Goal: Transaction & Acquisition: Download file/media

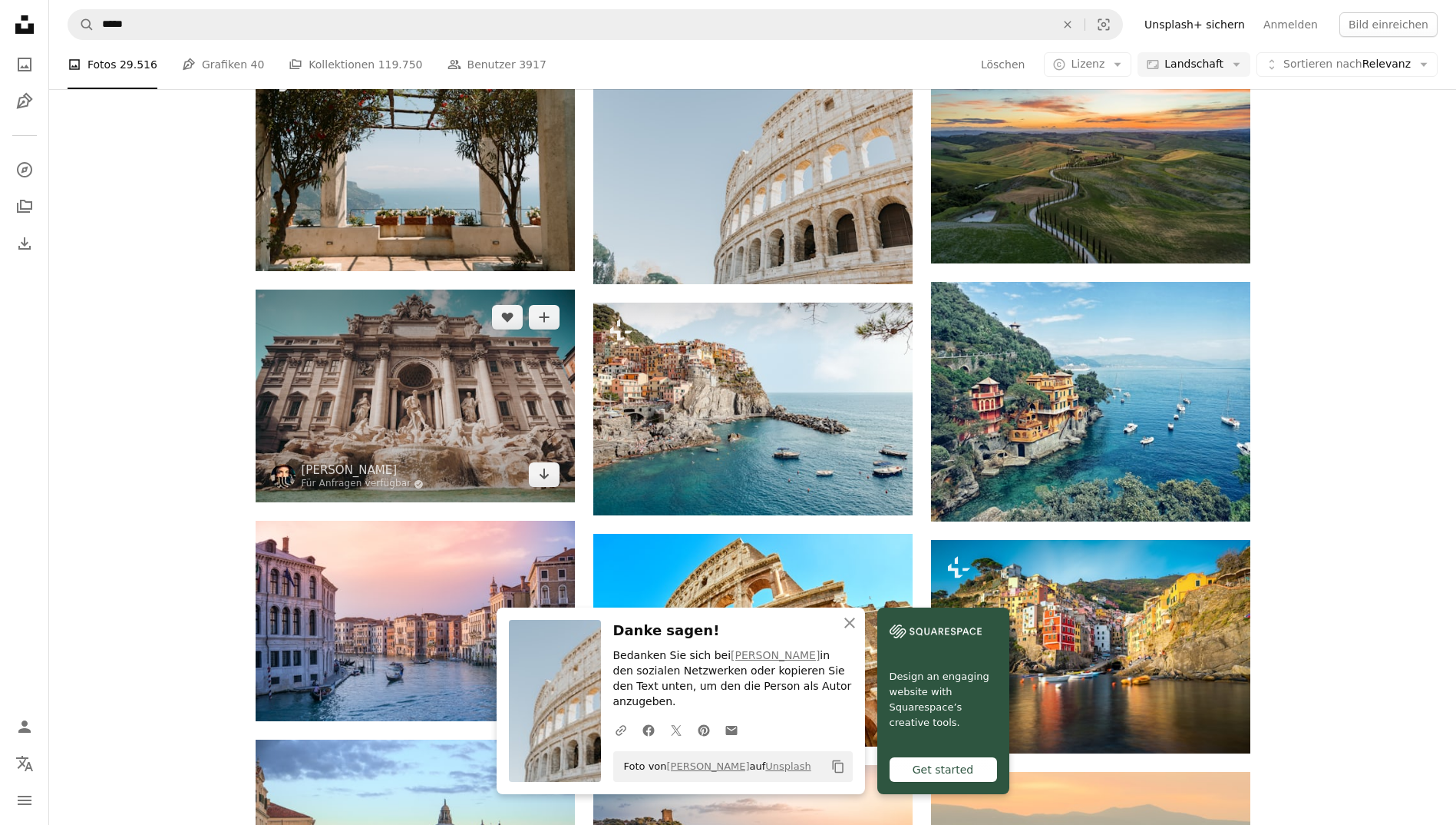
scroll to position [815, 0]
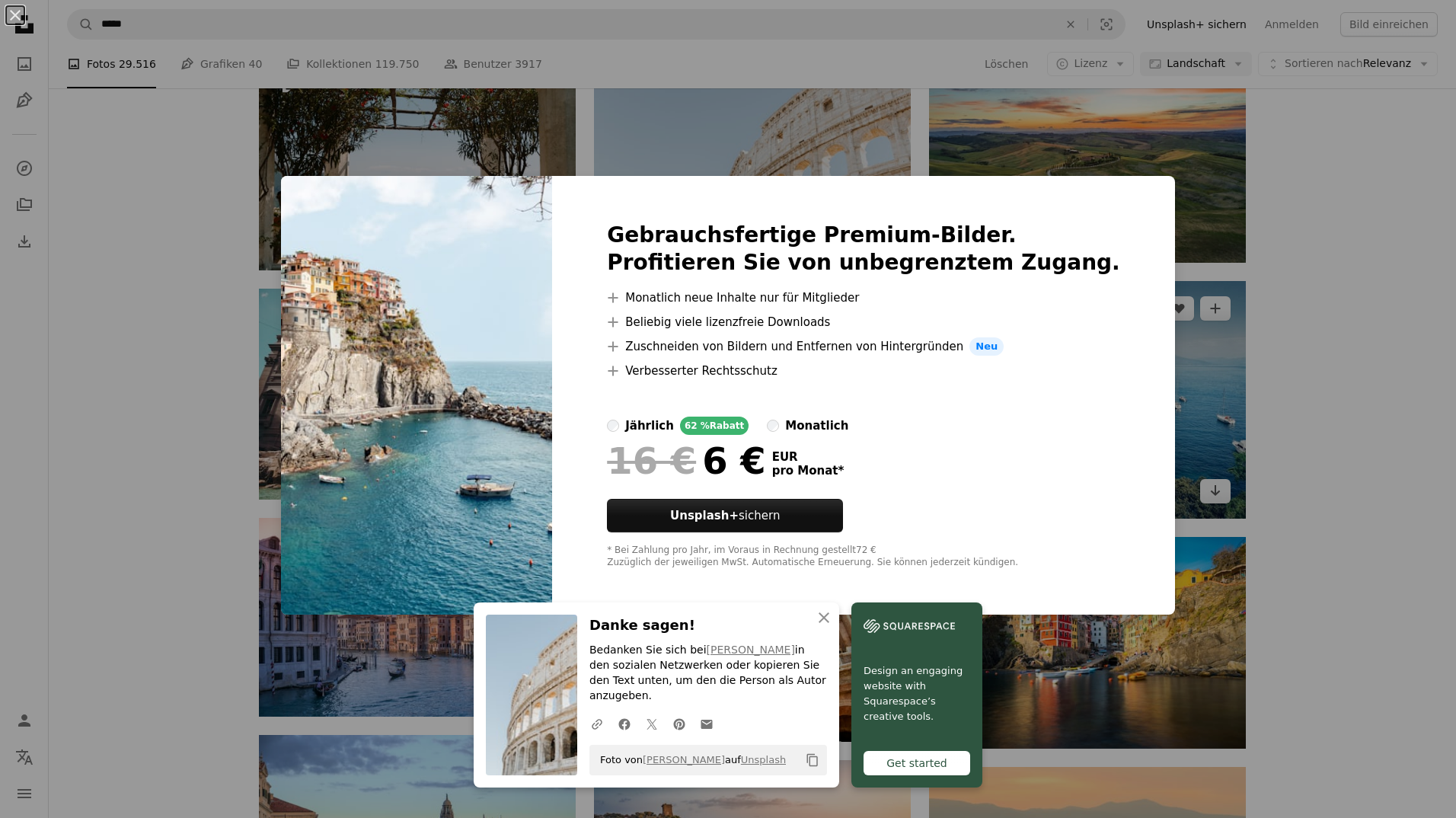
click at [1304, 285] on div "An X shape Gebrauchsfertige Premium-Bilder. Profitieren Sie von unbegrenztem Zu…" at bounding box center [728, 409] width 1456 height 818
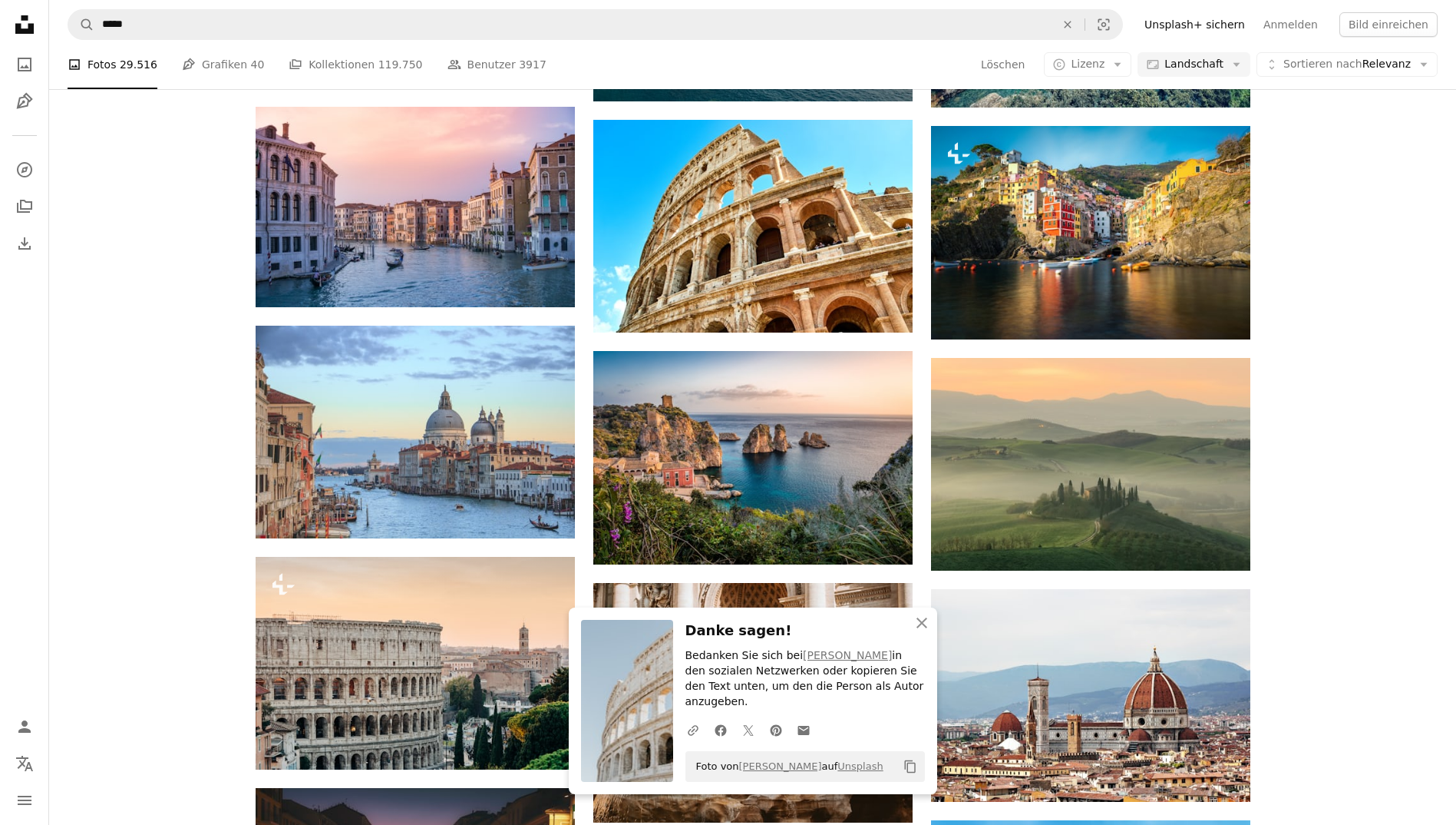
scroll to position [1230, 0]
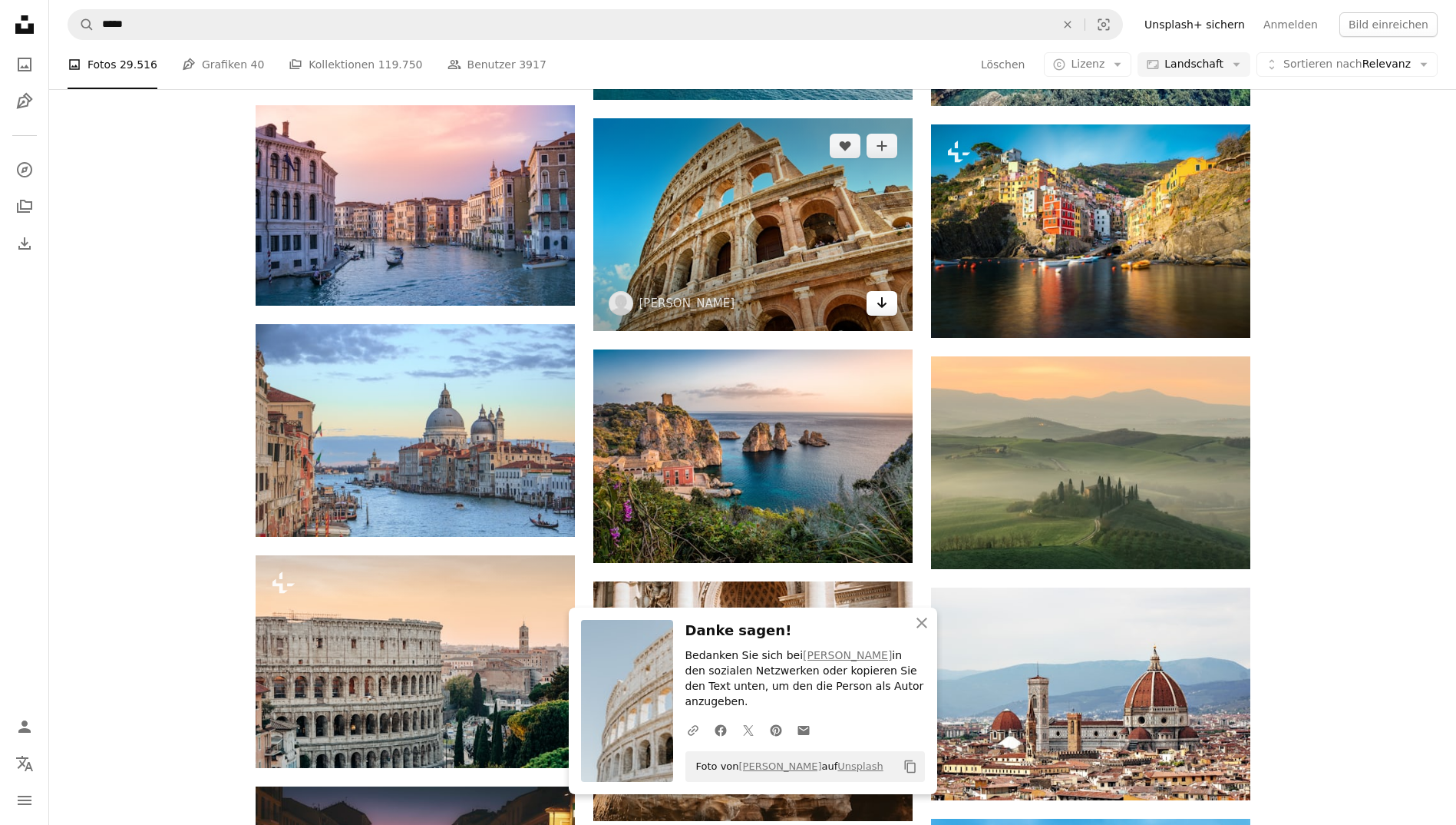
click at [875, 302] on icon "Arrow pointing down" at bounding box center [882, 303] width 13 height 19
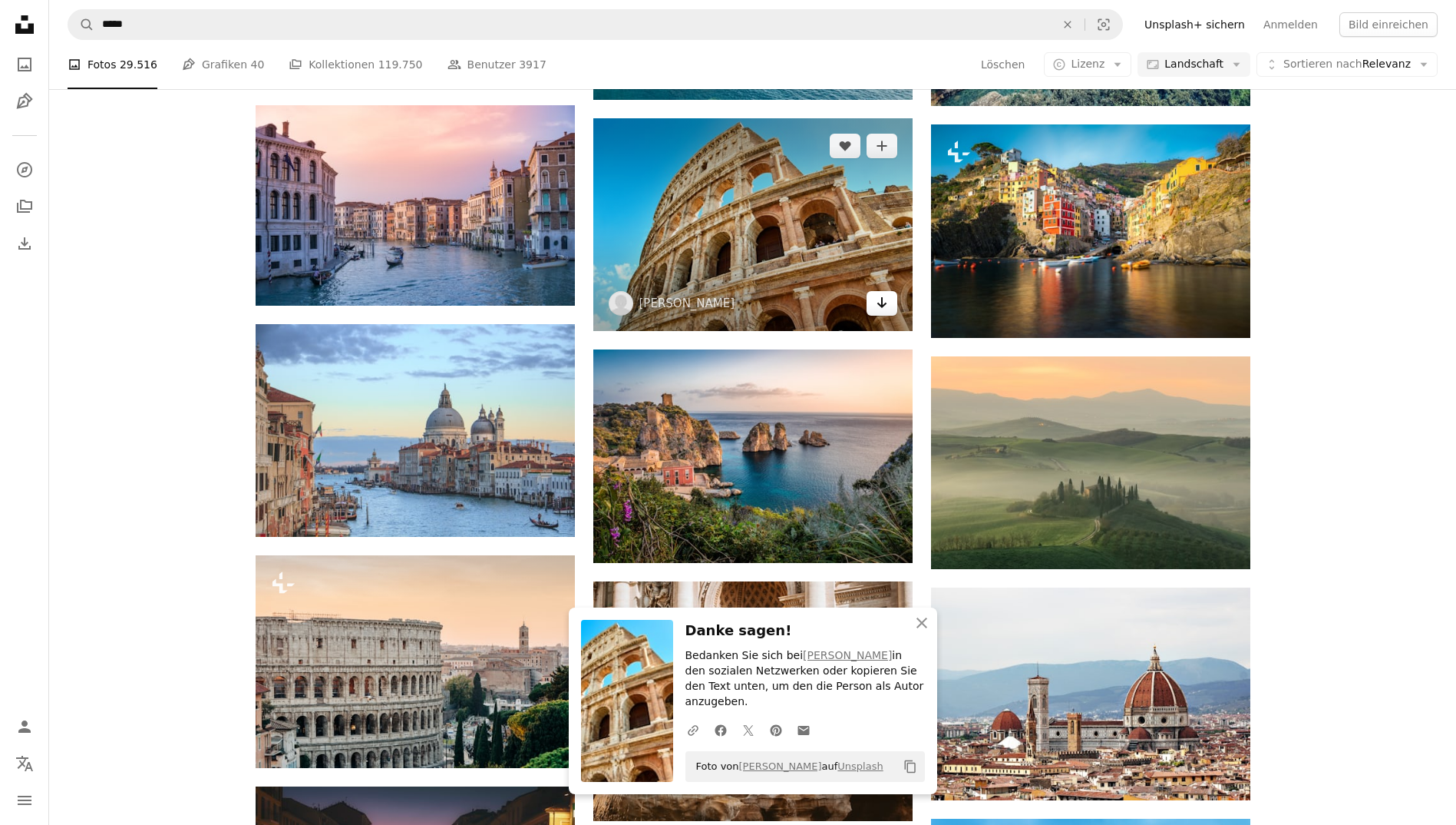
click at [875, 302] on icon "Arrow pointing down" at bounding box center [882, 303] width 13 height 19
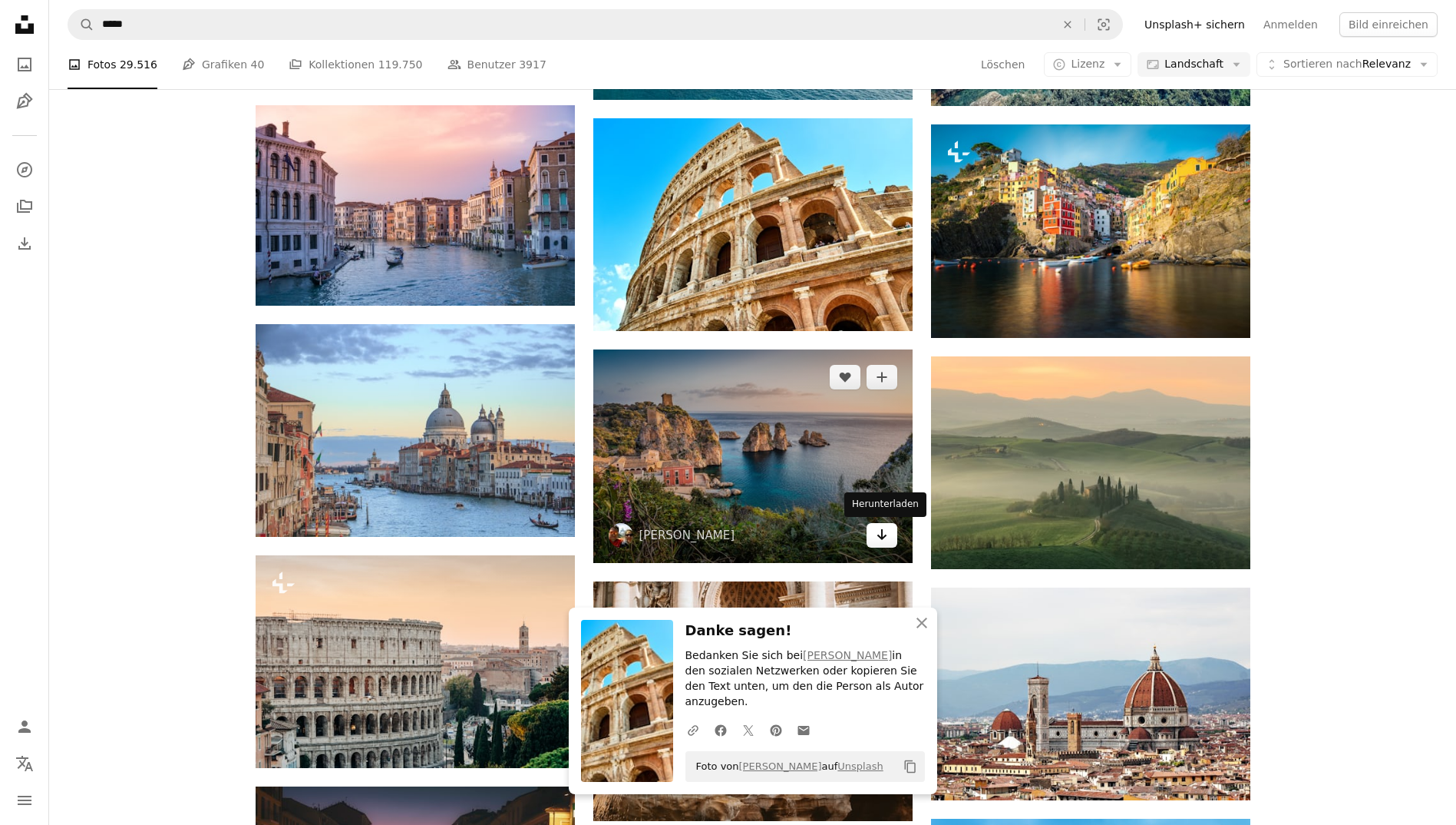
click at [874, 539] on link "Arrow pointing down" at bounding box center [882, 535] width 30 height 24
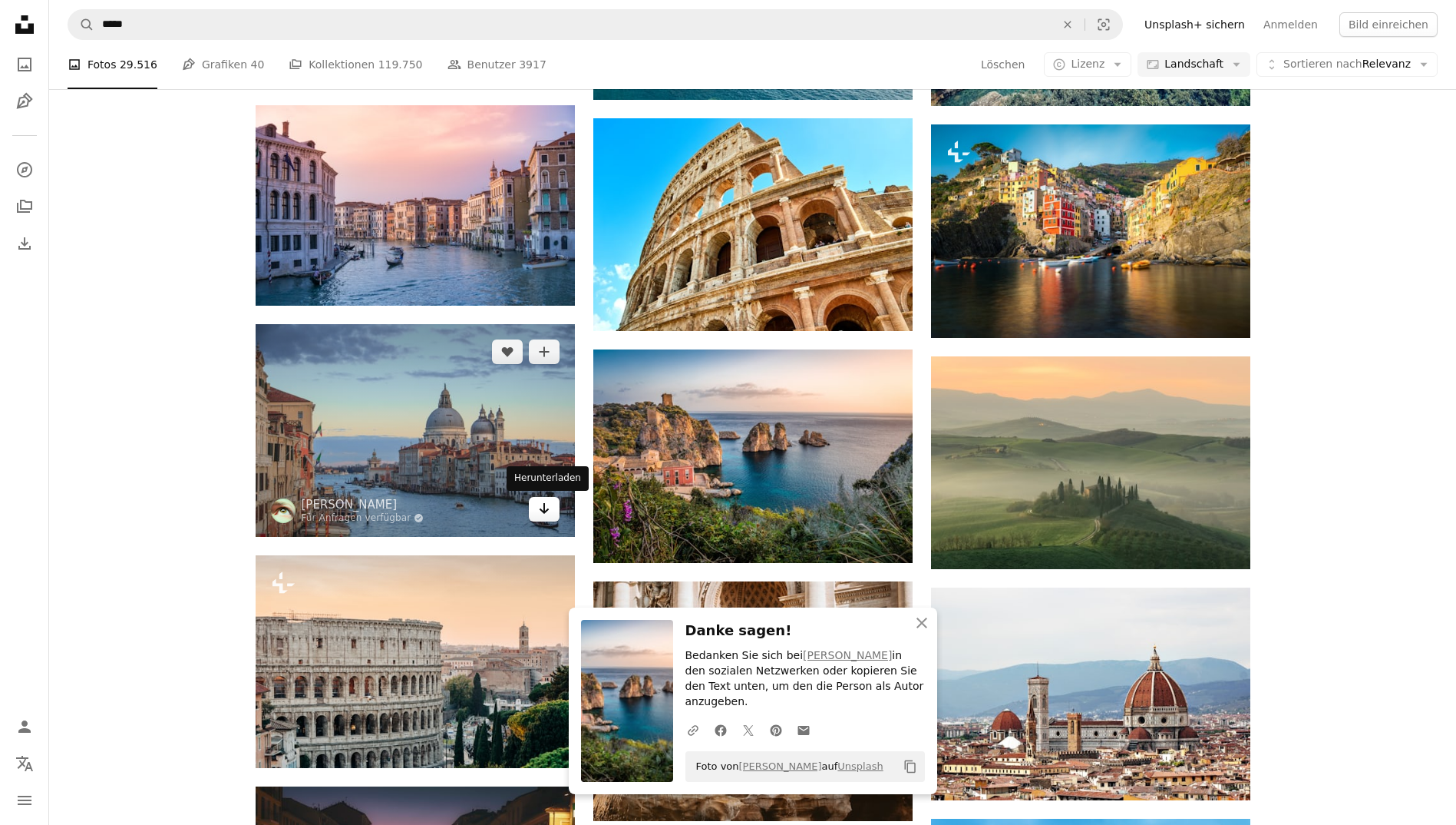
click at [534, 508] on link "Arrow pointing down" at bounding box center [544, 508] width 30 height 24
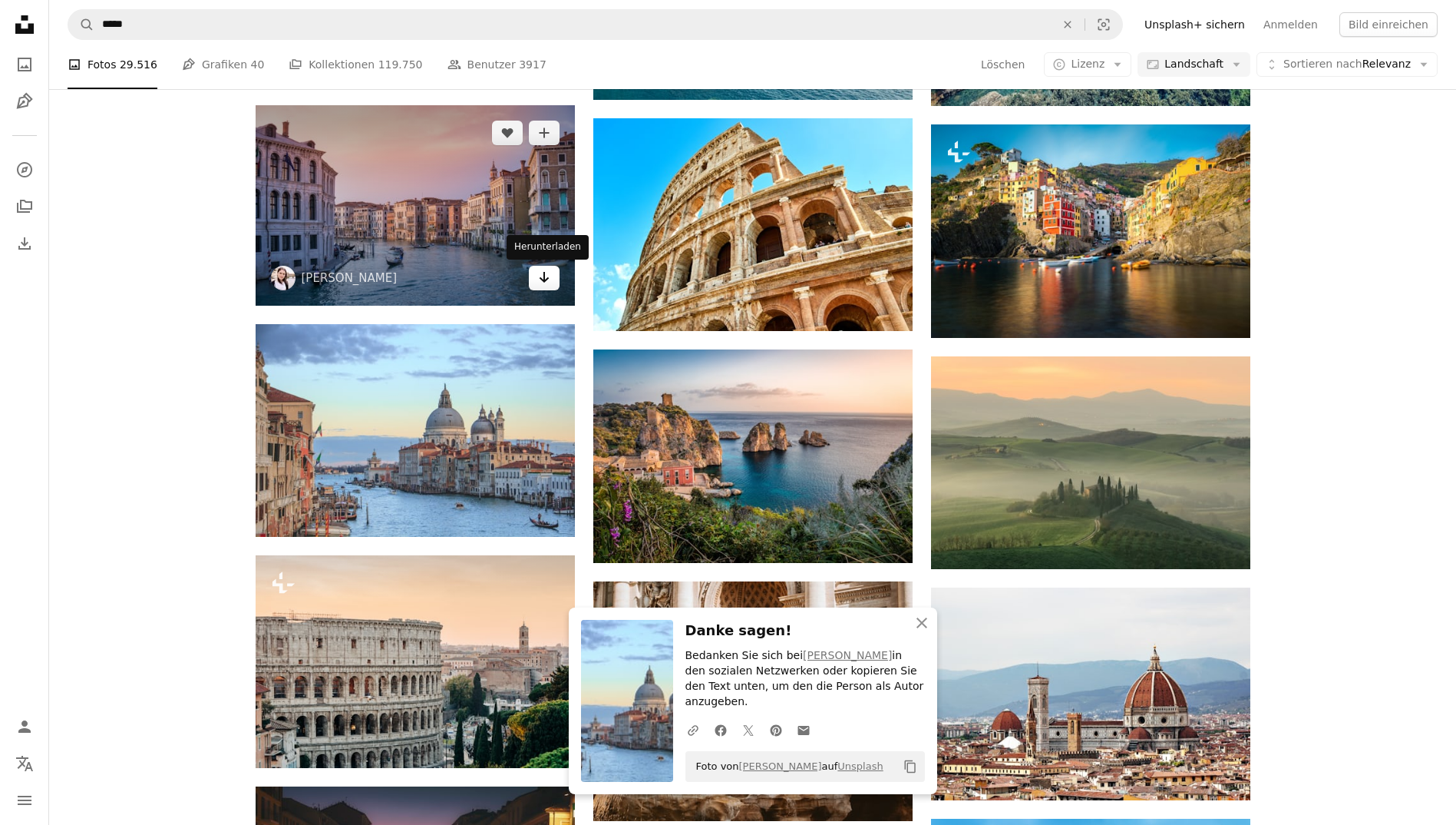
click at [552, 277] on link "Arrow pointing down" at bounding box center [544, 278] width 30 height 24
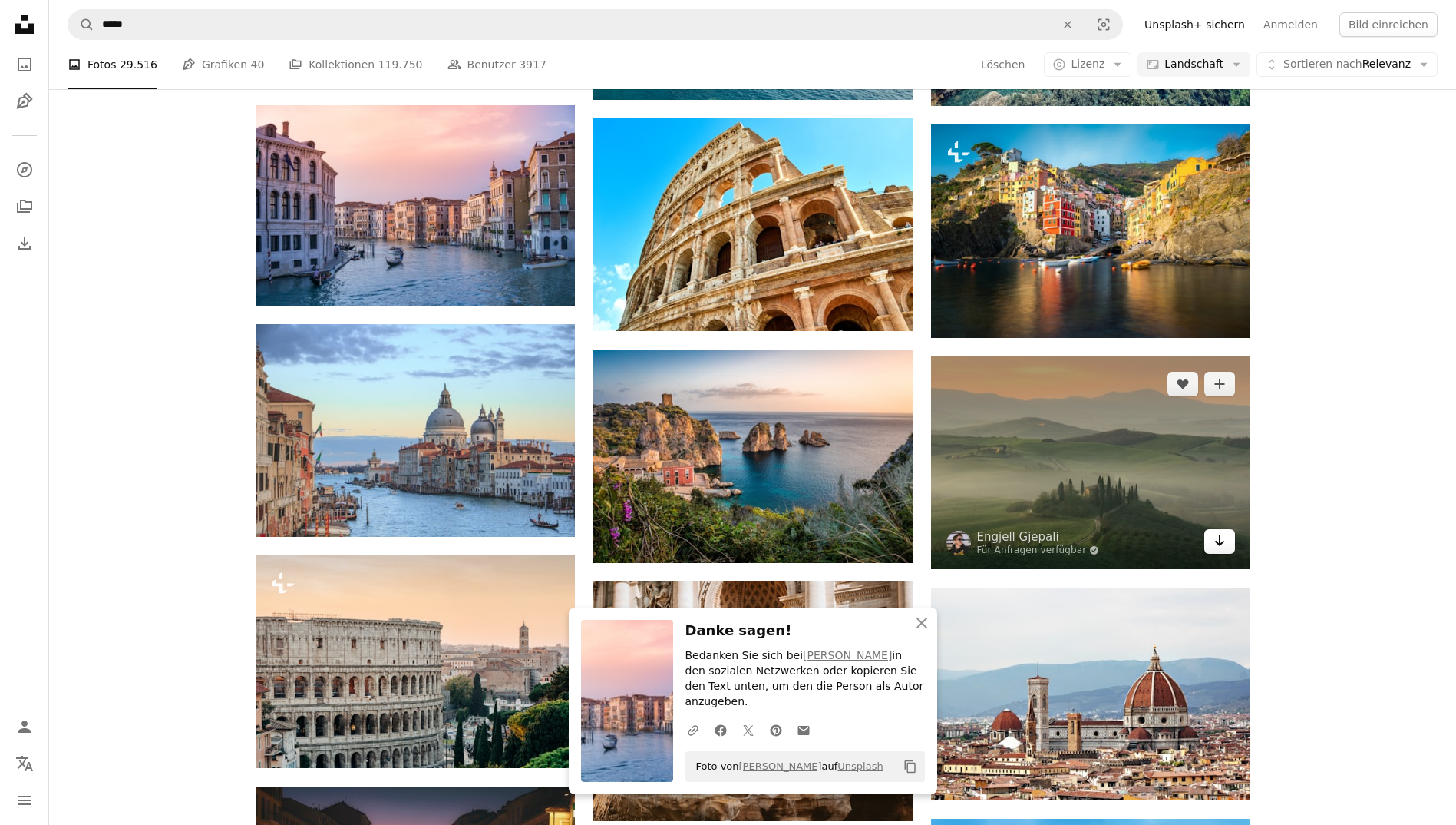
click at [1215, 546] on icon "Arrow pointing down" at bounding box center [1219, 540] width 13 height 19
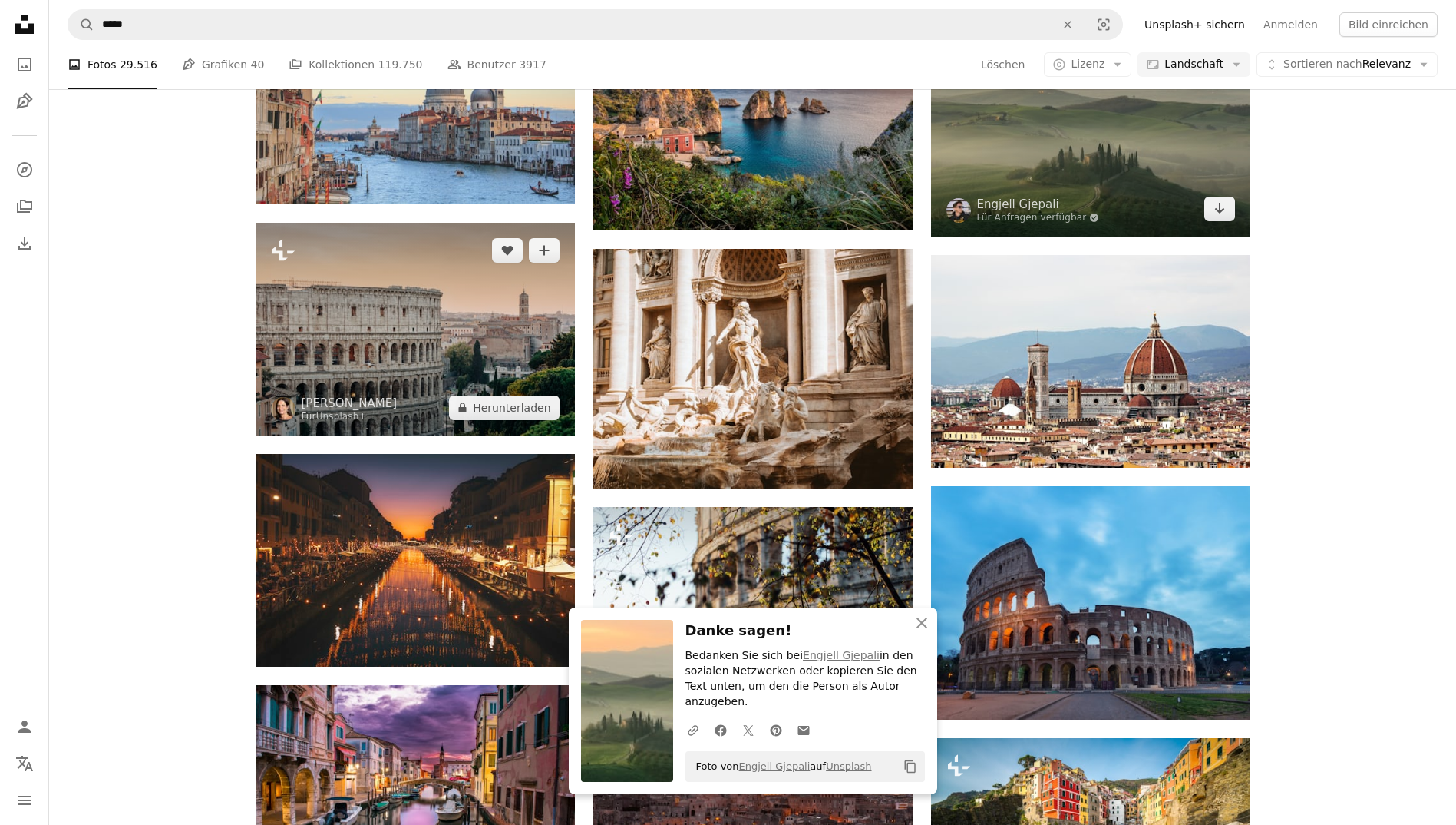
scroll to position [1563, 0]
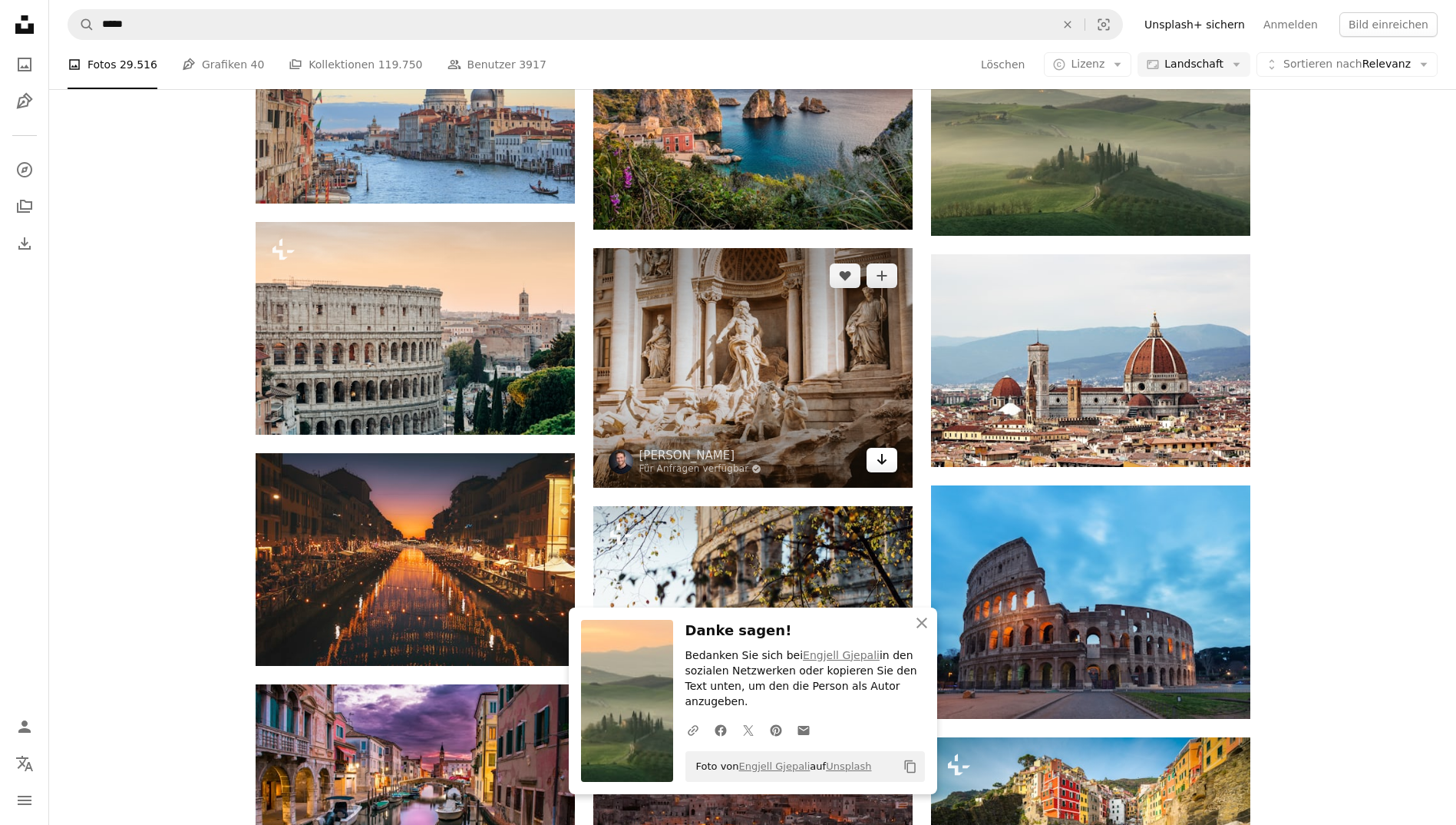
click at [868, 455] on link "Arrow pointing down" at bounding box center [882, 459] width 30 height 24
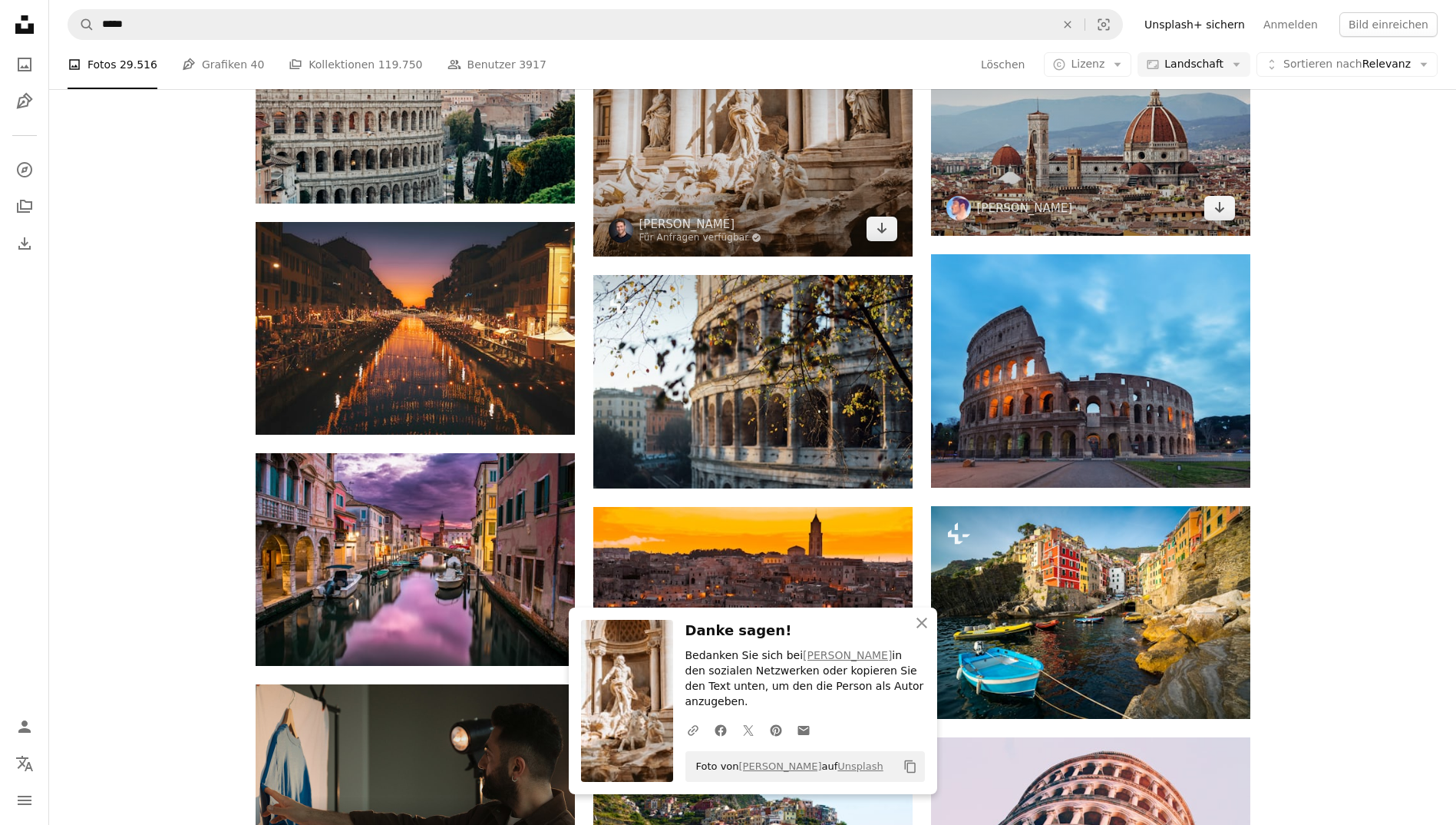
scroll to position [1795, 0]
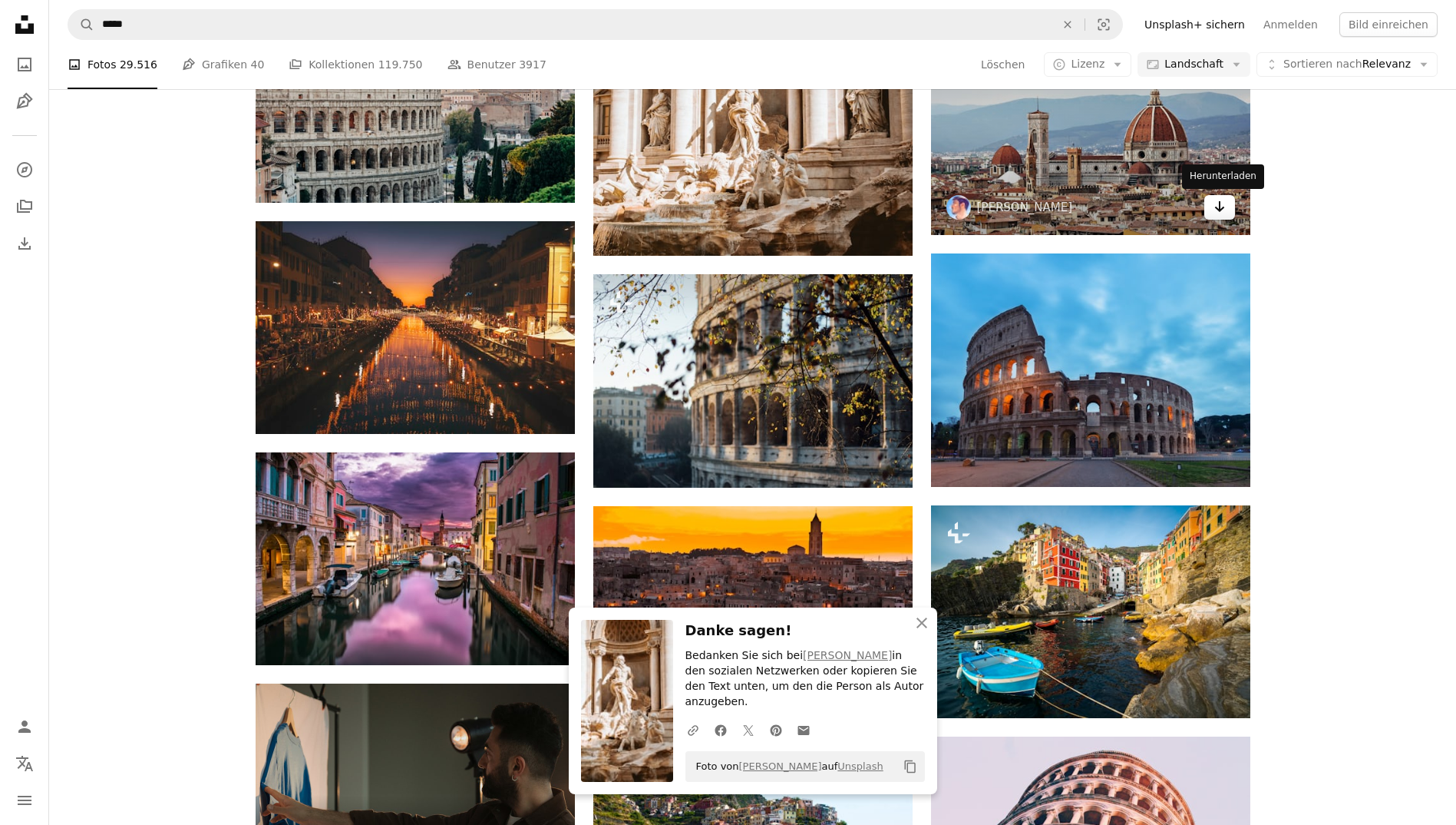
click at [1218, 210] on icon "Herunterladen" at bounding box center [1218, 206] width 10 height 11
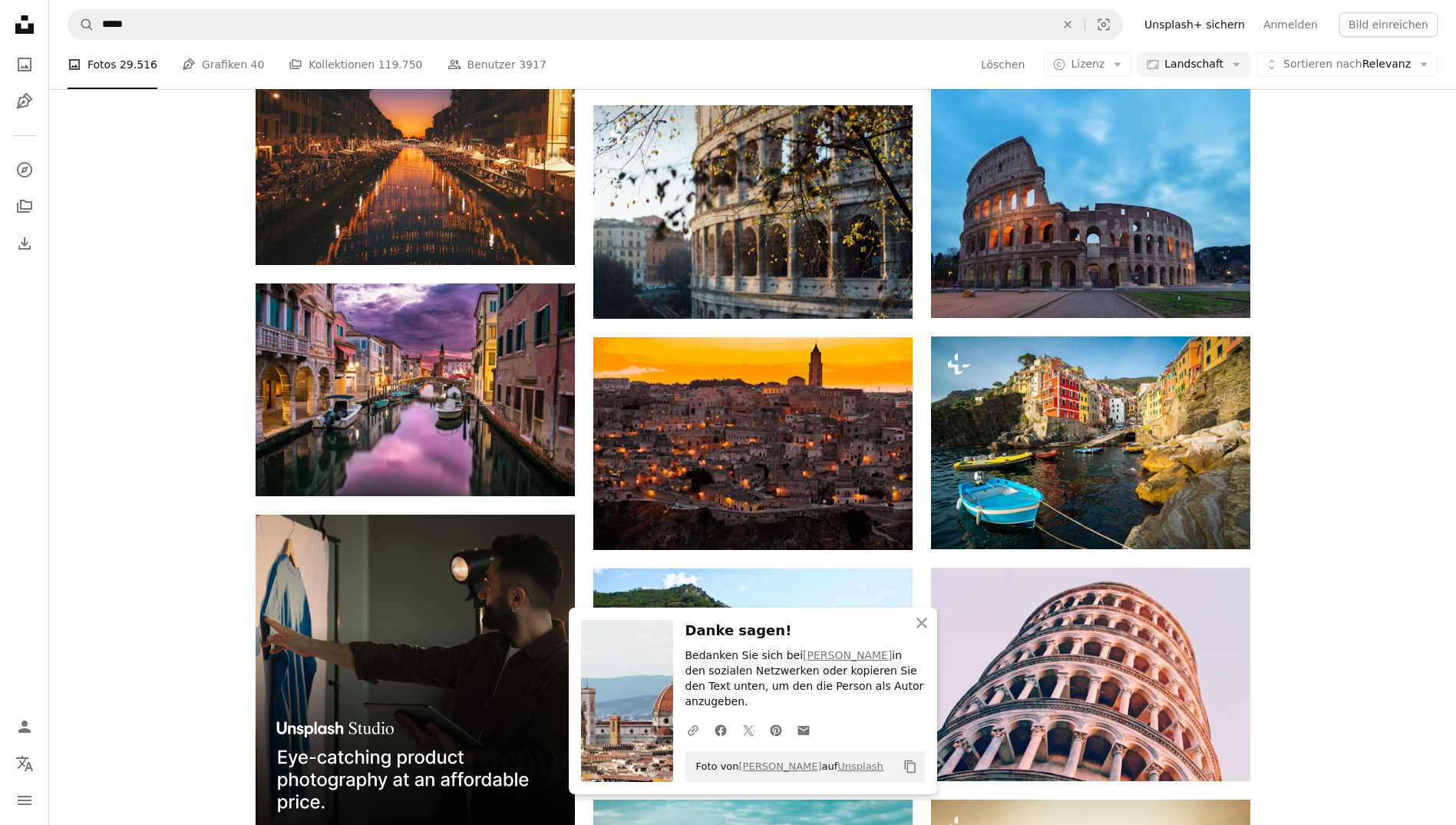
scroll to position [1966, 0]
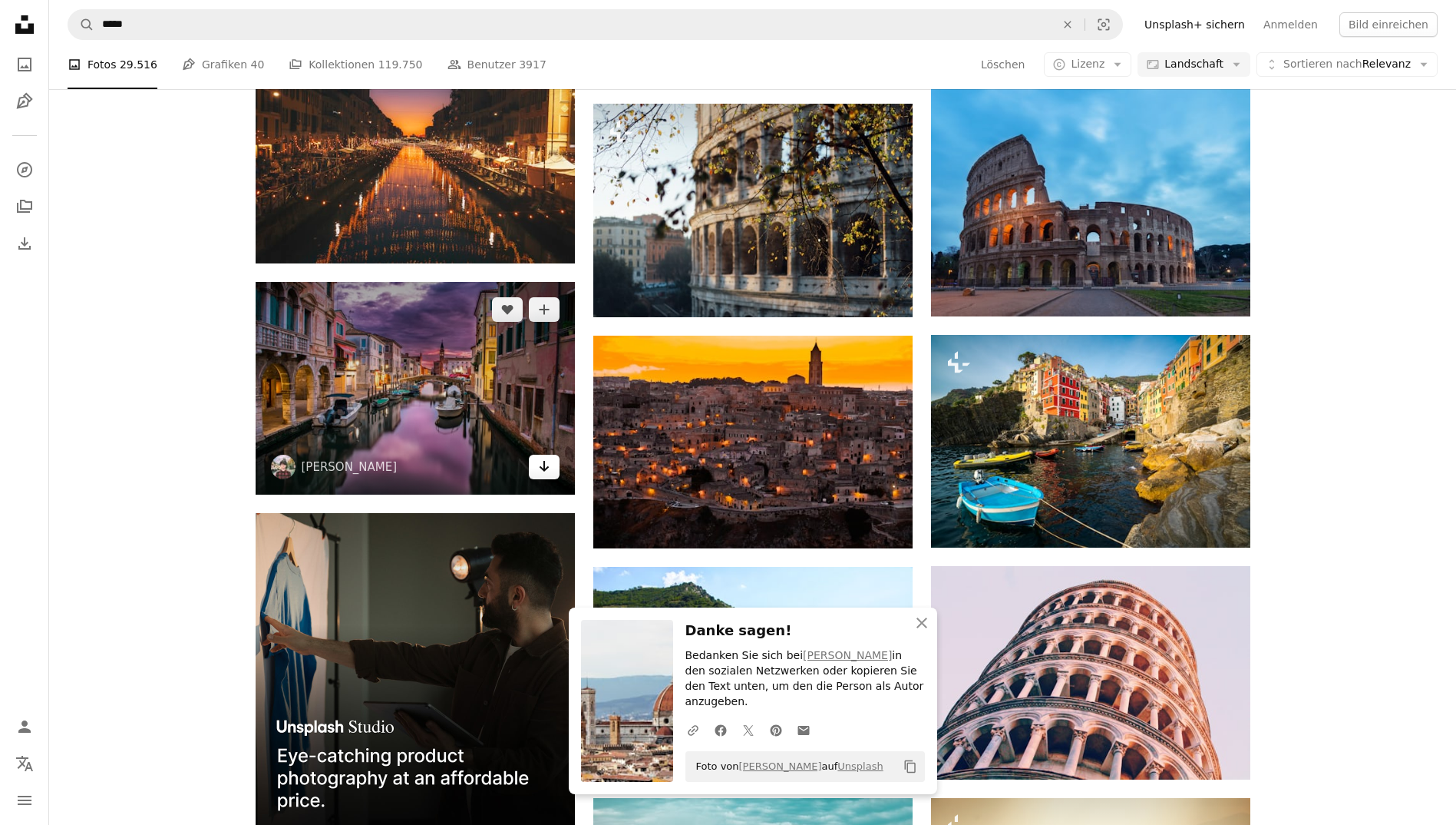
click at [551, 475] on link "Arrow pointing down" at bounding box center [544, 466] width 30 height 24
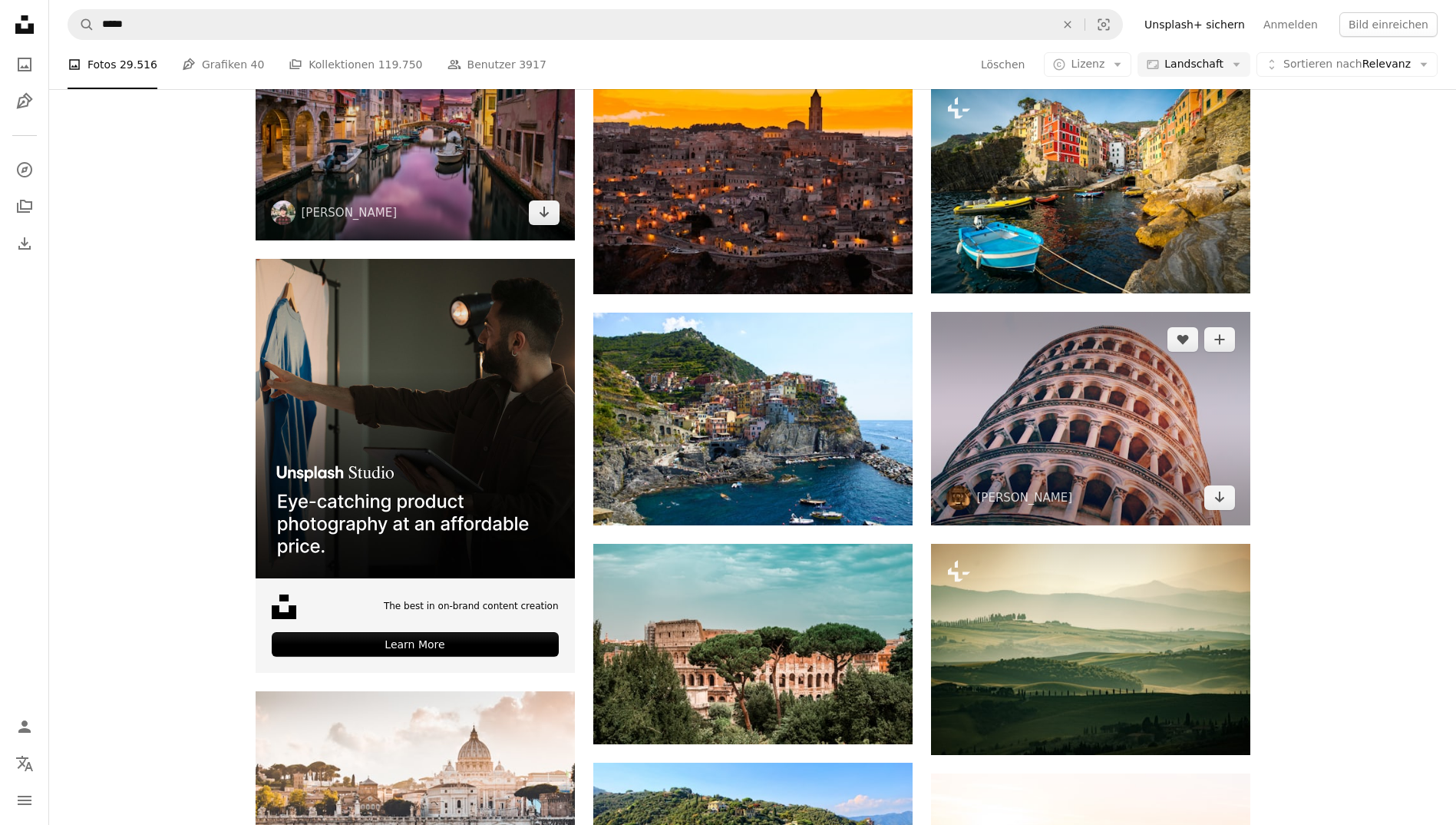
scroll to position [2221, 0]
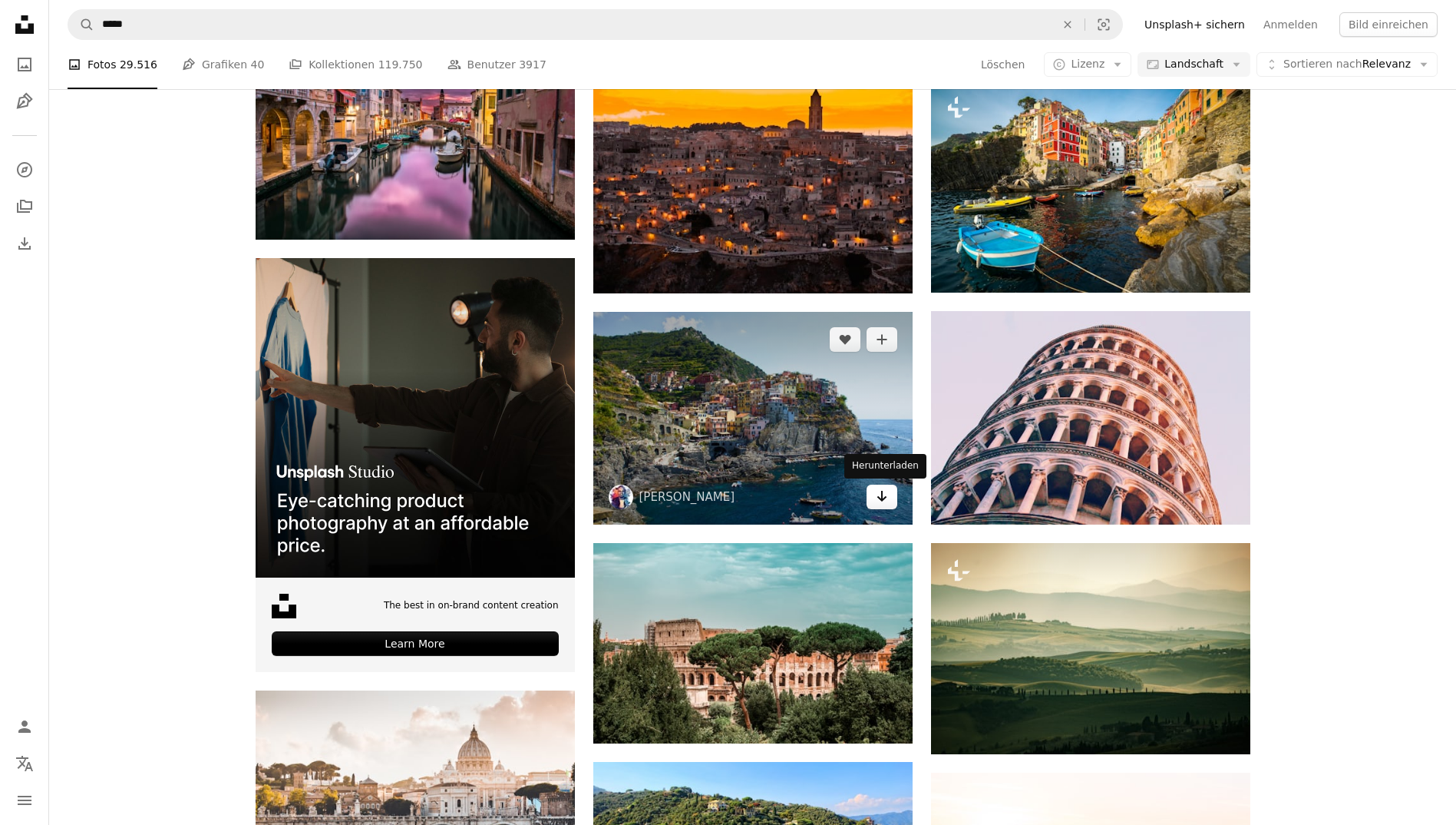
click at [872, 507] on link "Arrow pointing down" at bounding box center [882, 497] width 30 height 24
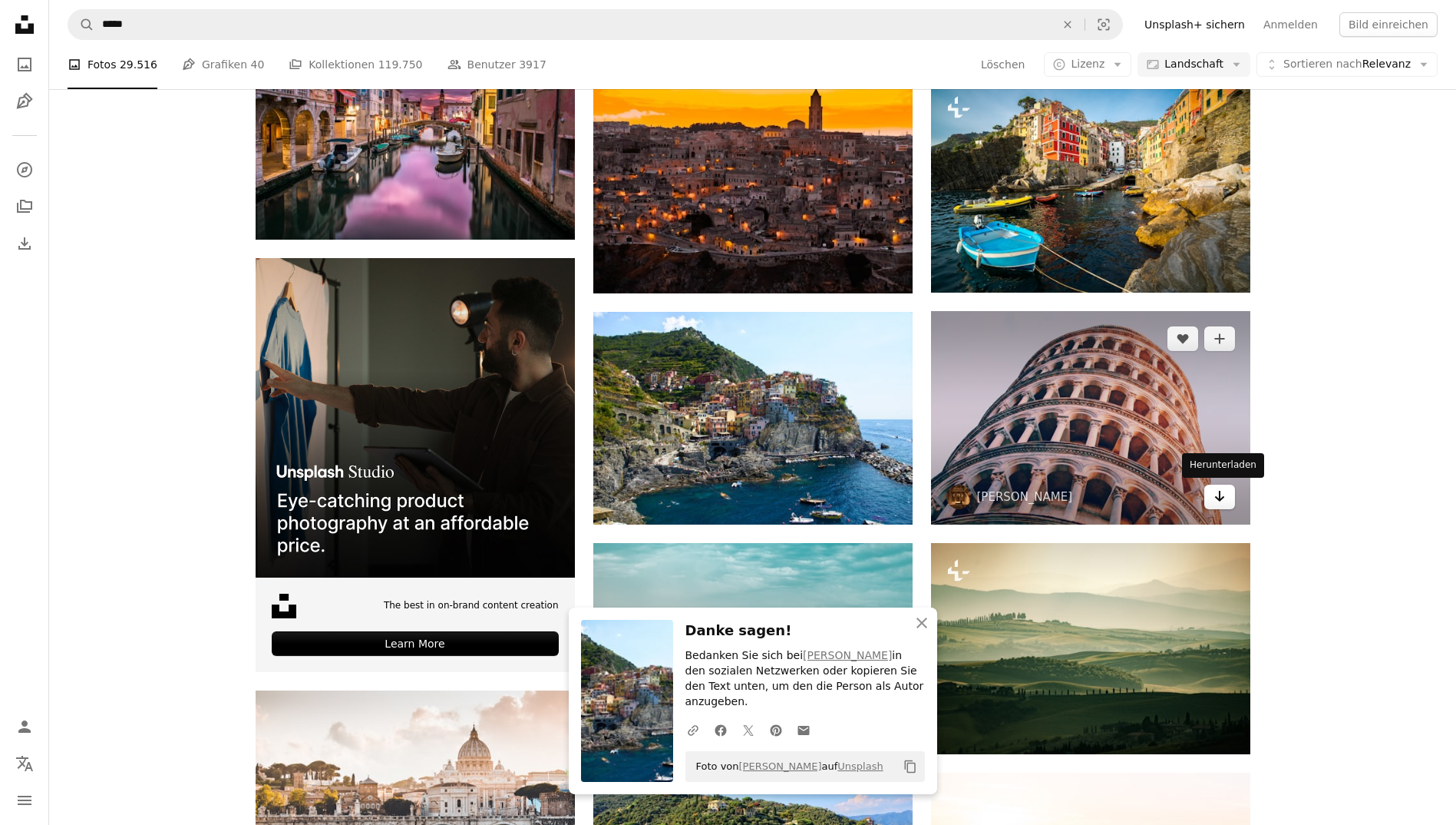
click at [1211, 503] on link "Arrow pointing down" at bounding box center [1219, 497] width 30 height 24
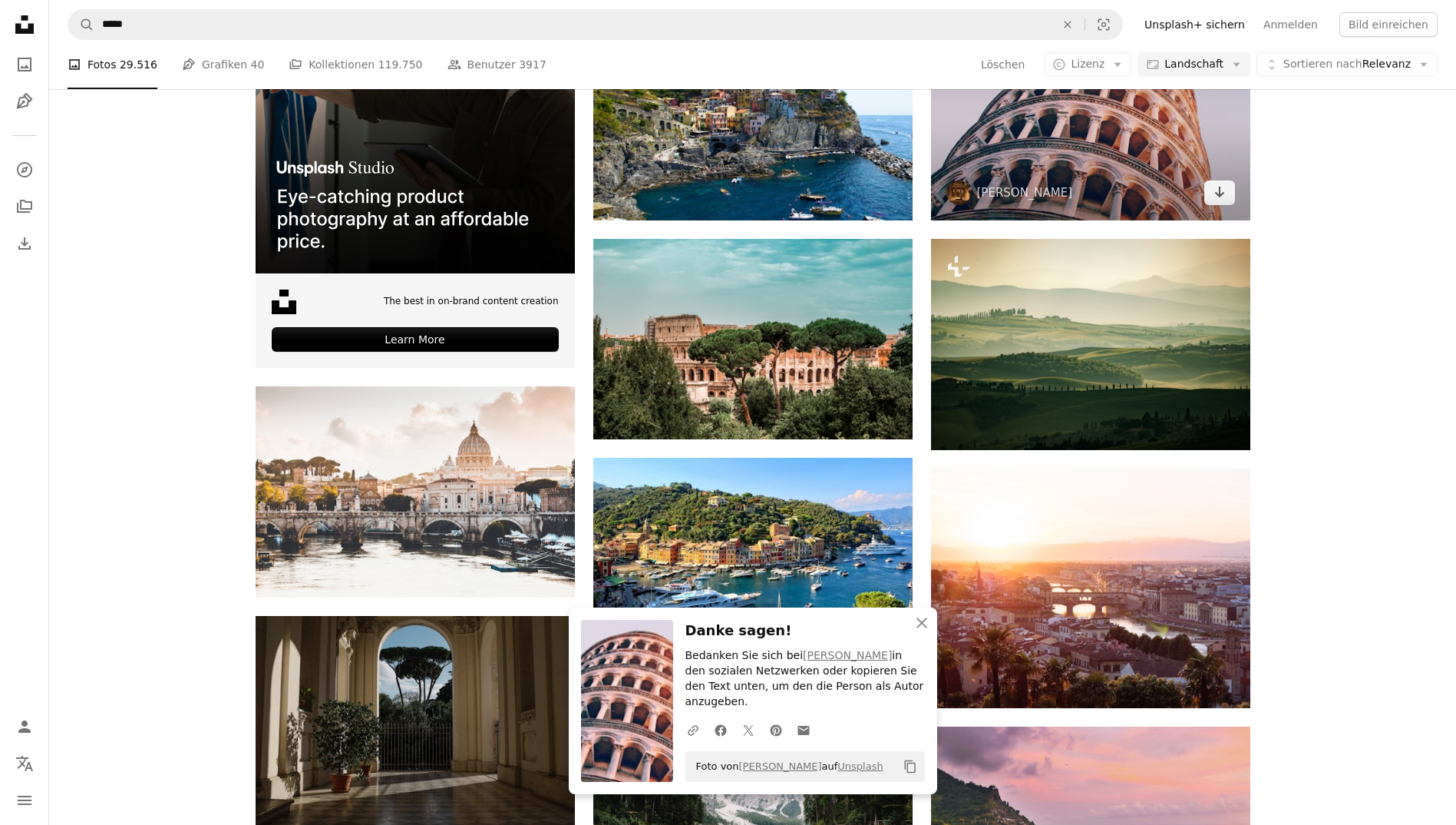
scroll to position [2529, 0]
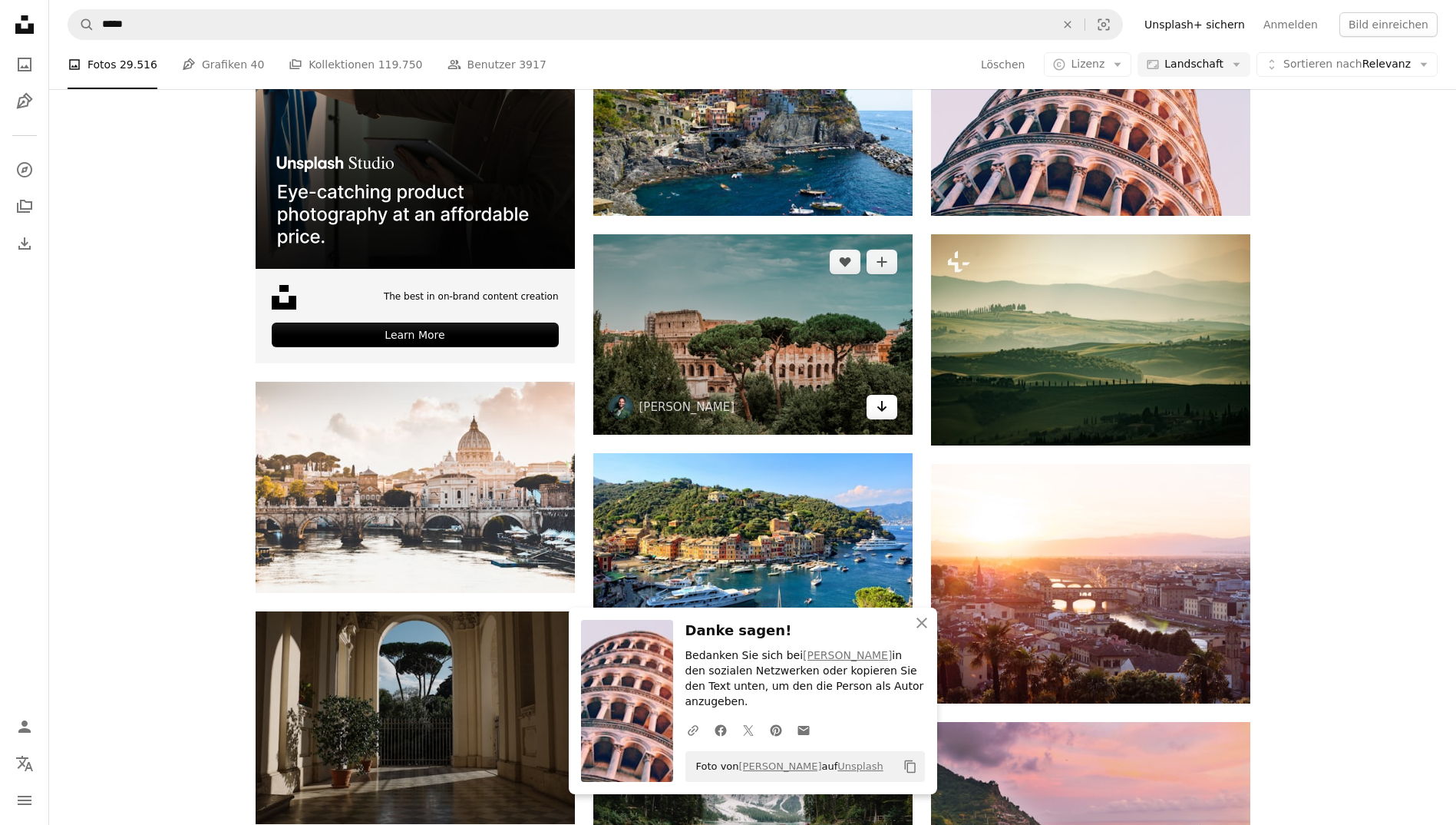
click at [889, 411] on link "Arrow pointing down" at bounding box center [882, 407] width 30 height 24
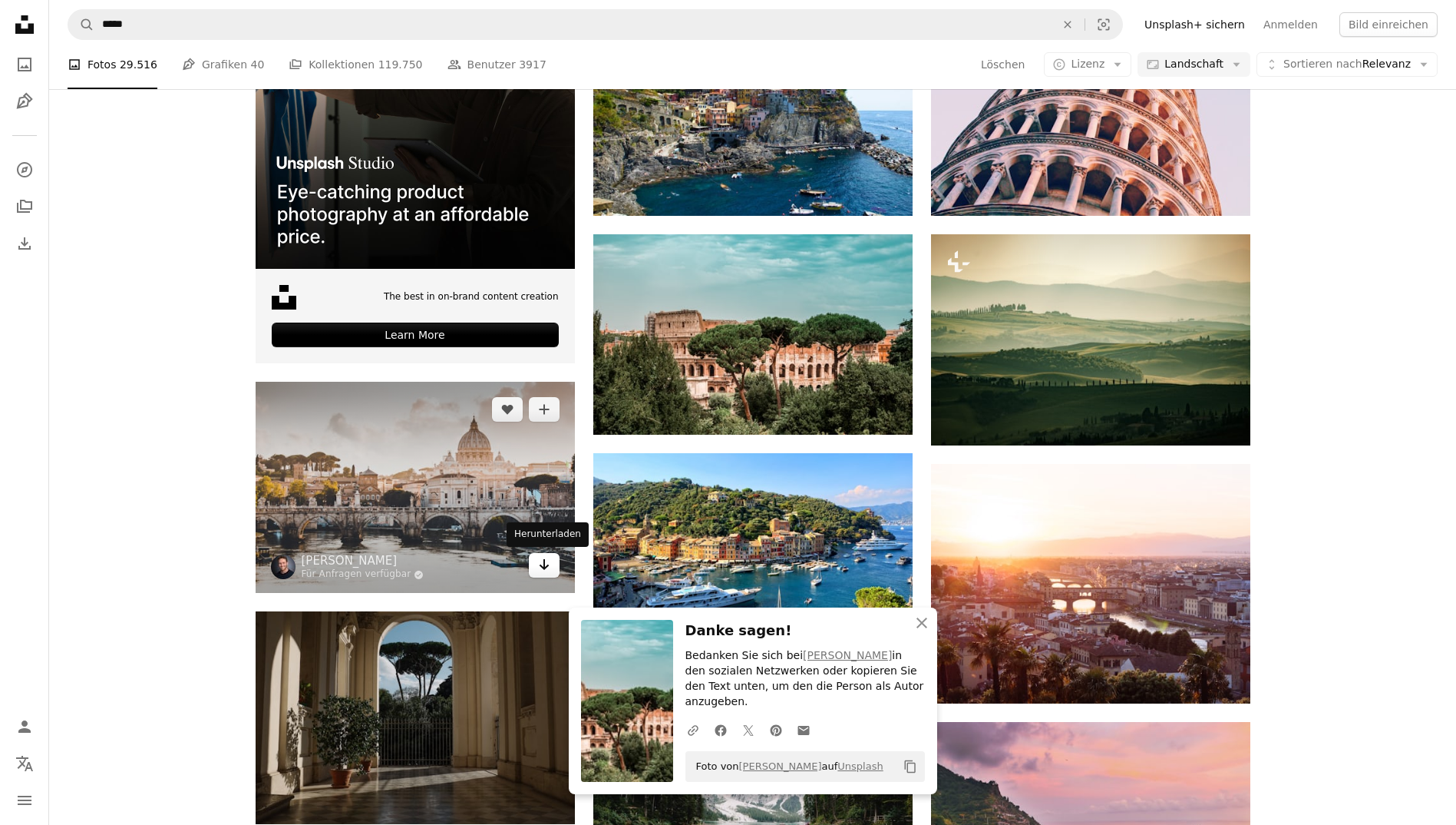
click at [535, 564] on link "Arrow pointing down" at bounding box center [544, 565] width 30 height 24
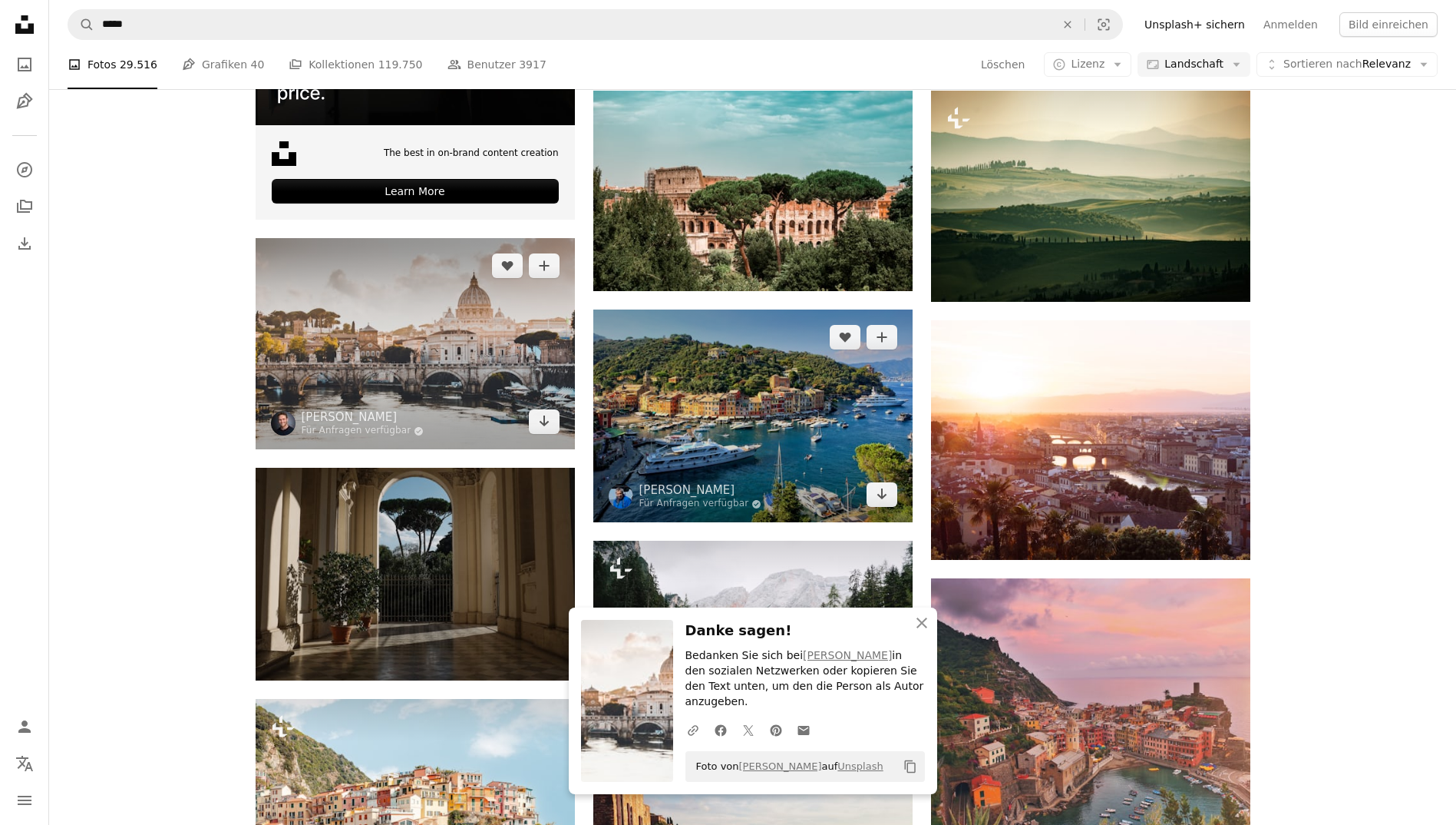
scroll to position [2690, 0]
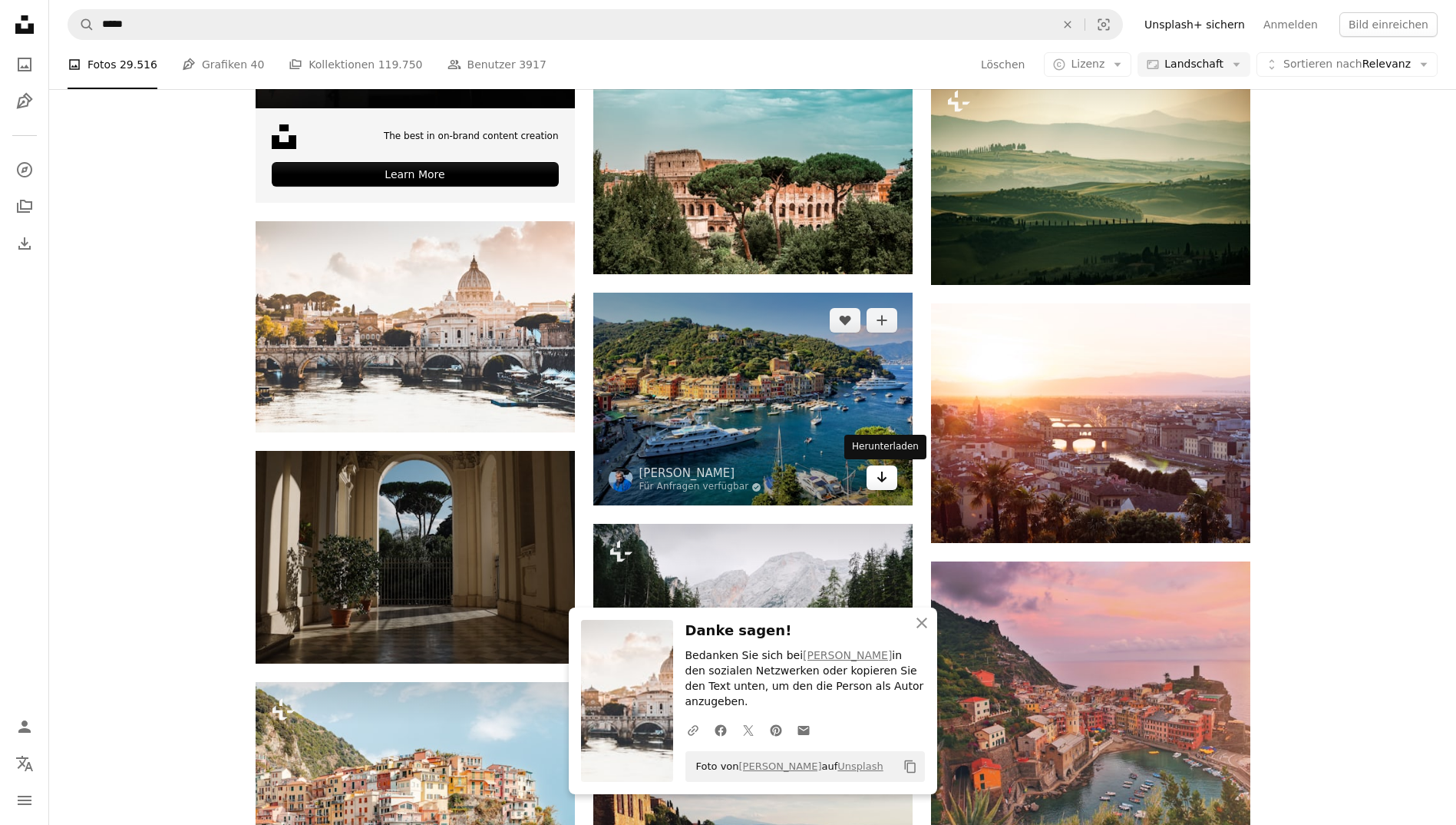
click at [878, 473] on icon "Arrow pointing down" at bounding box center [882, 477] width 13 height 19
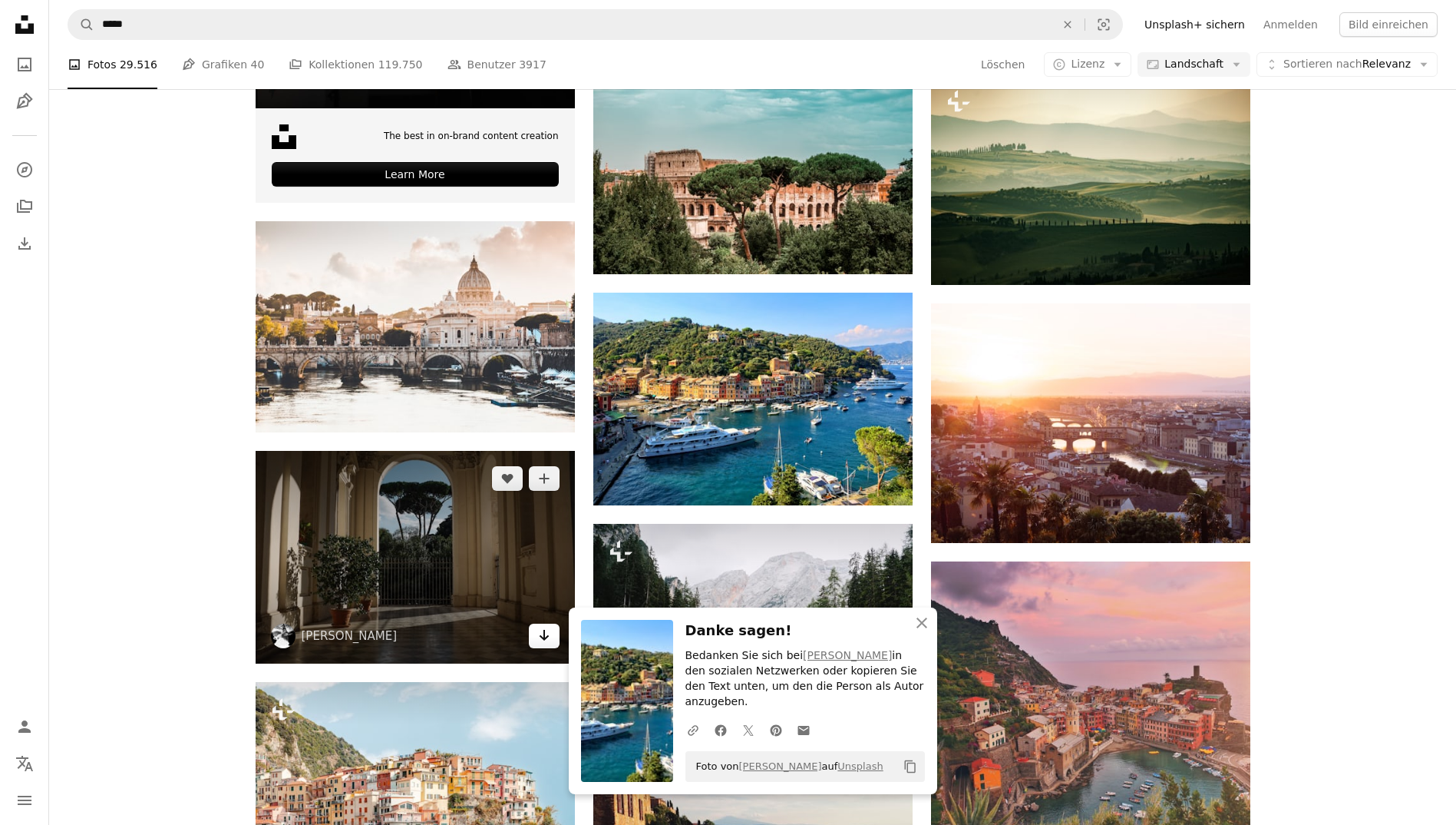
click at [532, 644] on link "Arrow pointing down" at bounding box center [544, 635] width 30 height 24
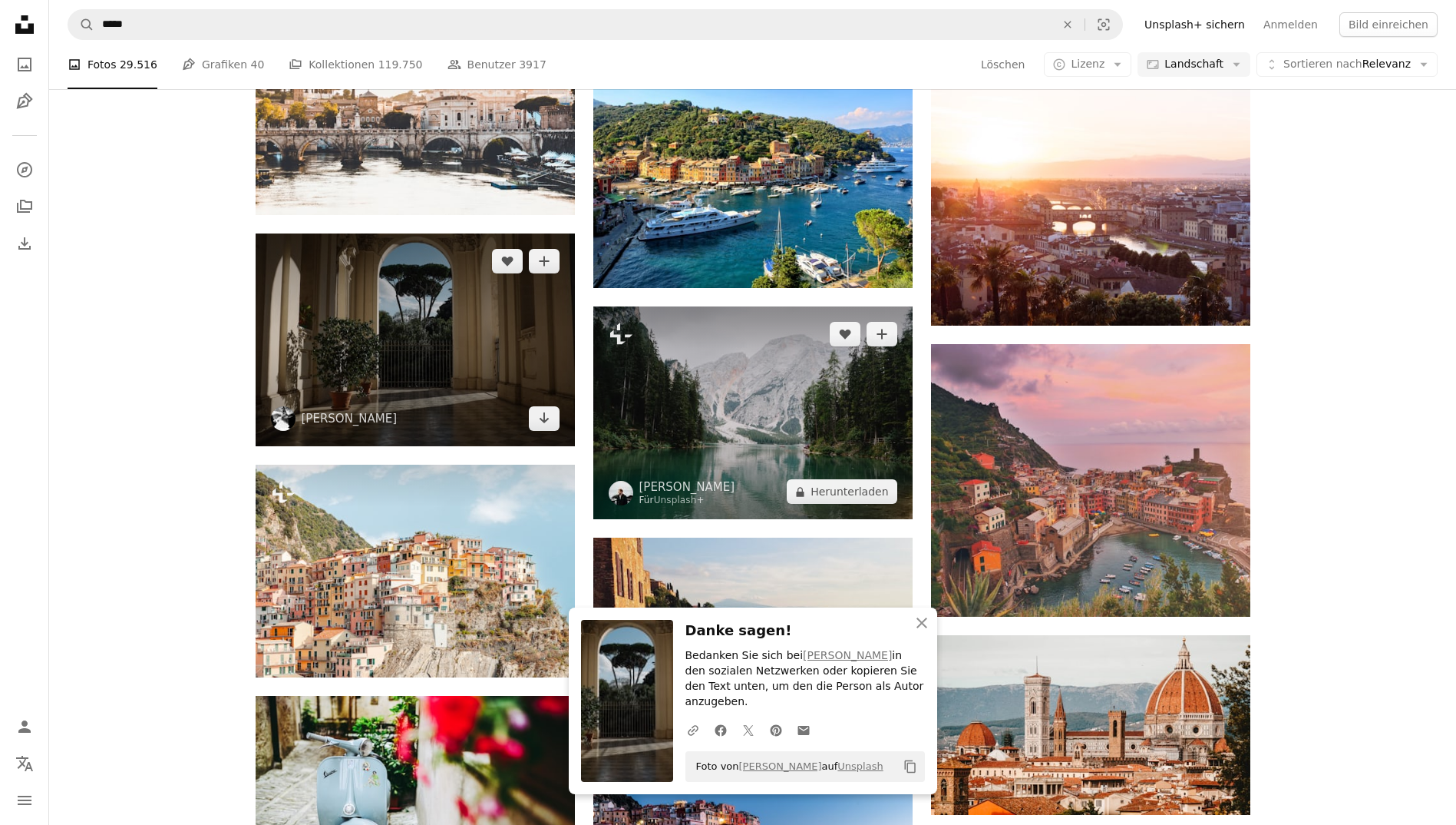
scroll to position [2908, 0]
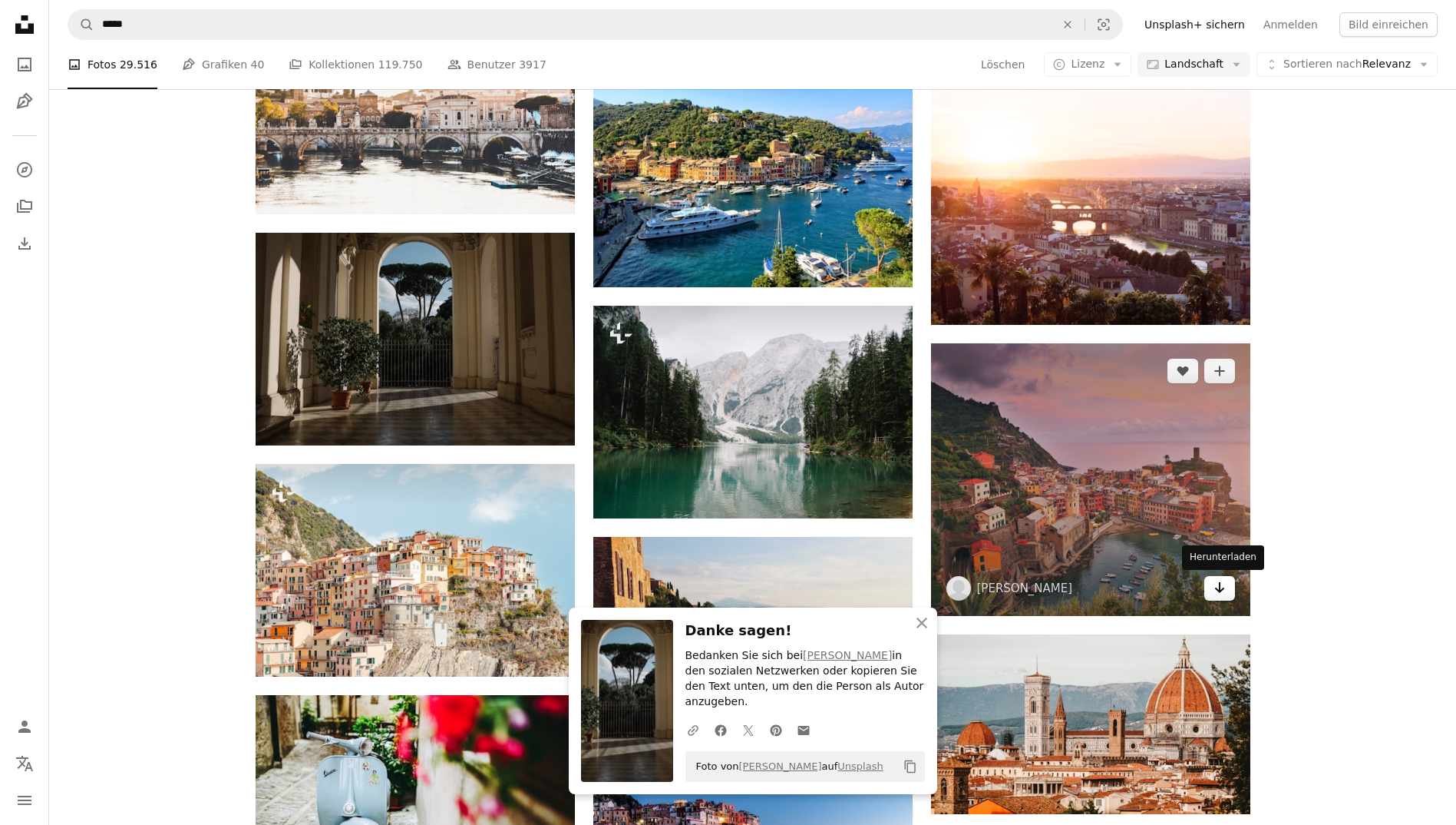
click at [1210, 589] on link "Arrow pointing down" at bounding box center [1219, 587] width 30 height 24
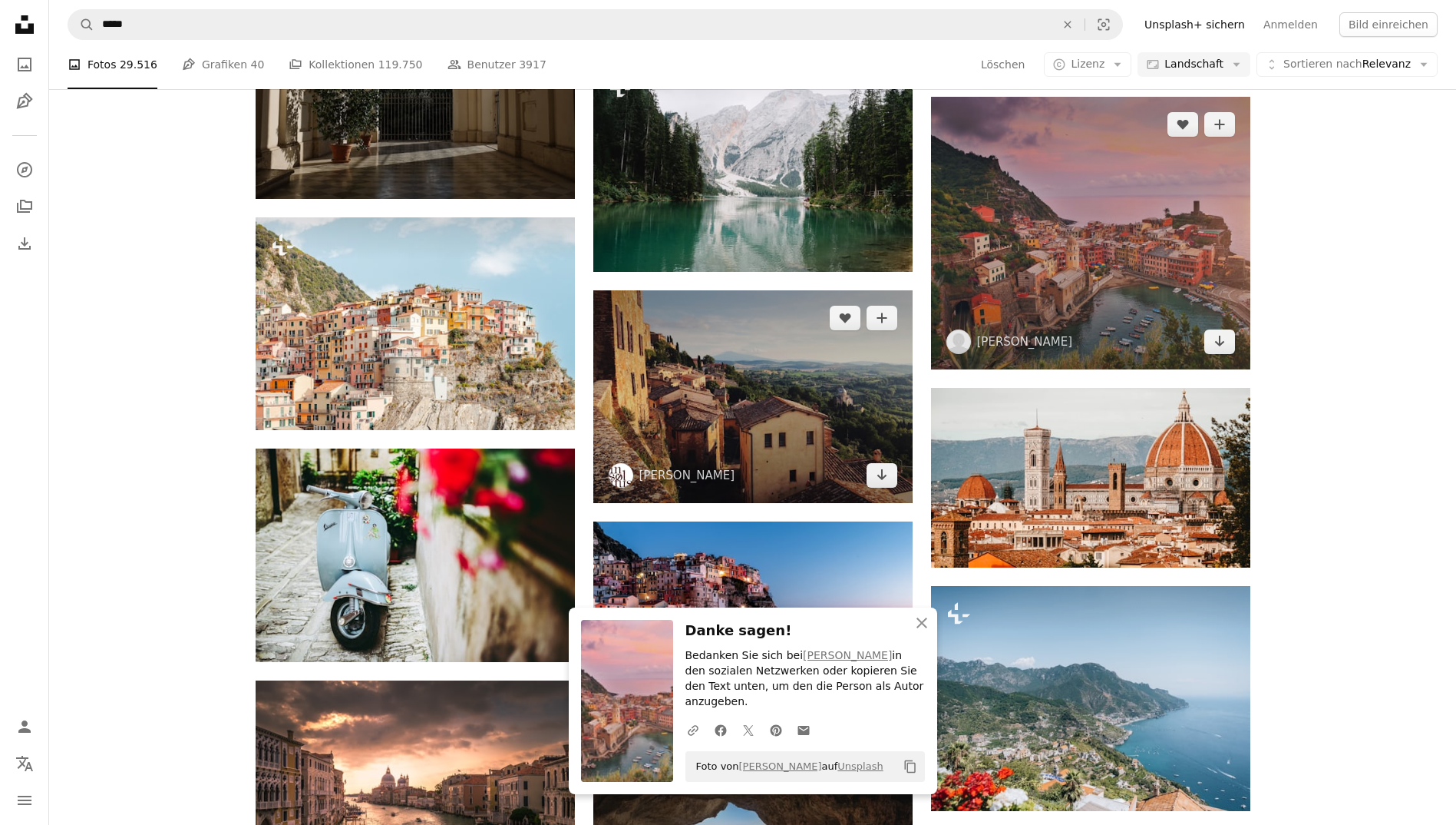
scroll to position [3155, 0]
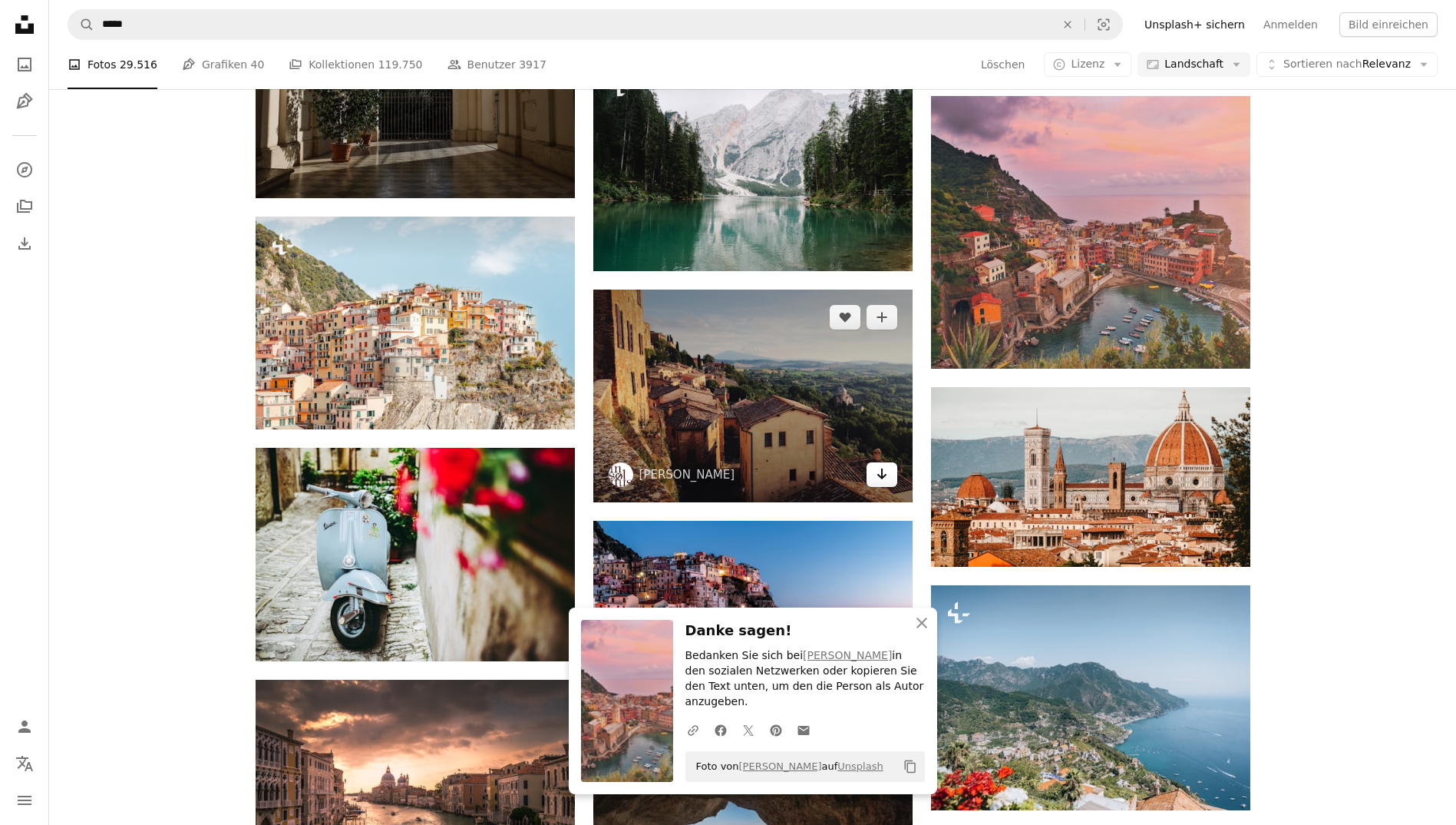
click at [875, 468] on icon "Arrow pointing down" at bounding box center [882, 474] width 13 height 19
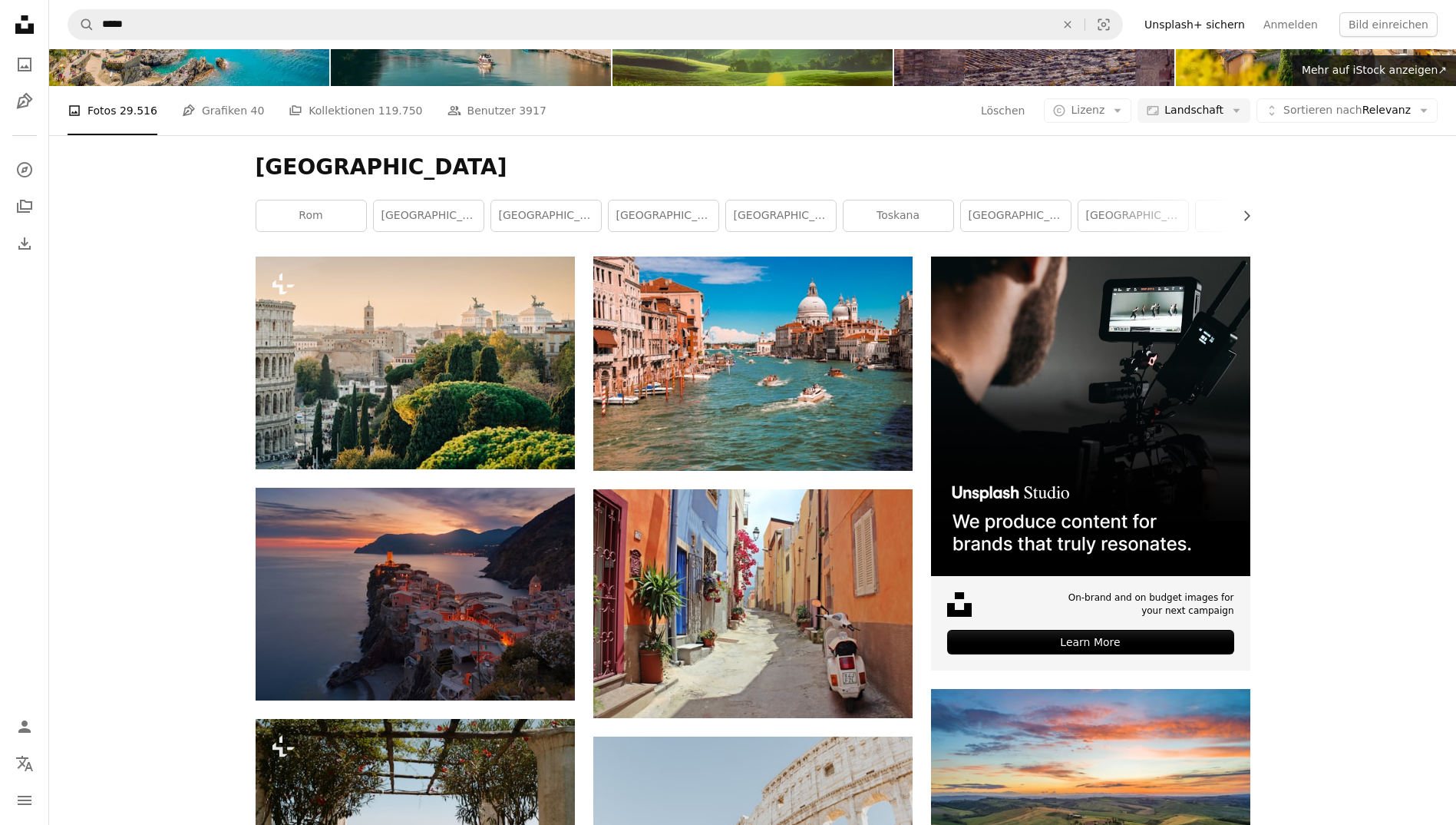
scroll to position [0, 0]
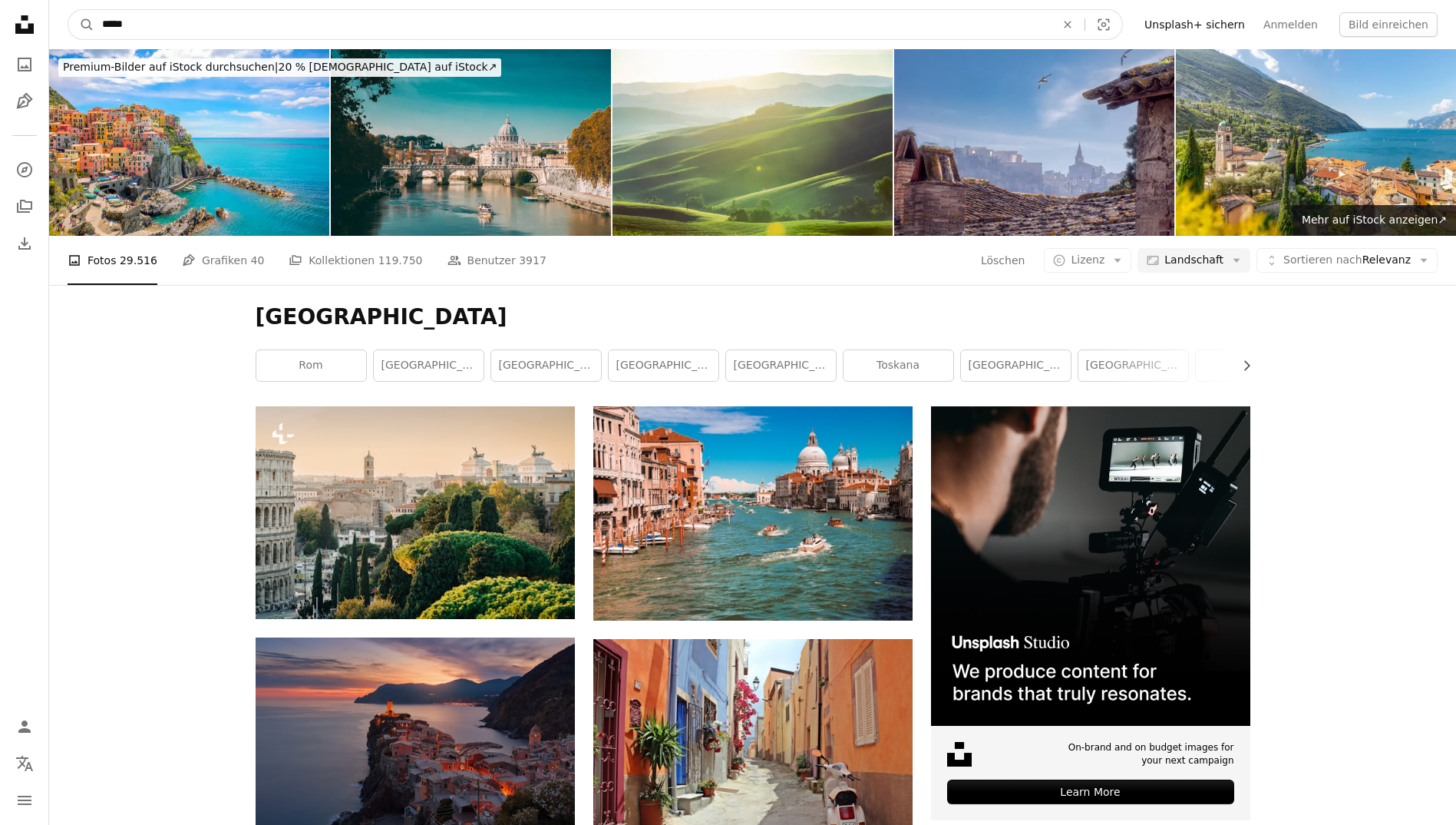
click at [178, 21] on input "*****" at bounding box center [572, 24] width 956 height 29
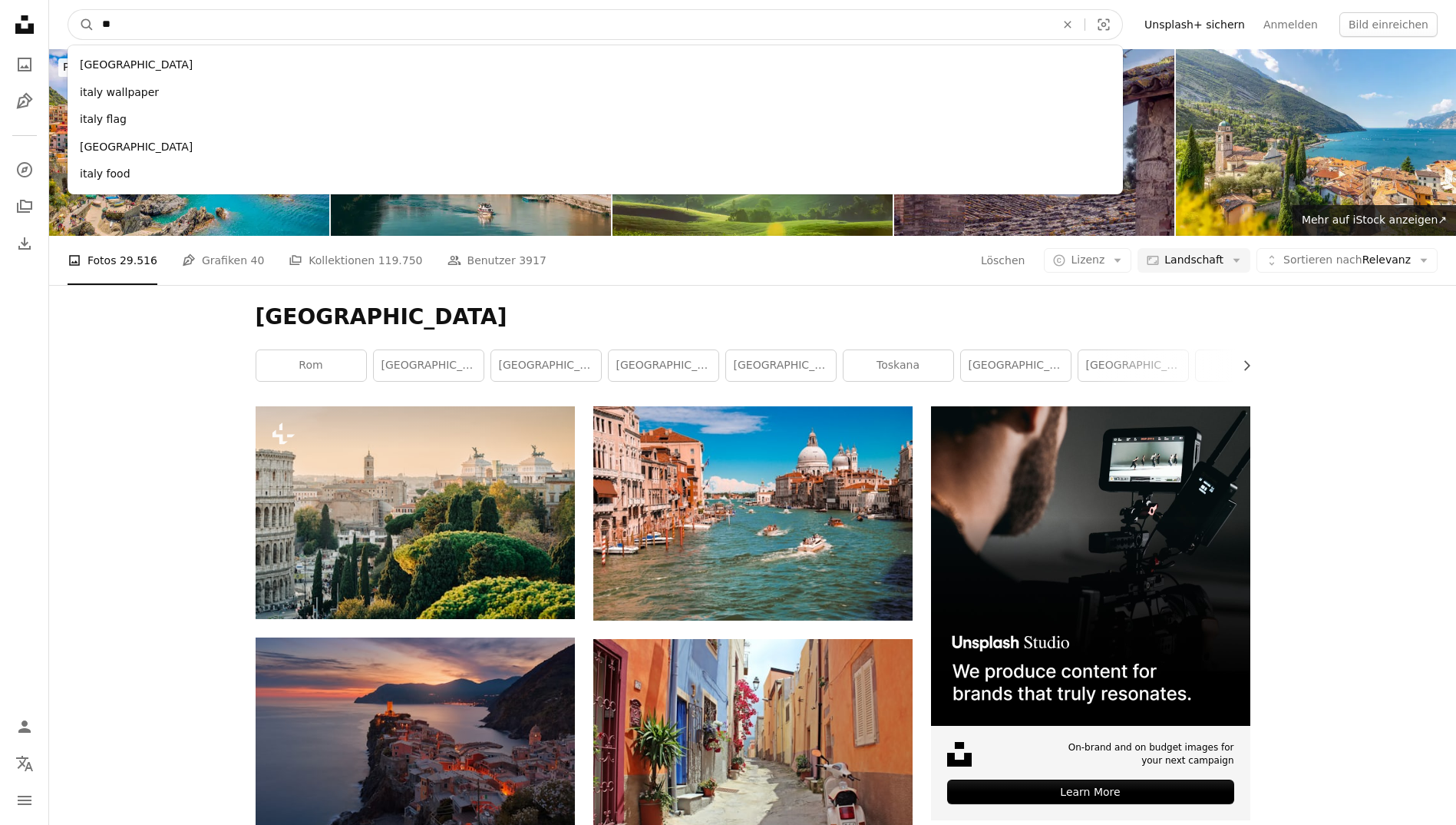
type input "*"
type input "******"
click at [68, 10] on button "A magnifying glass" at bounding box center [80, 24] width 26 height 29
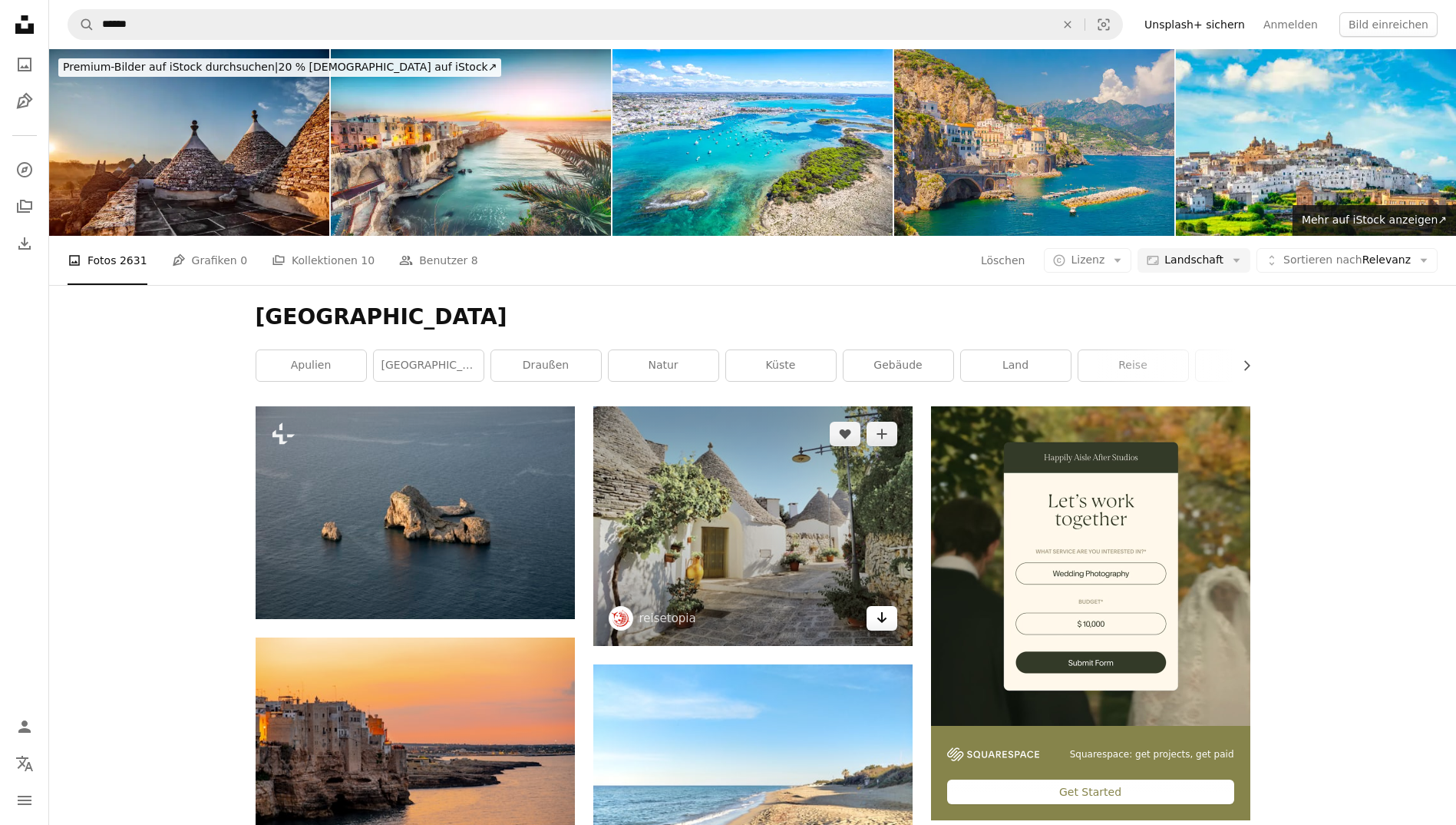
click at [875, 619] on icon "Arrow pointing down" at bounding box center [882, 618] width 13 height 19
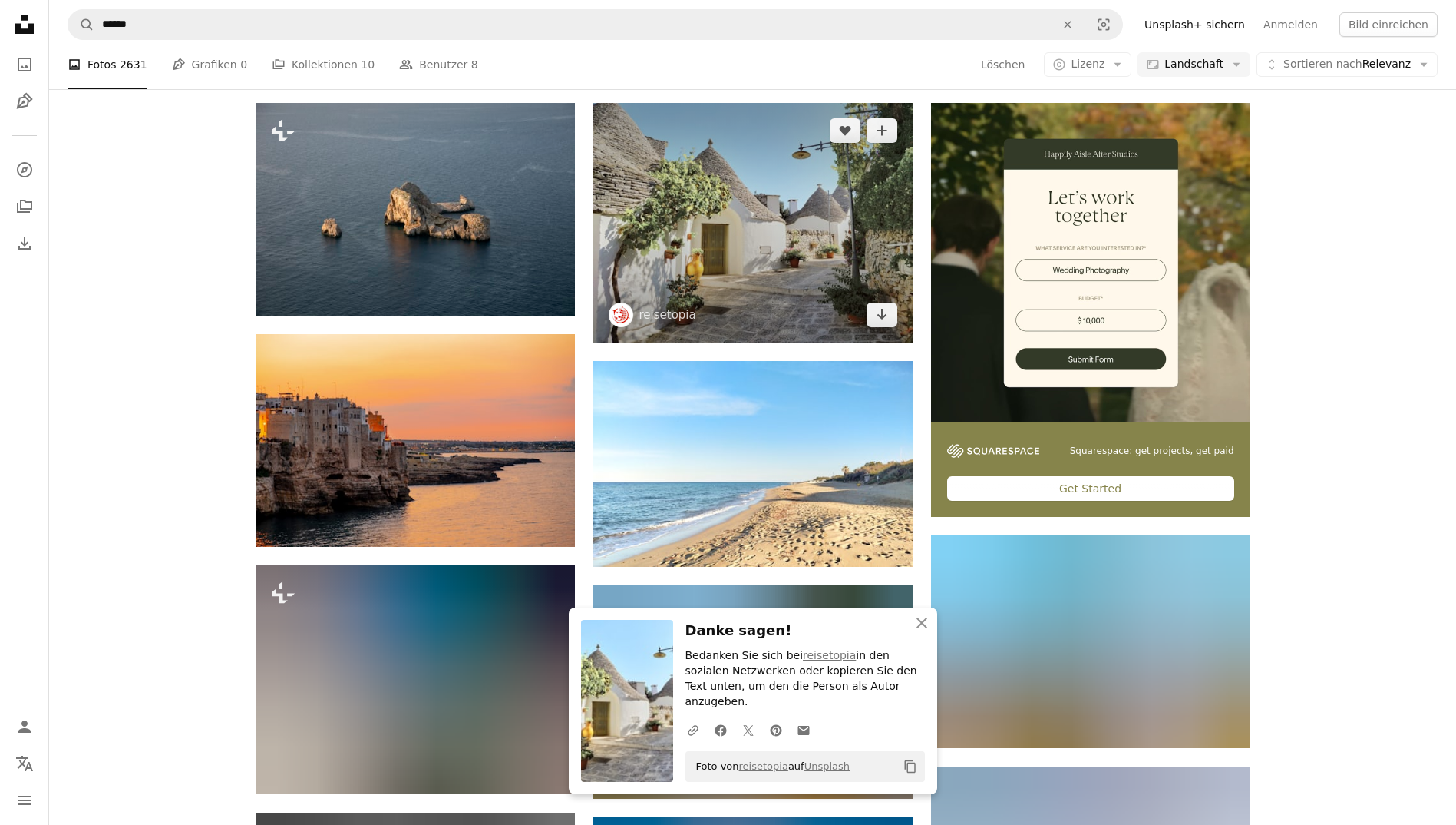
scroll to position [306, 0]
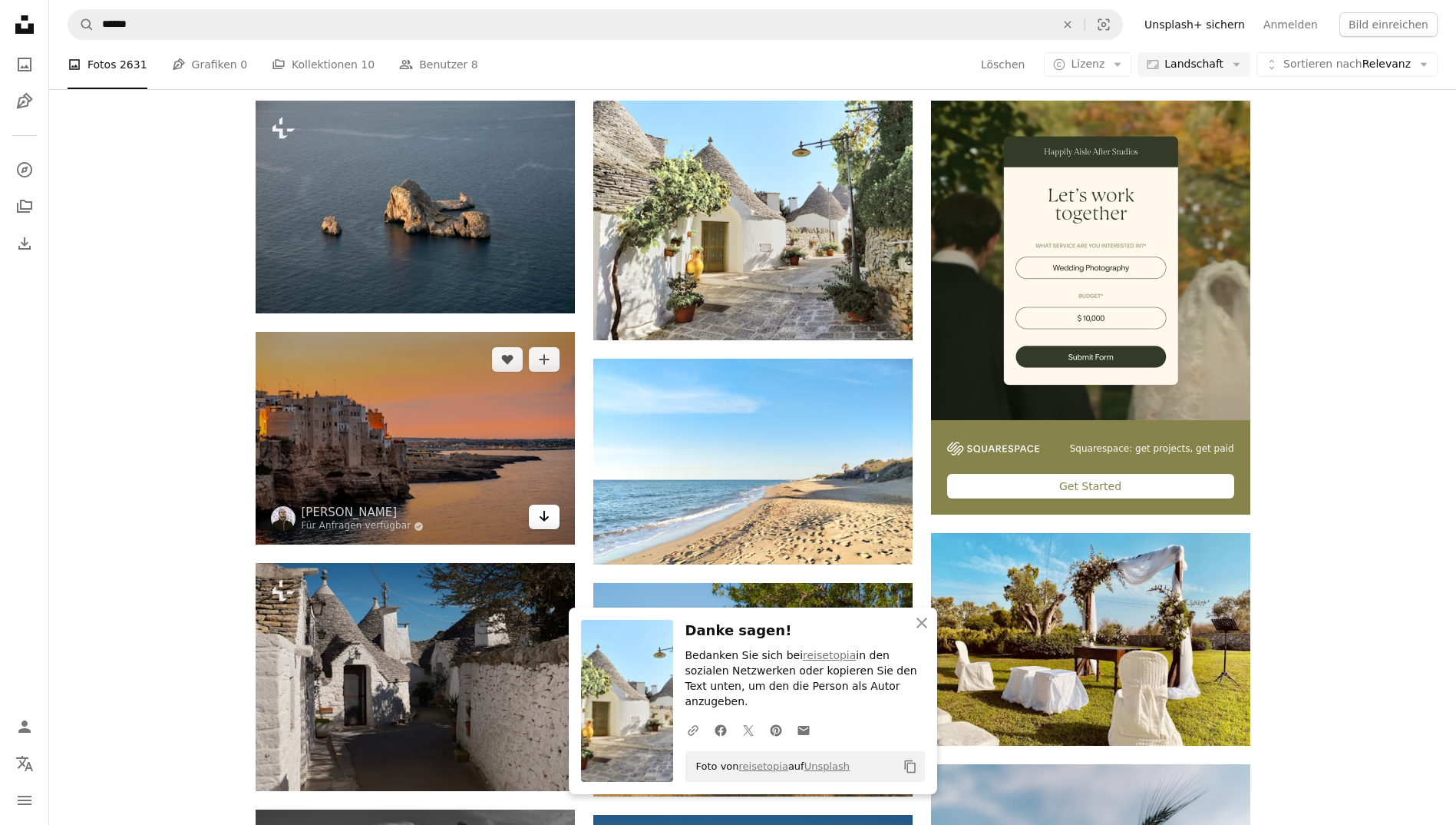
click at [545, 514] on icon "Arrow pointing down" at bounding box center [544, 516] width 13 height 19
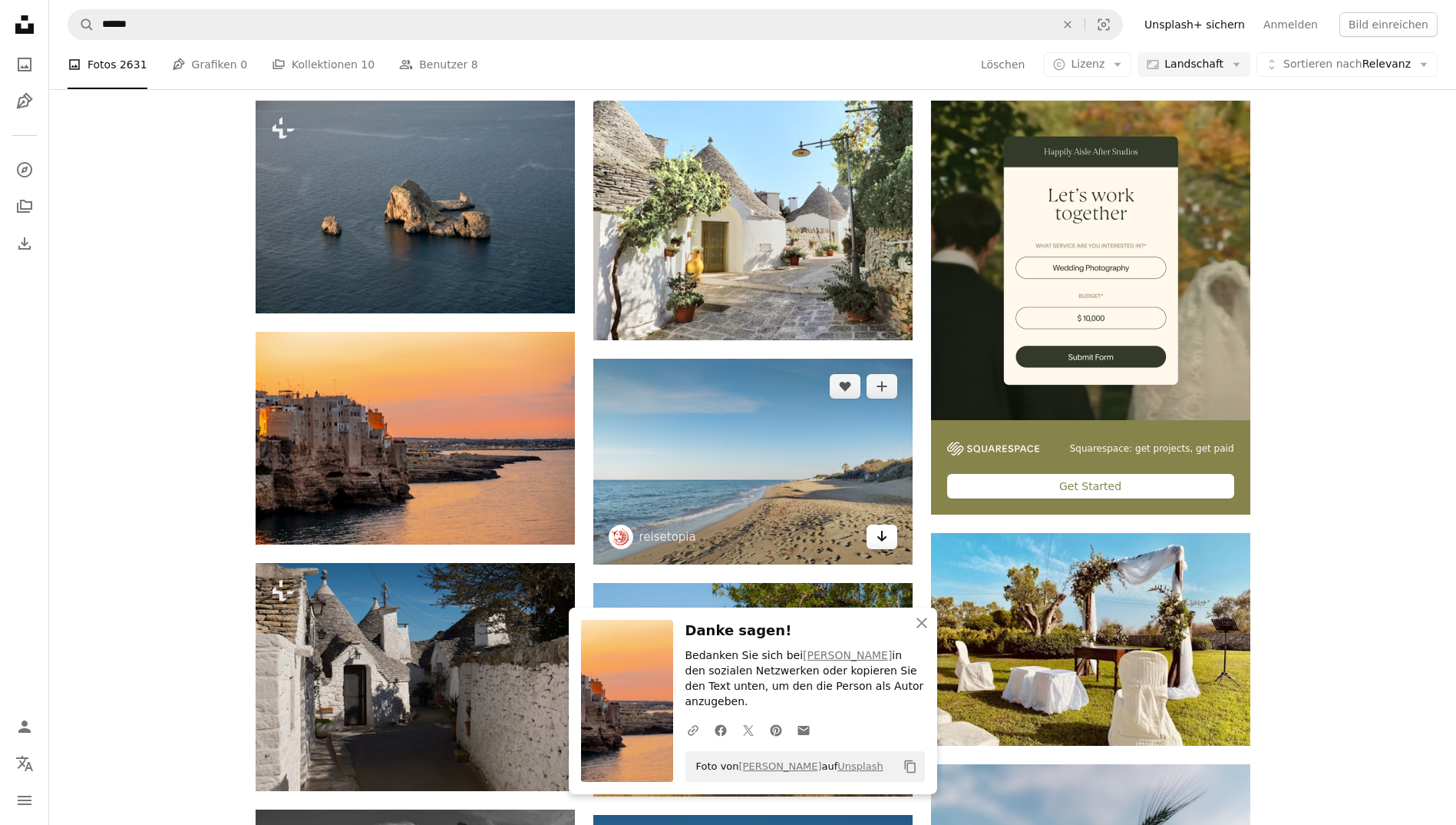
click at [889, 540] on link "Arrow pointing down" at bounding box center [882, 536] width 30 height 24
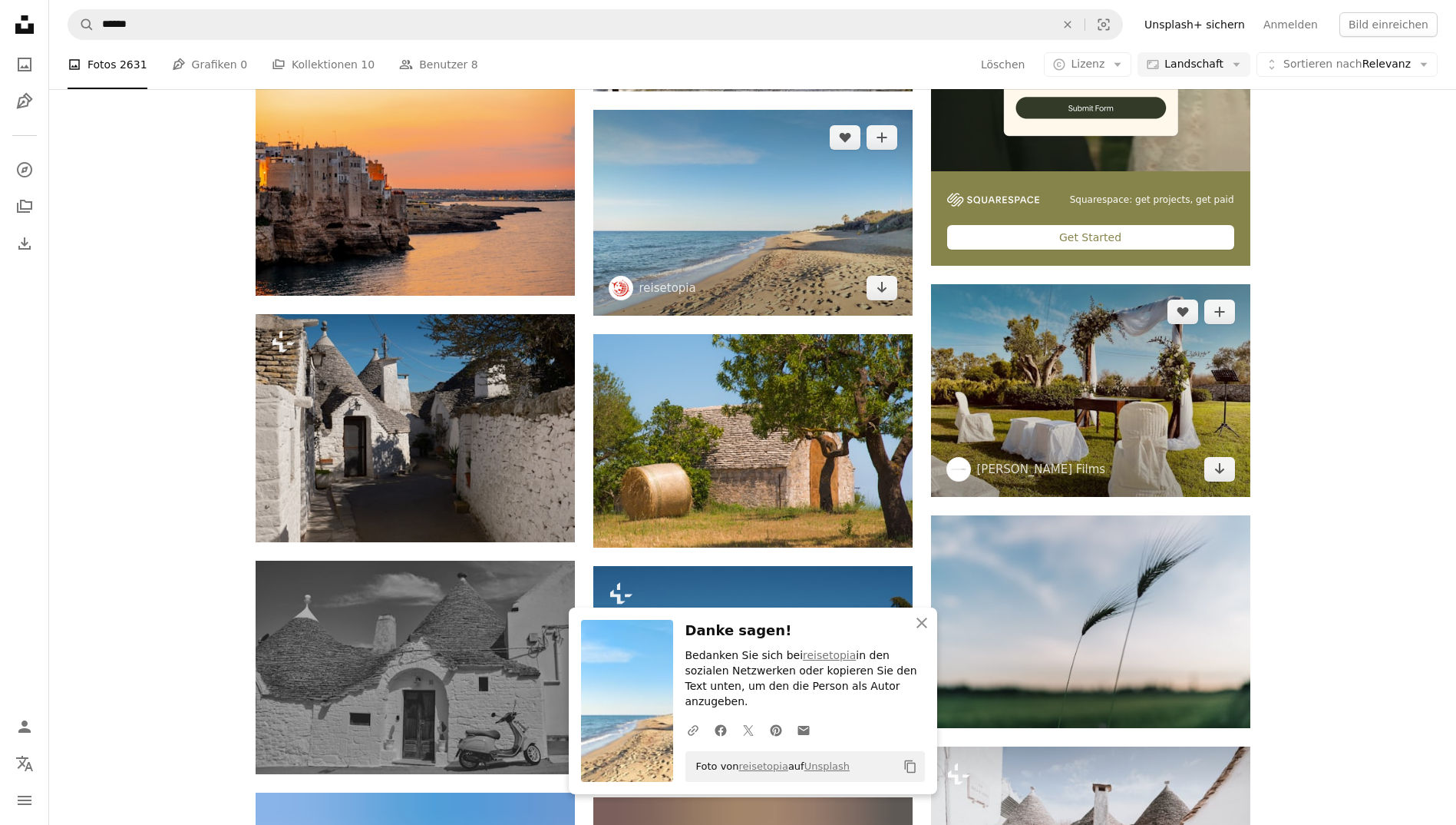
scroll to position [566, 0]
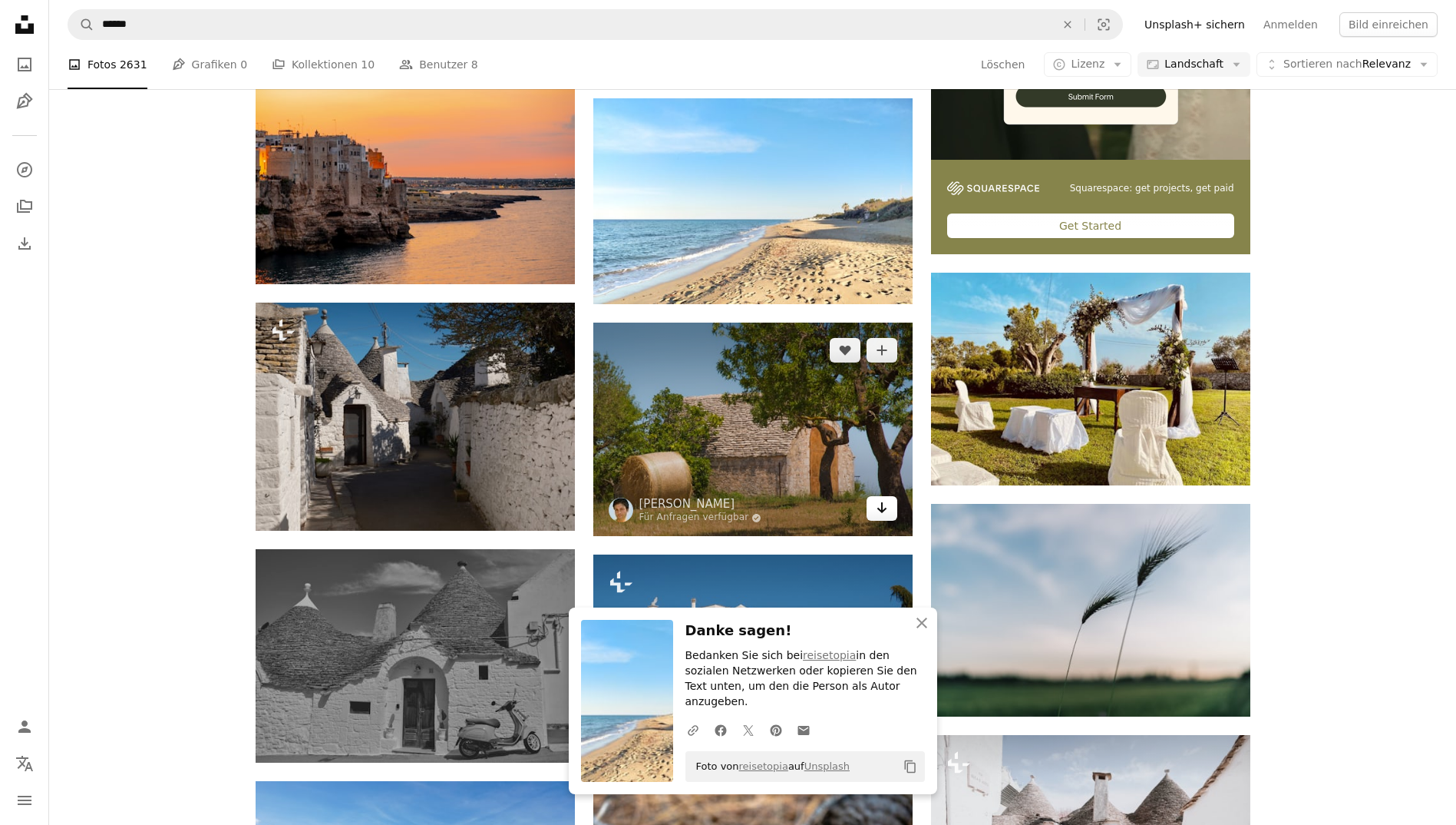
click at [882, 513] on icon "Arrow pointing down" at bounding box center [882, 508] width 13 height 19
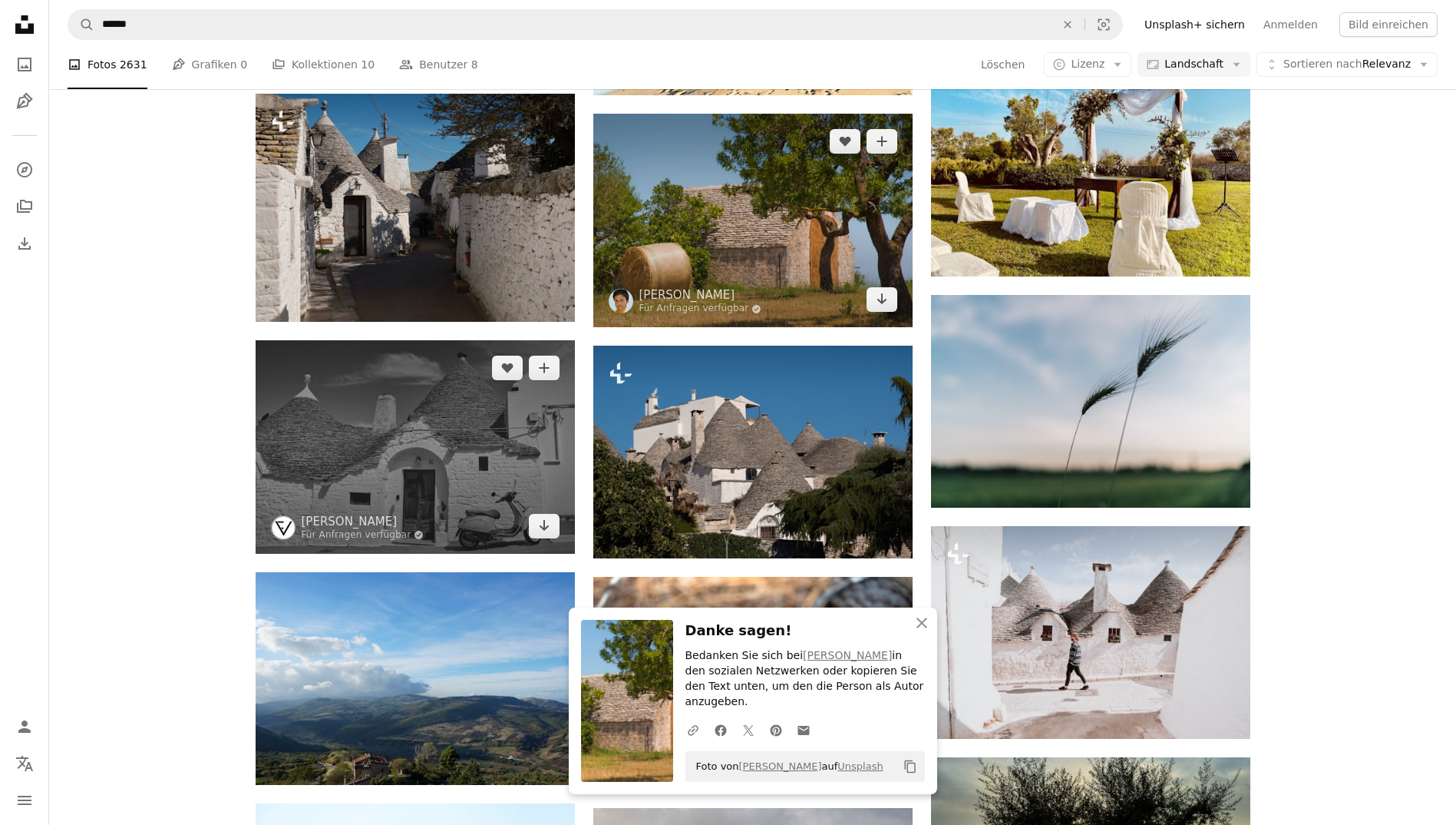
scroll to position [776, 0]
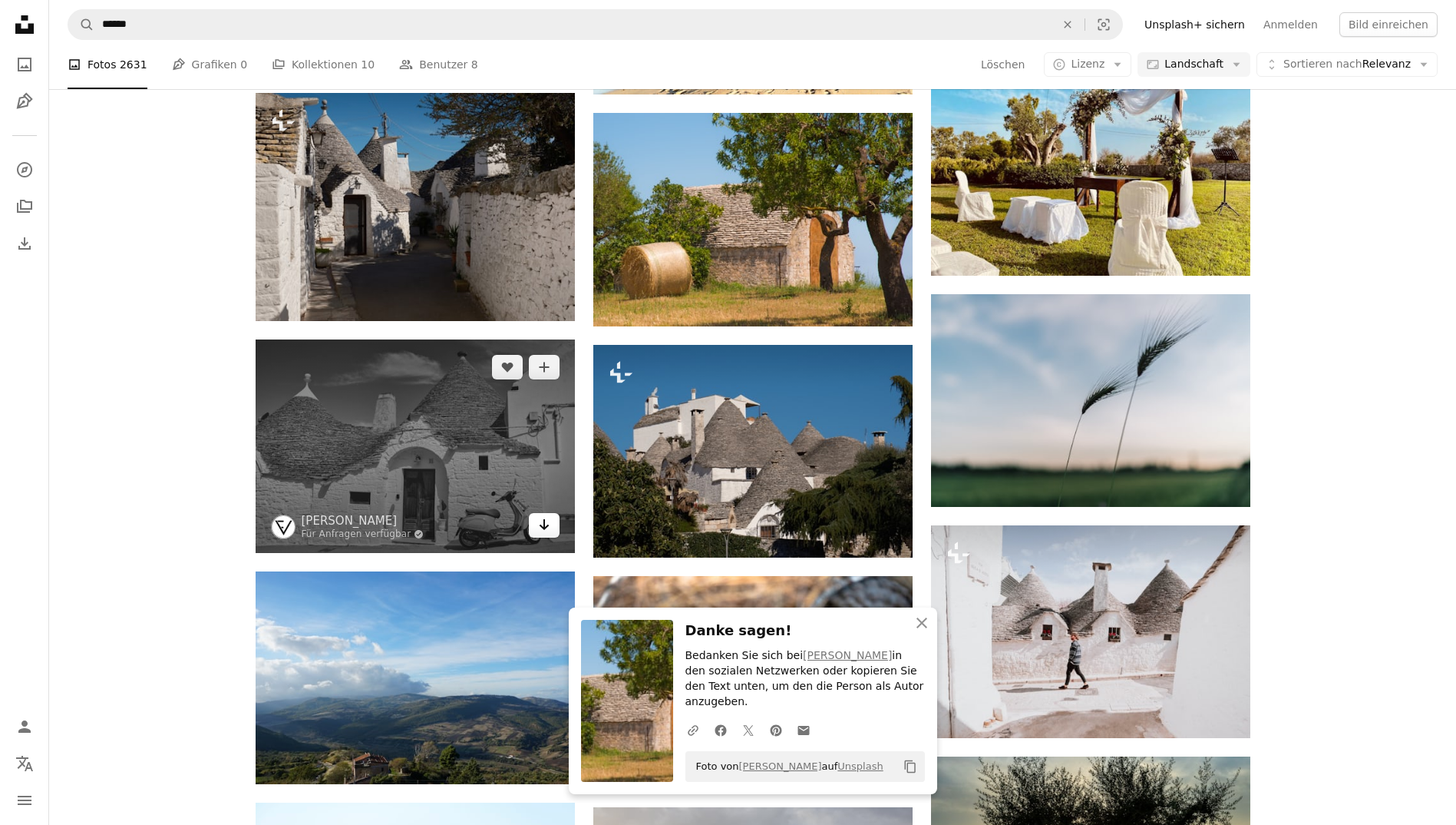
click at [546, 527] on icon "Herunterladen" at bounding box center [543, 525] width 10 height 11
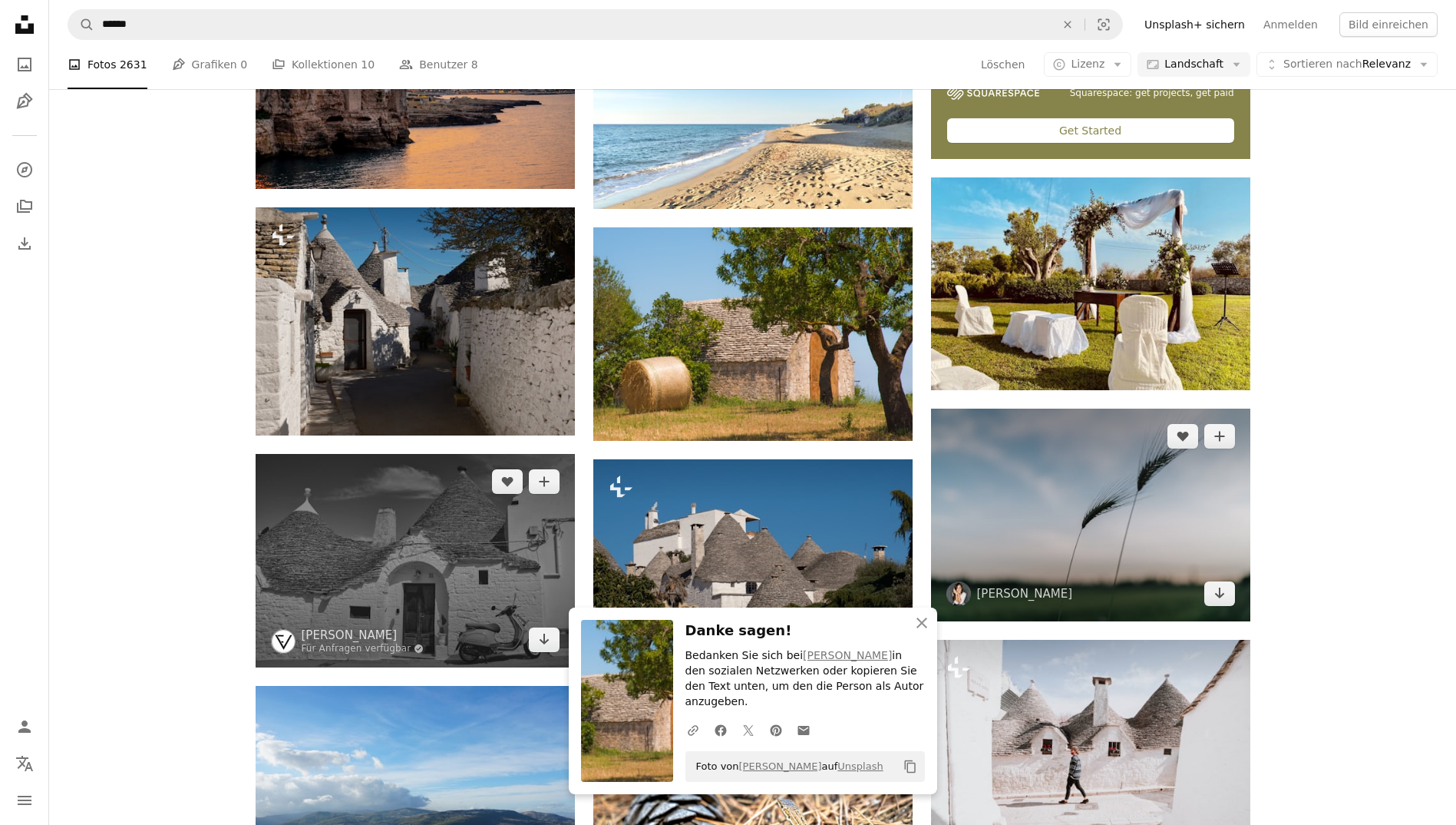
scroll to position [662, 0]
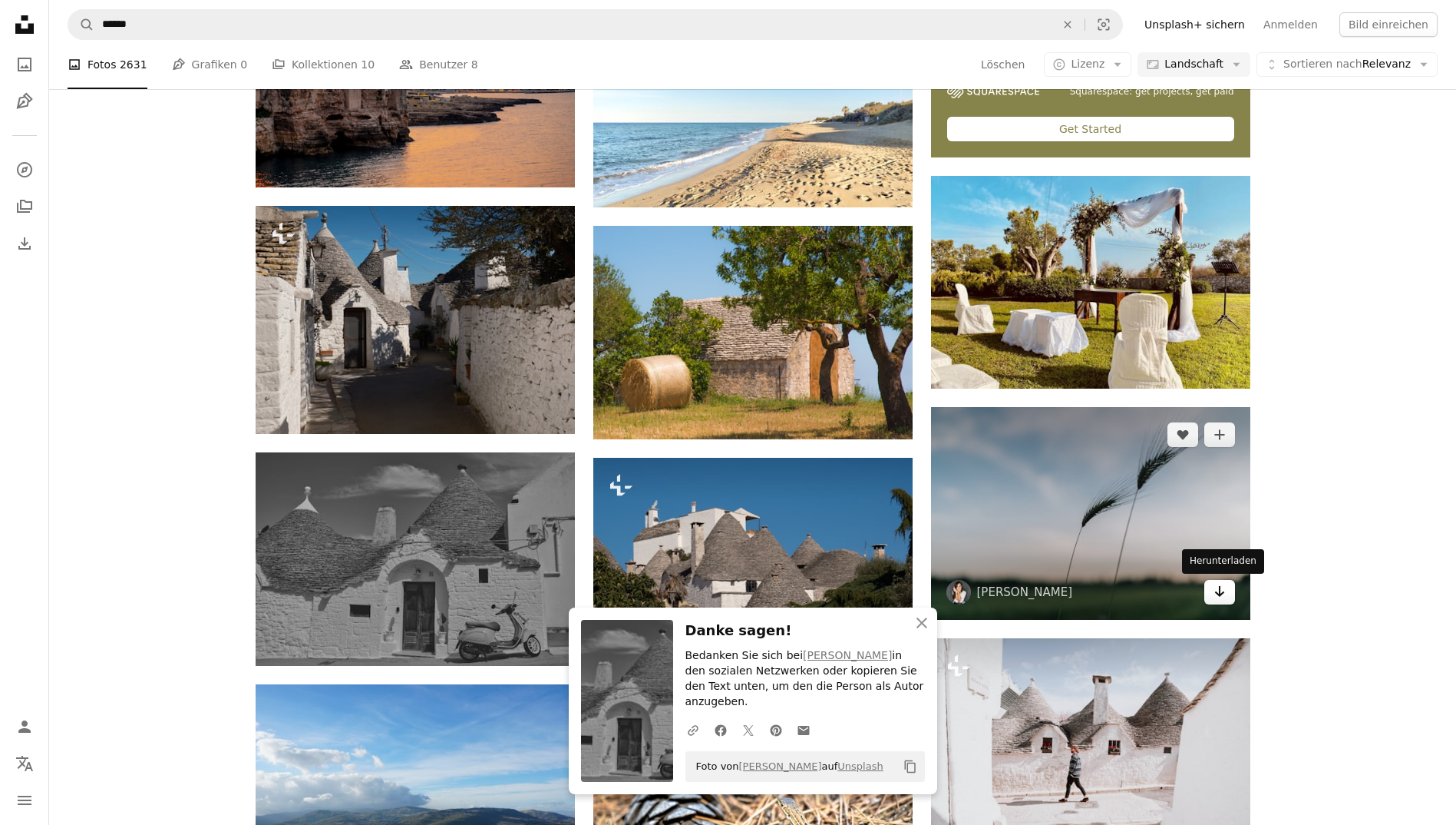
click at [1215, 586] on icon "Arrow pointing down" at bounding box center [1219, 591] width 13 height 19
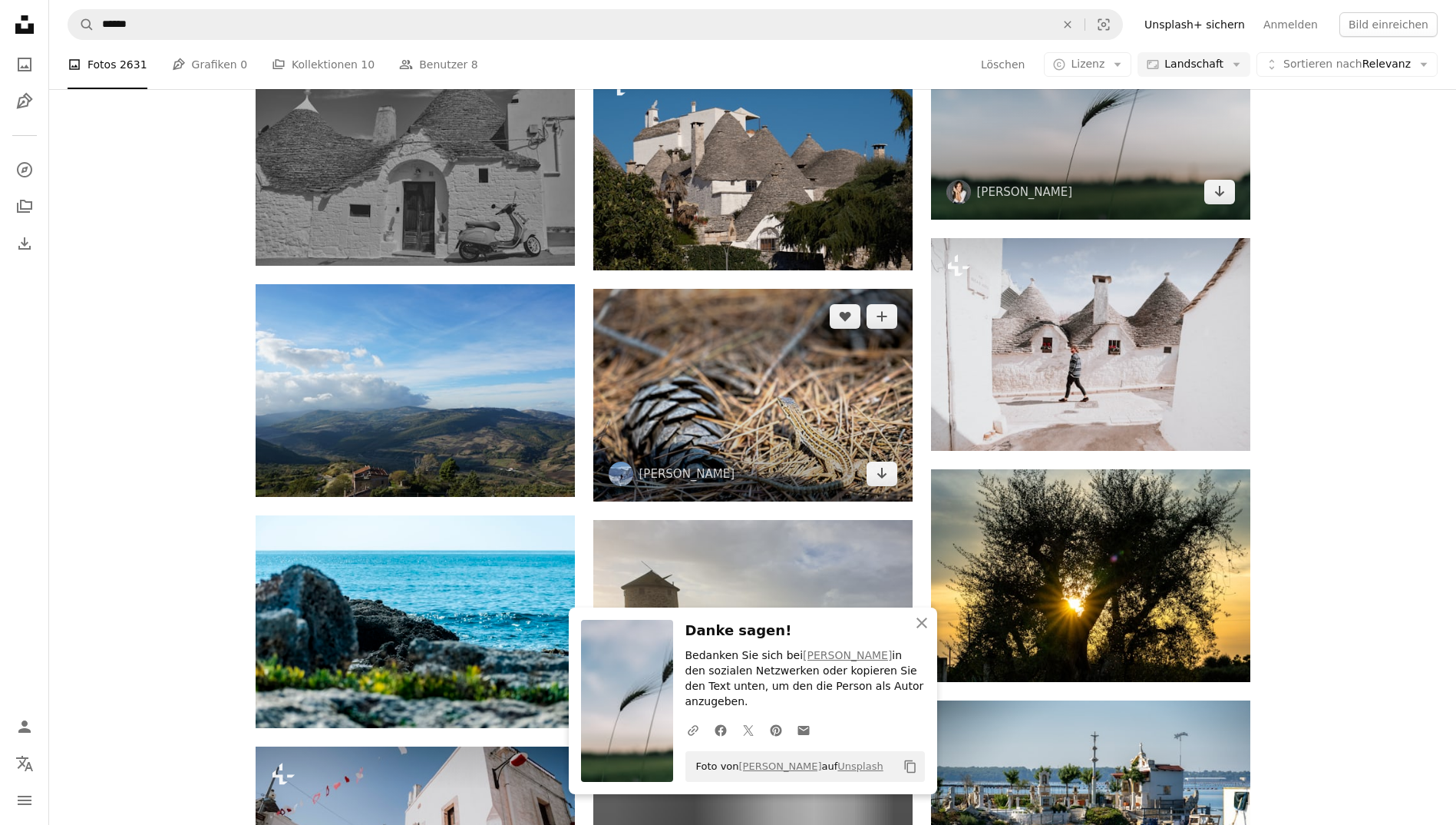
scroll to position [1097, 0]
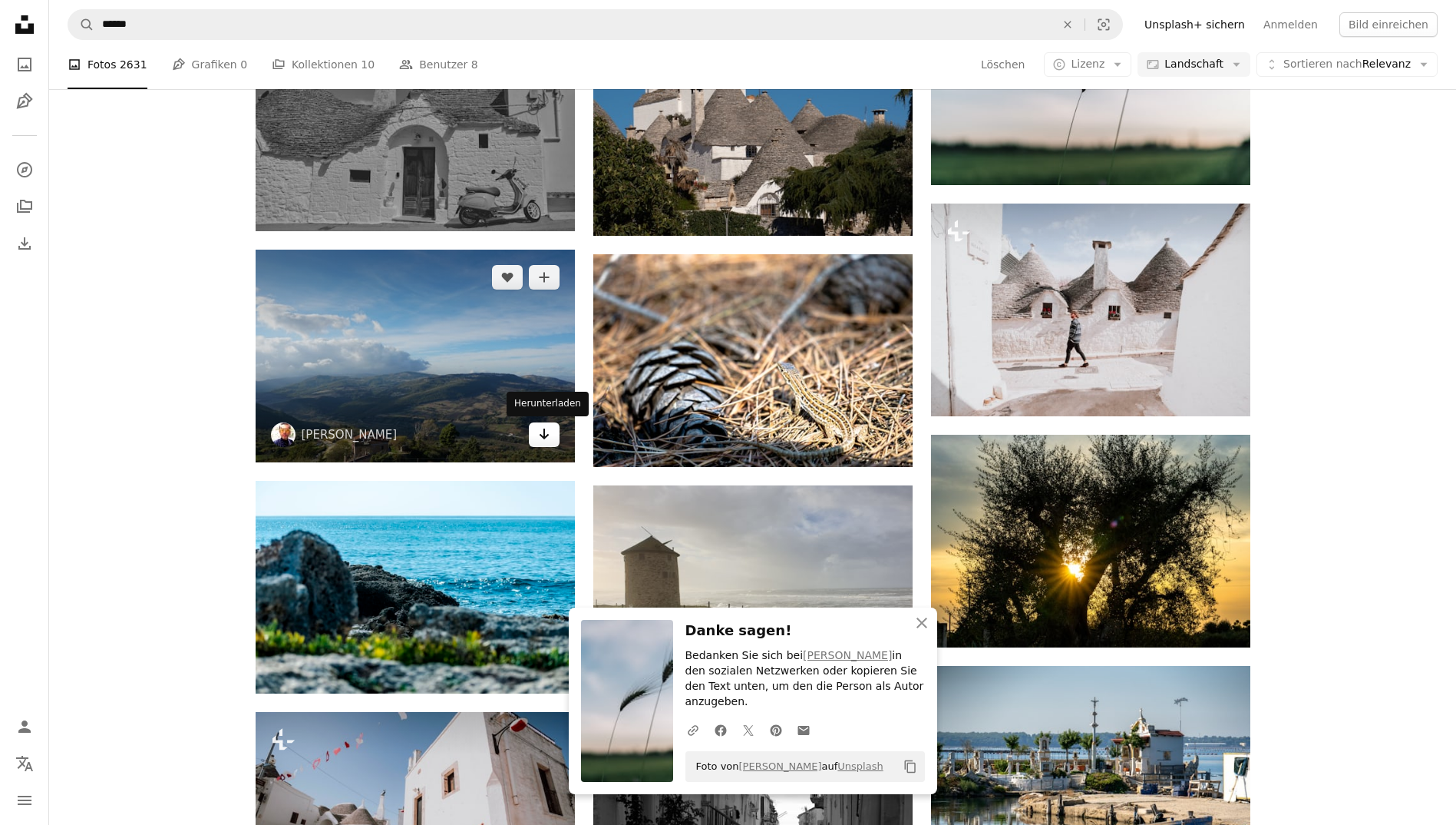
click at [549, 445] on link "Arrow pointing down" at bounding box center [544, 434] width 30 height 24
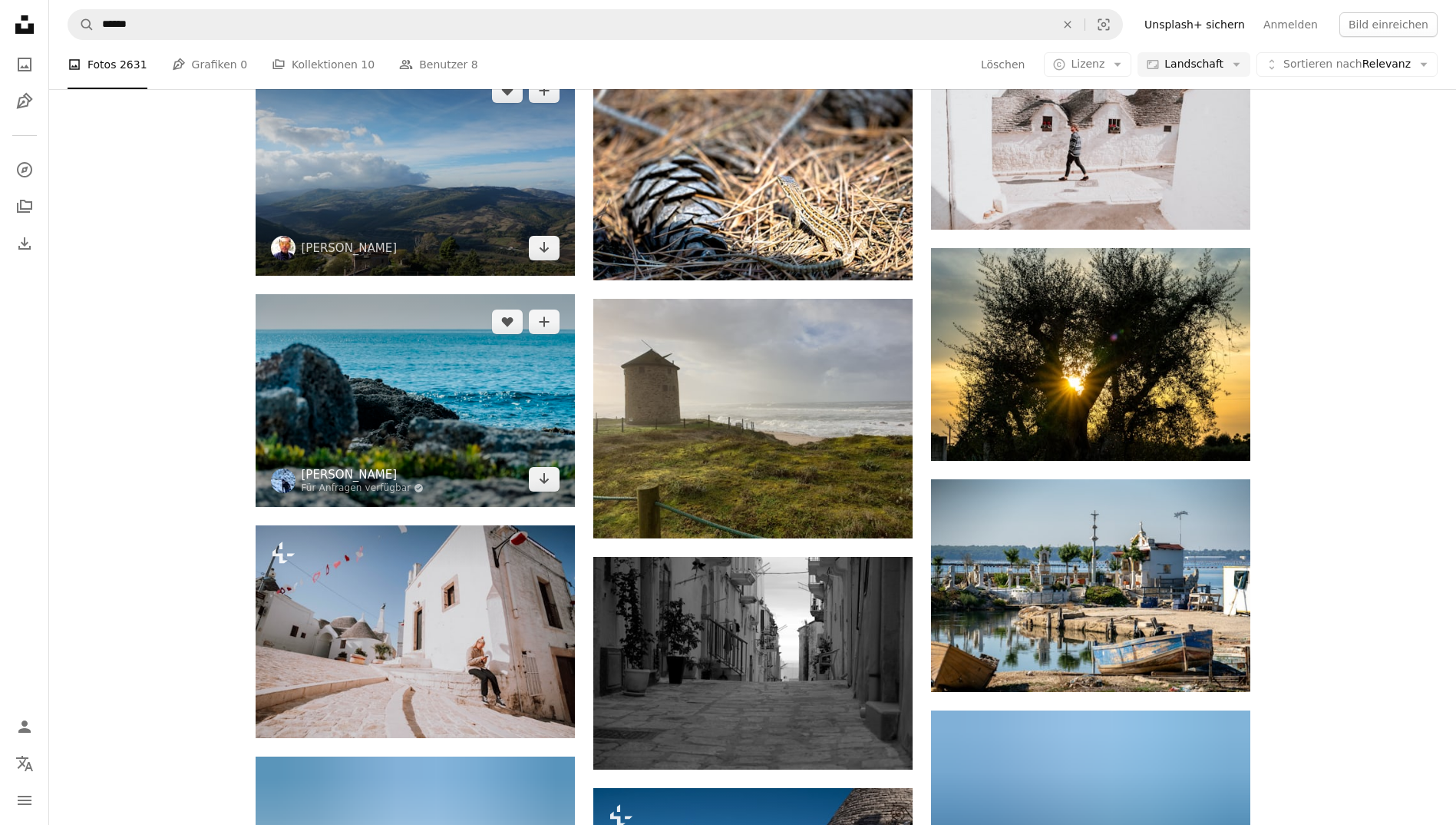
scroll to position [1320, 0]
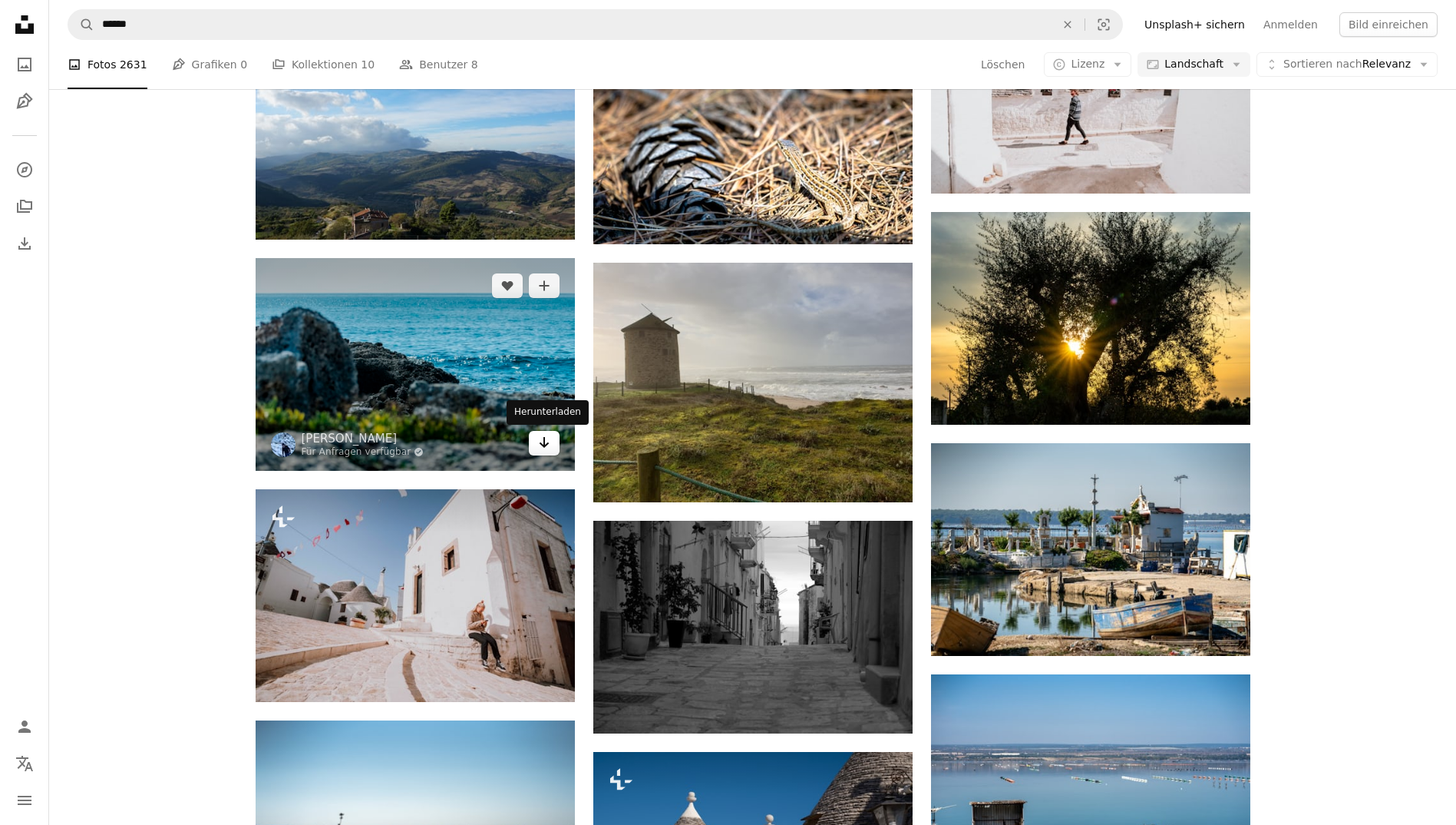
click at [543, 439] on icon "Herunterladen" at bounding box center [543, 443] width 10 height 11
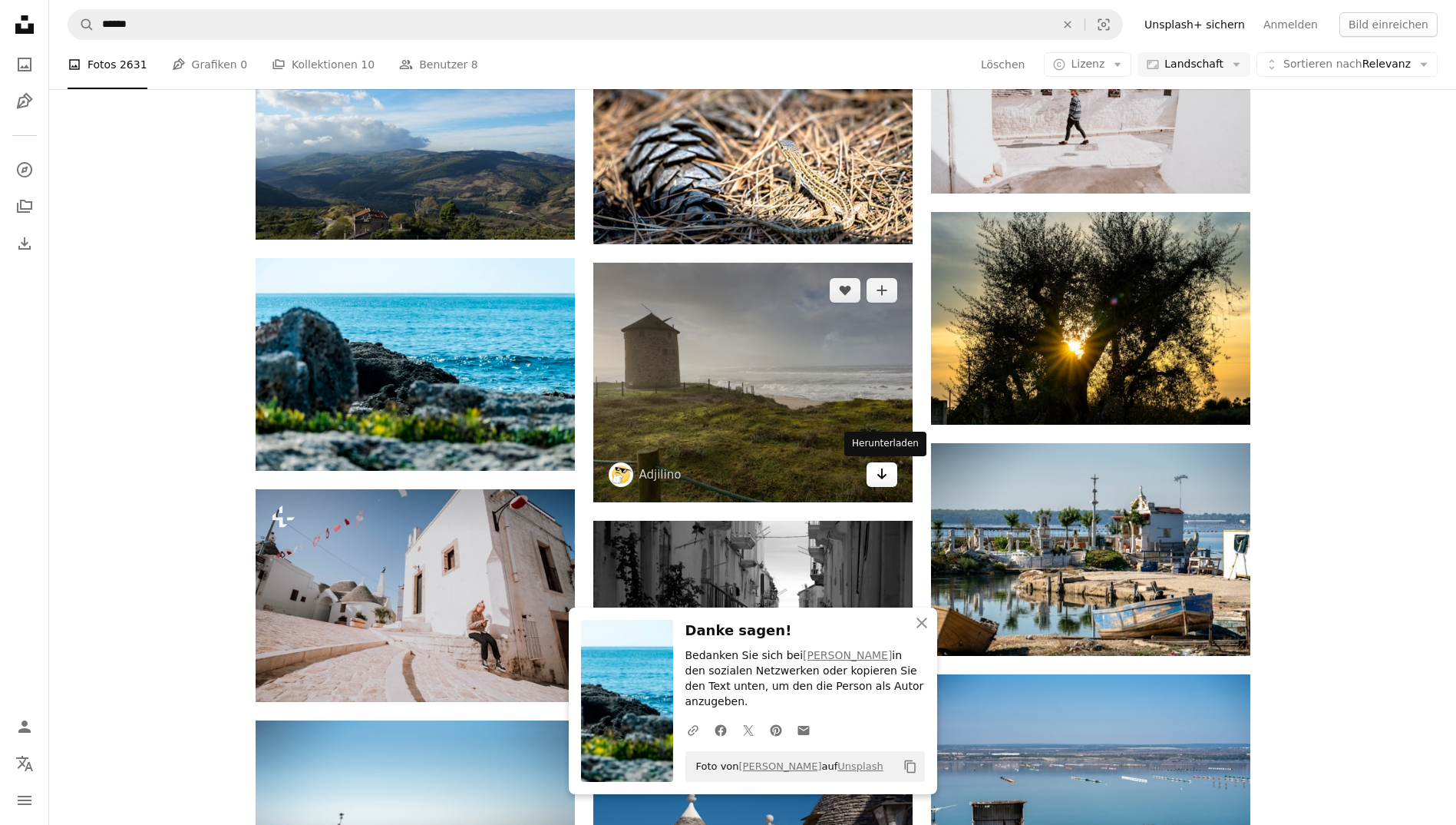
click at [885, 474] on icon "Arrow pointing down" at bounding box center [882, 474] width 13 height 19
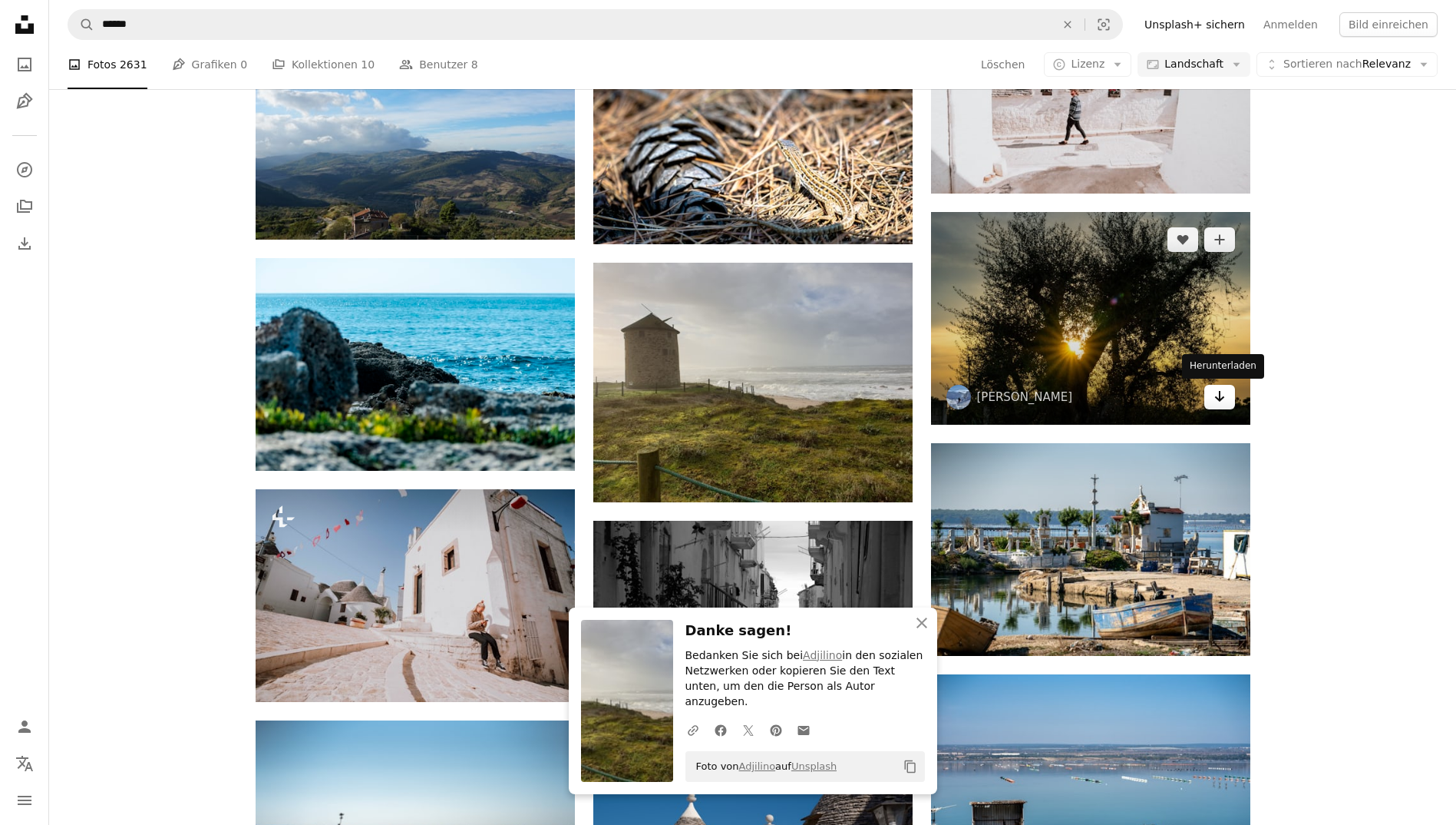
click at [1223, 398] on icon "Herunterladen" at bounding box center [1218, 396] width 10 height 11
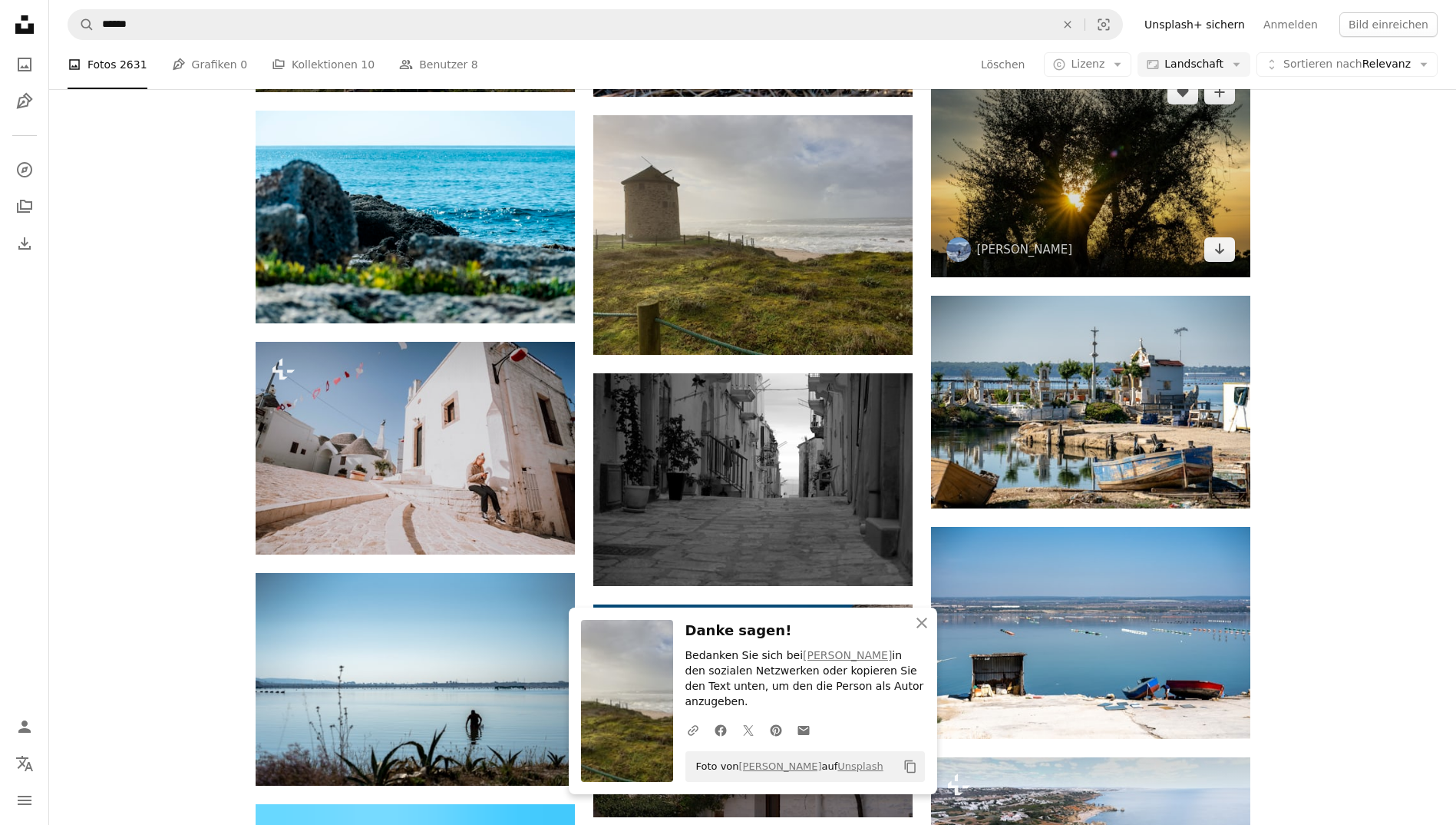
scroll to position [1523, 0]
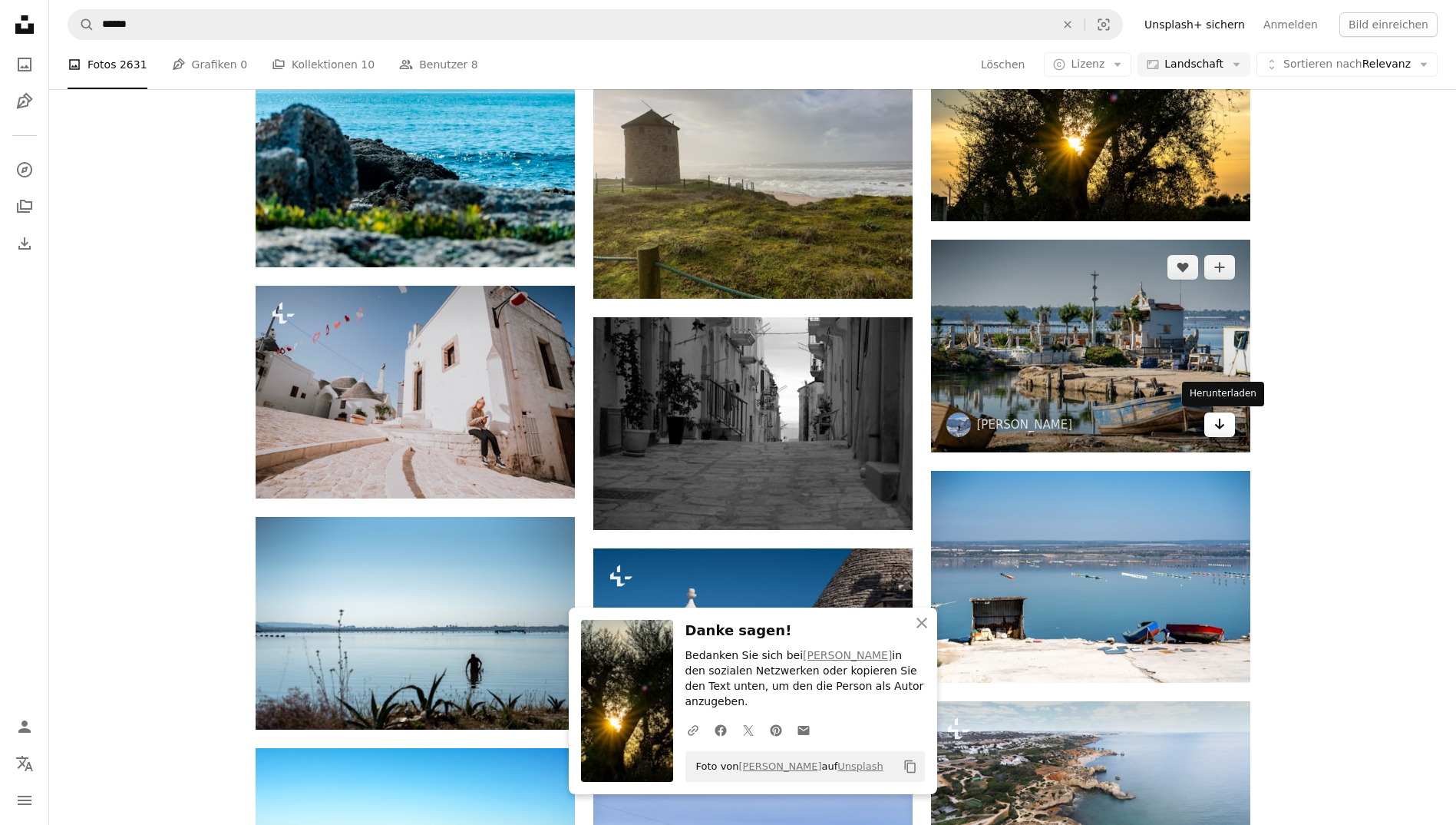
click at [1220, 427] on icon "Herunterladen" at bounding box center [1218, 424] width 10 height 11
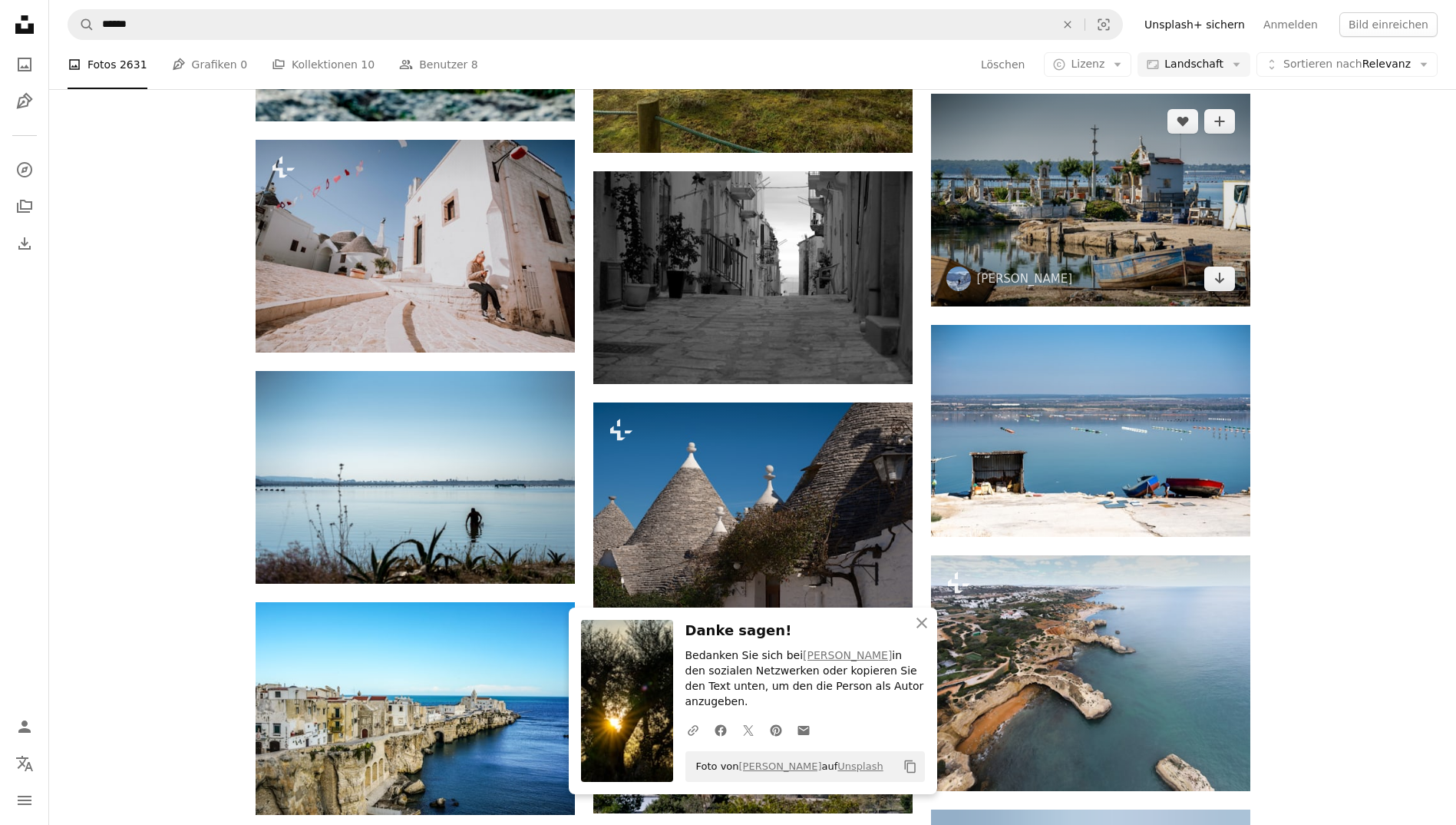
scroll to position [1670, 0]
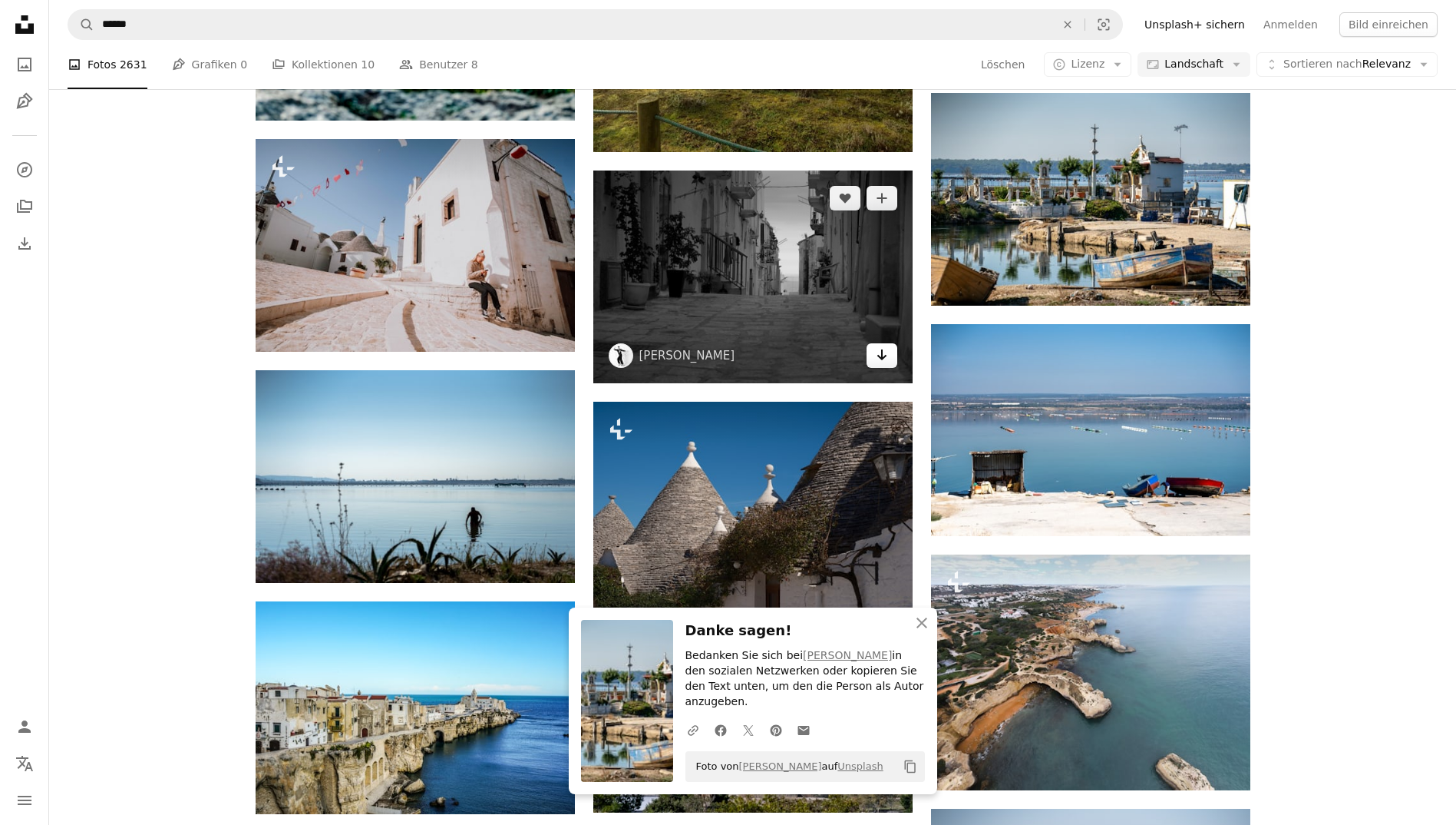
click at [872, 347] on link "Arrow pointing down" at bounding box center [882, 355] width 30 height 24
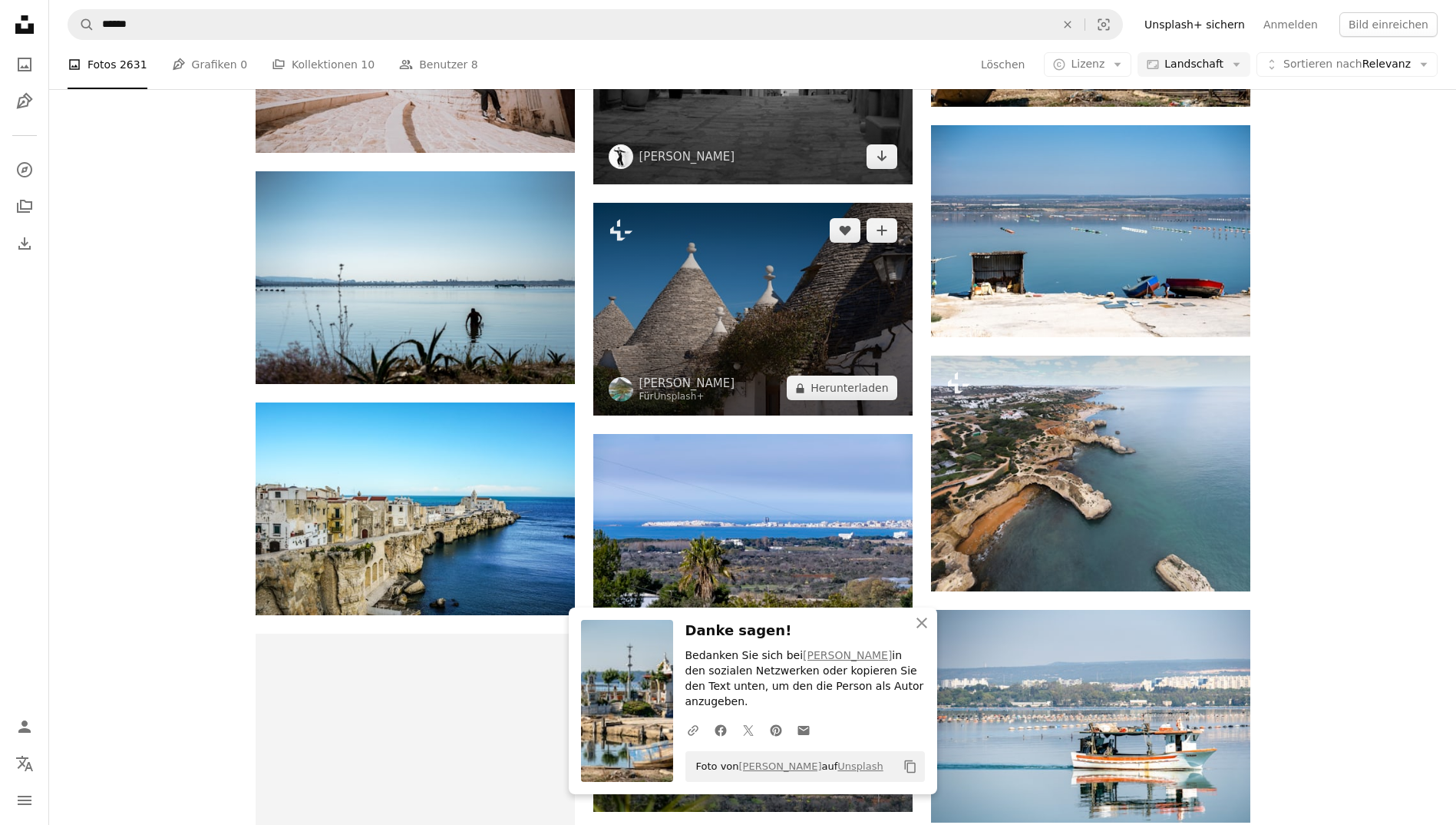
scroll to position [1870, 0]
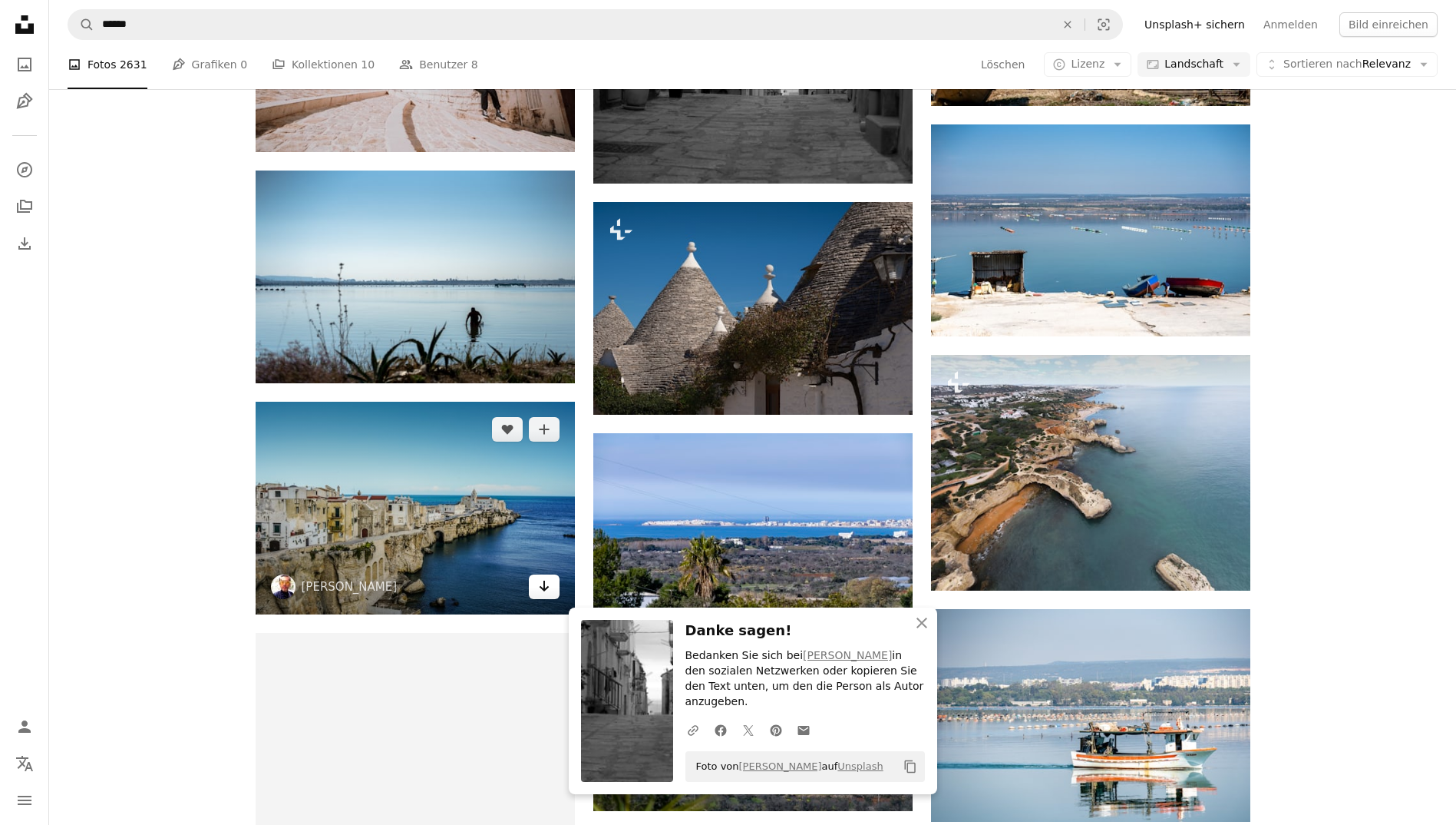
click at [542, 590] on icon "Herunterladen" at bounding box center [543, 586] width 10 height 11
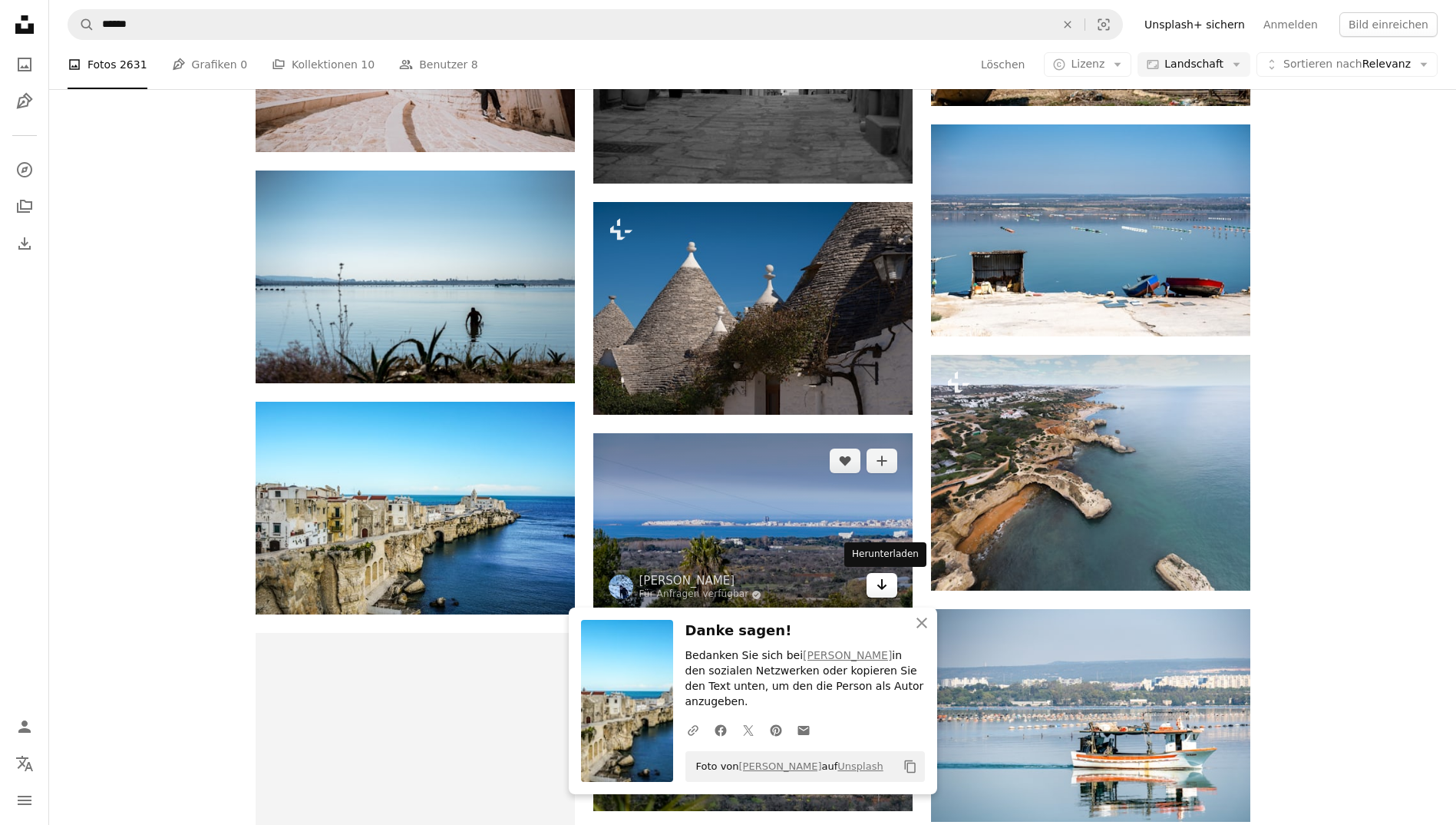
click at [874, 583] on link "Arrow pointing down" at bounding box center [882, 585] width 30 height 24
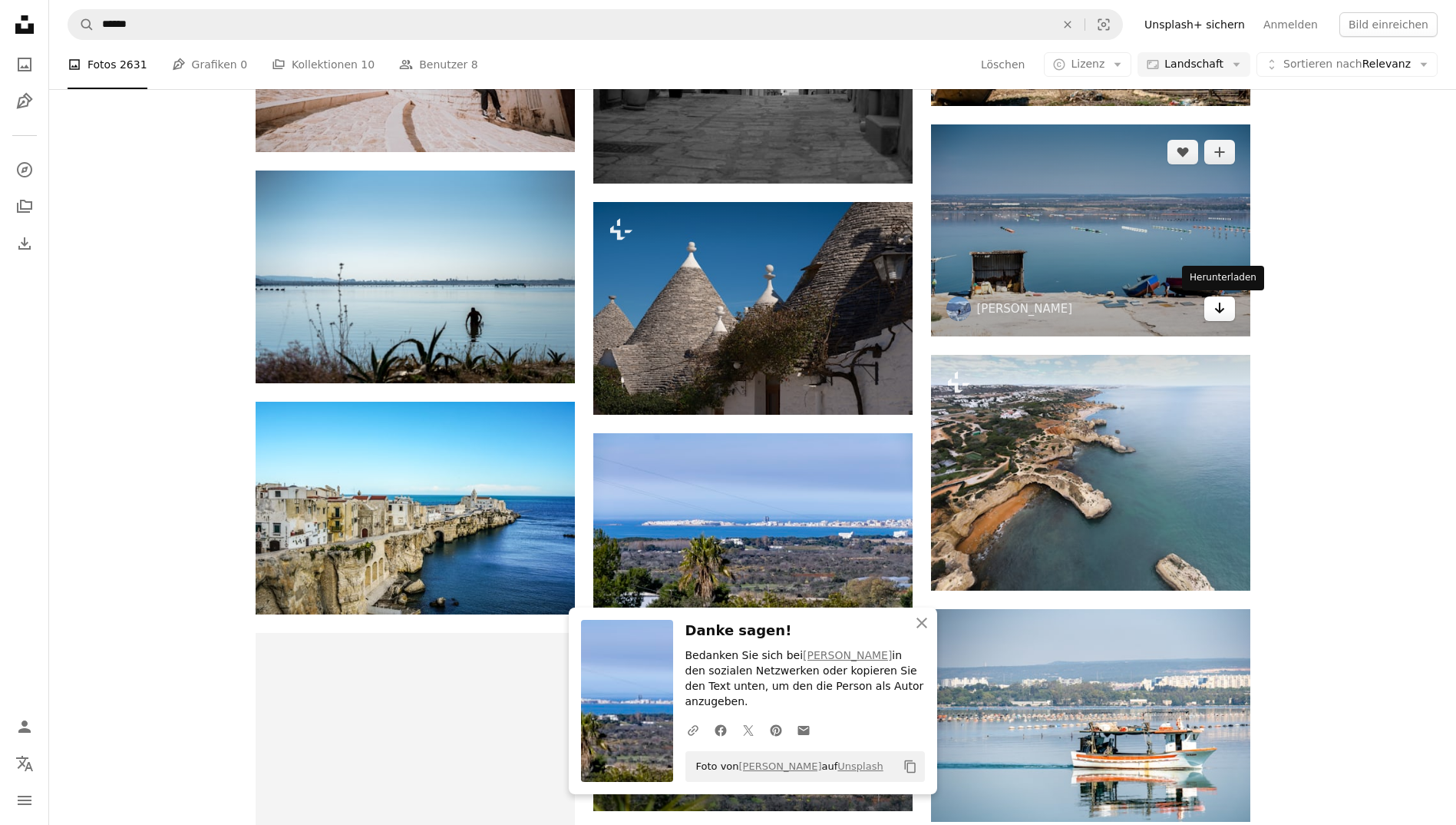
click at [1217, 310] on icon "Arrow pointing down" at bounding box center [1219, 308] width 13 height 19
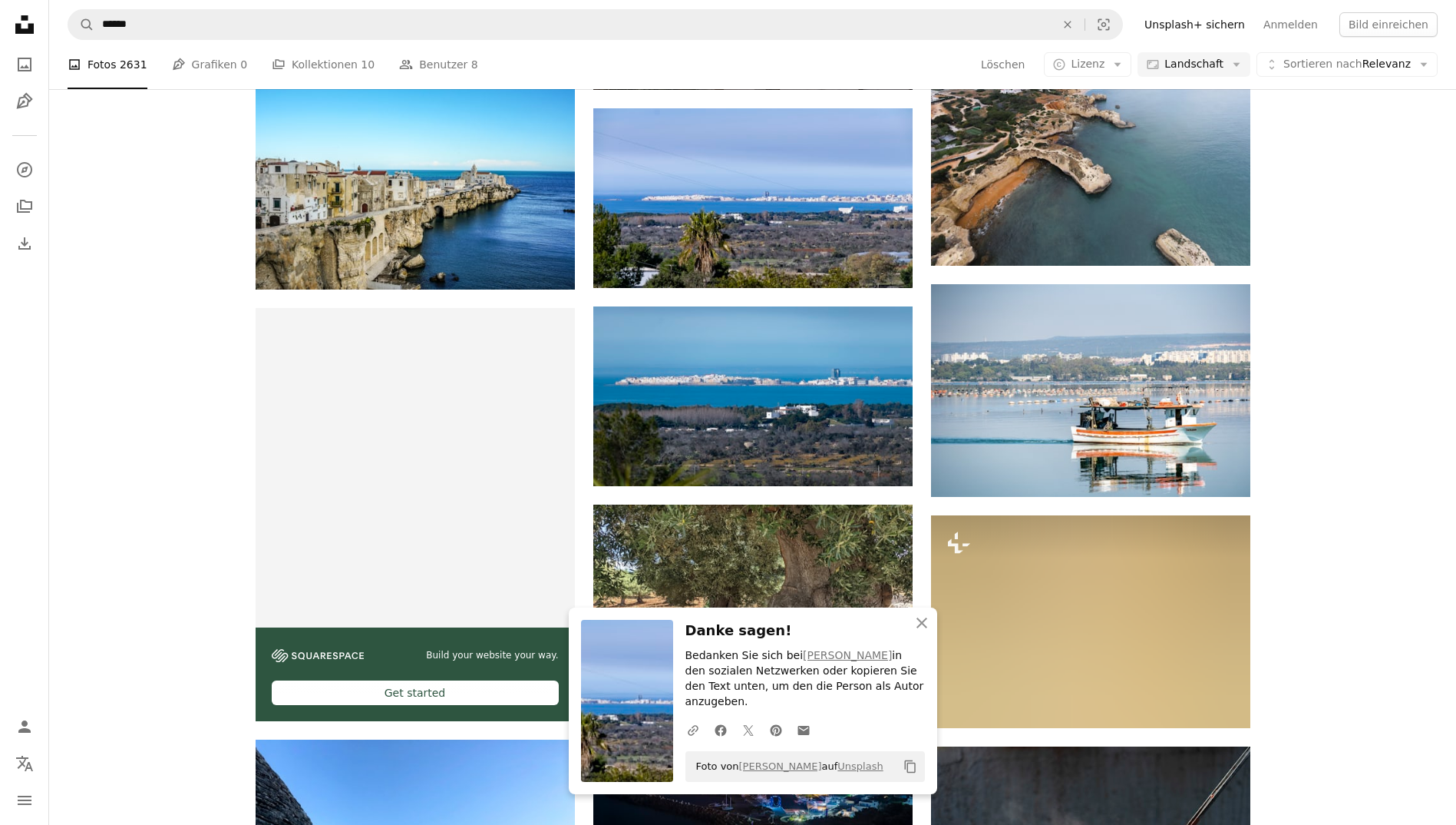
scroll to position [2197, 0]
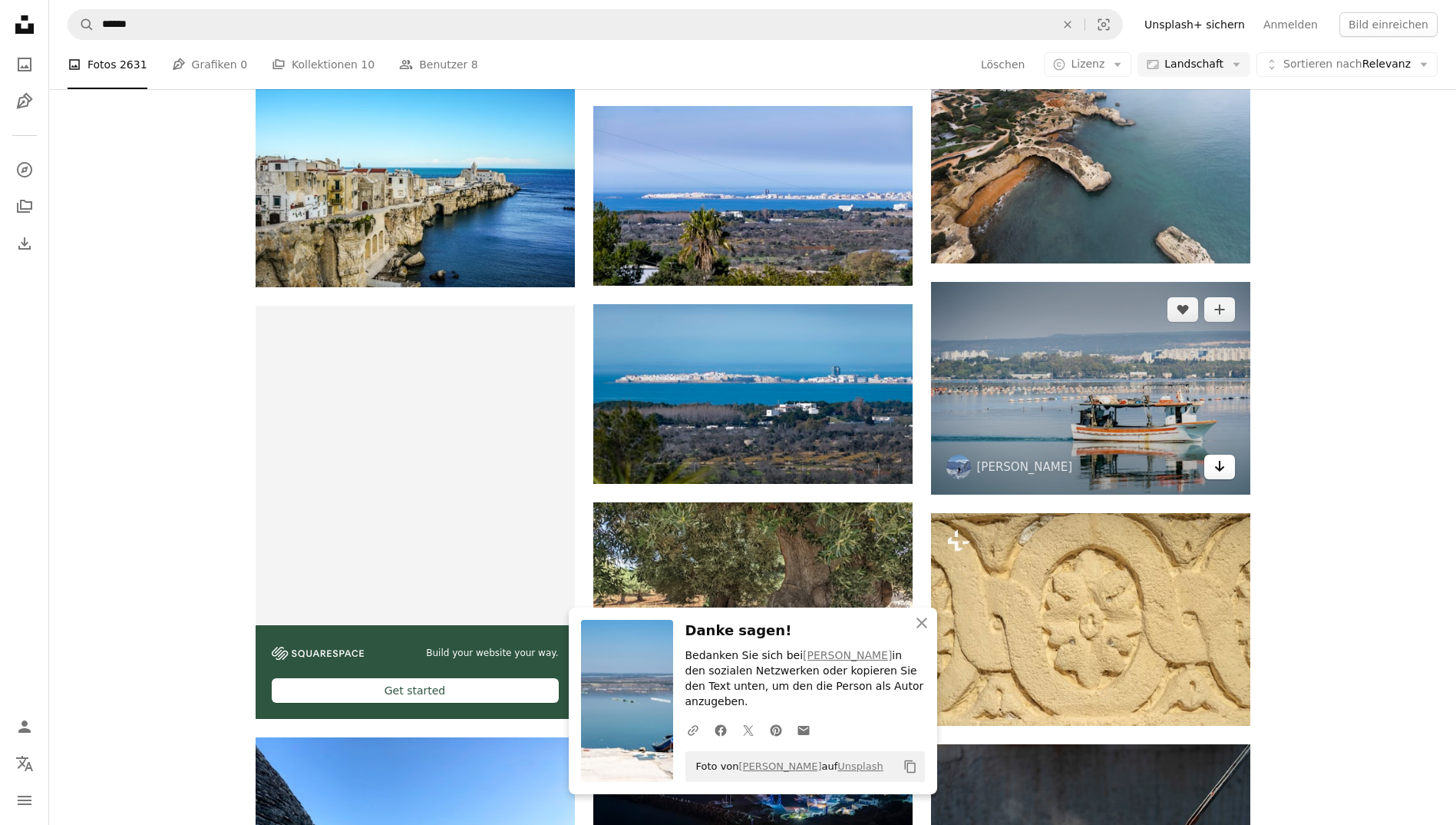
click at [1222, 464] on icon "Arrow pointing down" at bounding box center [1219, 466] width 13 height 19
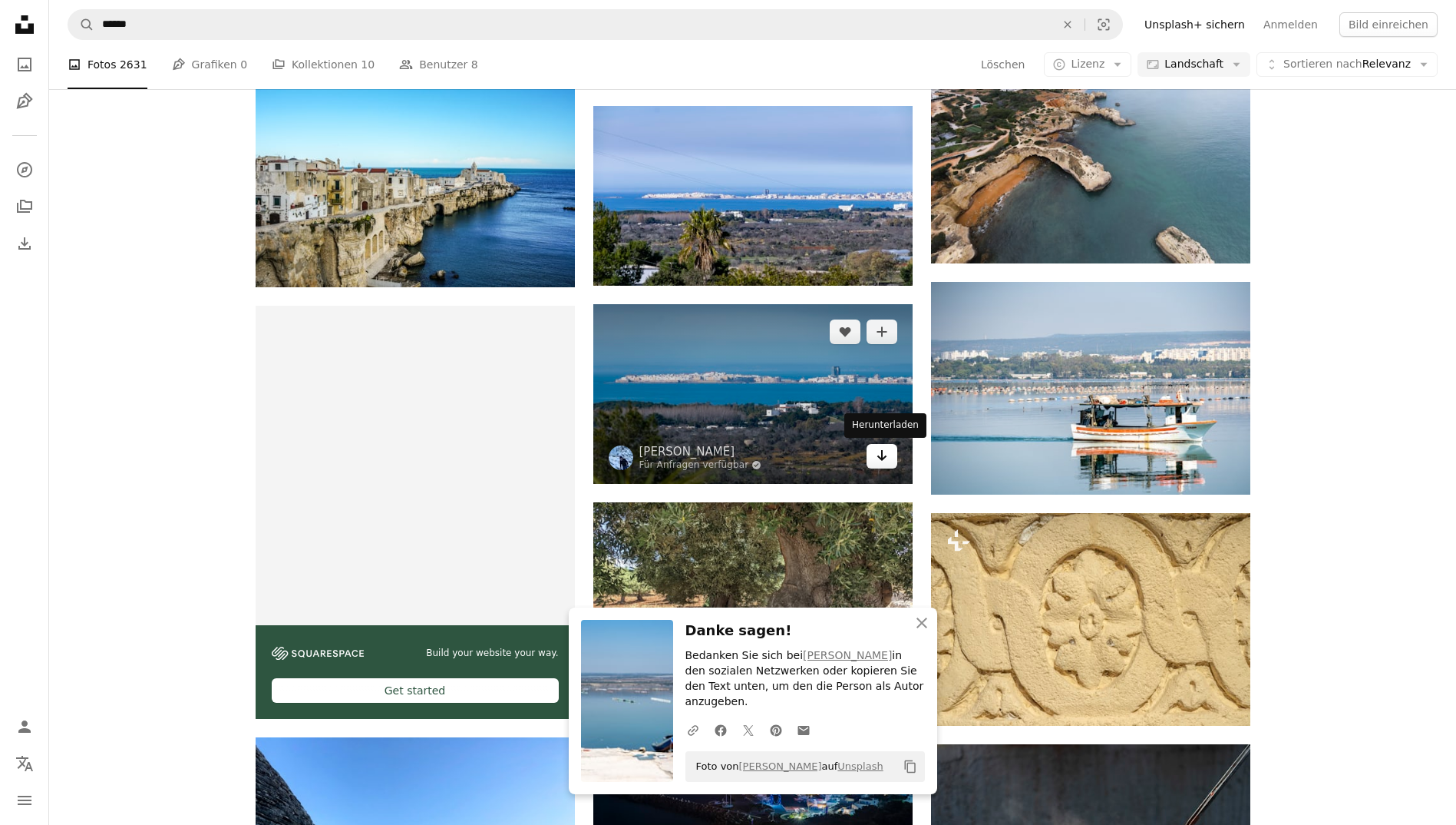
click at [880, 453] on icon "Arrow pointing down" at bounding box center [882, 455] width 13 height 19
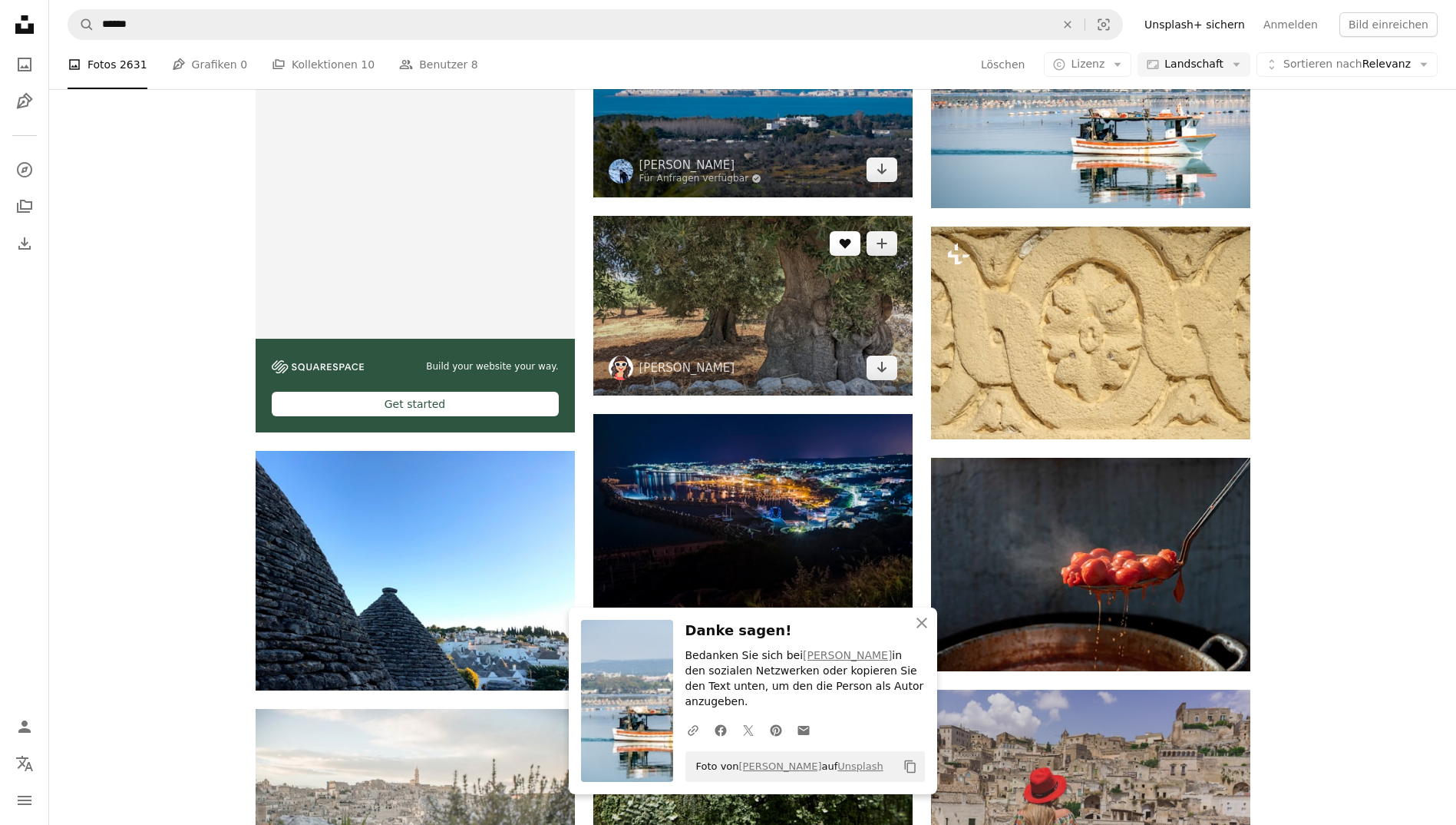
scroll to position [2484, 0]
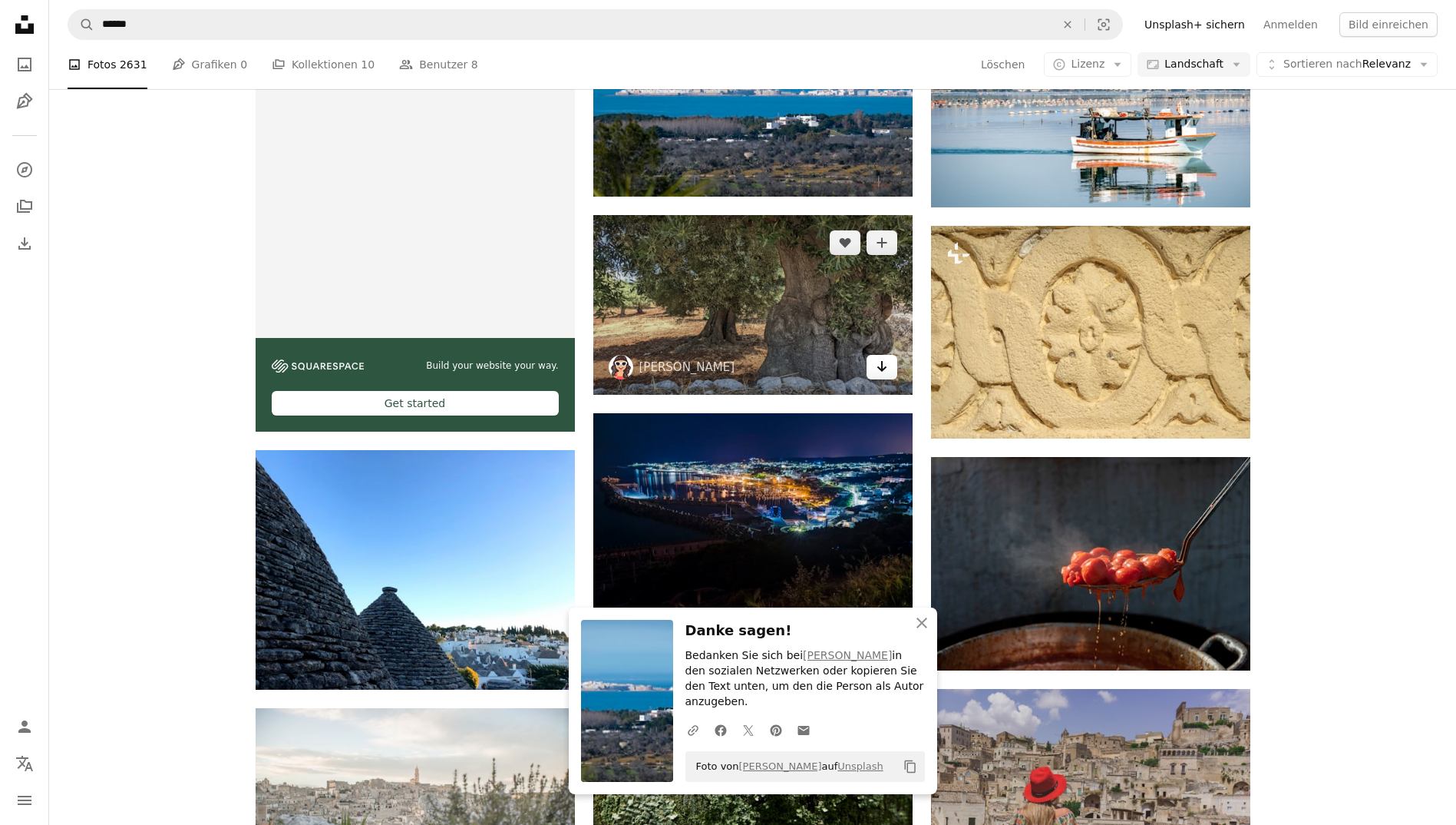
click at [885, 368] on icon "Arrow pointing down" at bounding box center [882, 367] width 13 height 19
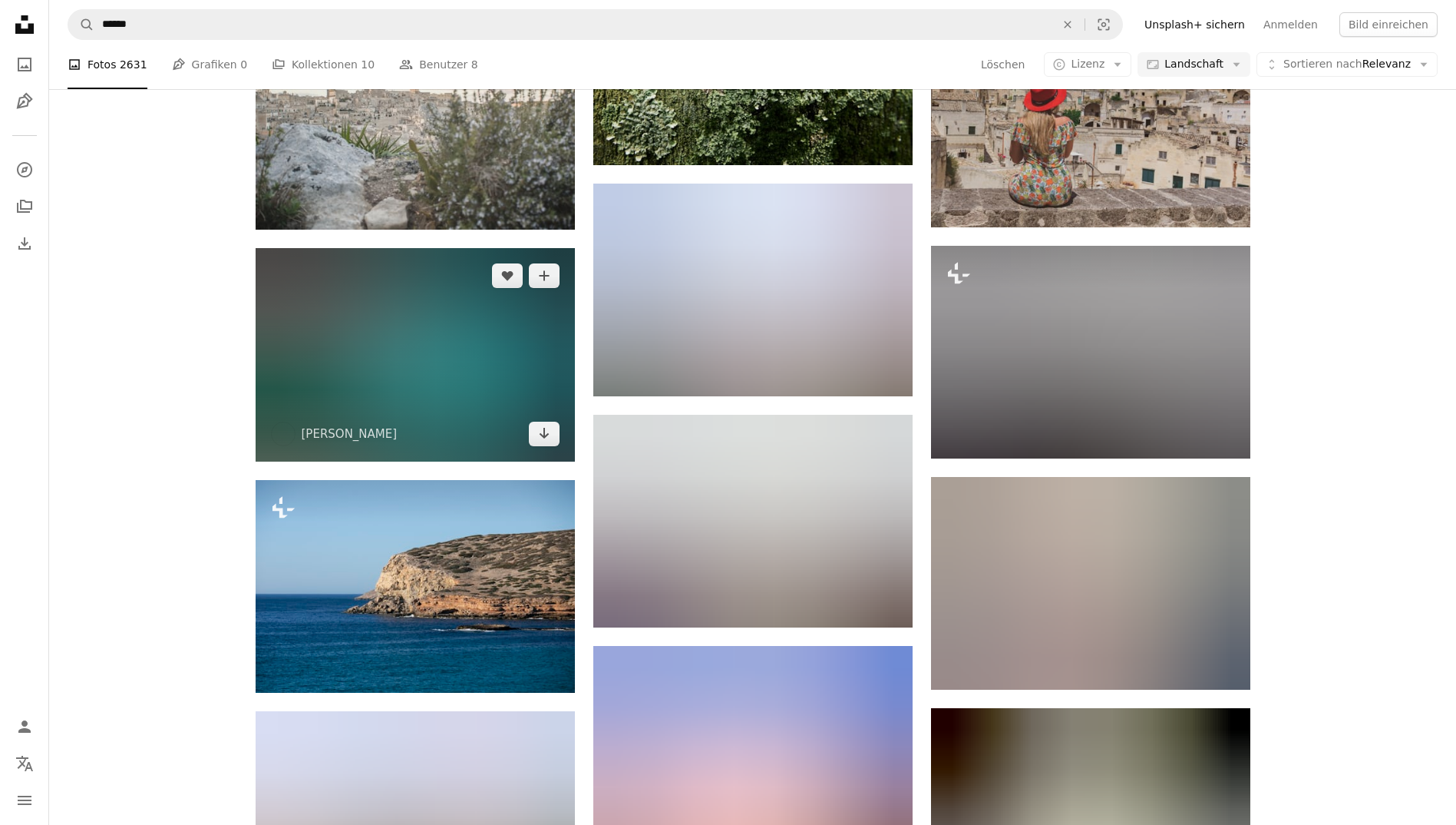
scroll to position [3184, 0]
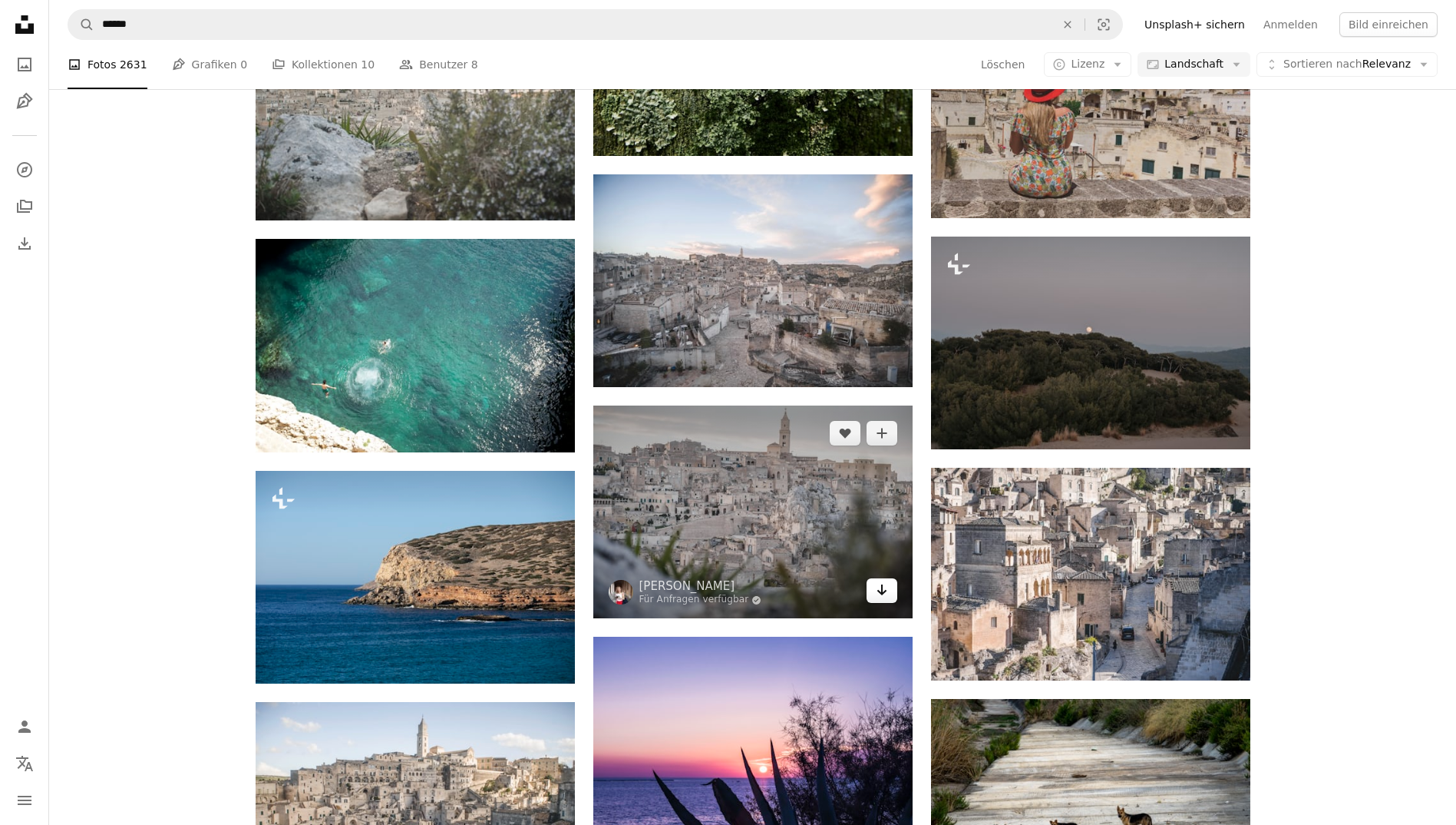
click at [875, 587] on icon "Arrow pointing down" at bounding box center [882, 590] width 13 height 19
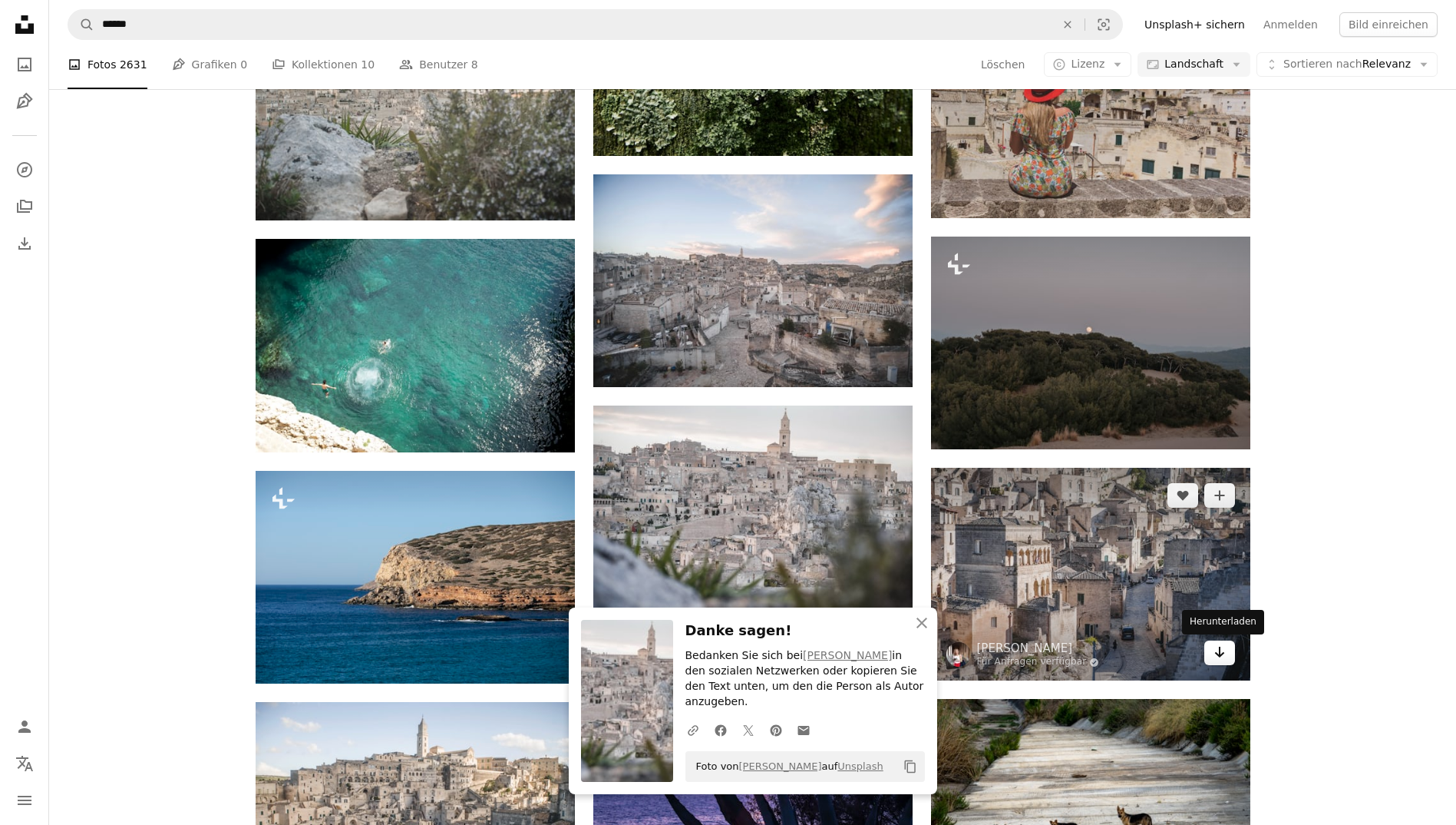
click at [1218, 649] on icon "Herunterladen" at bounding box center [1218, 652] width 10 height 11
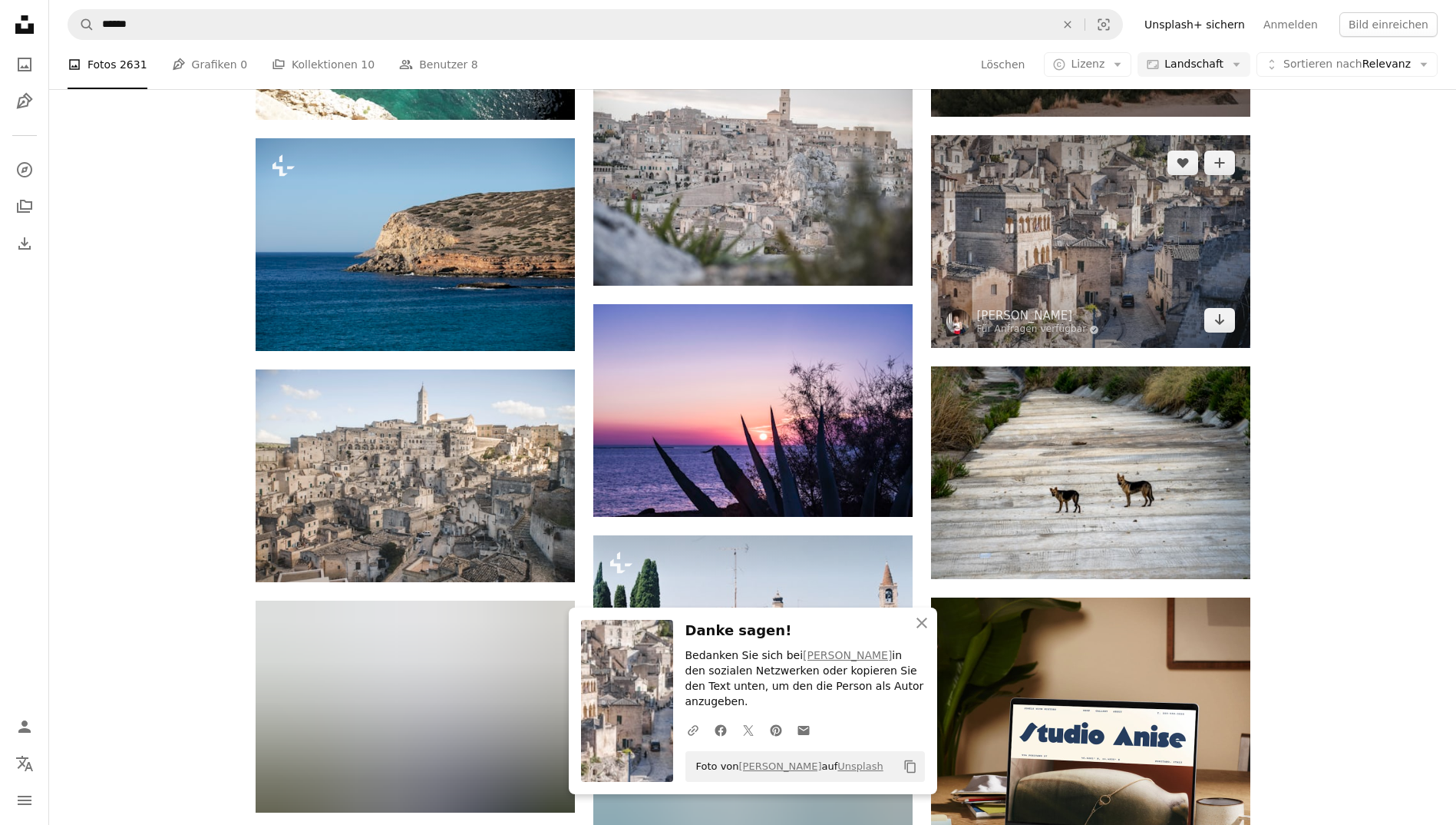
scroll to position [3517, 0]
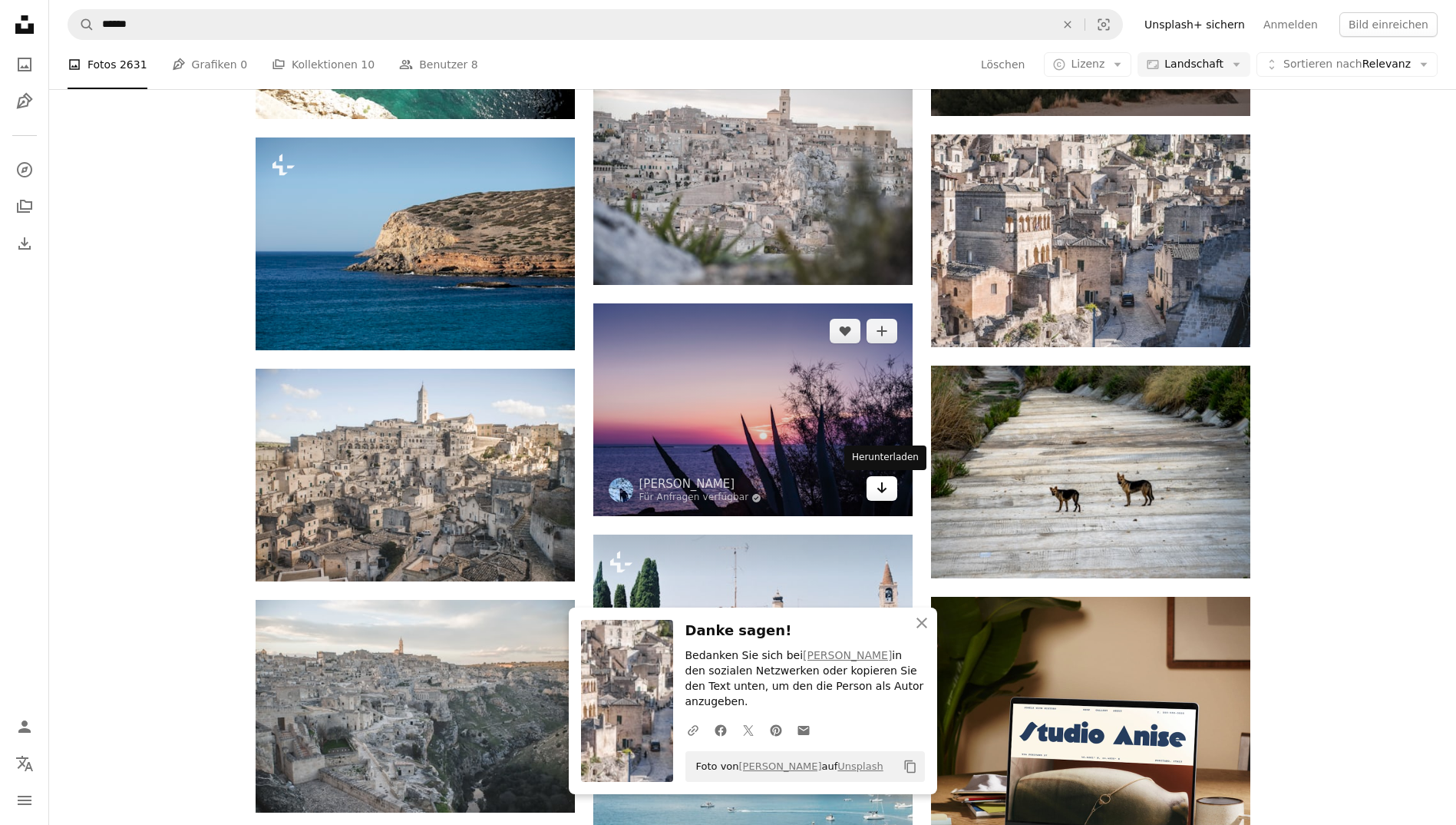
click at [882, 488] on icon "Herunterladen" at bounding box center [881, 488] width 10 height 11
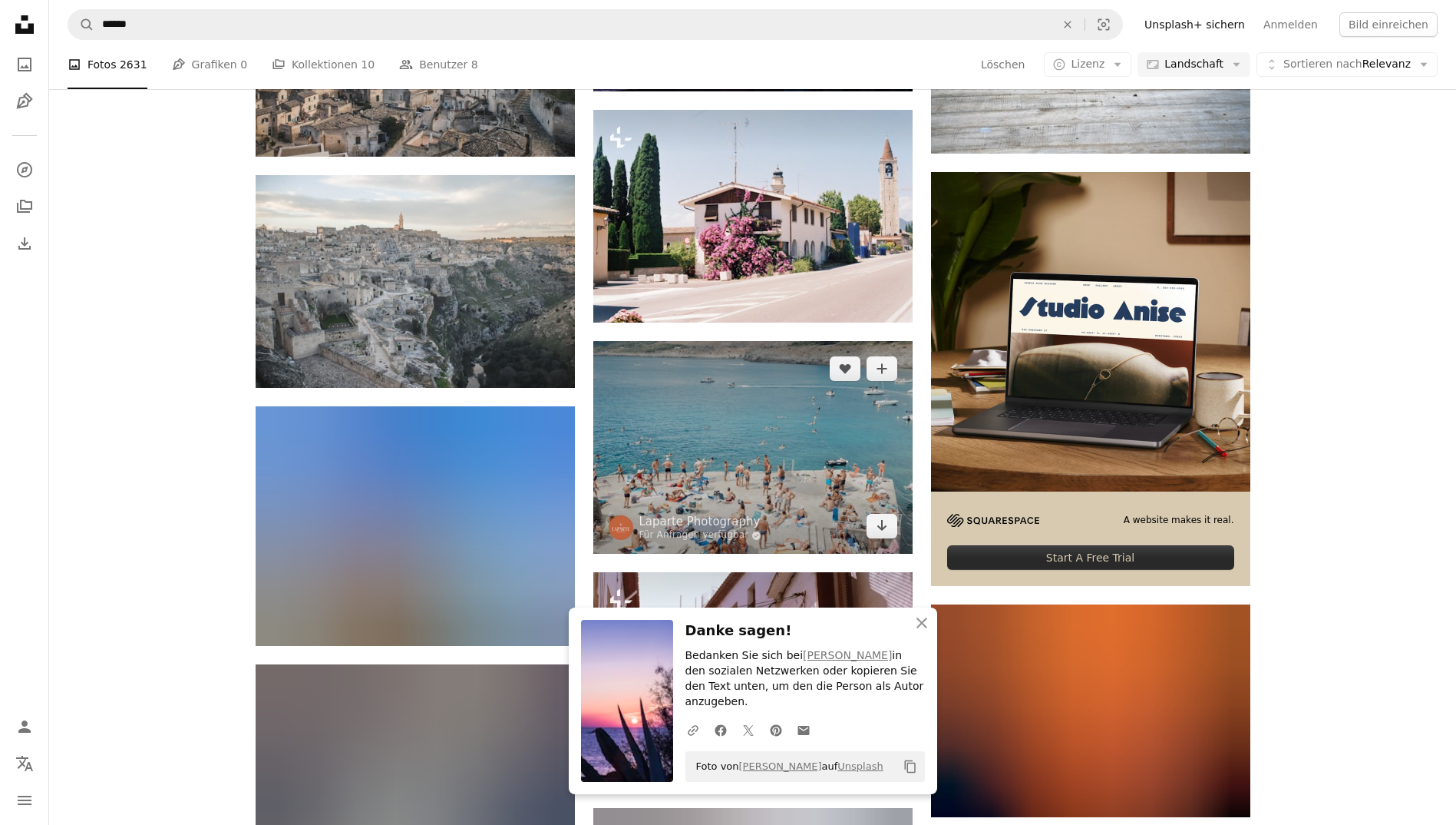
scroll to position [3944, 0]
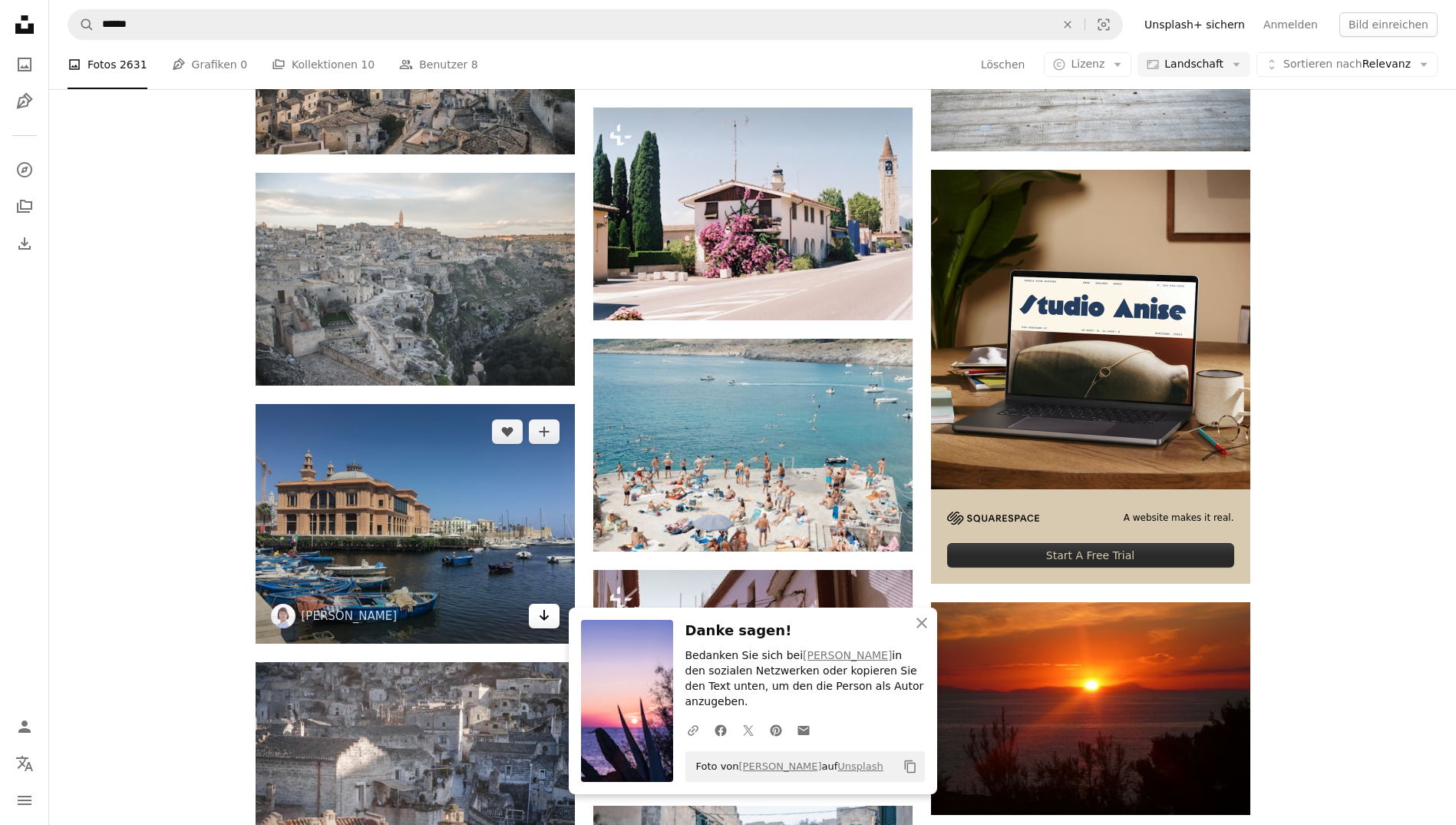
click at [555, 625] on link "Arrow pointing down" at bounding box center [544, 615] width 30 height 24
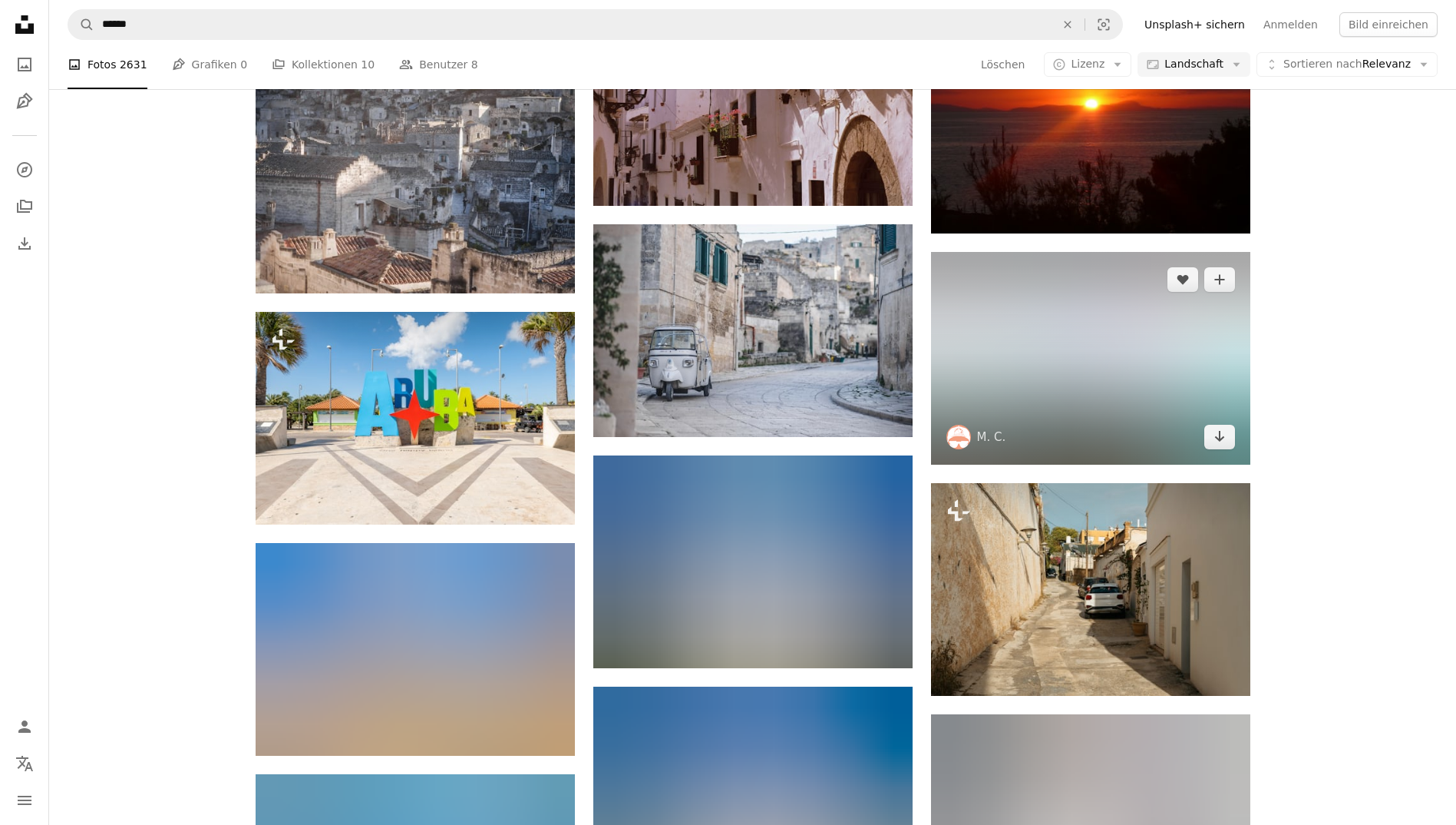
scroll to position [4527, 0]
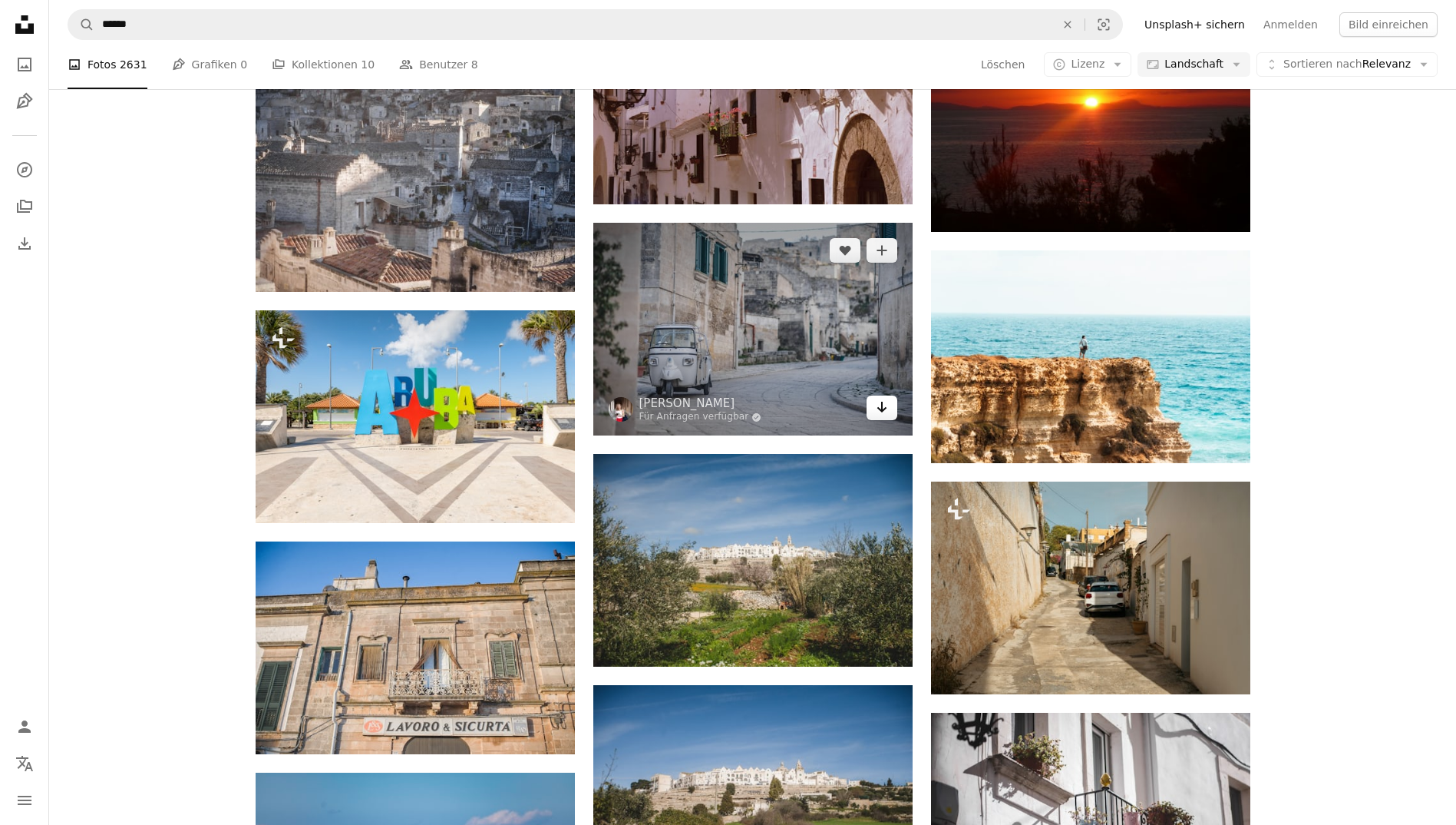
click at [884, 410] on icon "Arrow pointing down" at bounding box center [882, 407] width 13 height 19
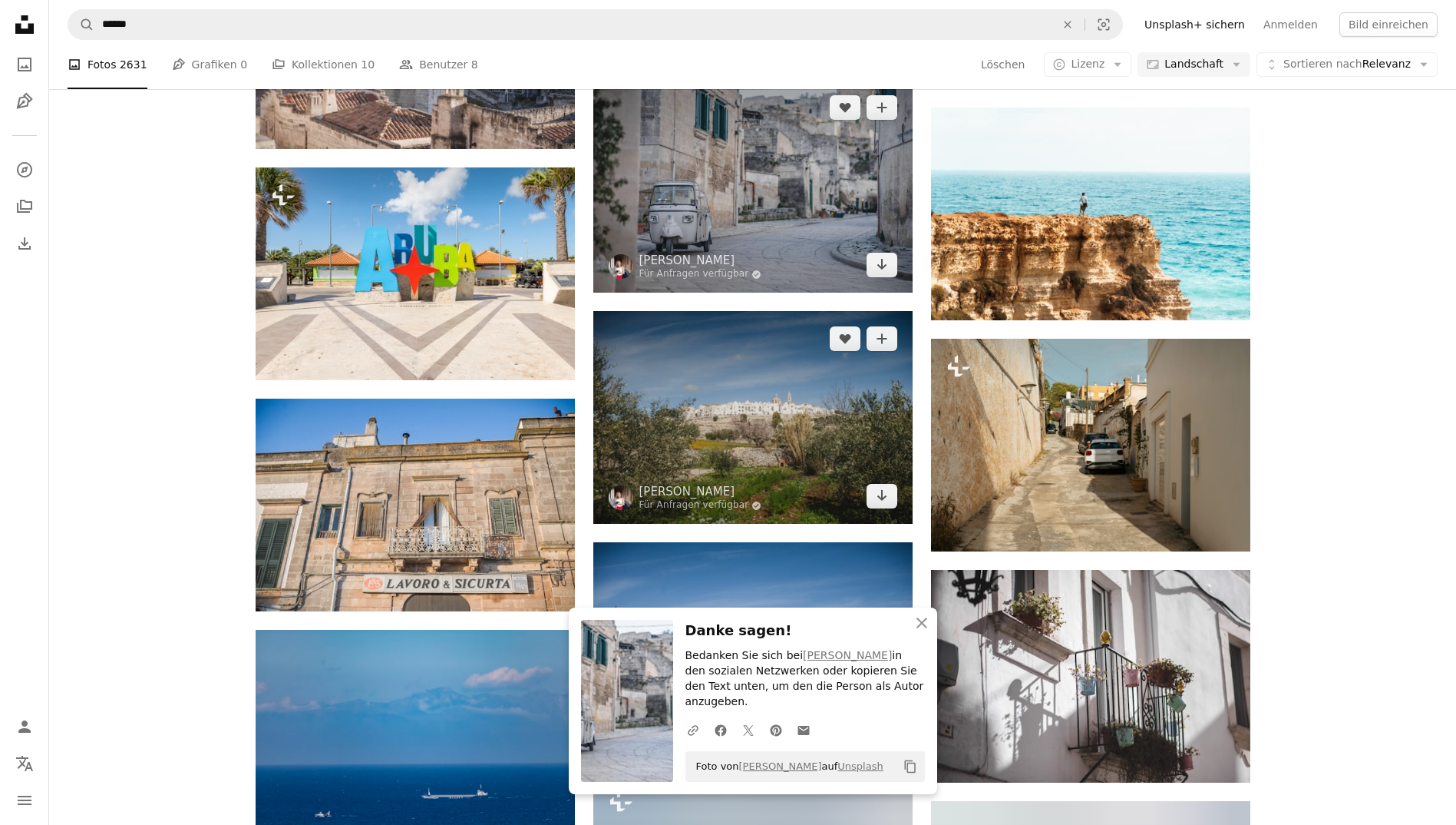
scroll to position [4671, 0]
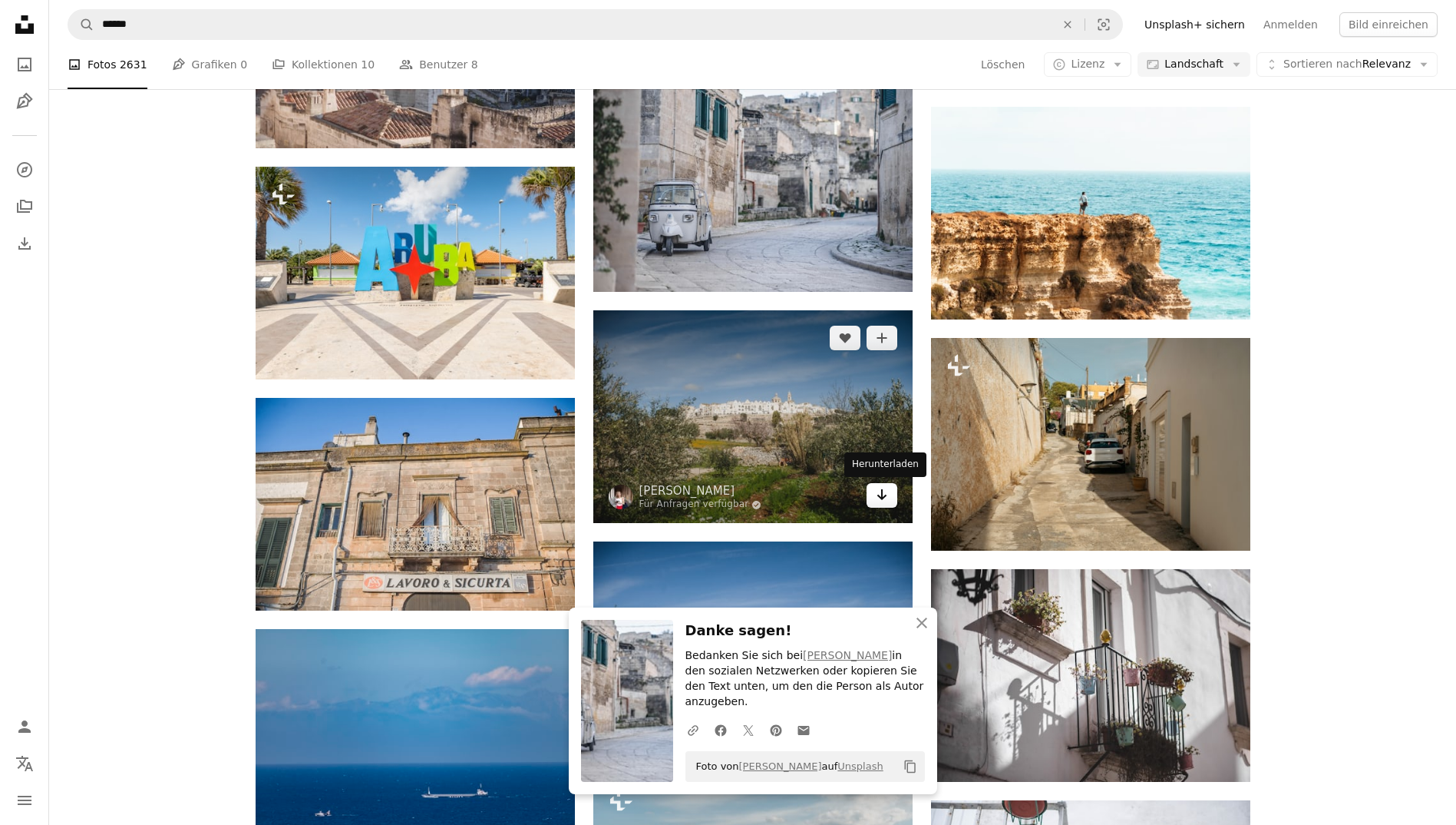
click at [878, 502] on icon "Arrow pointing down" at bounding box center [882, 495] width 13 height 19
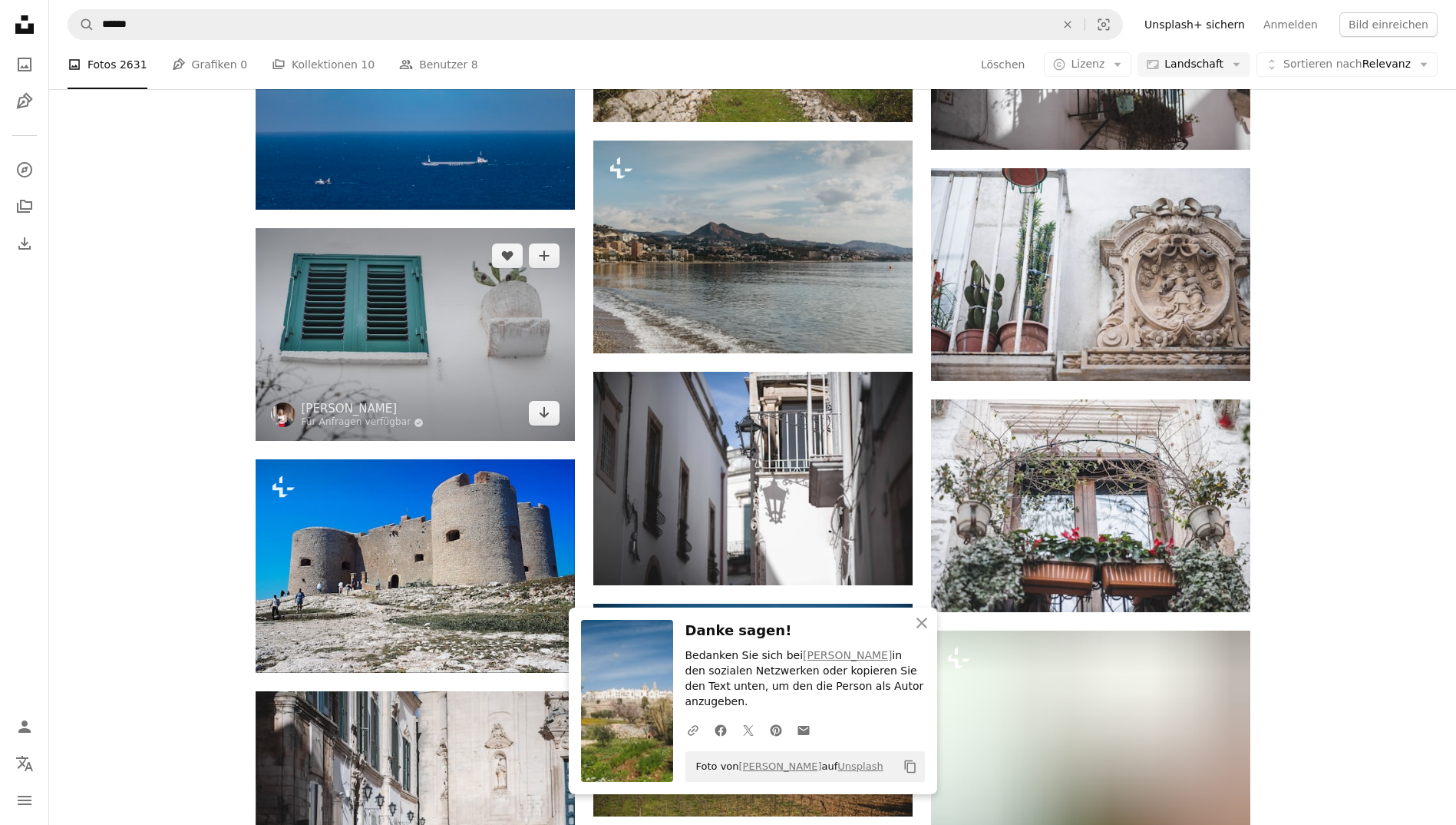
scroll to position [5303, 0]
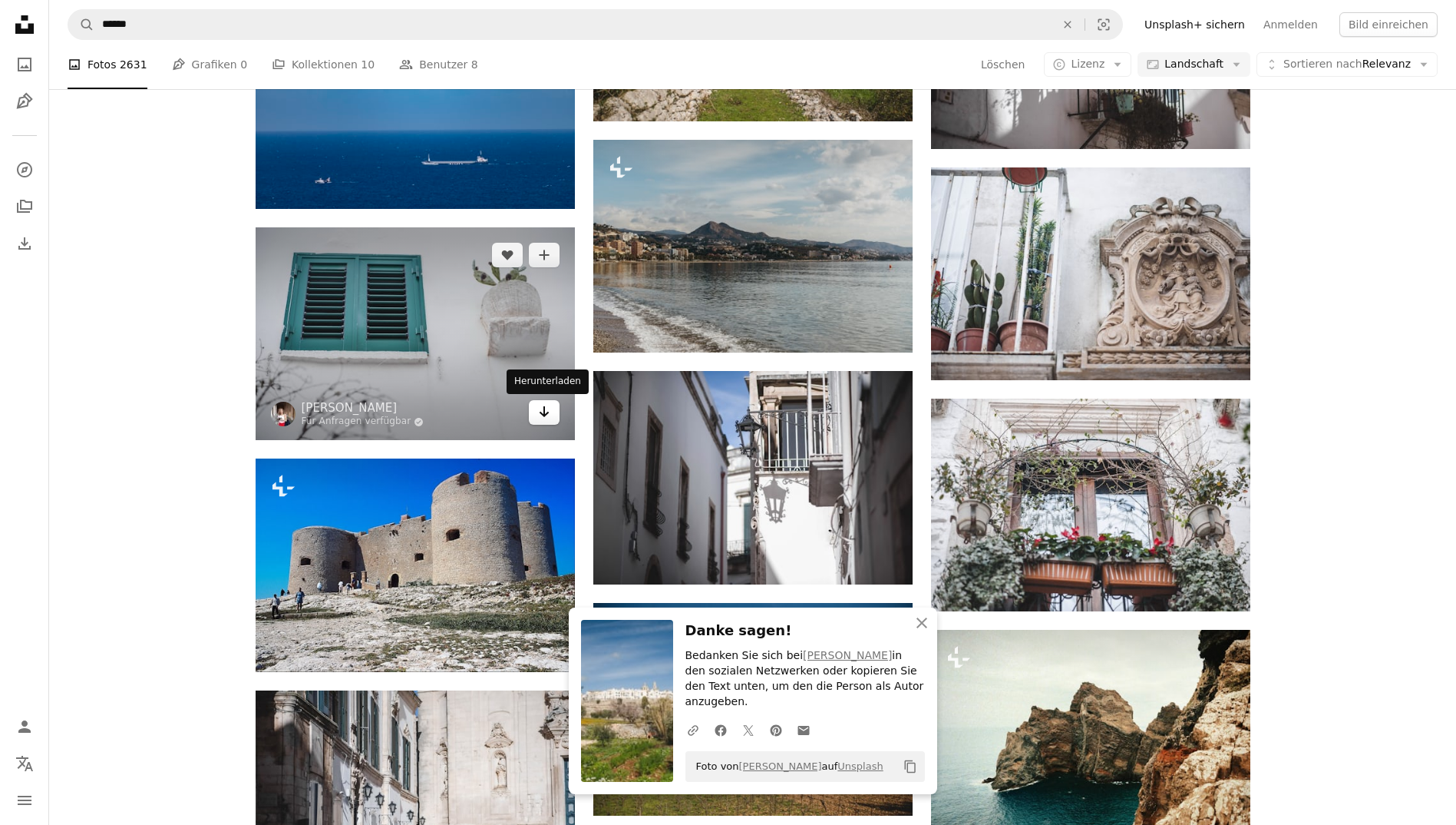
click at [535, 416] on link "Arrow pointing down" at bounding box center [544, 412] width 30 height 24
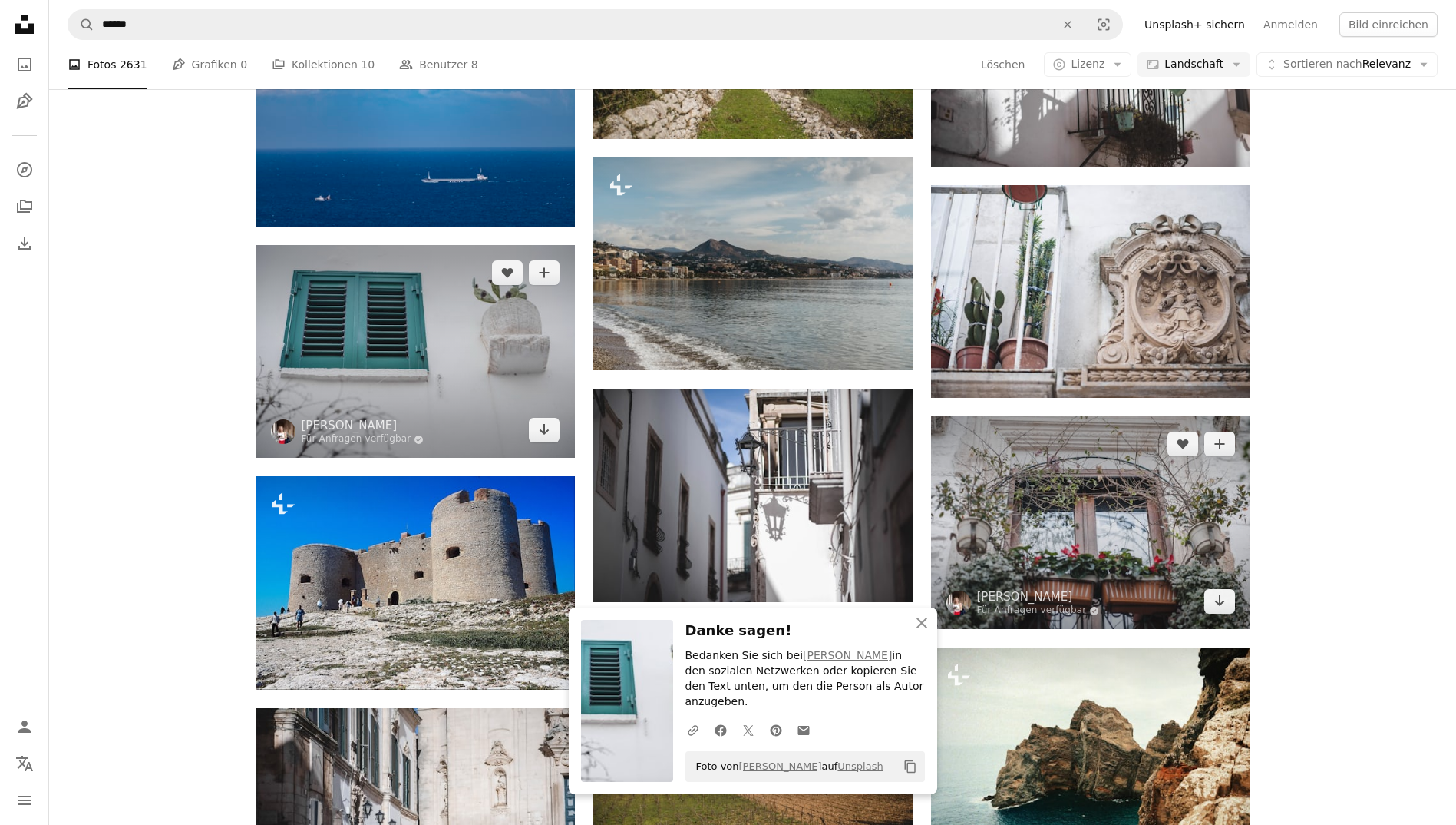
scroll to position [5285, 0]
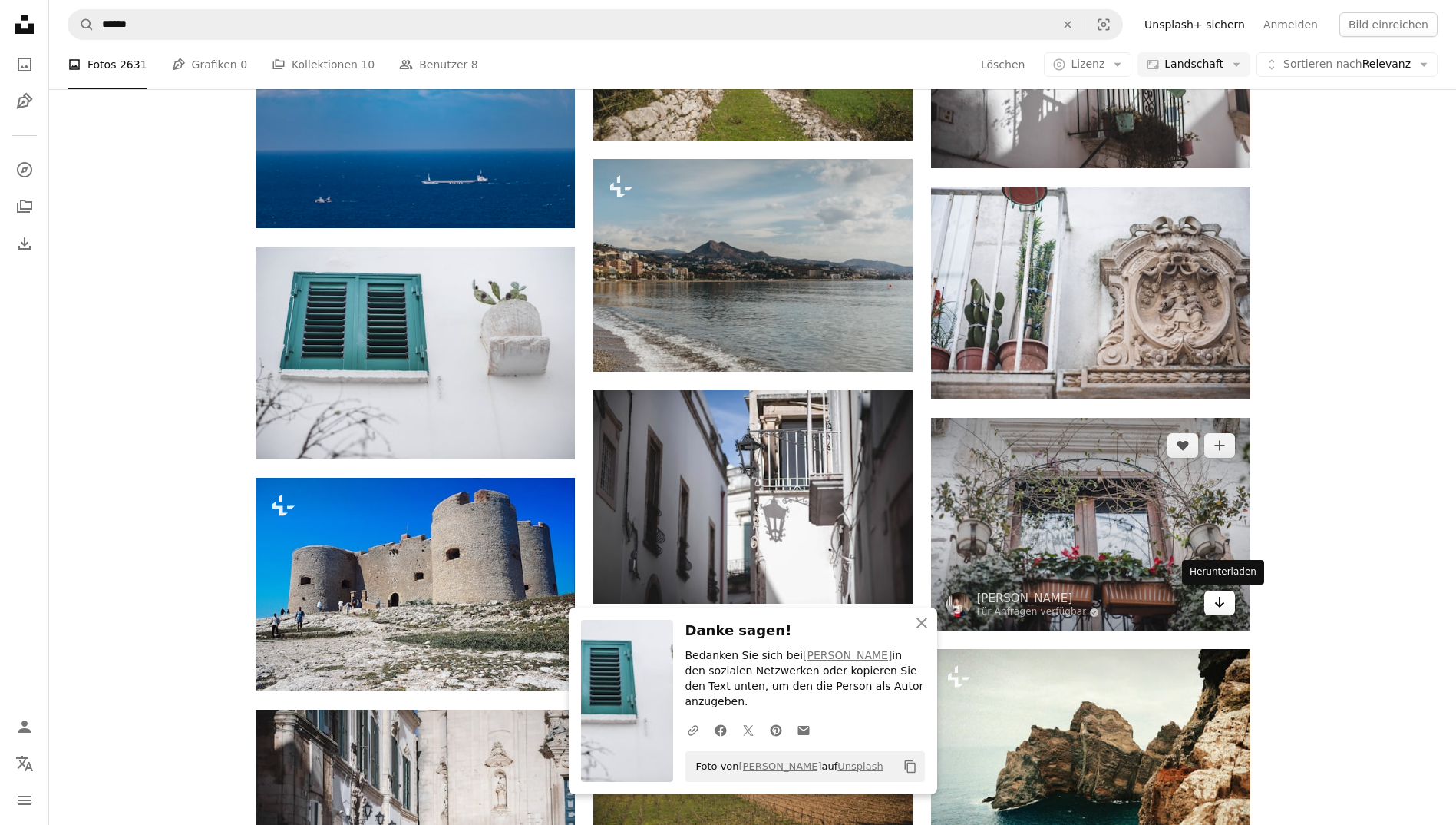
click at [1221, 612] on icon "Arrow pointing down" at bounding box center [1219, 602] width 13 height 19
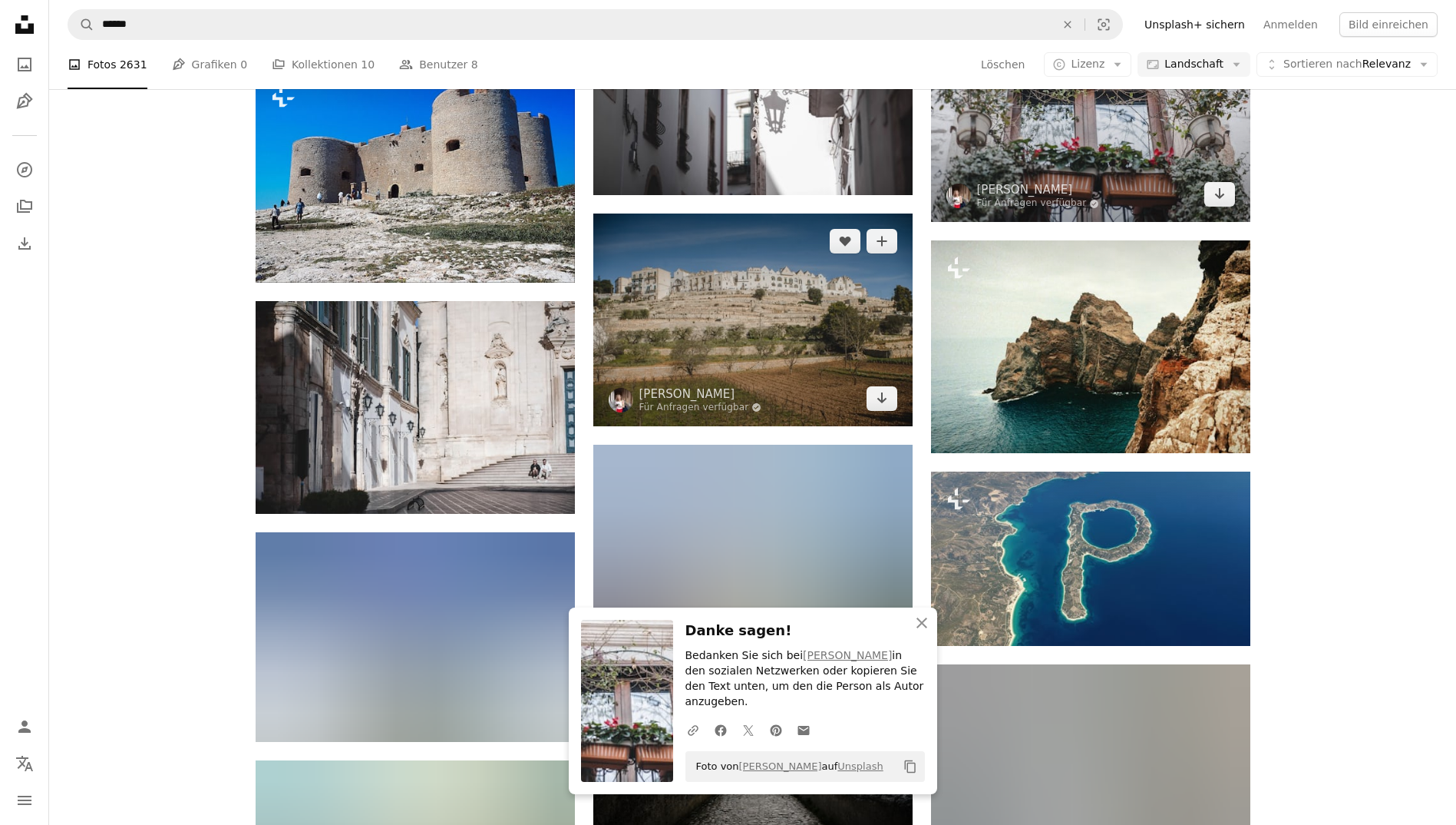
scroll to position [5697, 0]
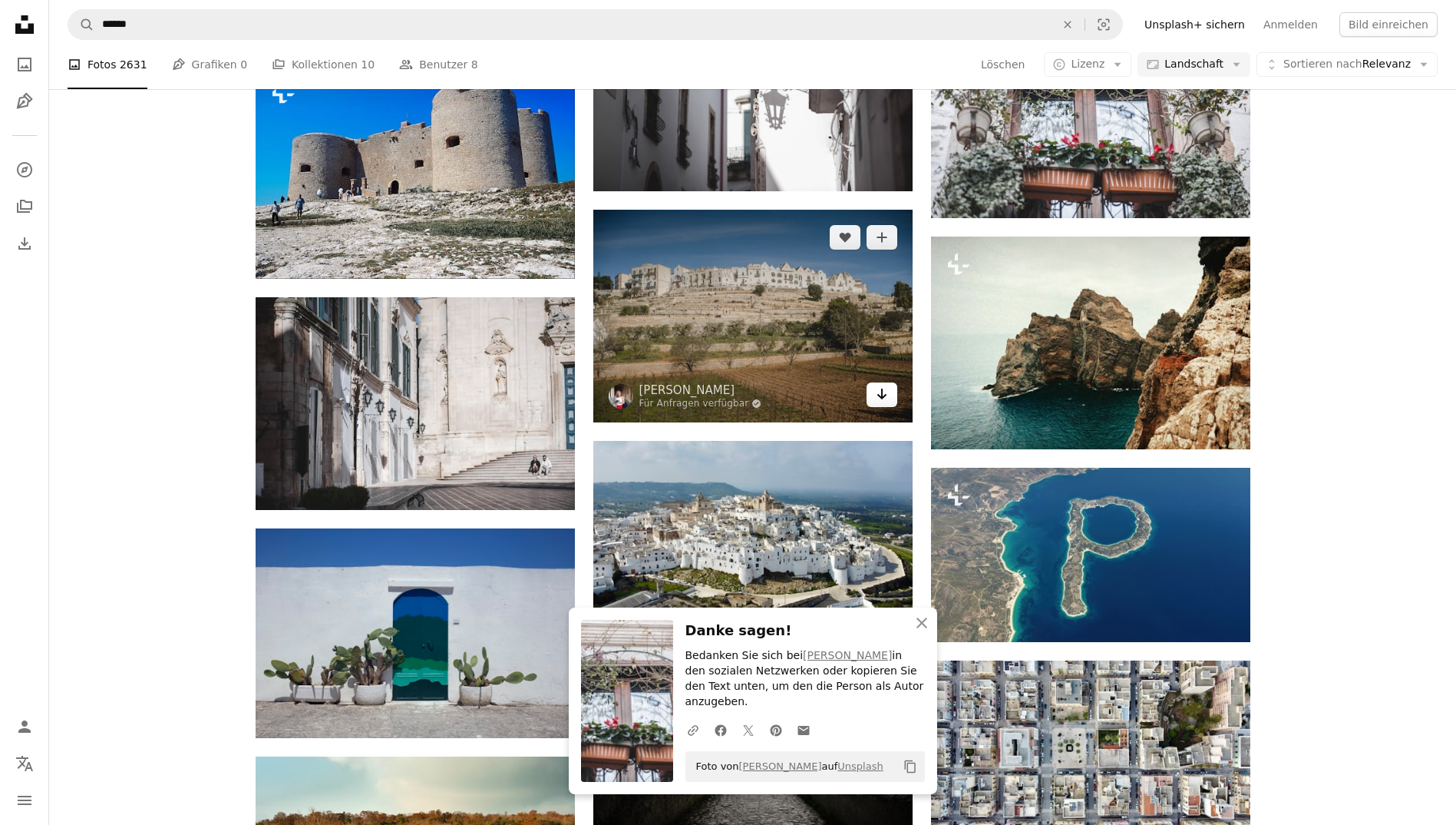
click at [883, 394] on icon "Arrow pointing down" at bounding box center [882, 394] width 13 height 19
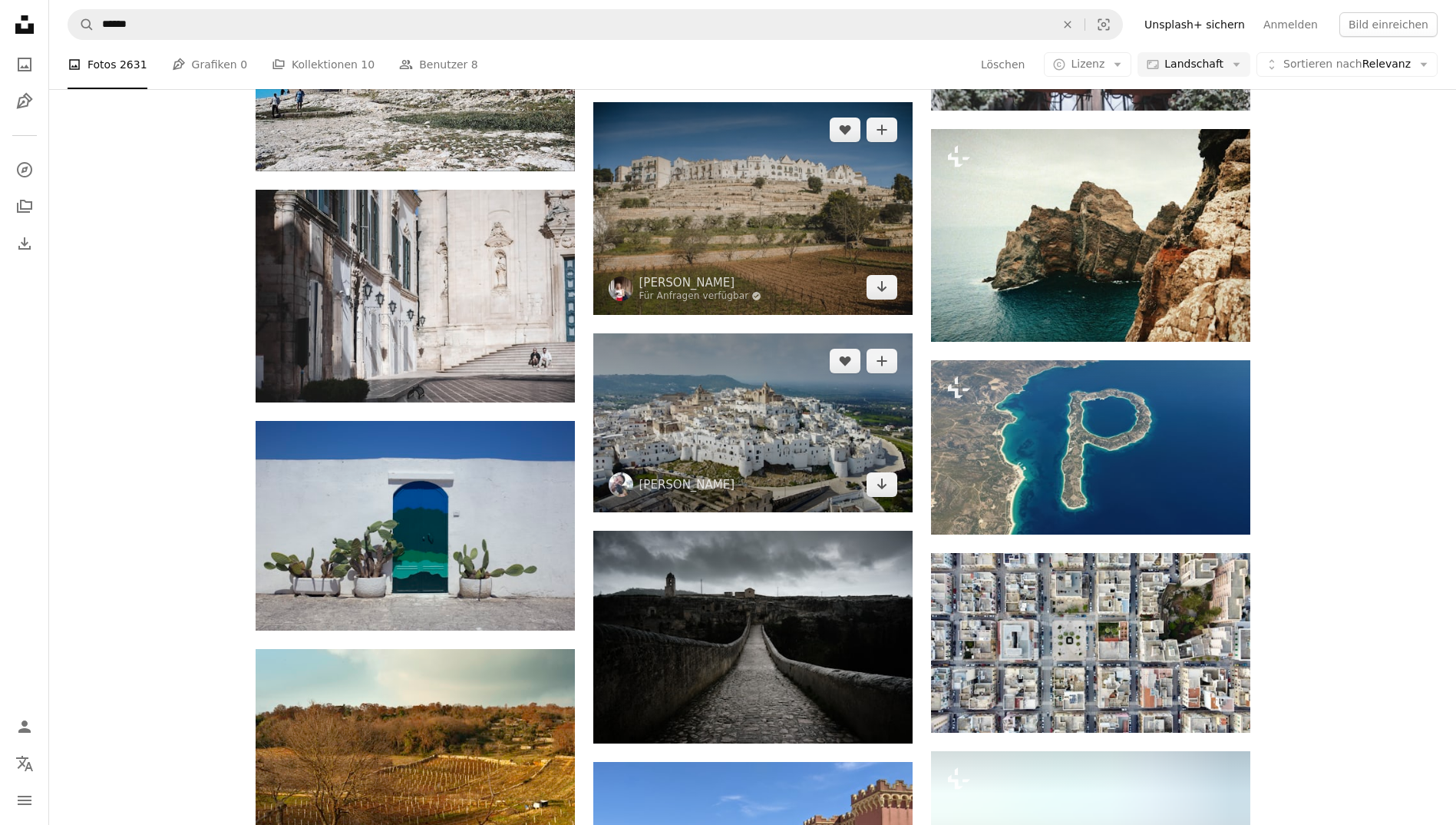
scroll to position [5805, 0]
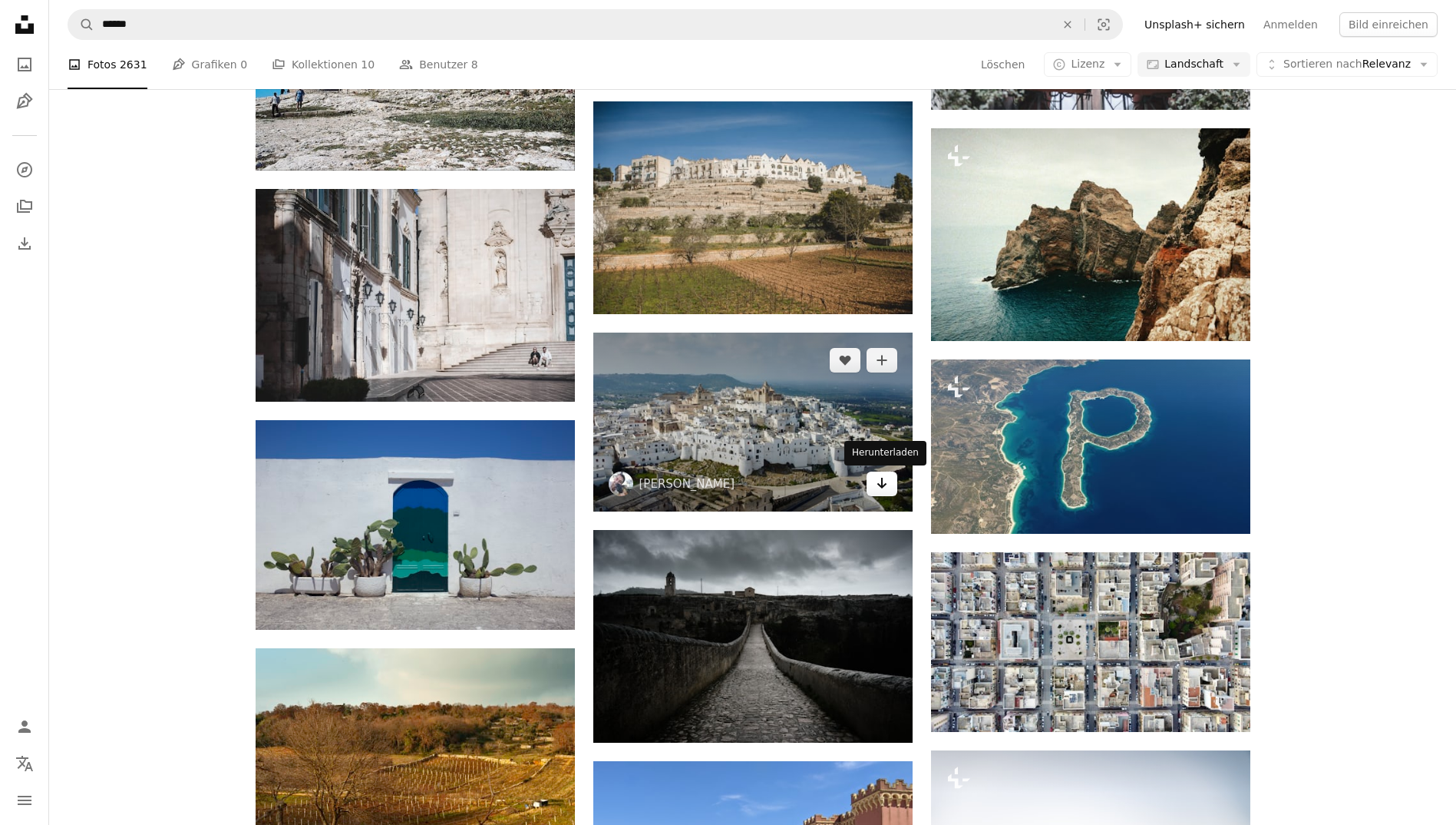
click at [885, 488] on icon "Arrow pointing down" at bounding box center [882, 483] width 13 height 19
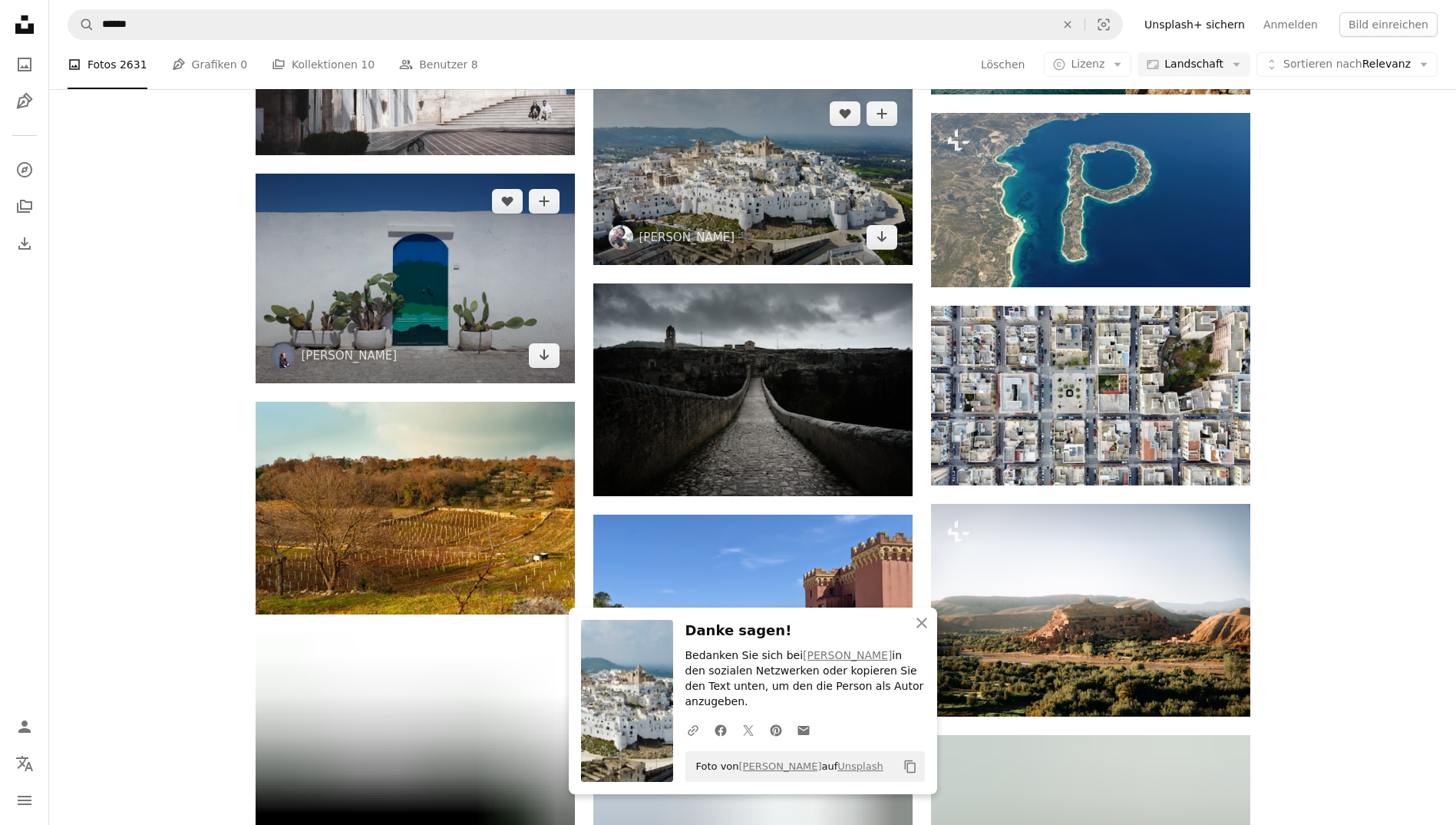
scroll to position [6060, 0]
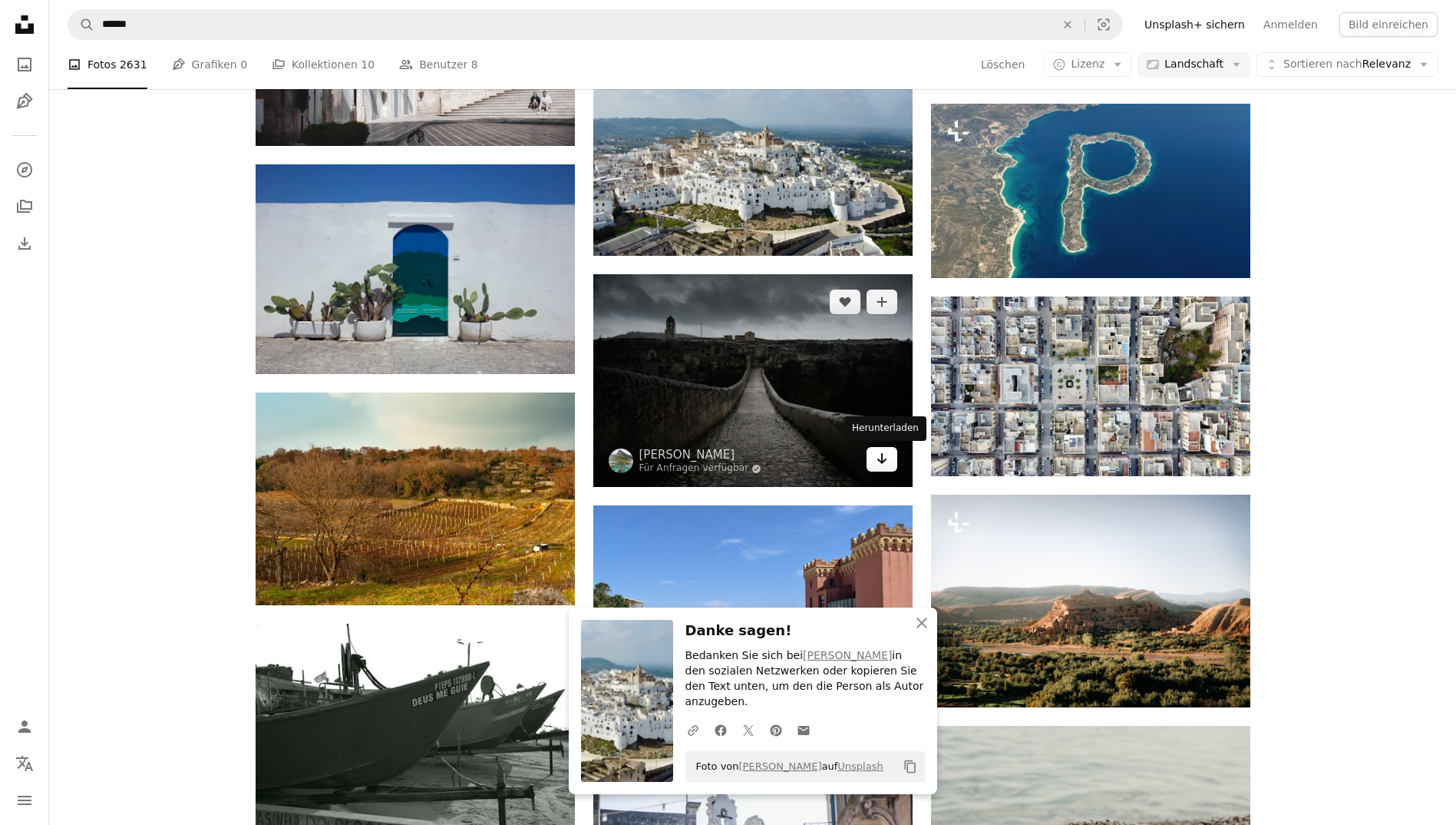
click at [878, 461] on icon "Arrow pointing down" at bounding box center [882, 458] width 13 height 19
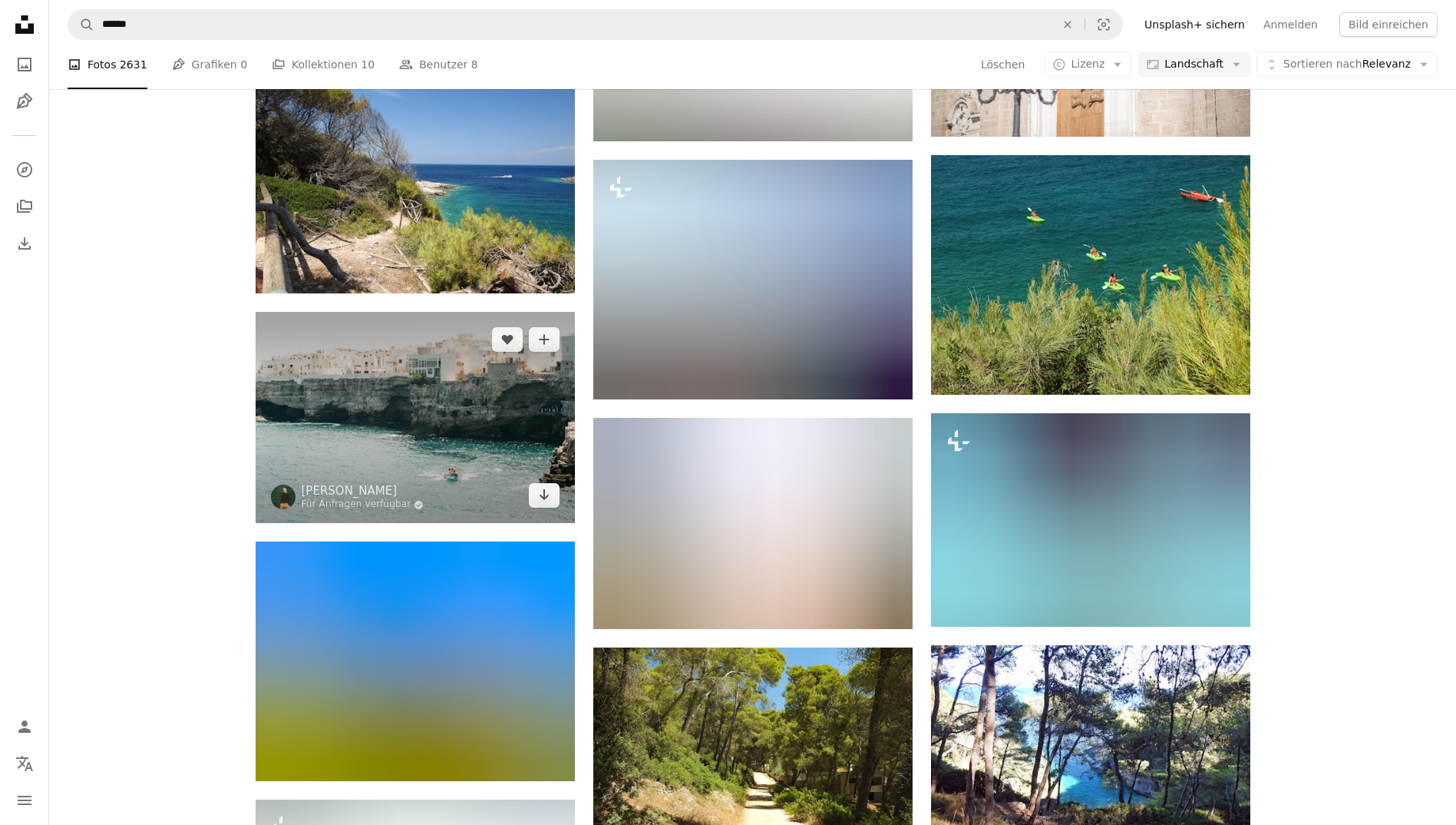
scroll to position [7095, 0]
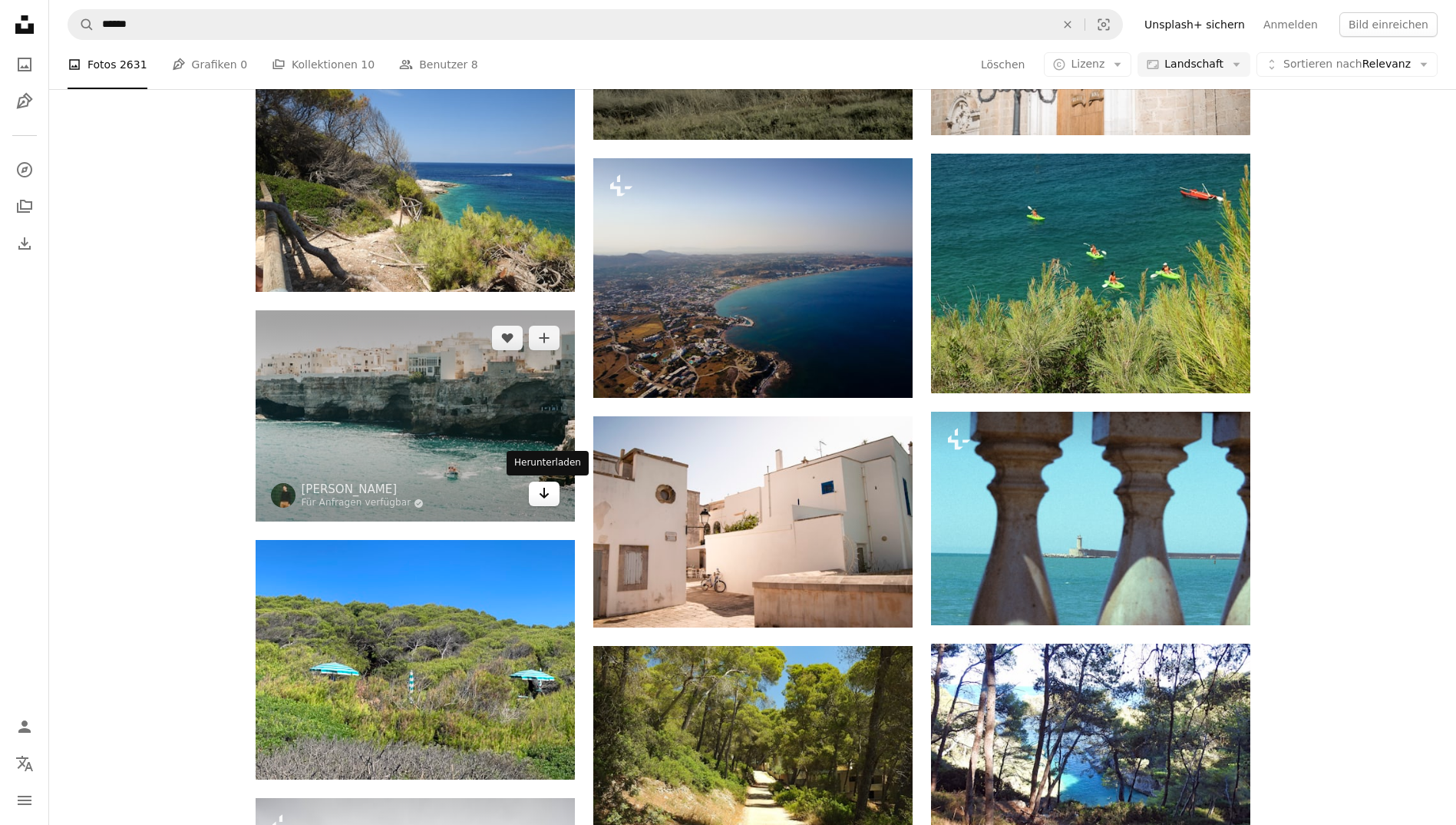
click at [536, 493] on link "Arrow pointing down" at bounding box center [544, 493] width 30 height 24
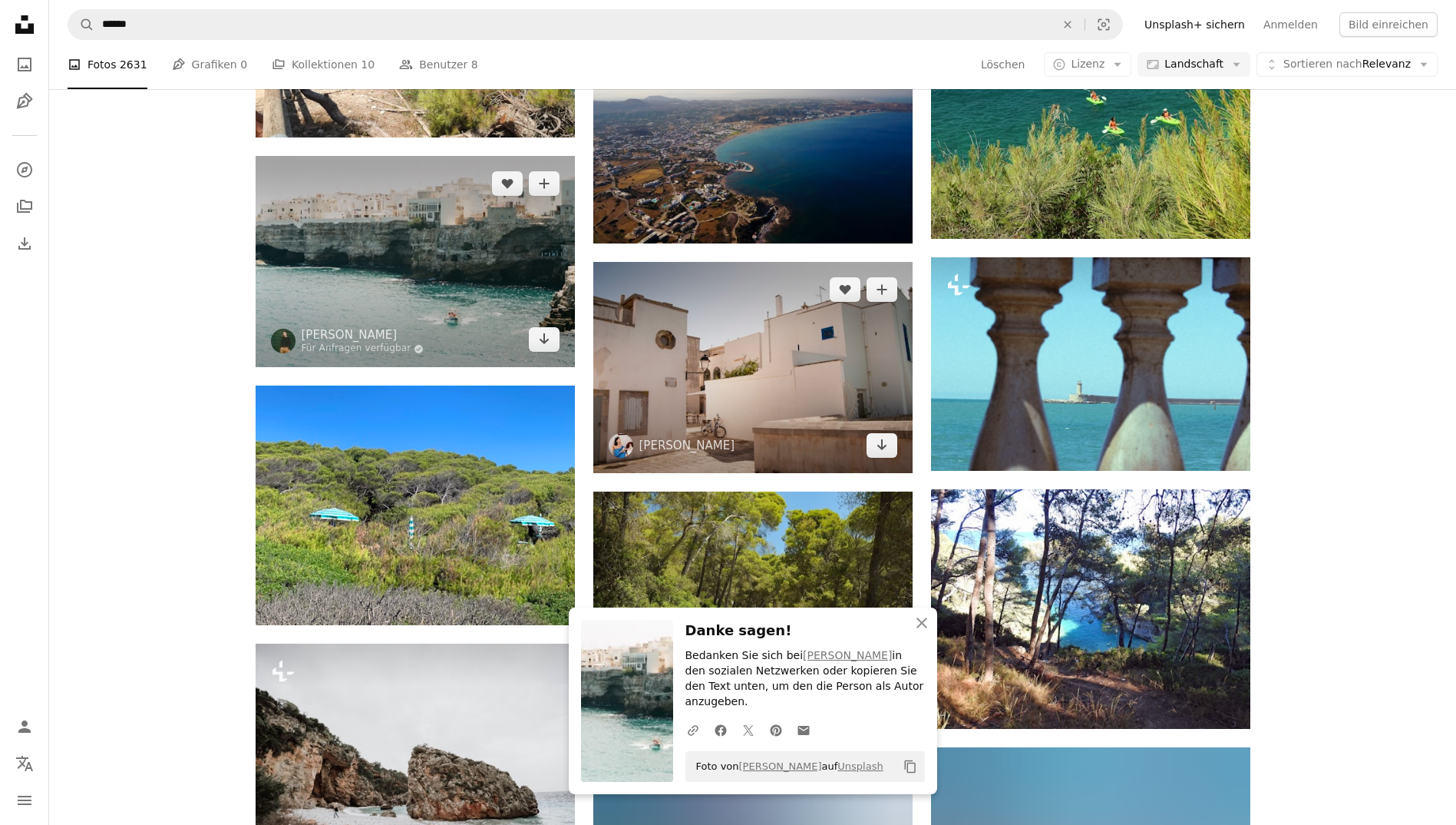
scroll to position [7252, 0]
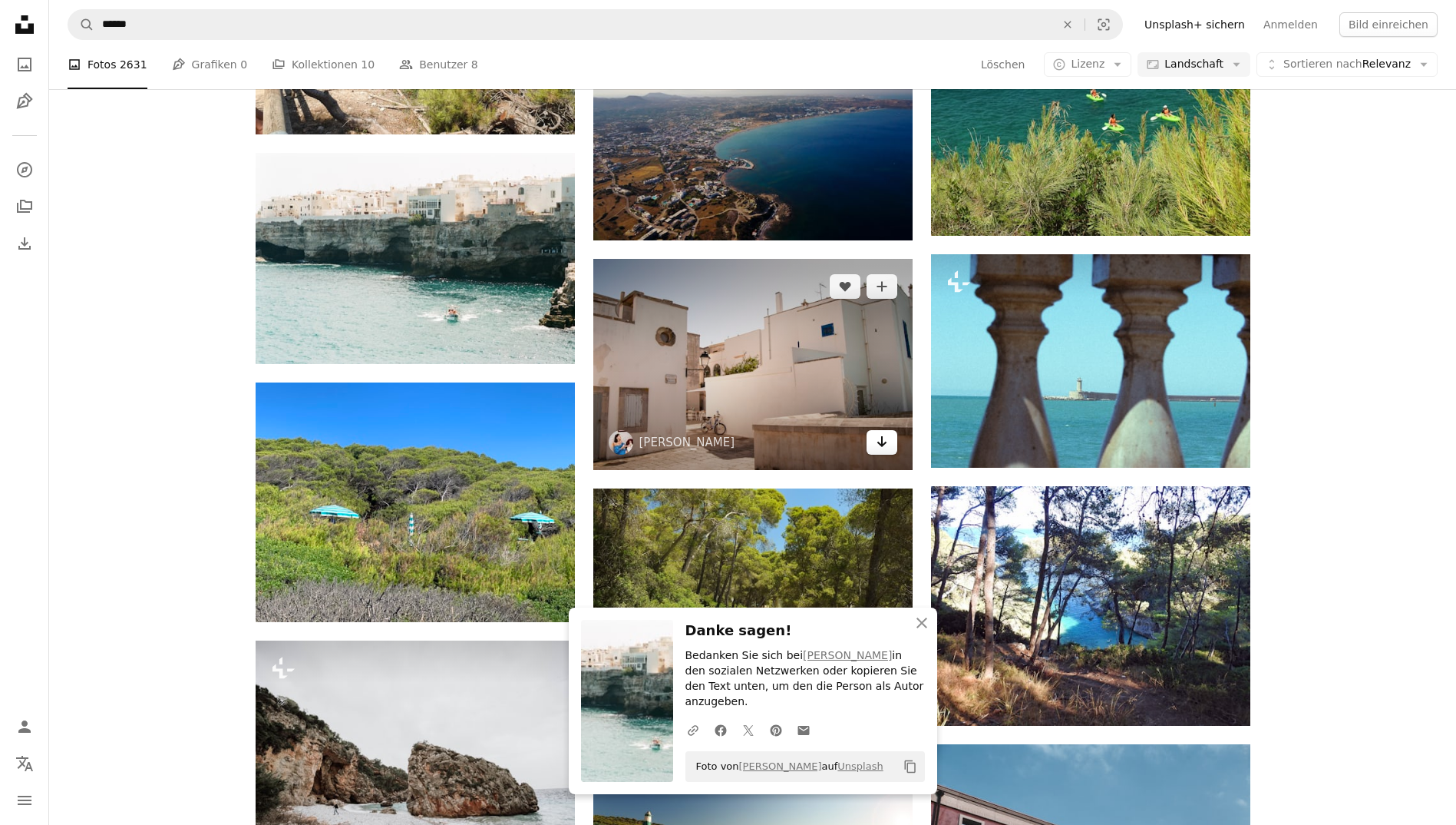
click at [888, 434] on link "Arrow pointing down" at bounding box center [882, 442] width 30 height 24
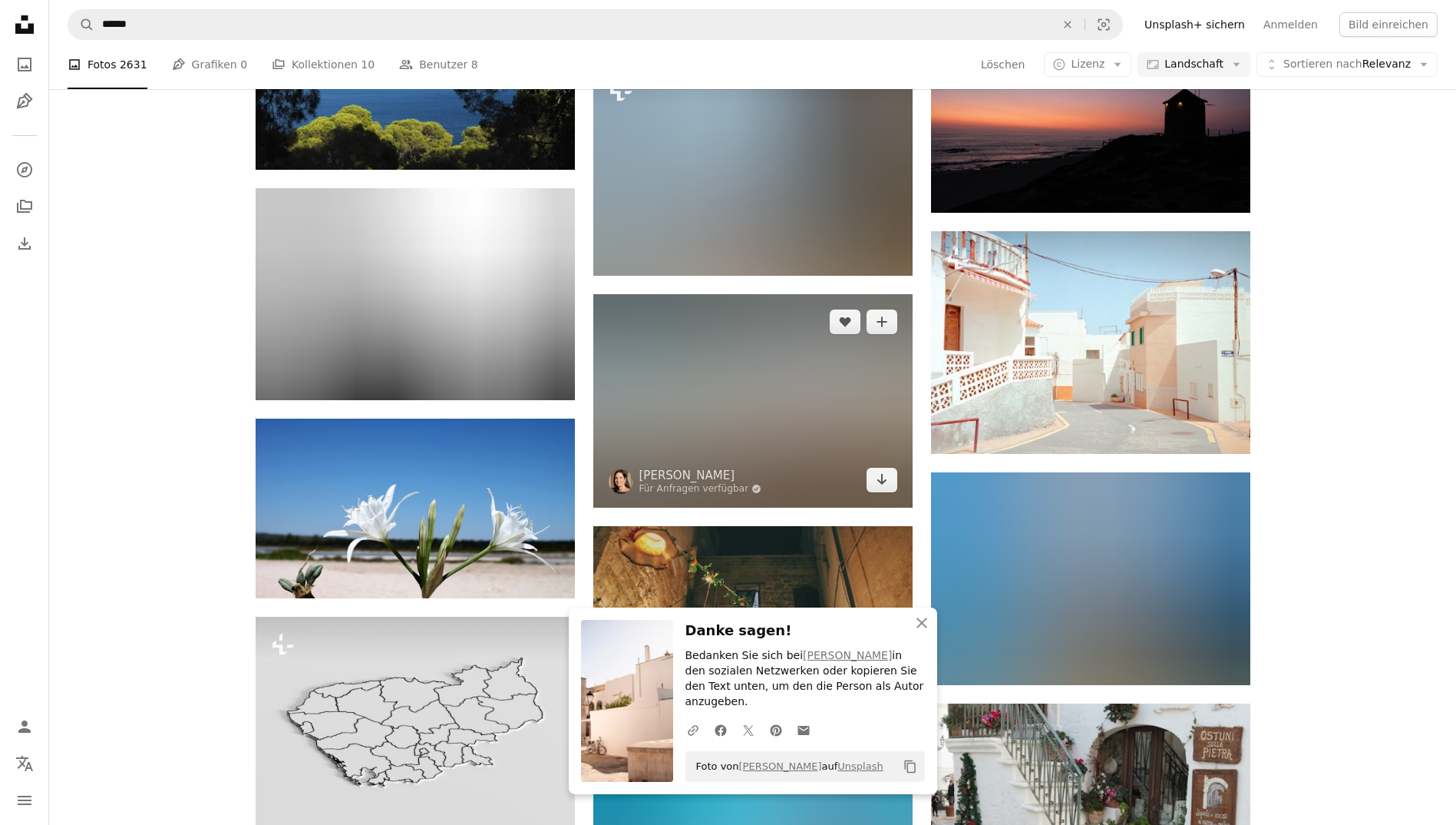
scroll to position [8196, 0]
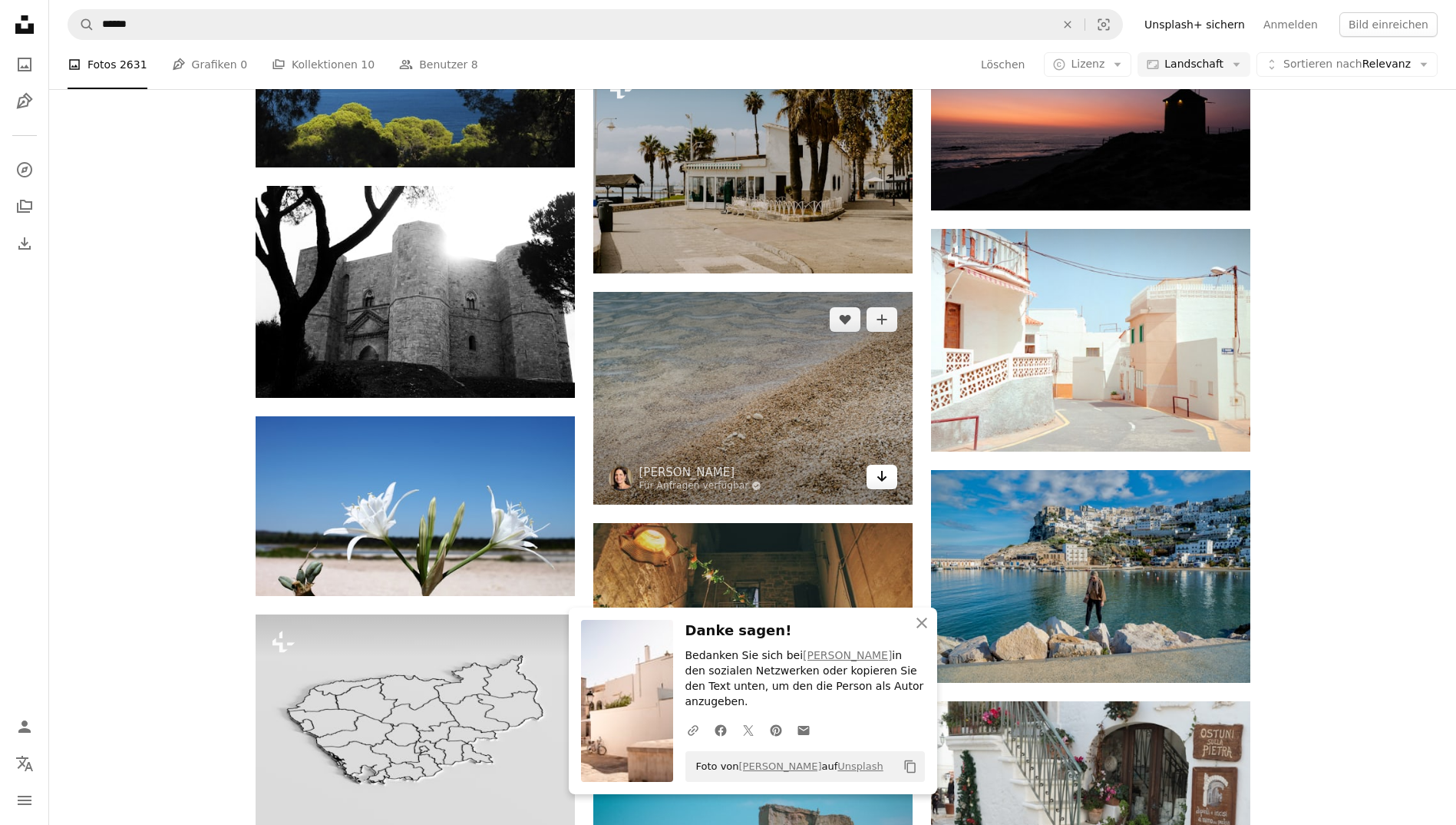
click at [887, 479] on icon "Arrow pointing down" at bounding box center [882, 476] width 13 height 19
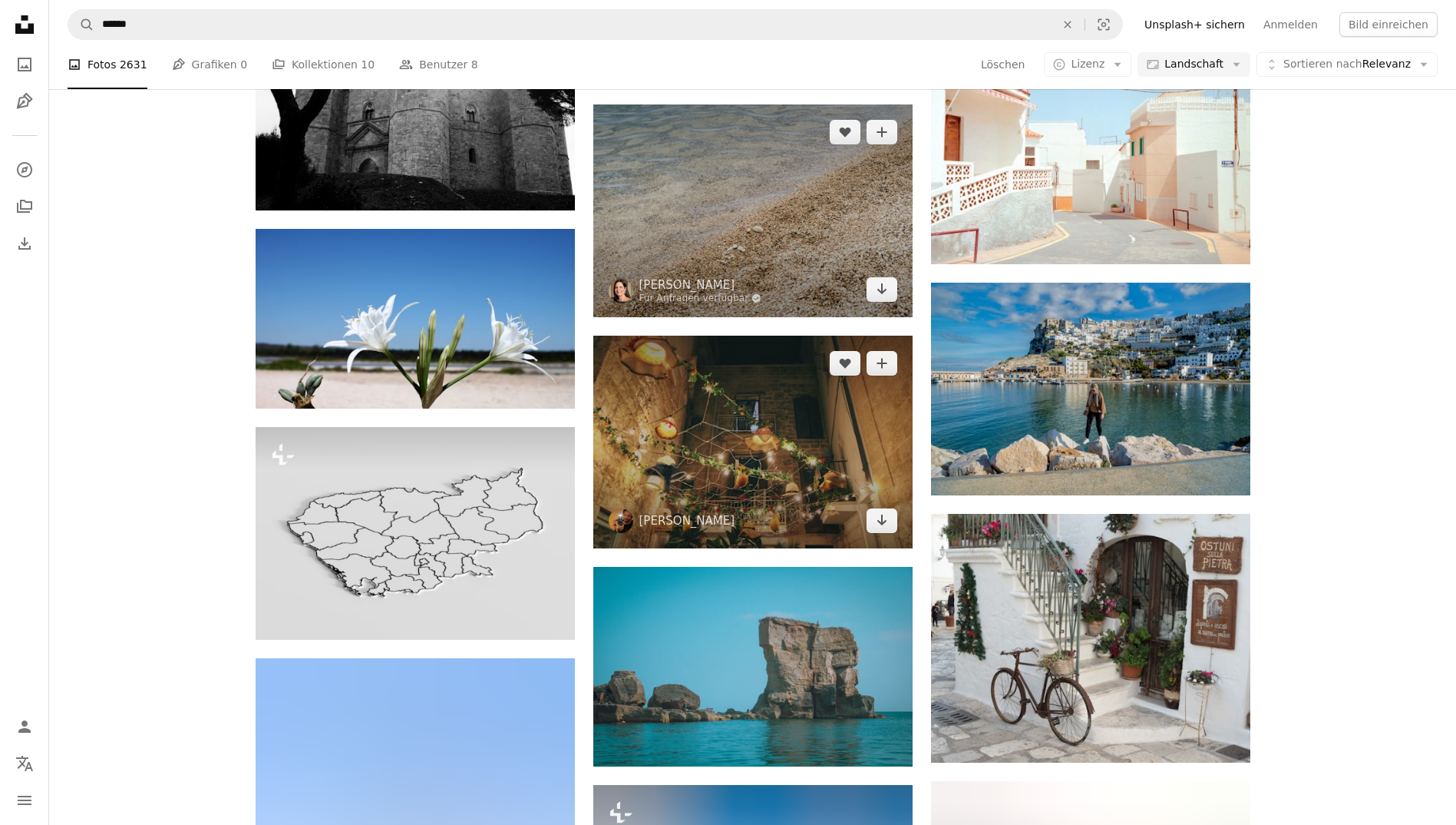
scroll to position [8453, 0]
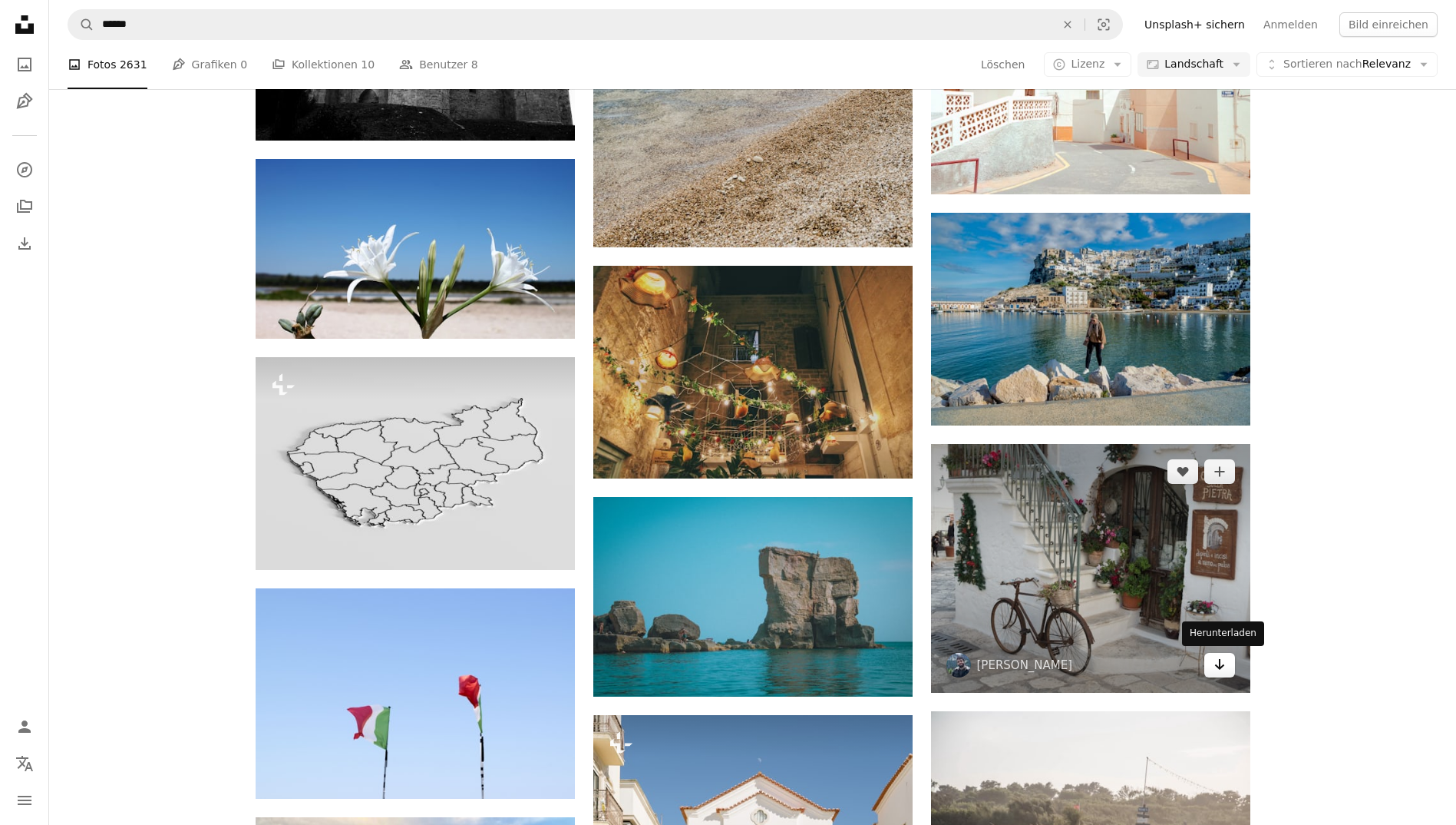
click at [1221, 665] on icon "Herunterladen" at bounding box center [1218, 664] width 10 height 11
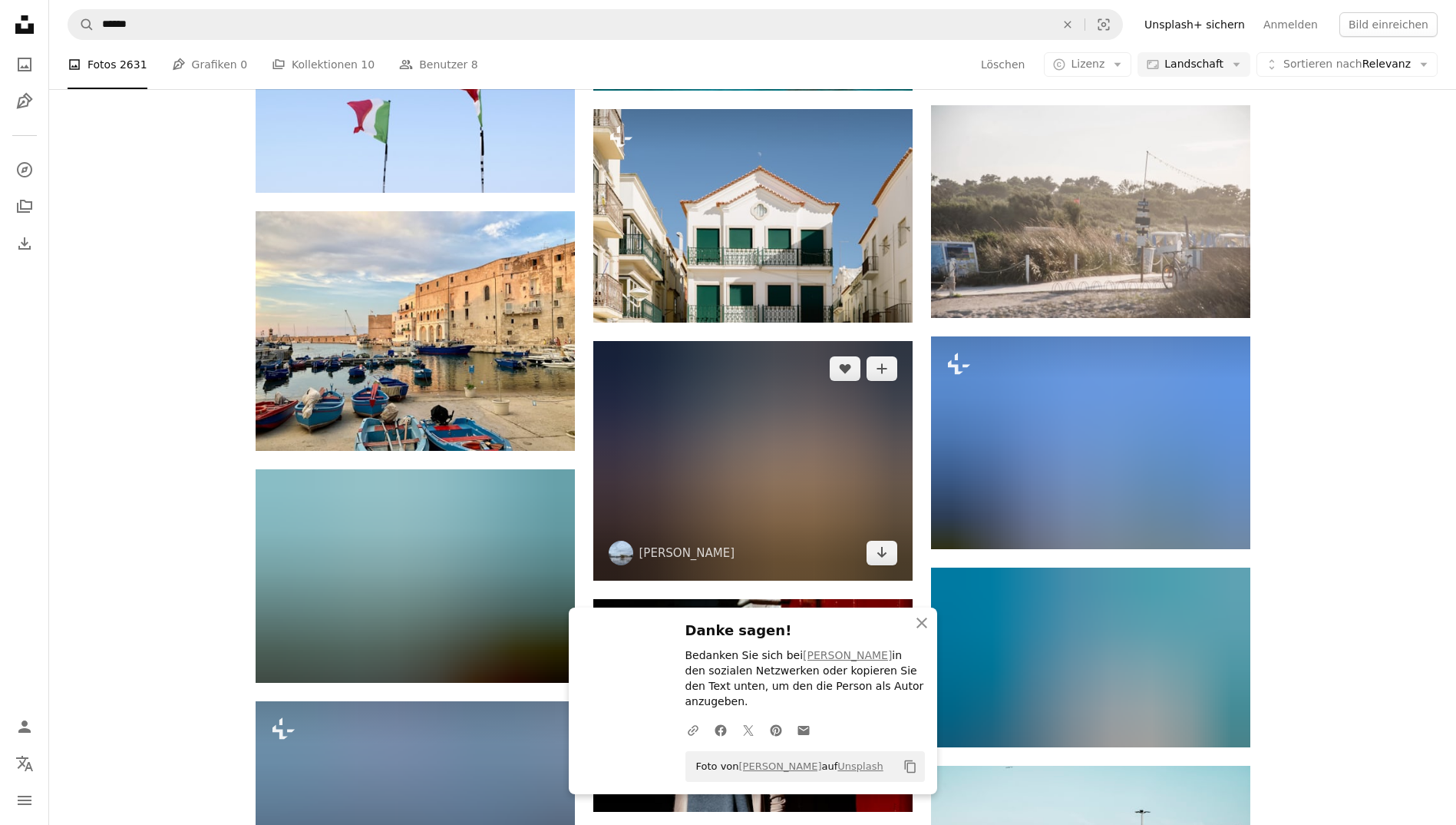
scroll to position [9060, 0]
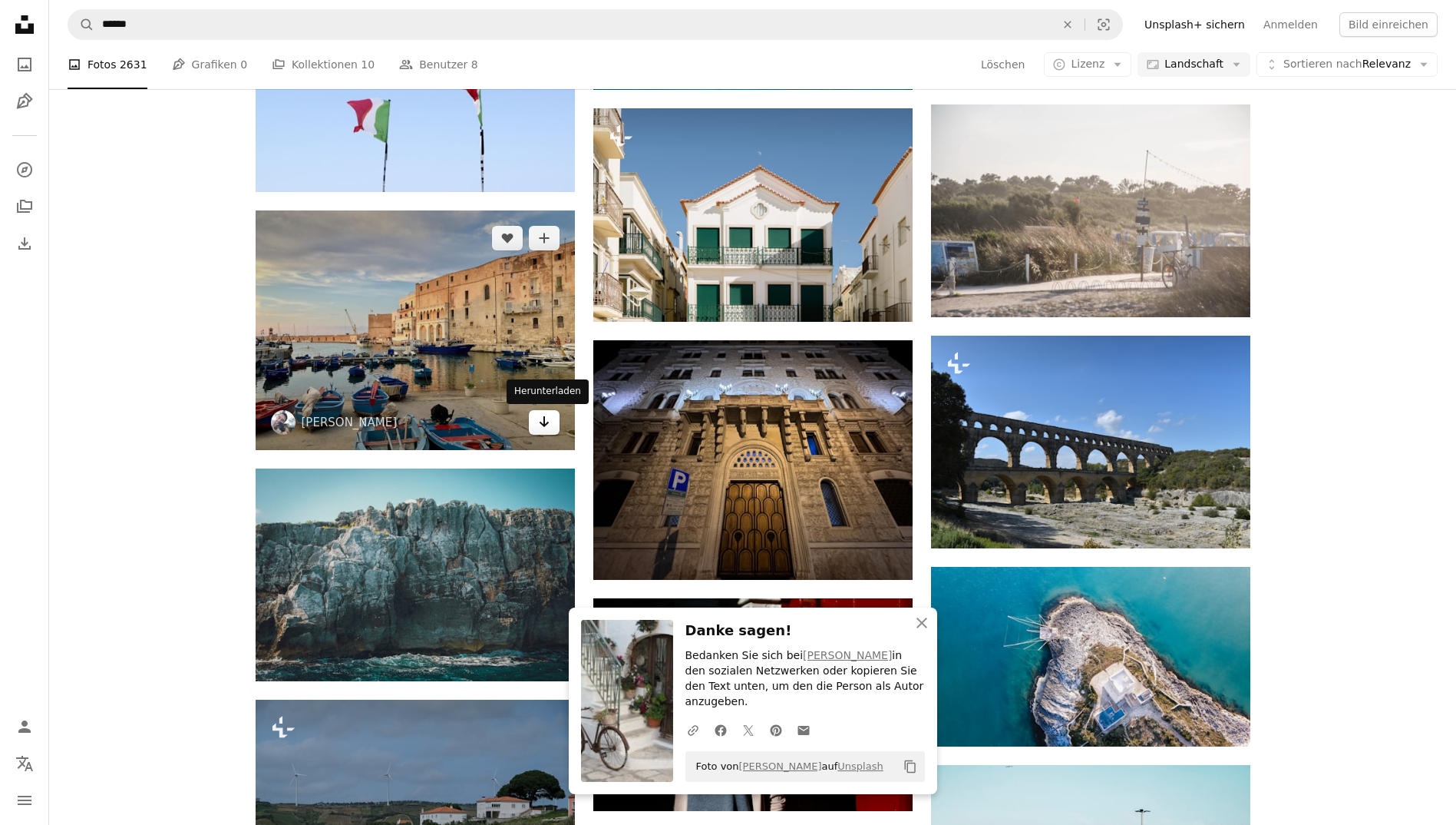
click at [538, 425] on icon "Arrow pointing down" at bounding box center [544, 421] width 13 height 19
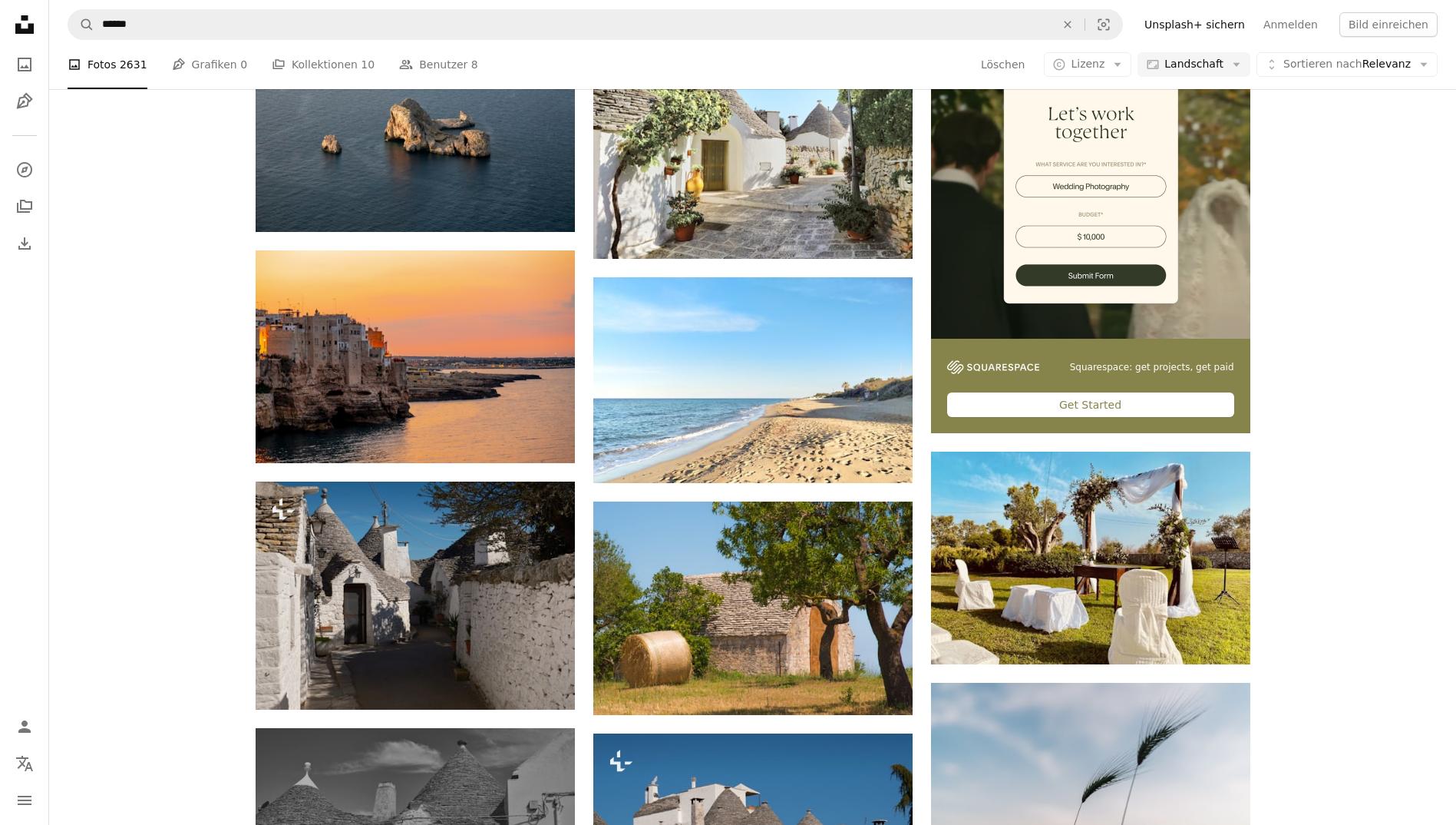
scroll to position [0, 0]
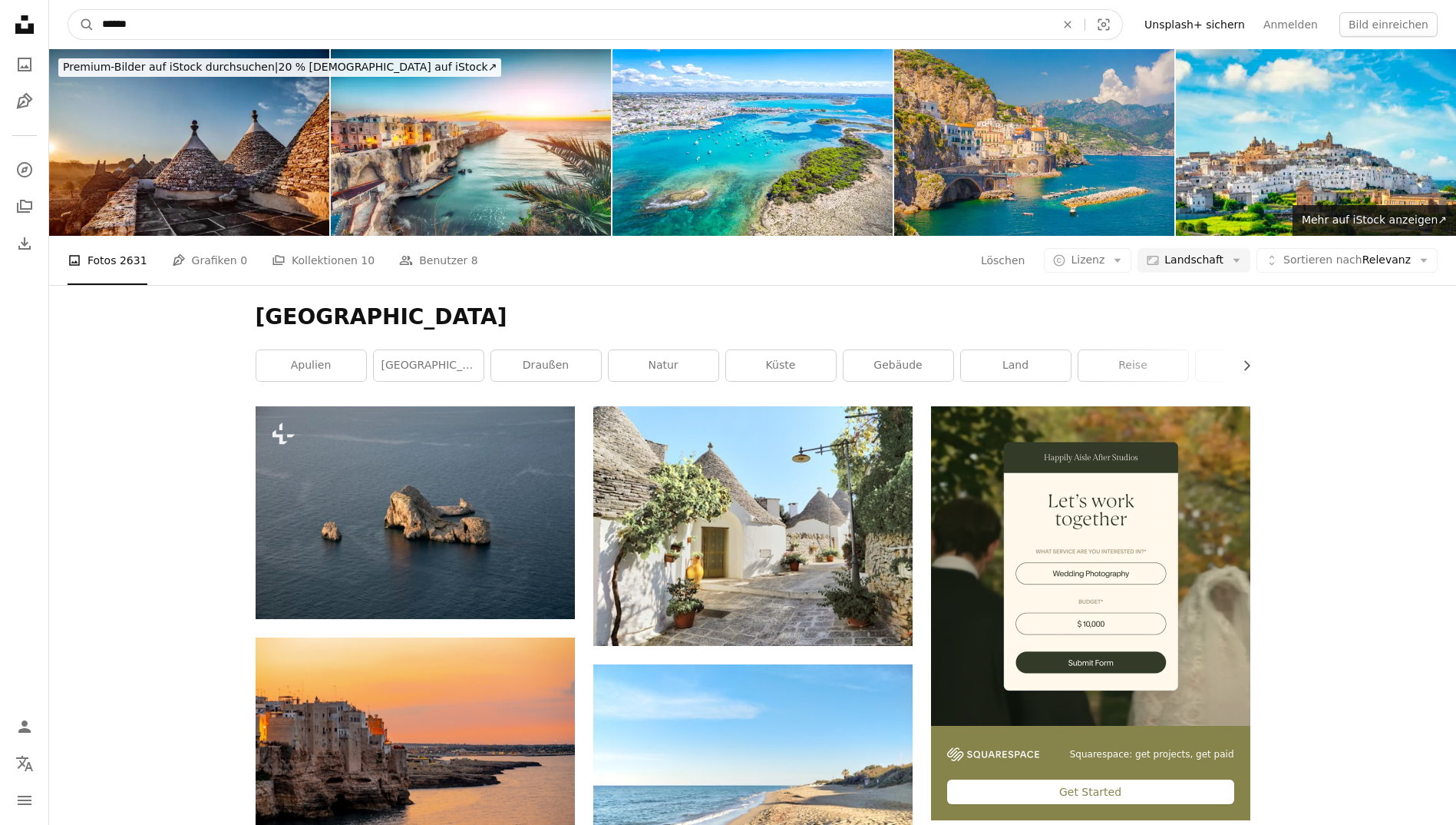
click at [284, 25] on input "******" at bounding box center [572, 24] width 956 height 29
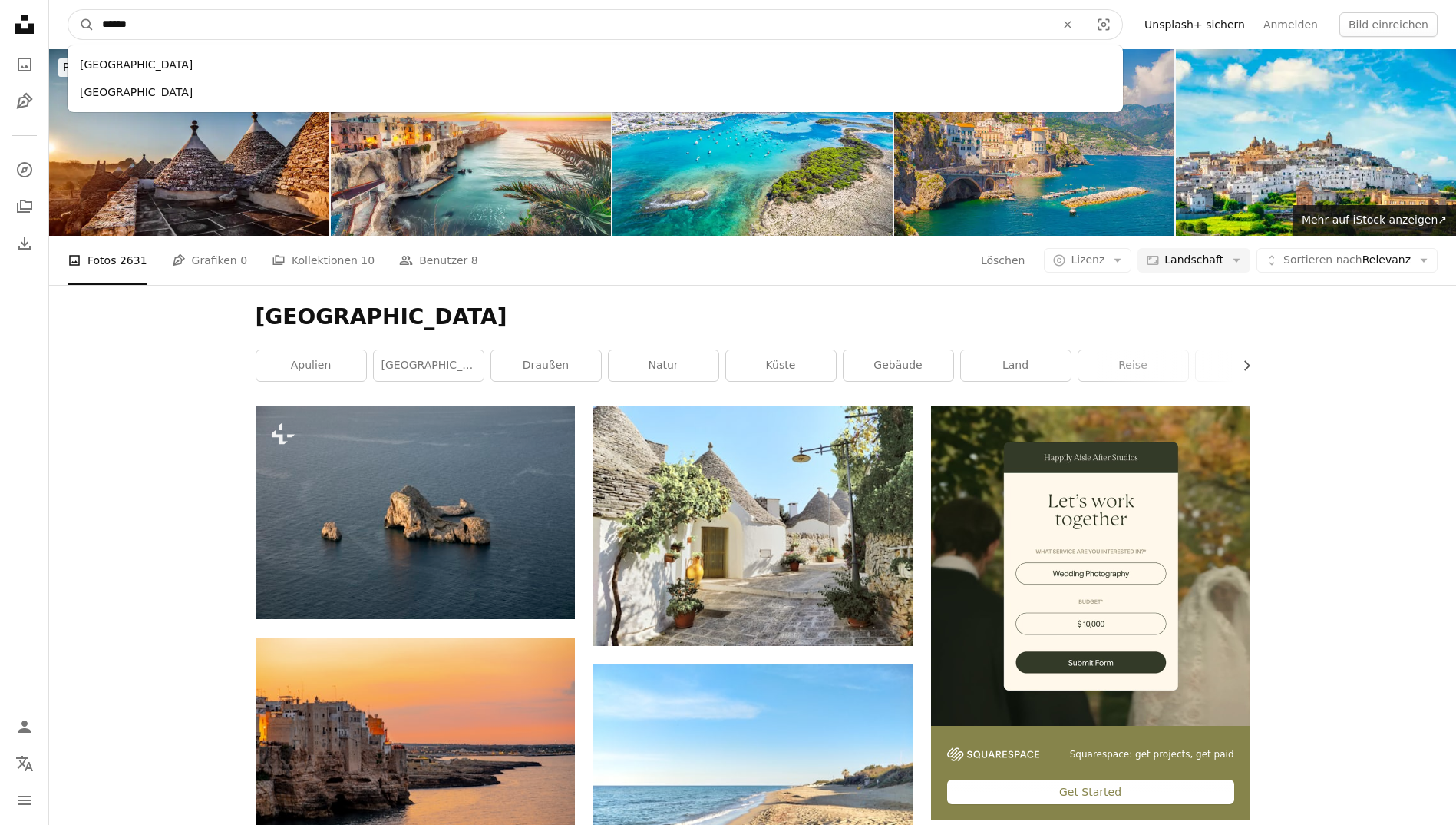
type input "******"
click at [68, 10] on button "A magnifying glass" at bounding box center [80, 24] width 26 height 29
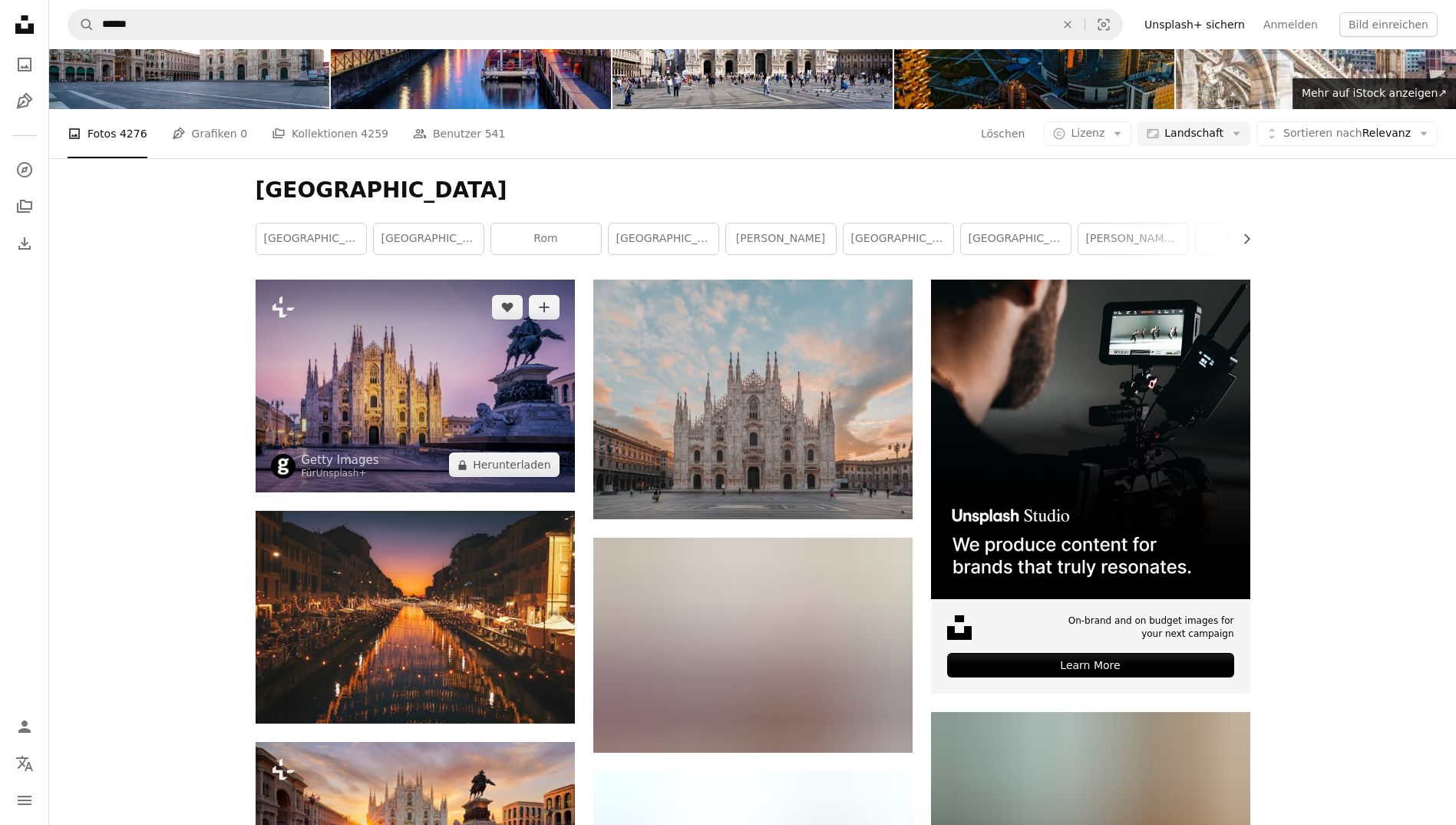
scroll to position [127, 0]
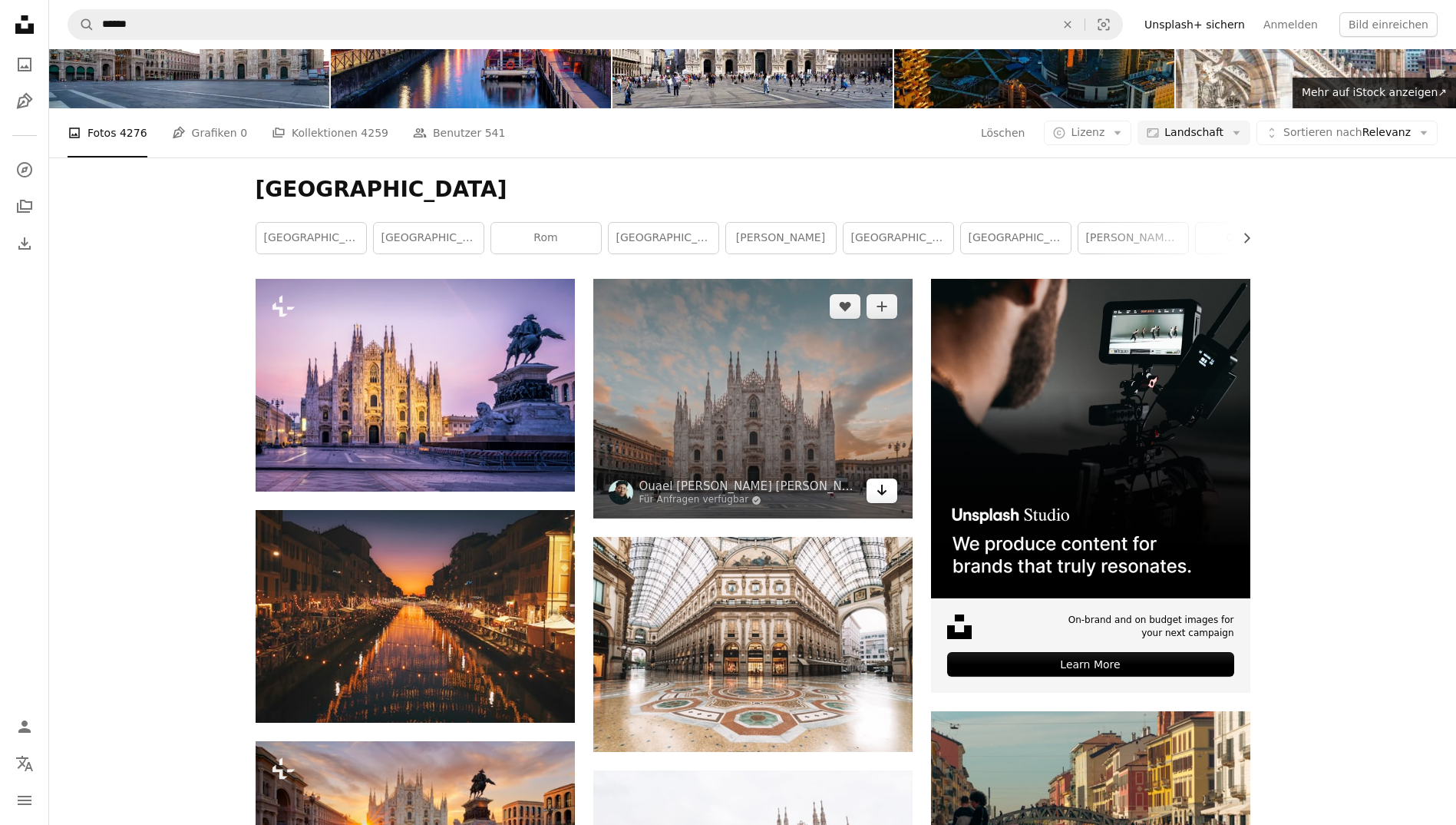
click at [873, 500] on link "Arrow pointing down" at bounding box center [882, 490] width 30 height 24
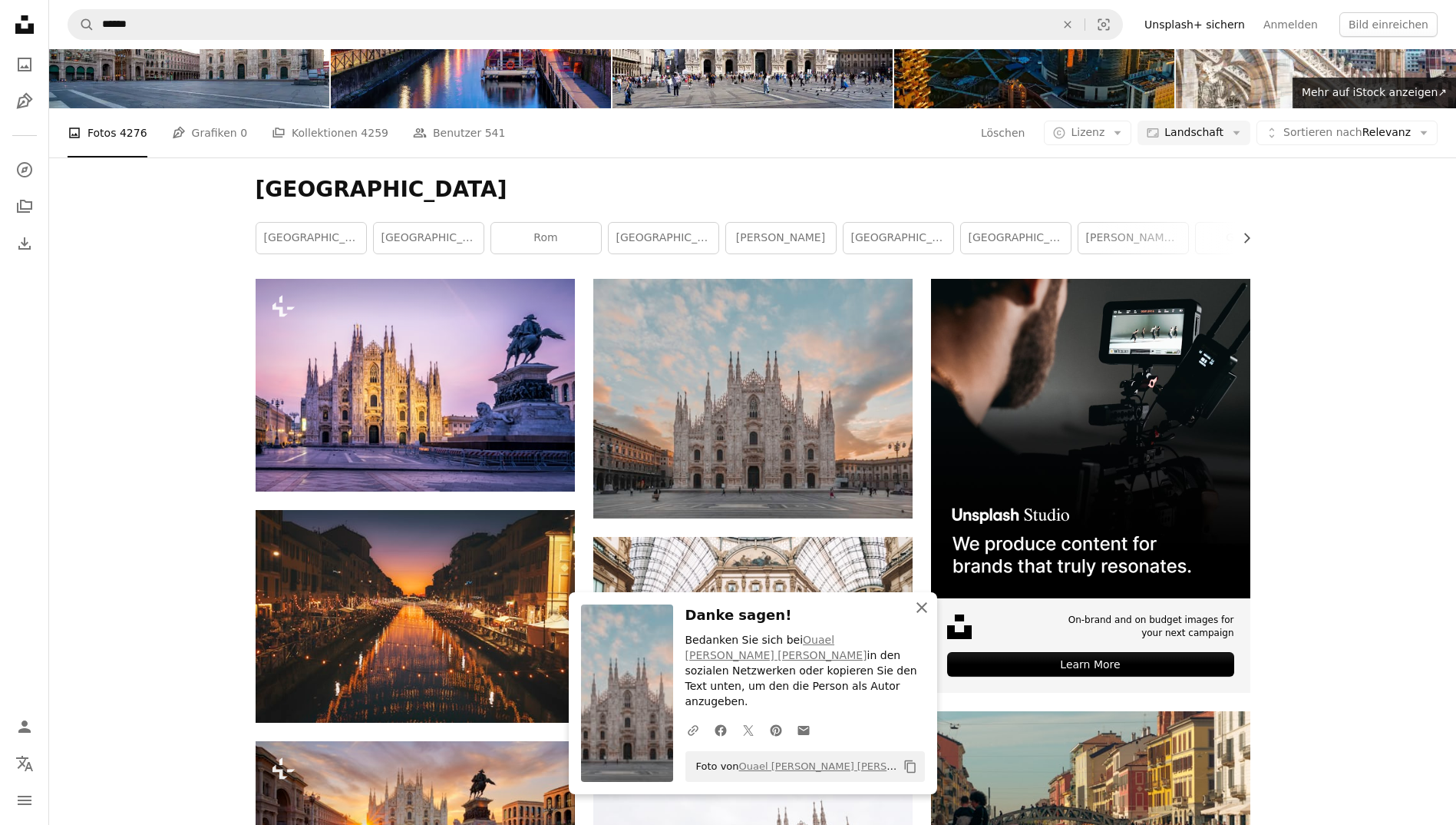
click at [919, 613] on icon "button" at bounding box center [921, 608] width 11 height 11
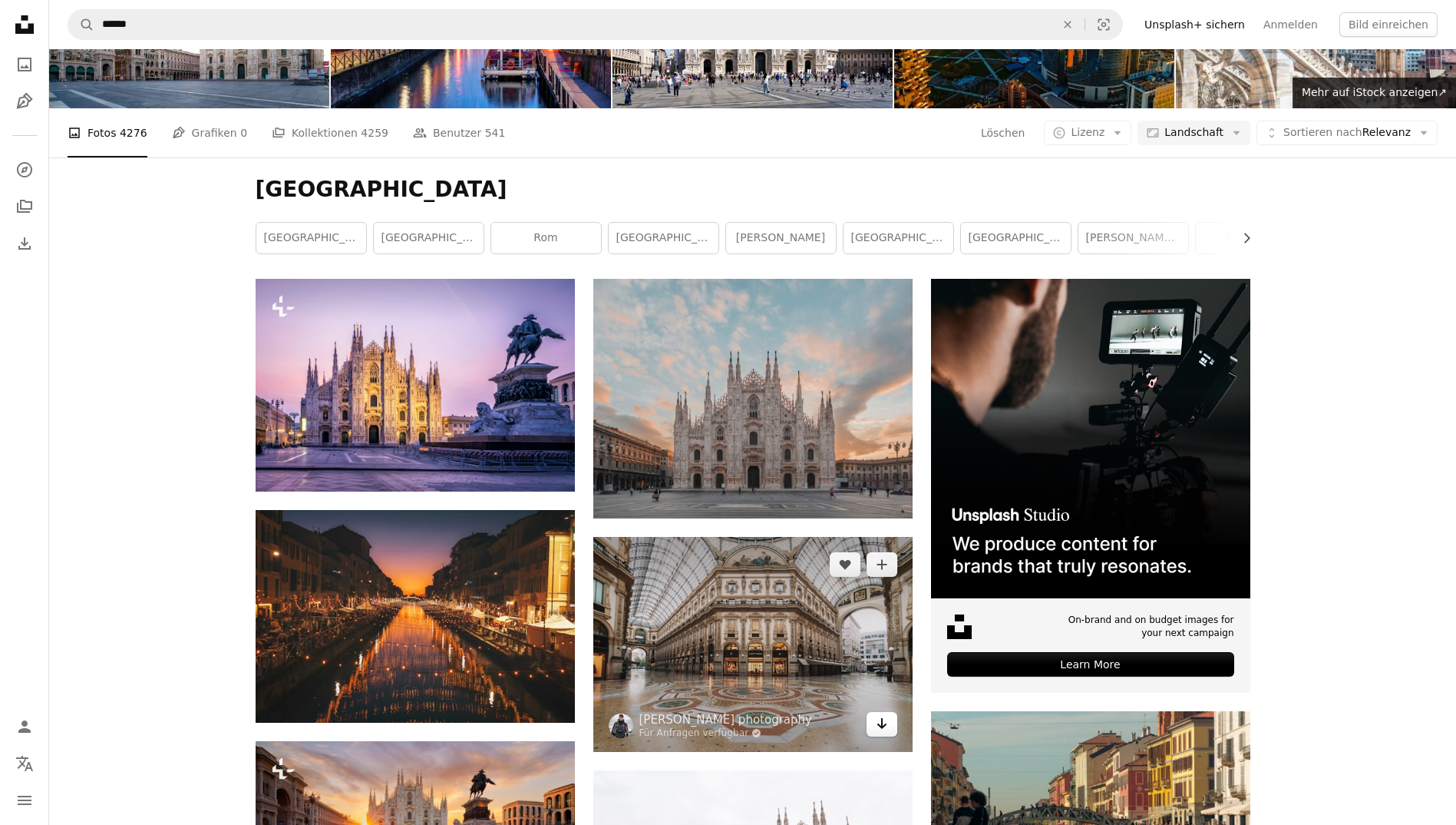
click at [885, 723] on icon "Arrow pointing down" at bounding box center [882, 723] width 13 height 19
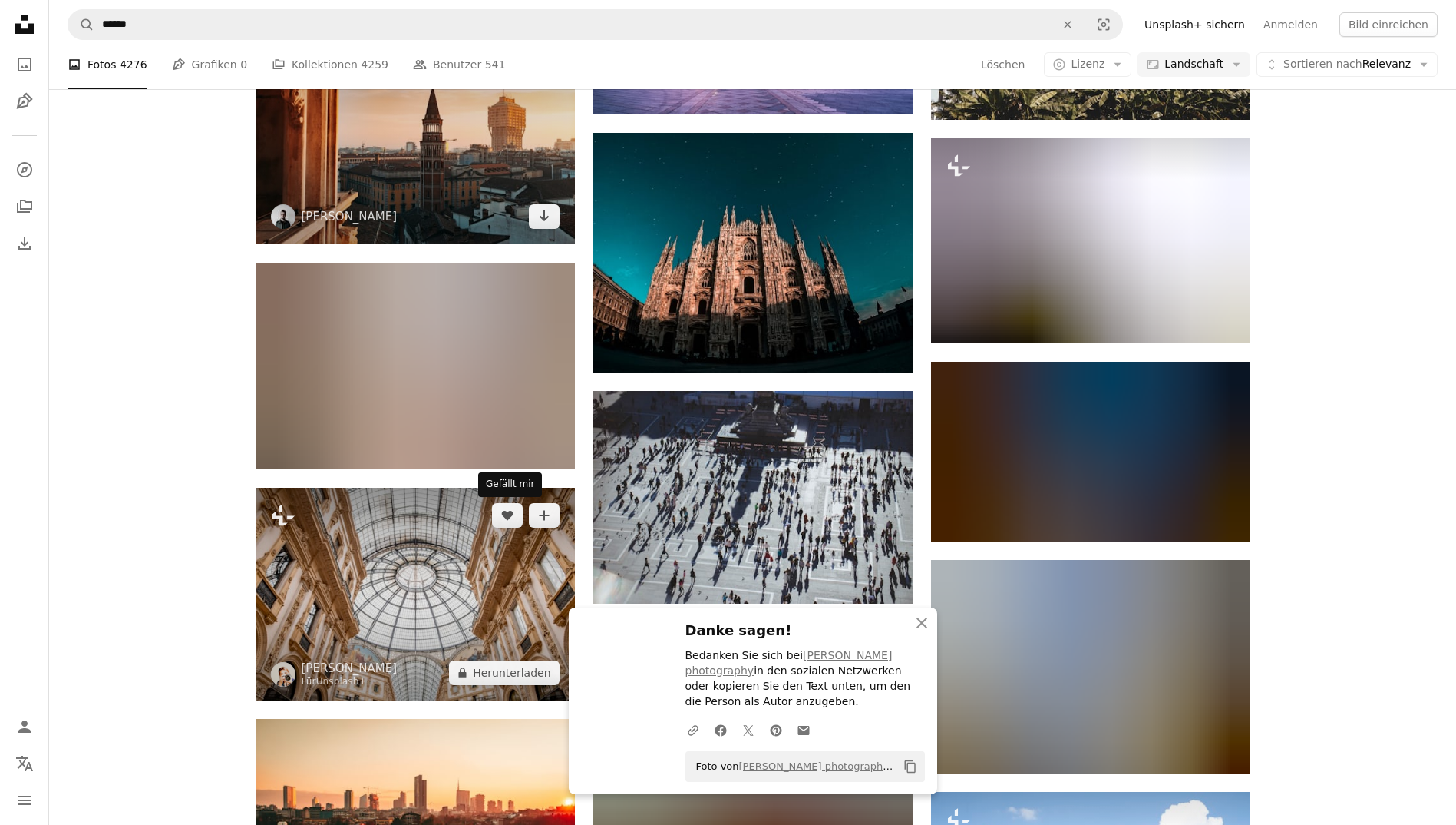
scroll to position [1203, 0]
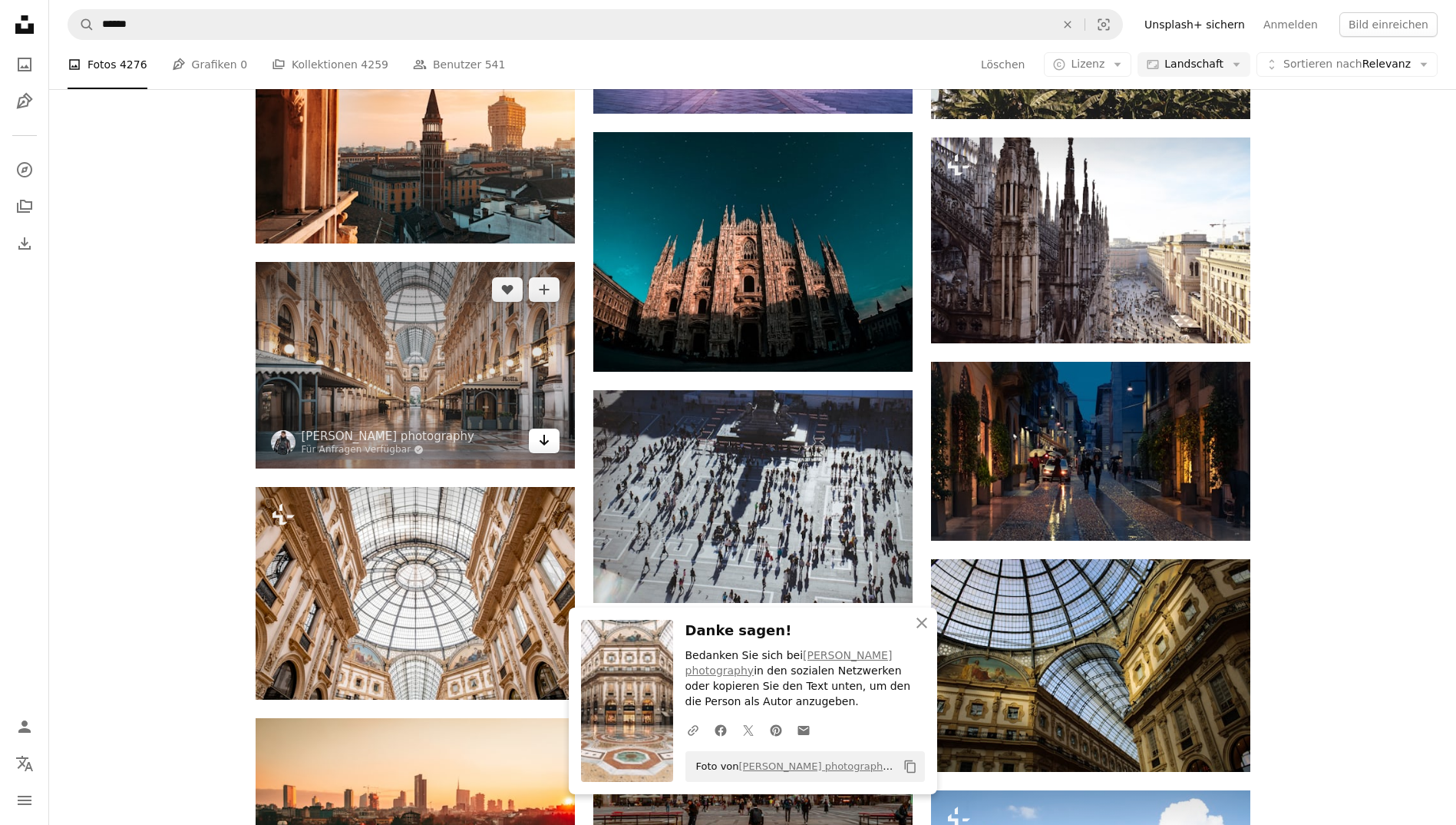
click at [544, 431] on icon "Arrow pointing down" at bounding box center [544, 440] width 13 height 19
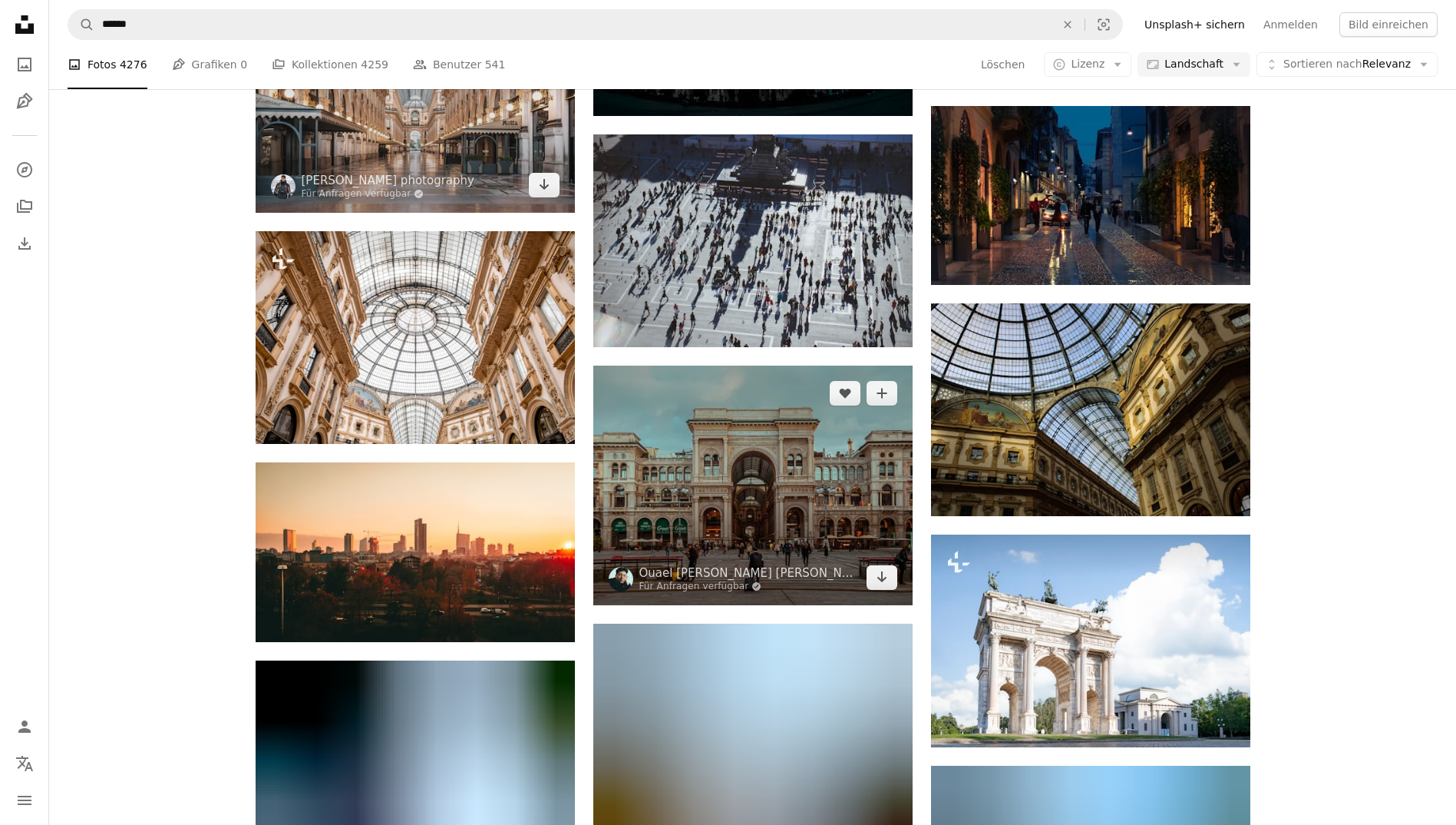
scroll to position [1548, 0]
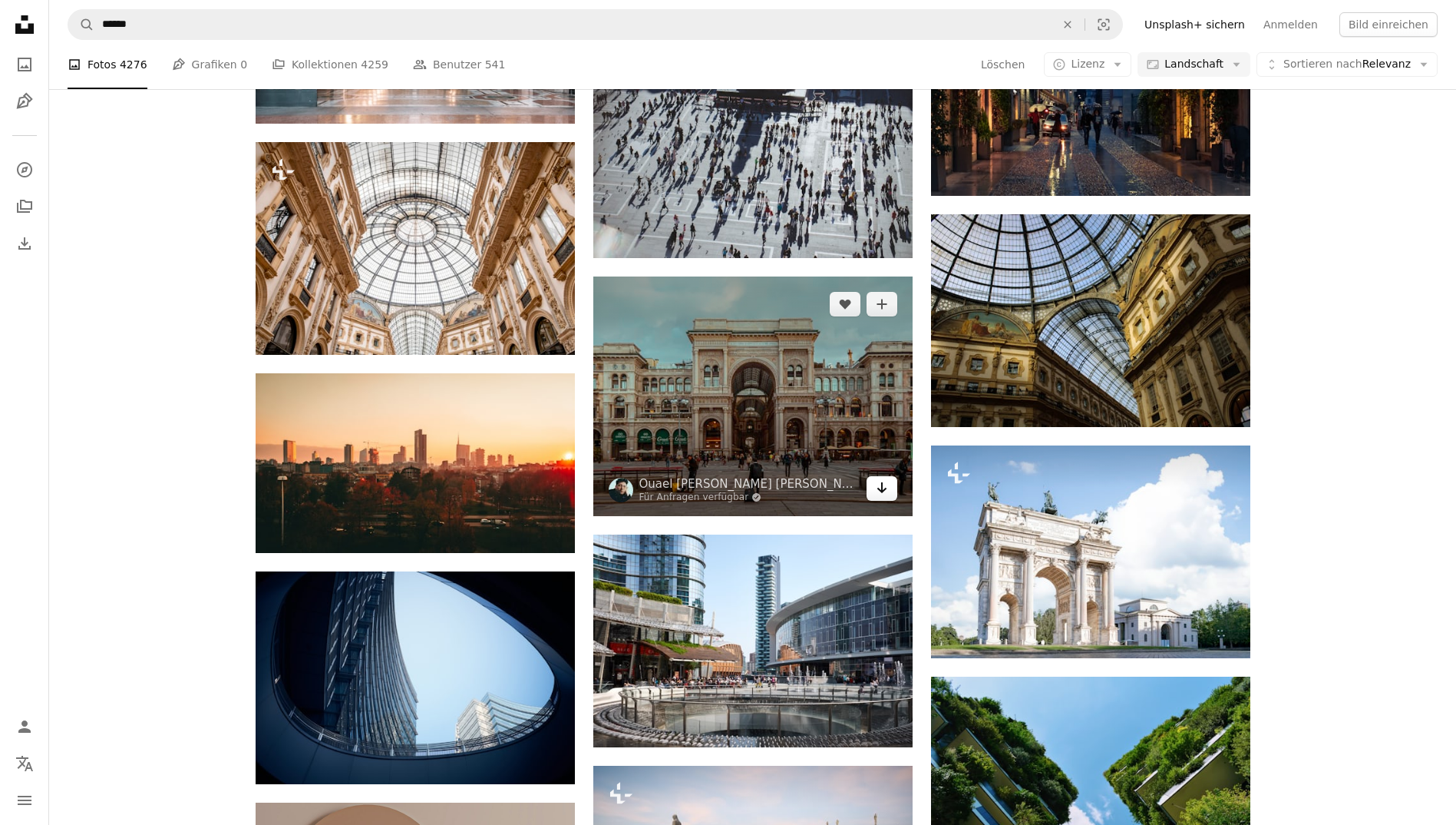
click at [890, 495] on link "Arrow pointing down" at bounding box center [882, 488] width 30 height 24
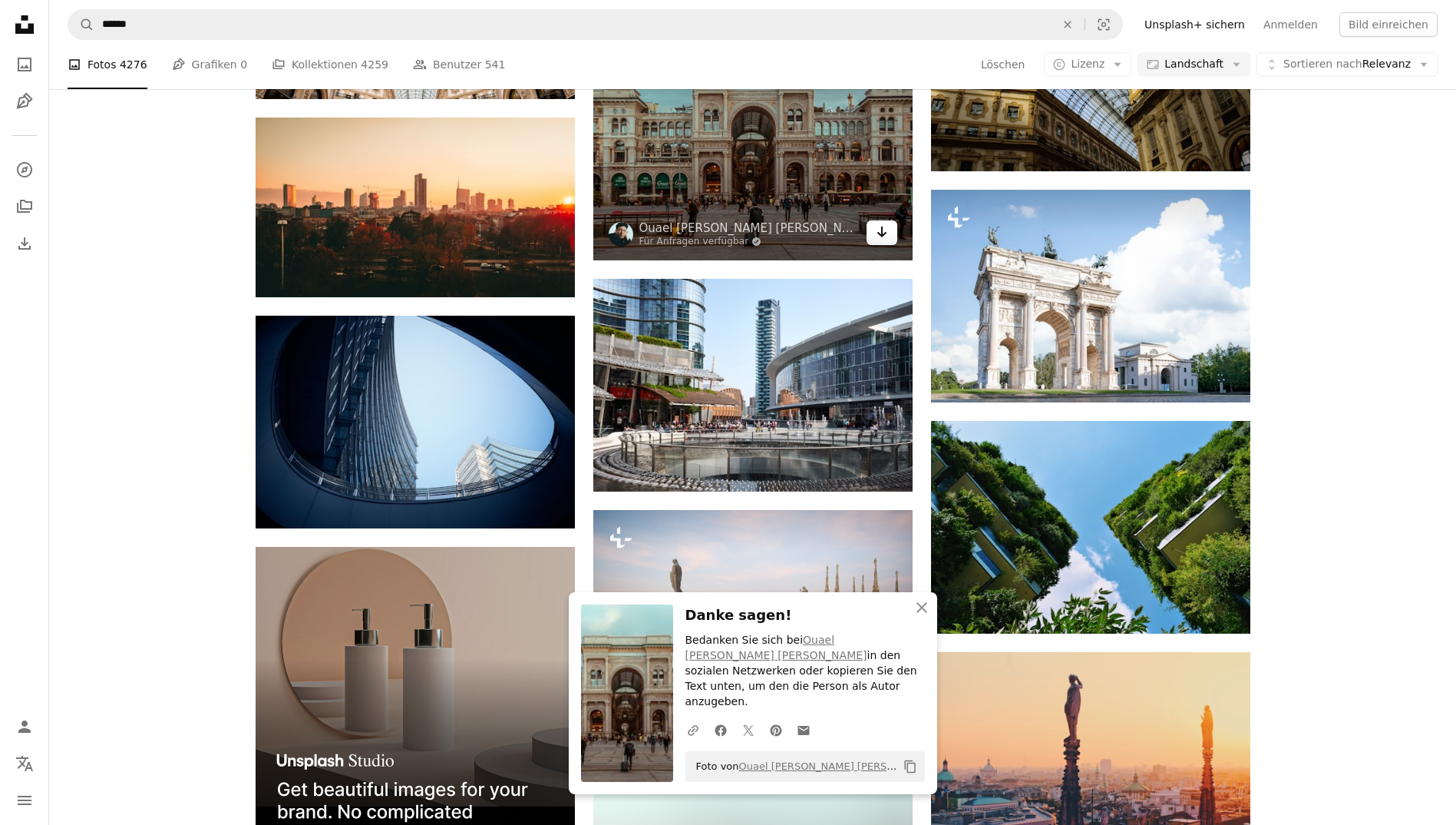
scroll to position [1806, 0]
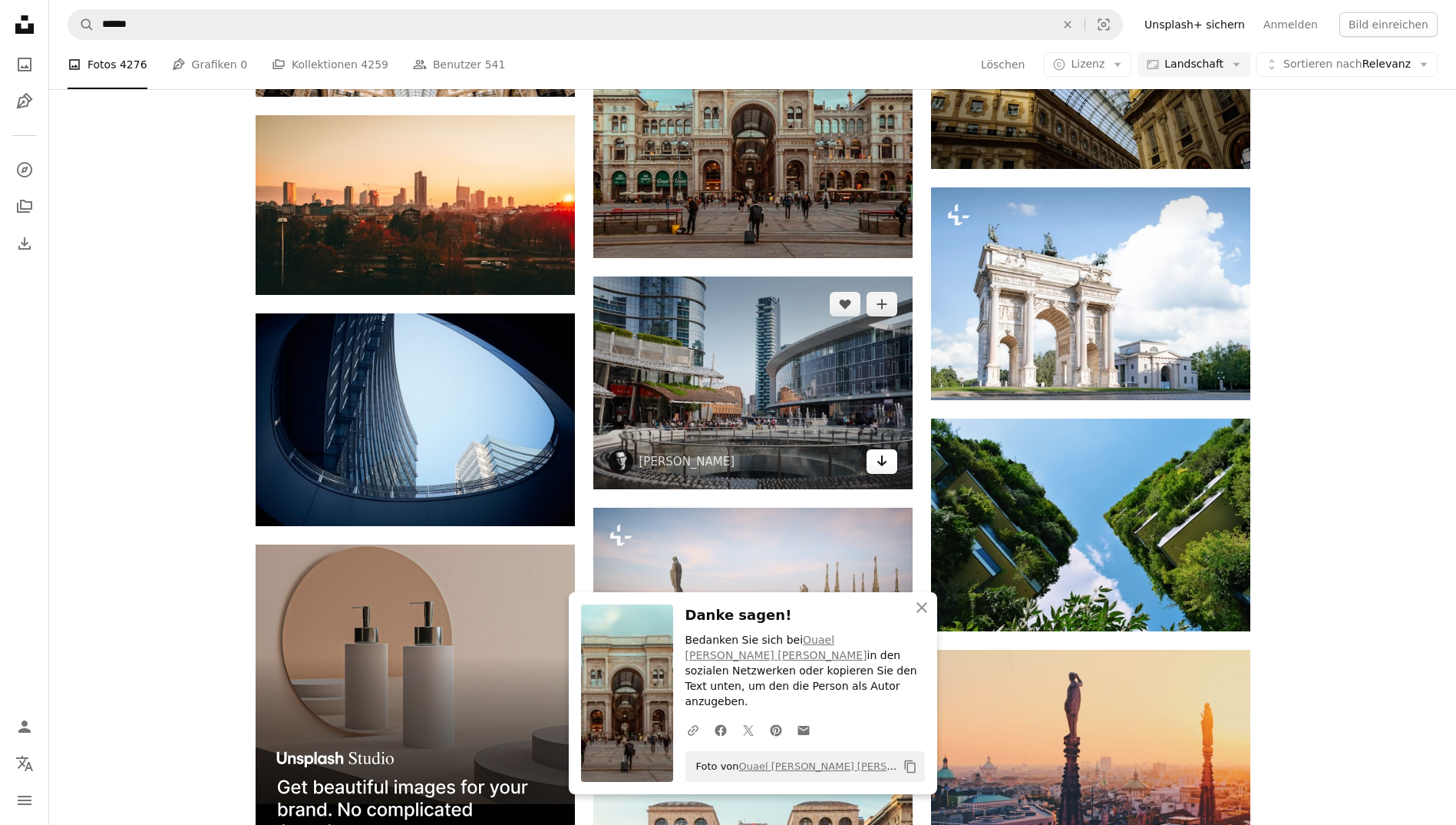
click at [888, 465] on link "Arrow pointing down" at bounding box center [882, 461] width 30 height 24
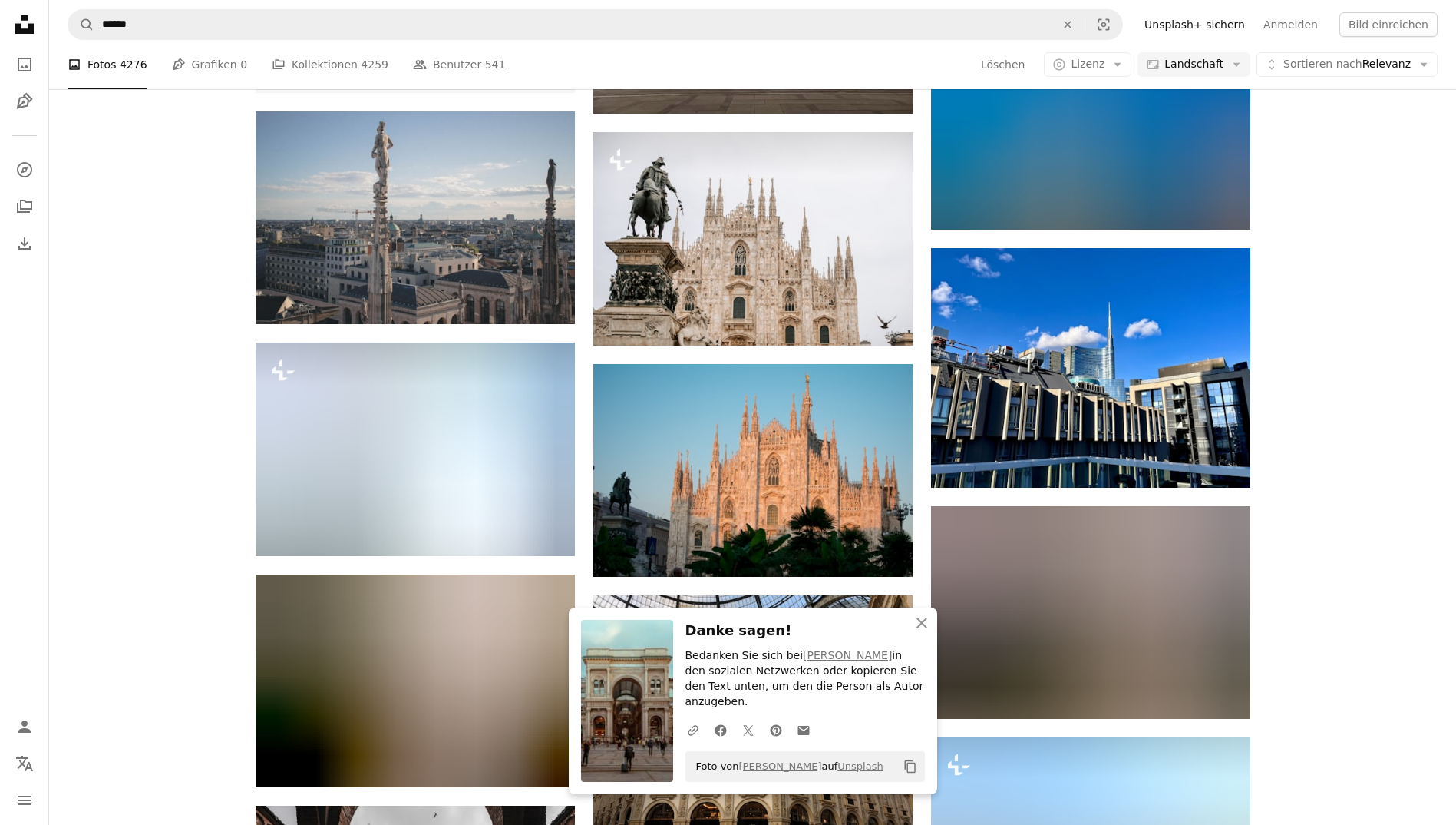
scroll to position [2671, 0]
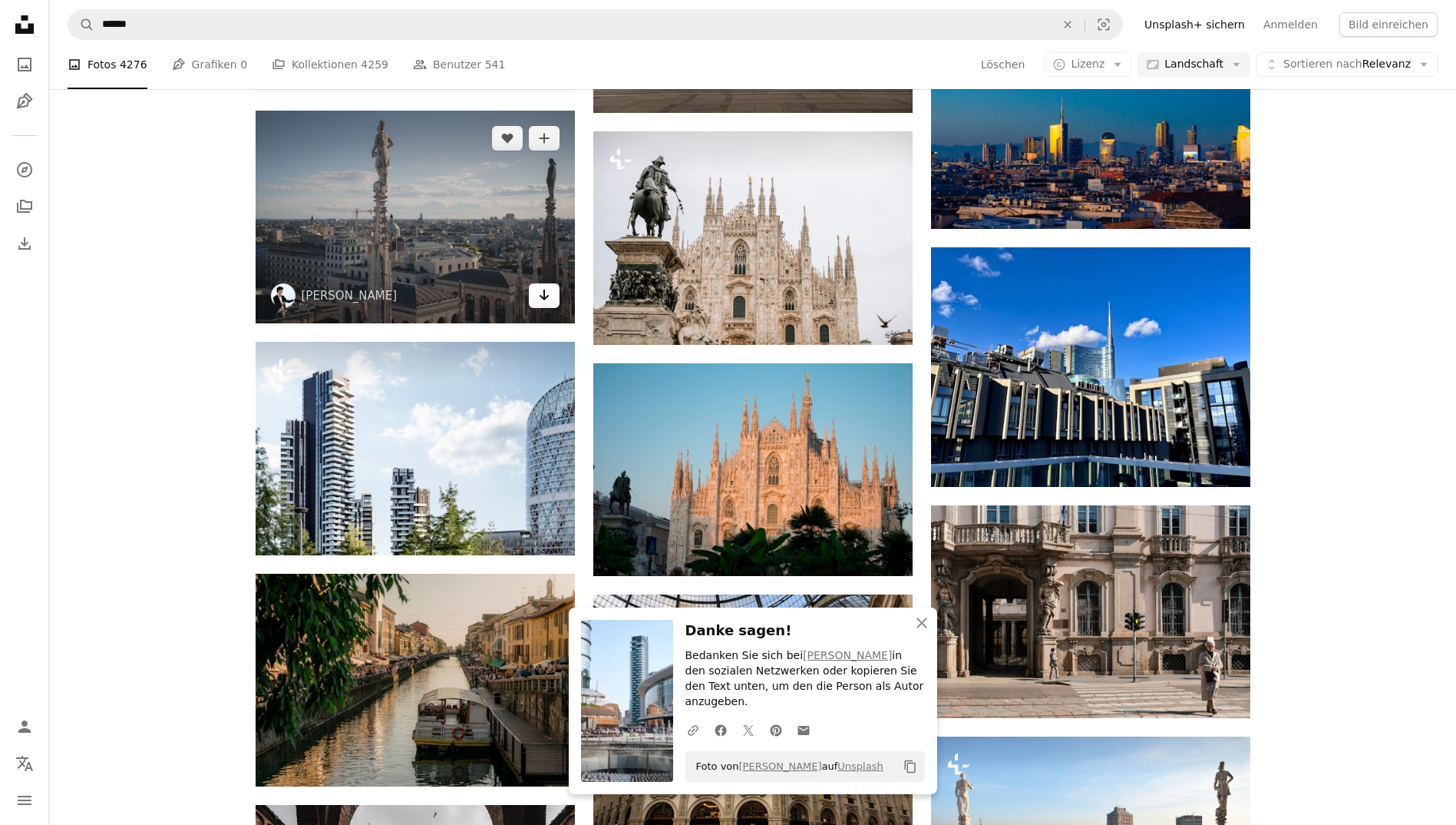
click at [545, 292] on icon "Arrow pointing down" at bounding box center [544, 295] width 13 height 19
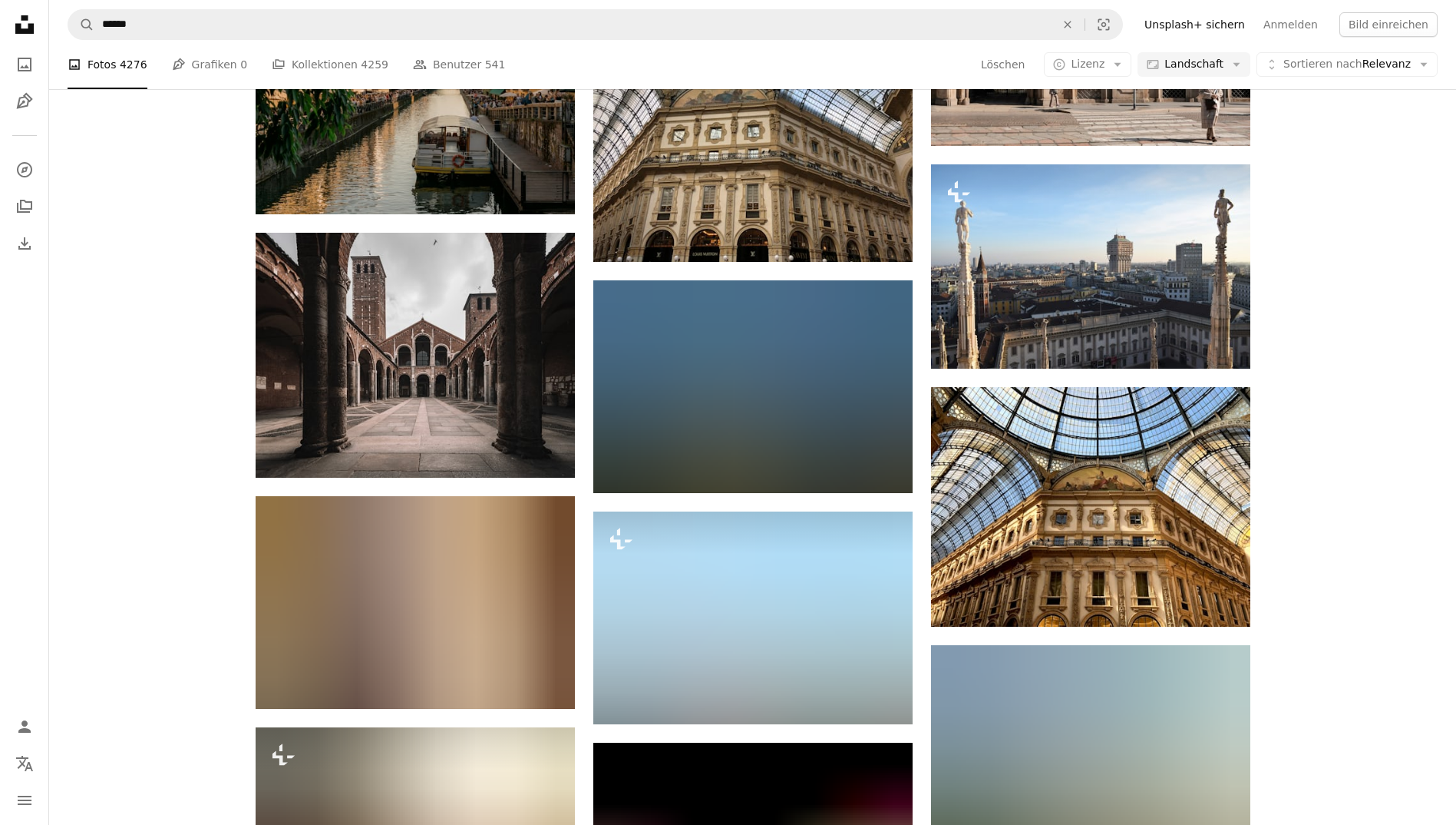
scroll to position [3244, 0]
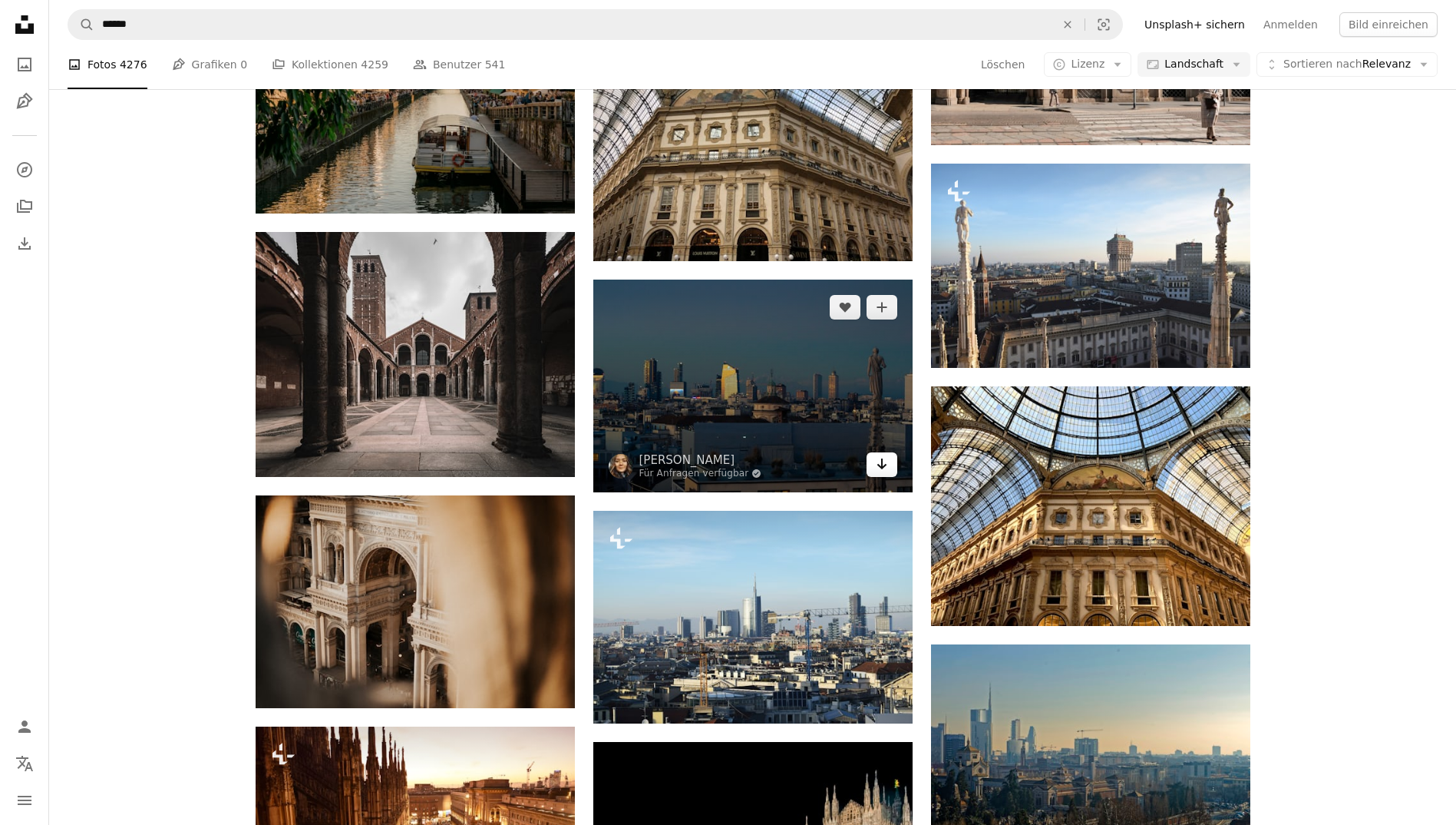
click at [879, 467] on icon "Herunterladen" at bounding box center [881, 464] width 10 height 11
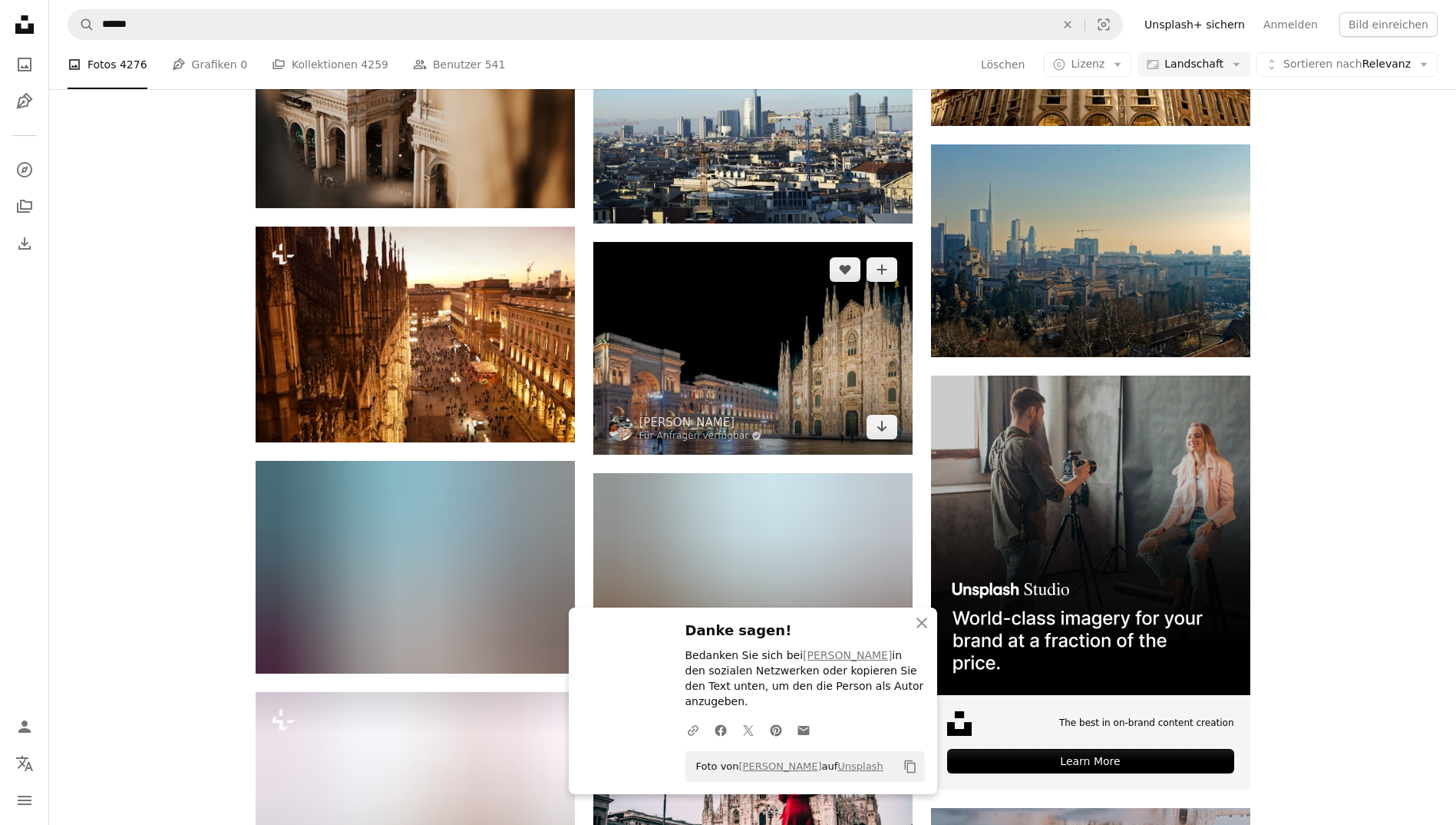
scroll to position [3745, 0]
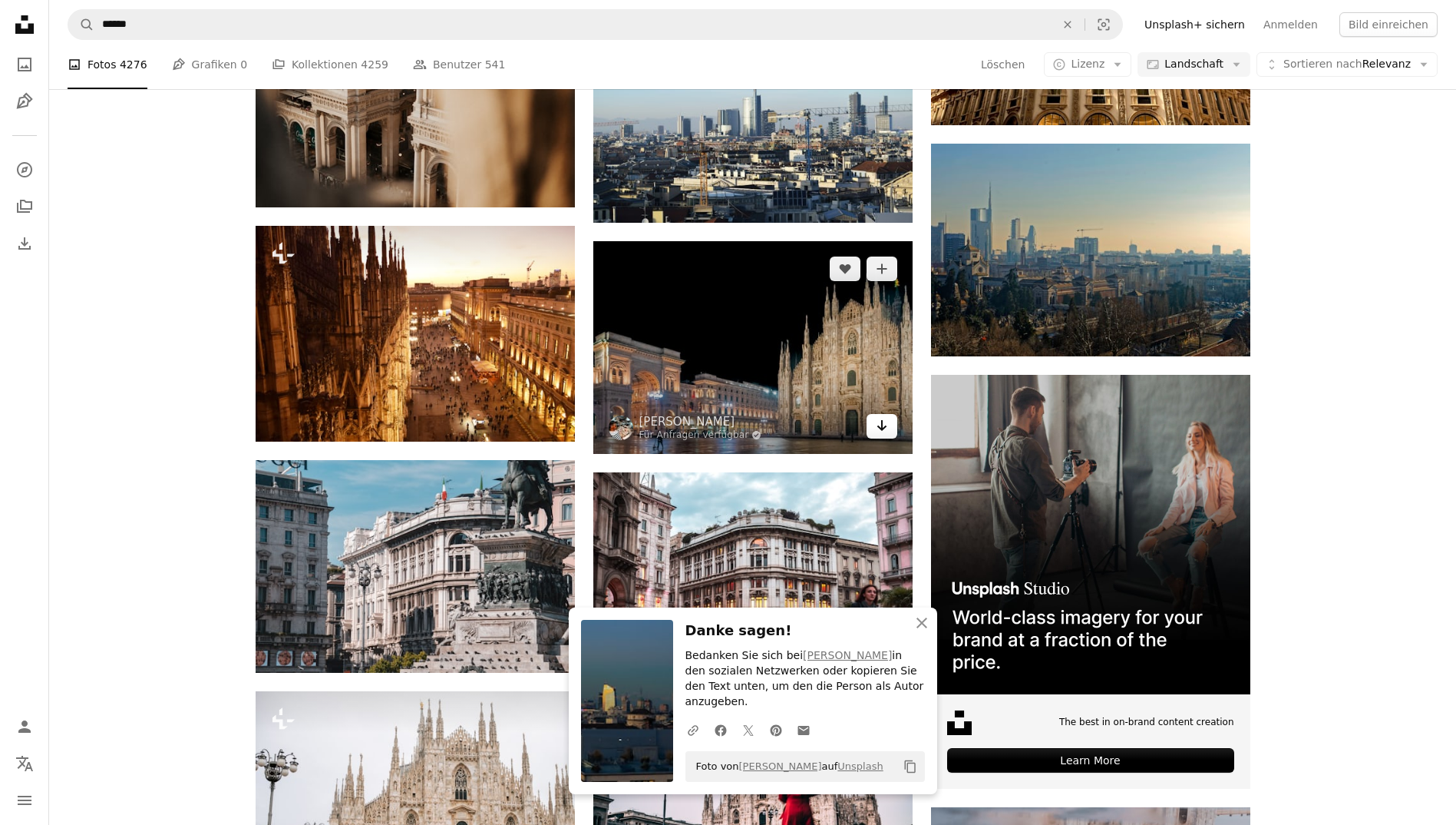
click at [889, 432] on link "Arrow pointing down" at bounding box center [882, 425] width 30 height 24
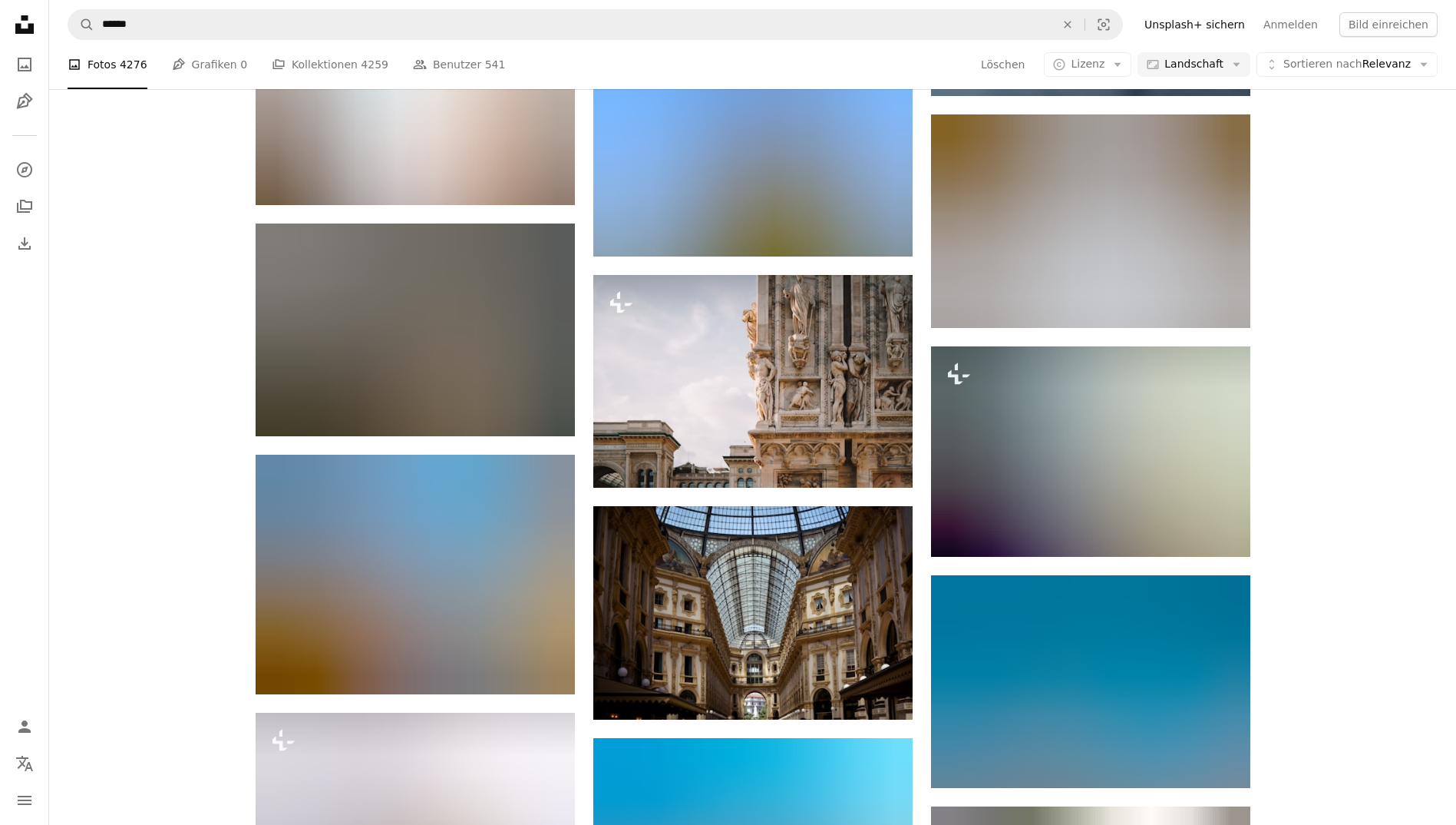
scroll to position [4691, 0]
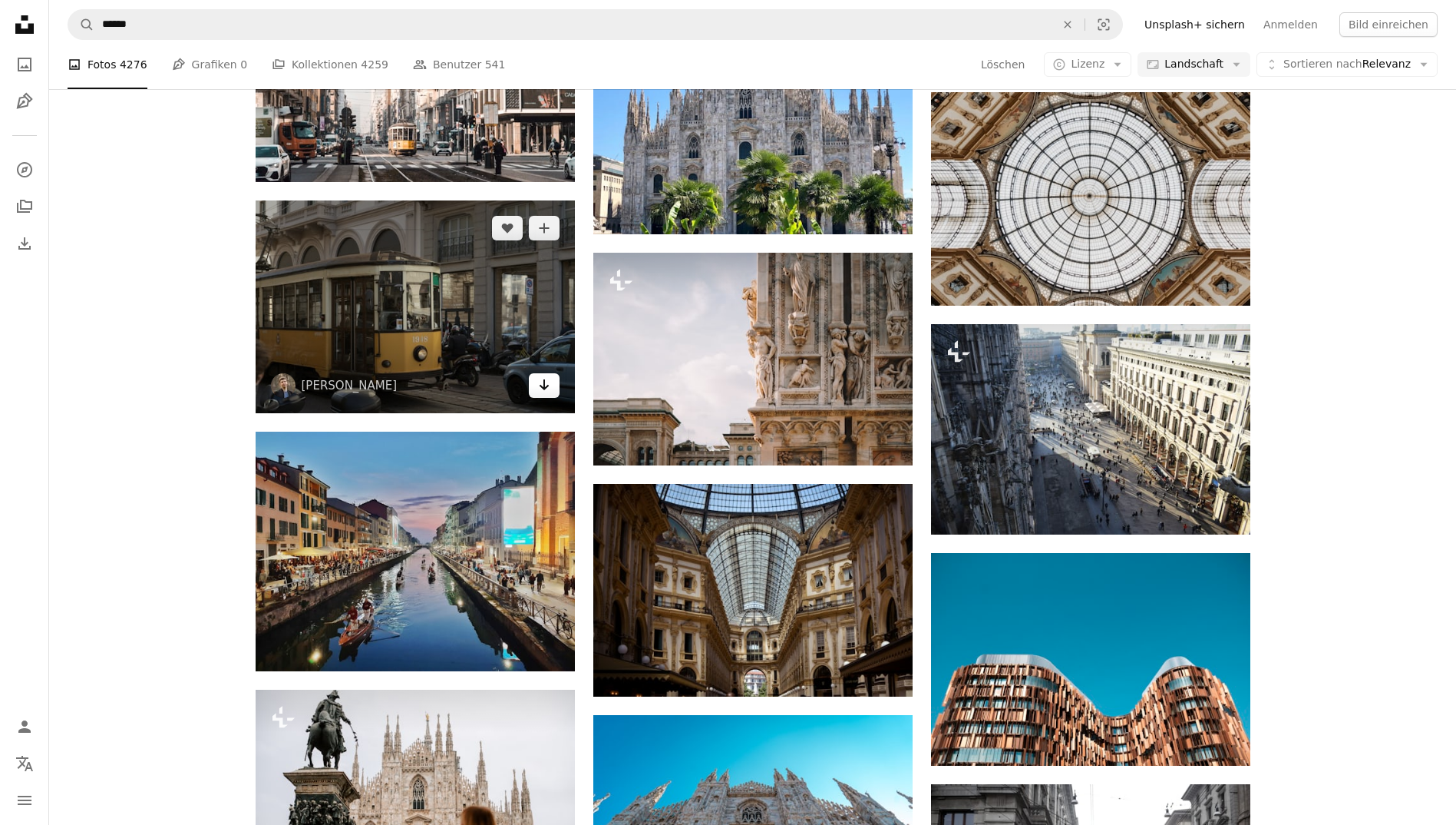
click at [549, 382] on icon "Arrow pointing down" at bounding box center [544, 385] width 13 height 19
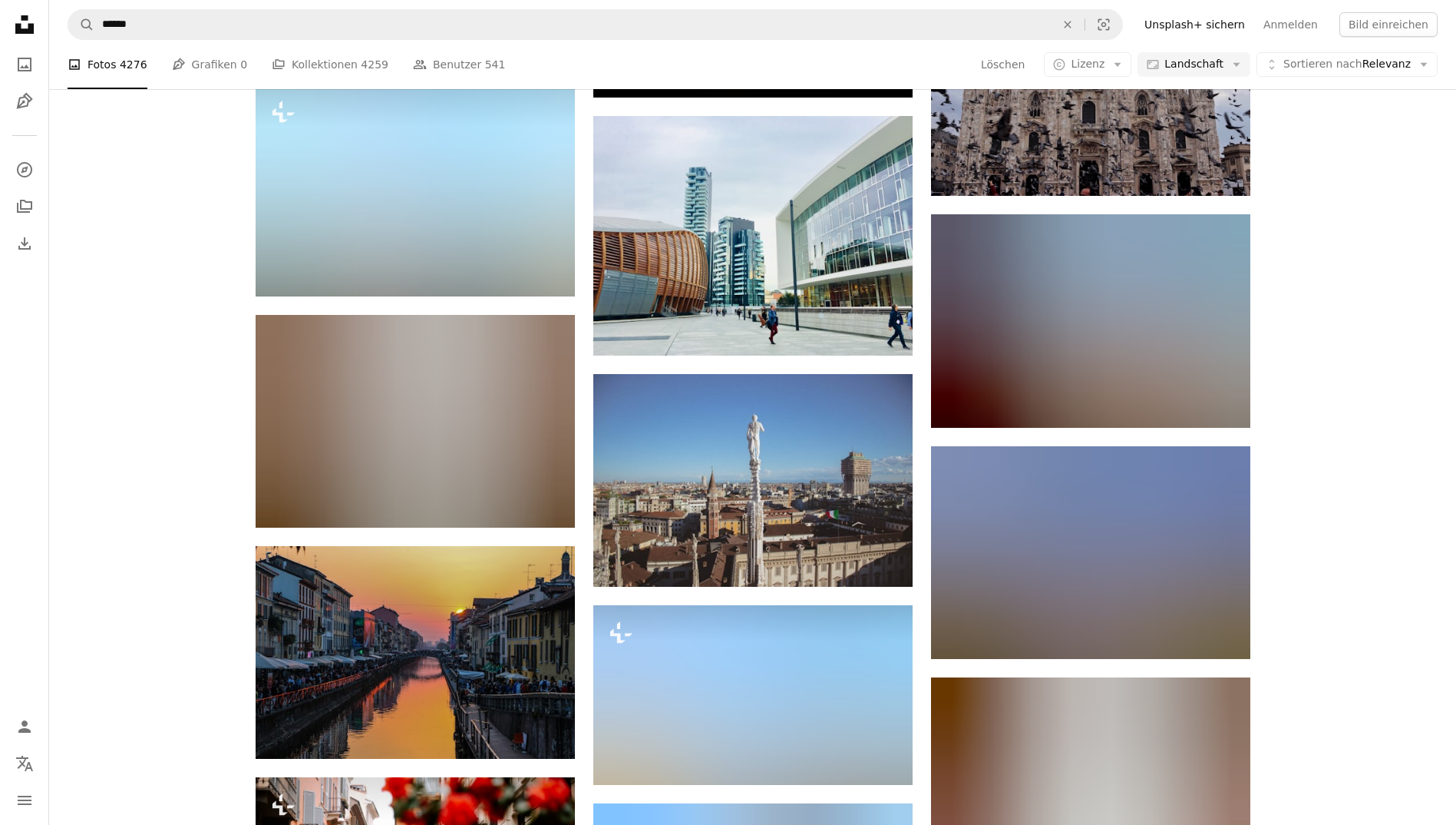
scroll to position [6190, 0]
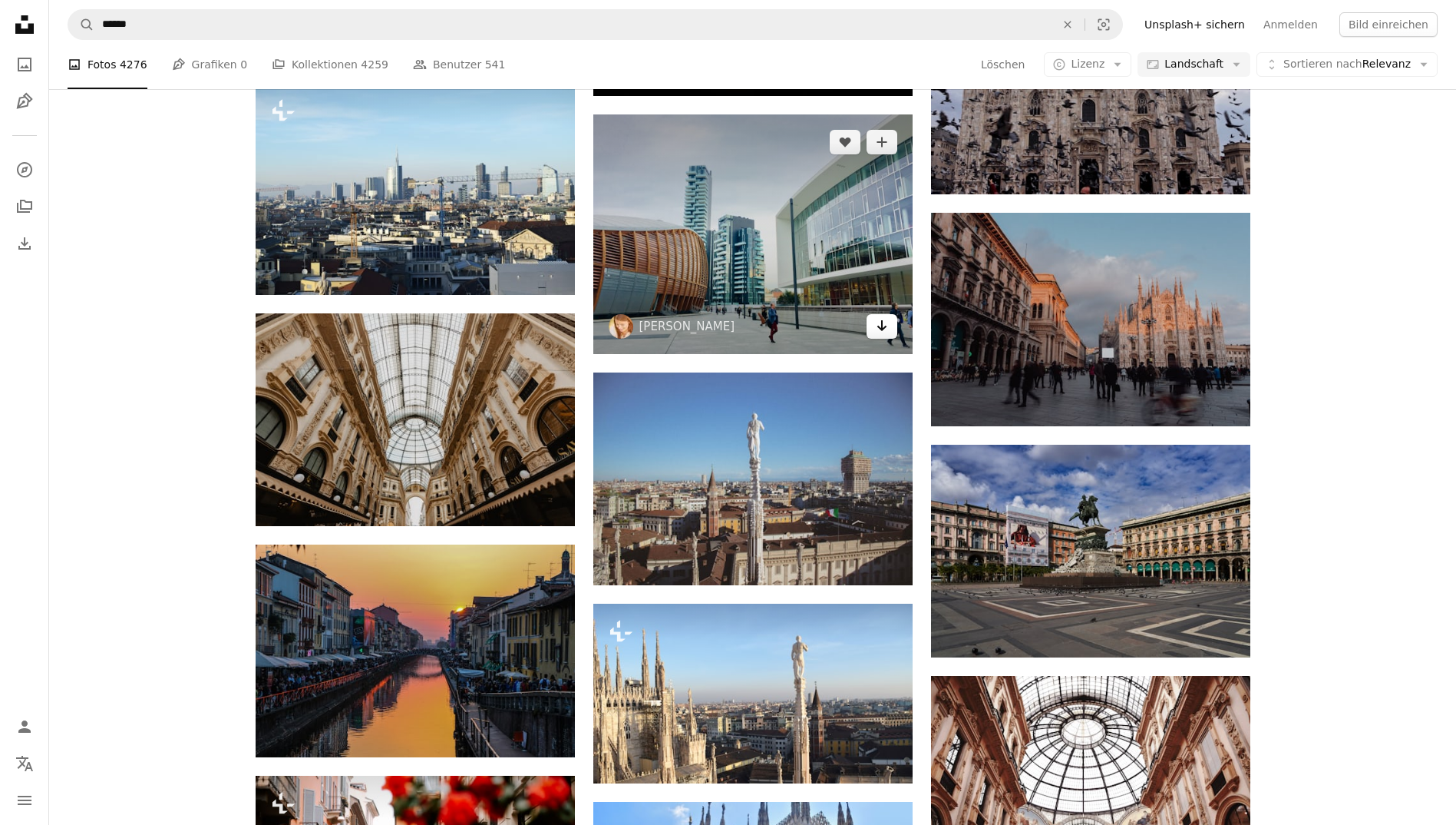
click at [878, 326] on icon "Herunterladen" at bounding box center [881, 325] width 10 height 11
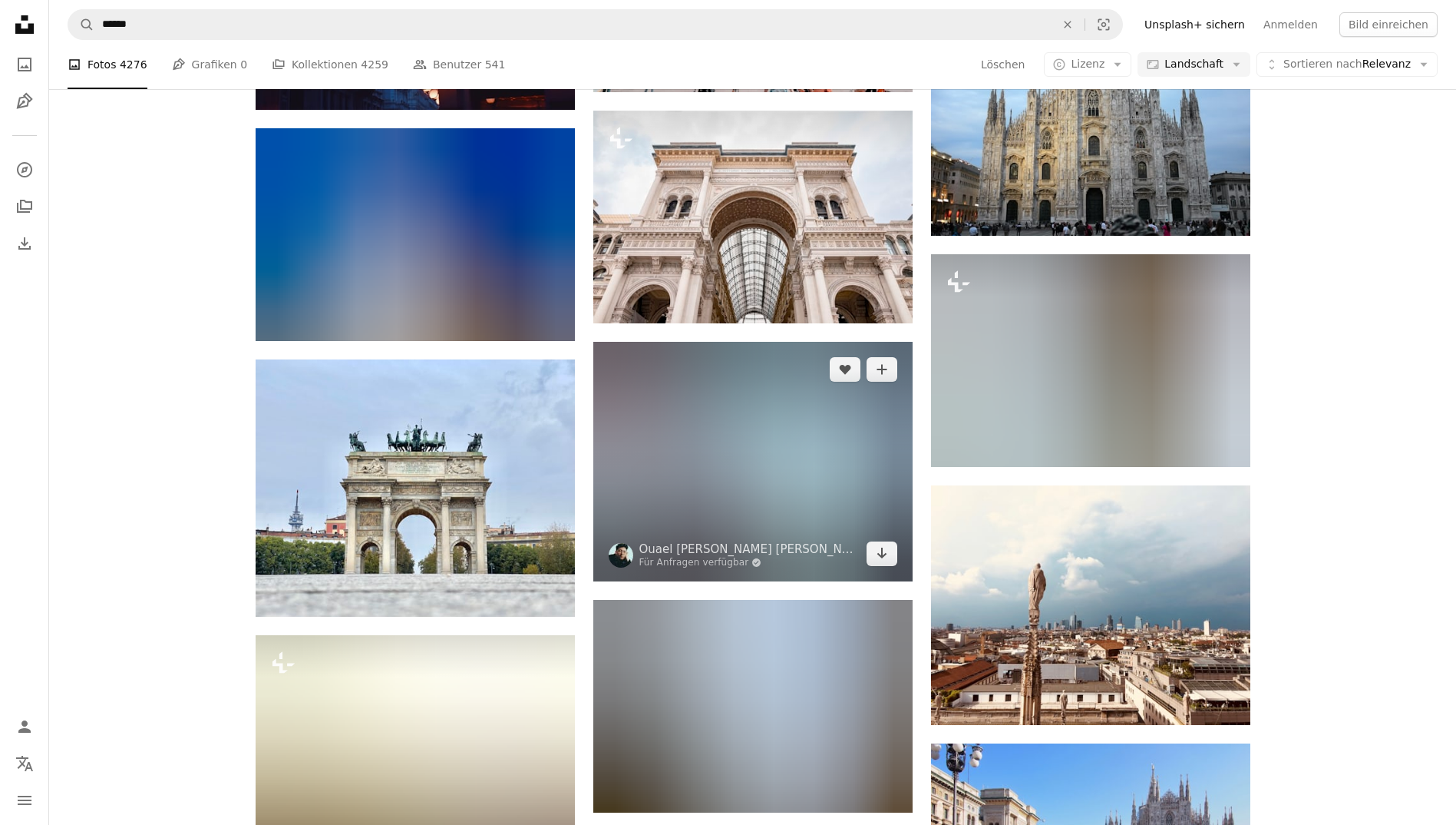
scroll to position [7535, 0]
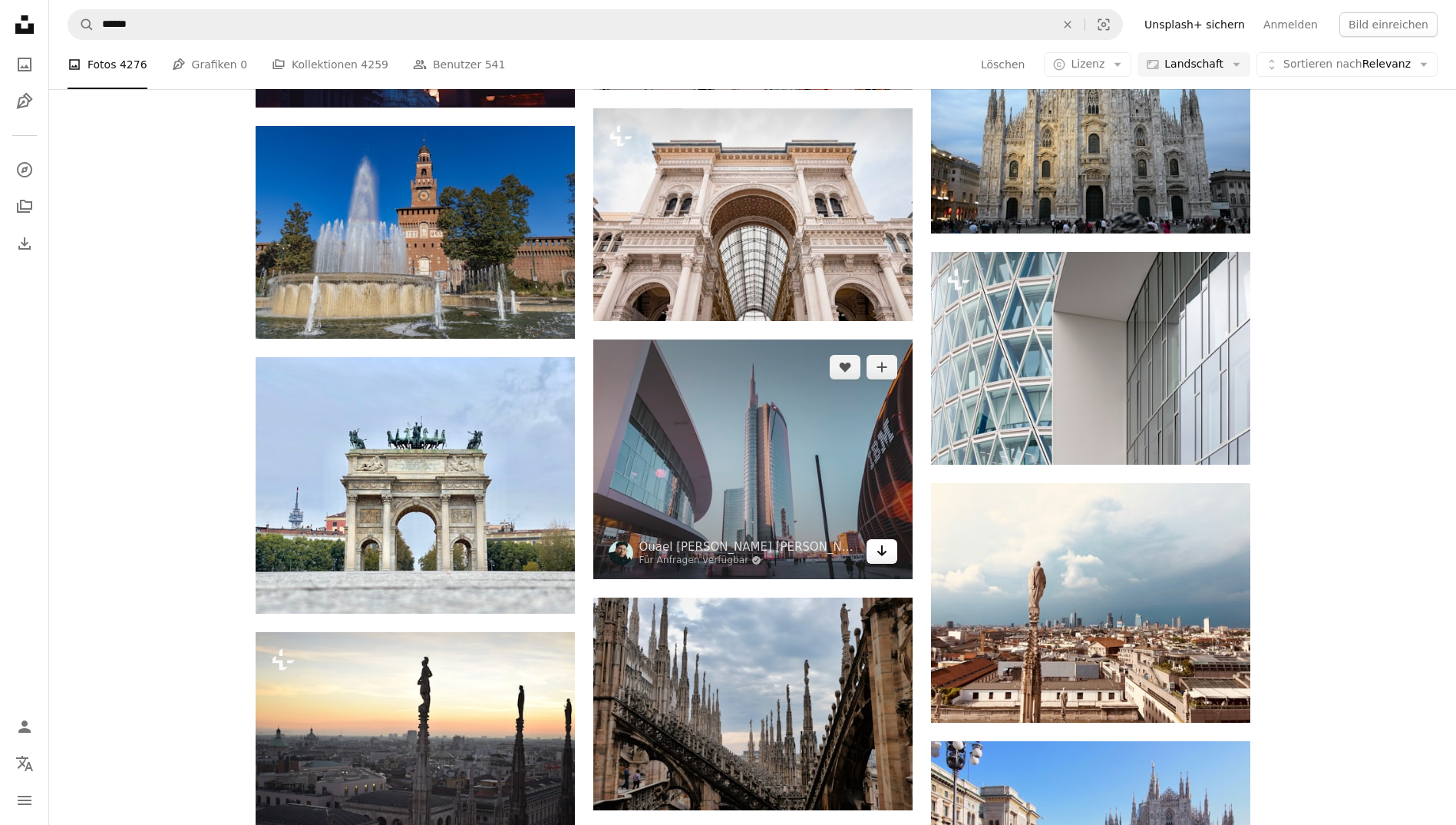
click at [895, 553] on link "Arrow pointing down" at bounding box center [882, 551] width 30 height 24
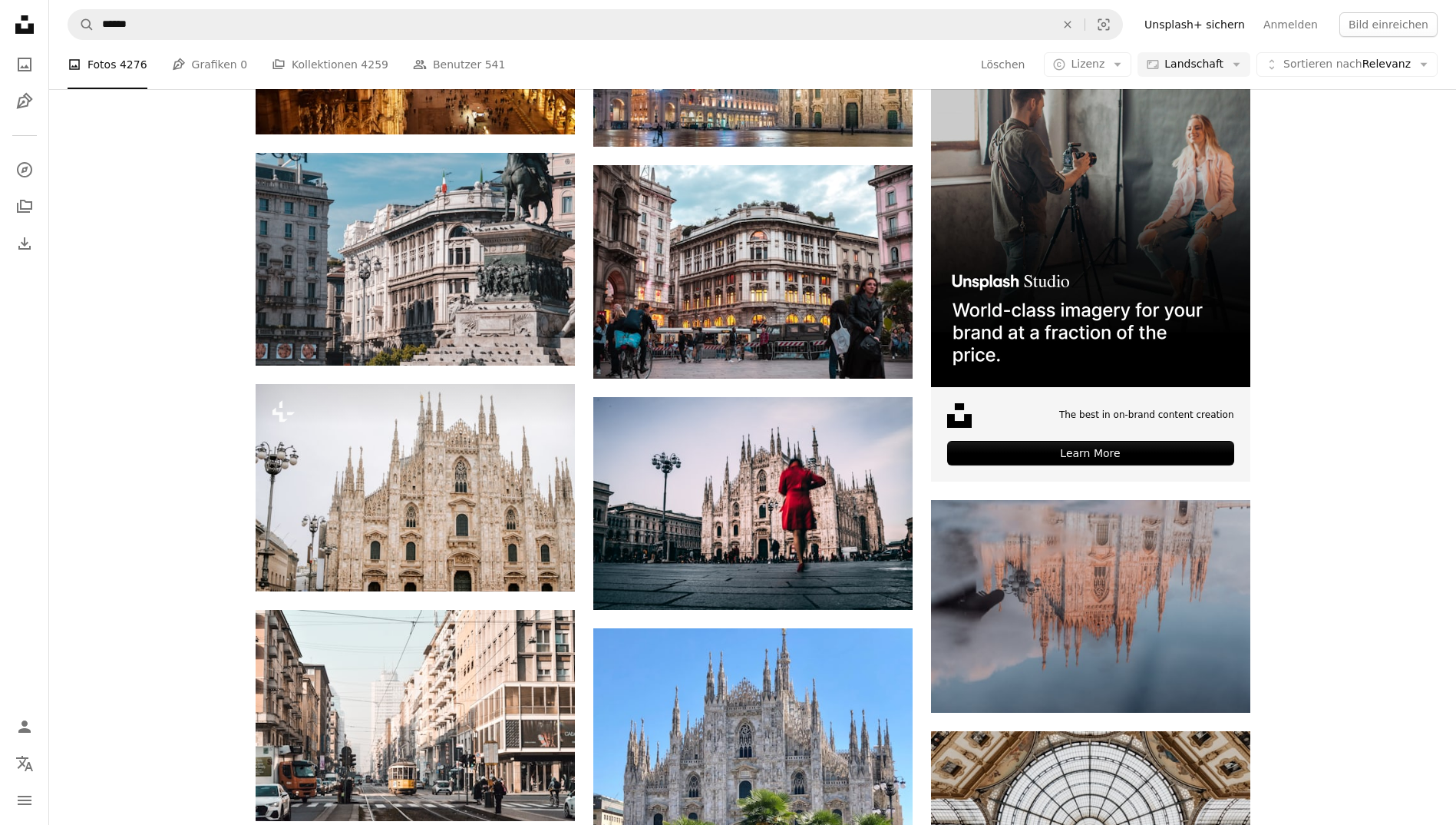
scroll to position [3825, 0]
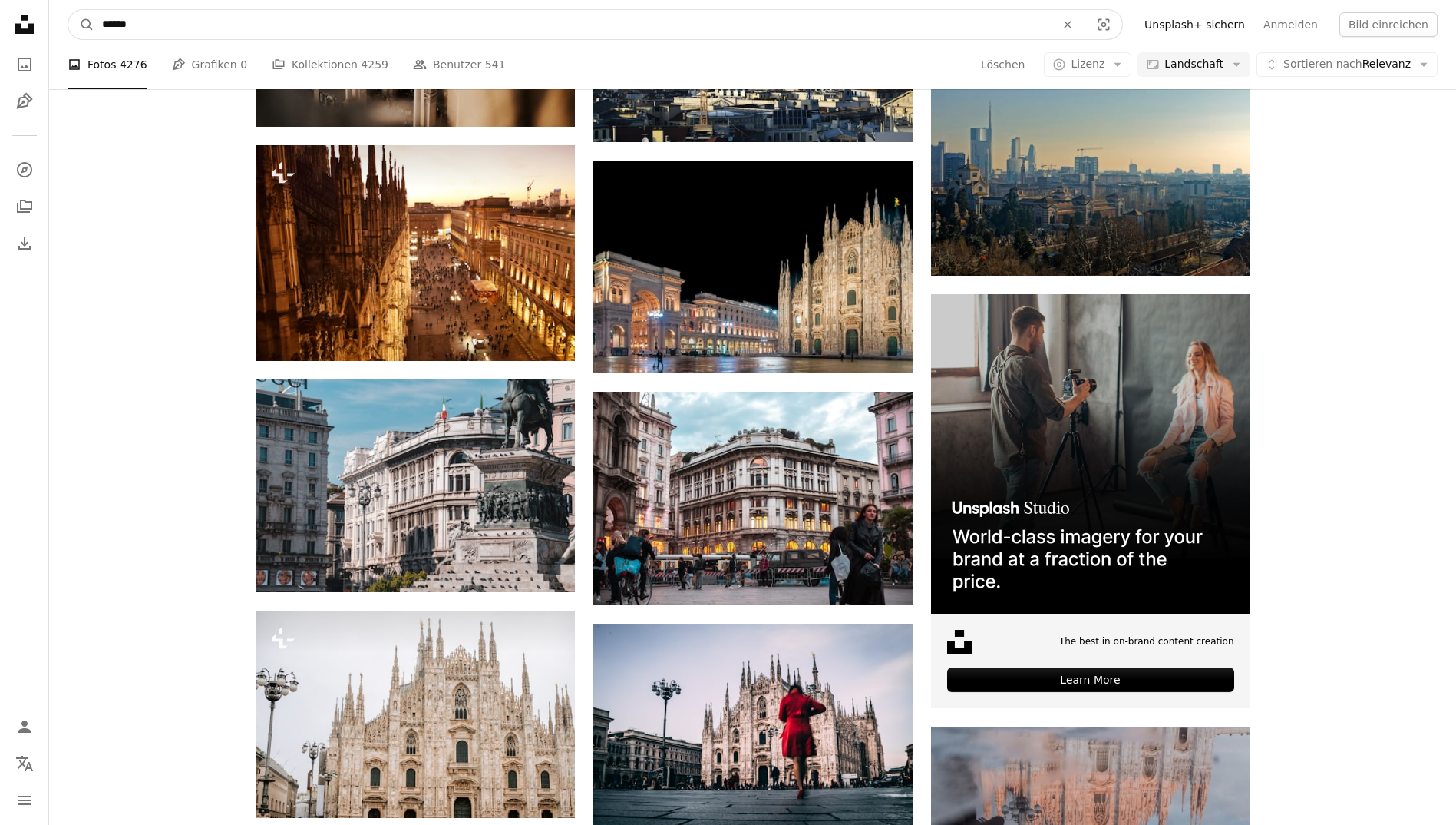
click at [336, 25] on input "******" at bounding box center [572, 24] width 956 height 29
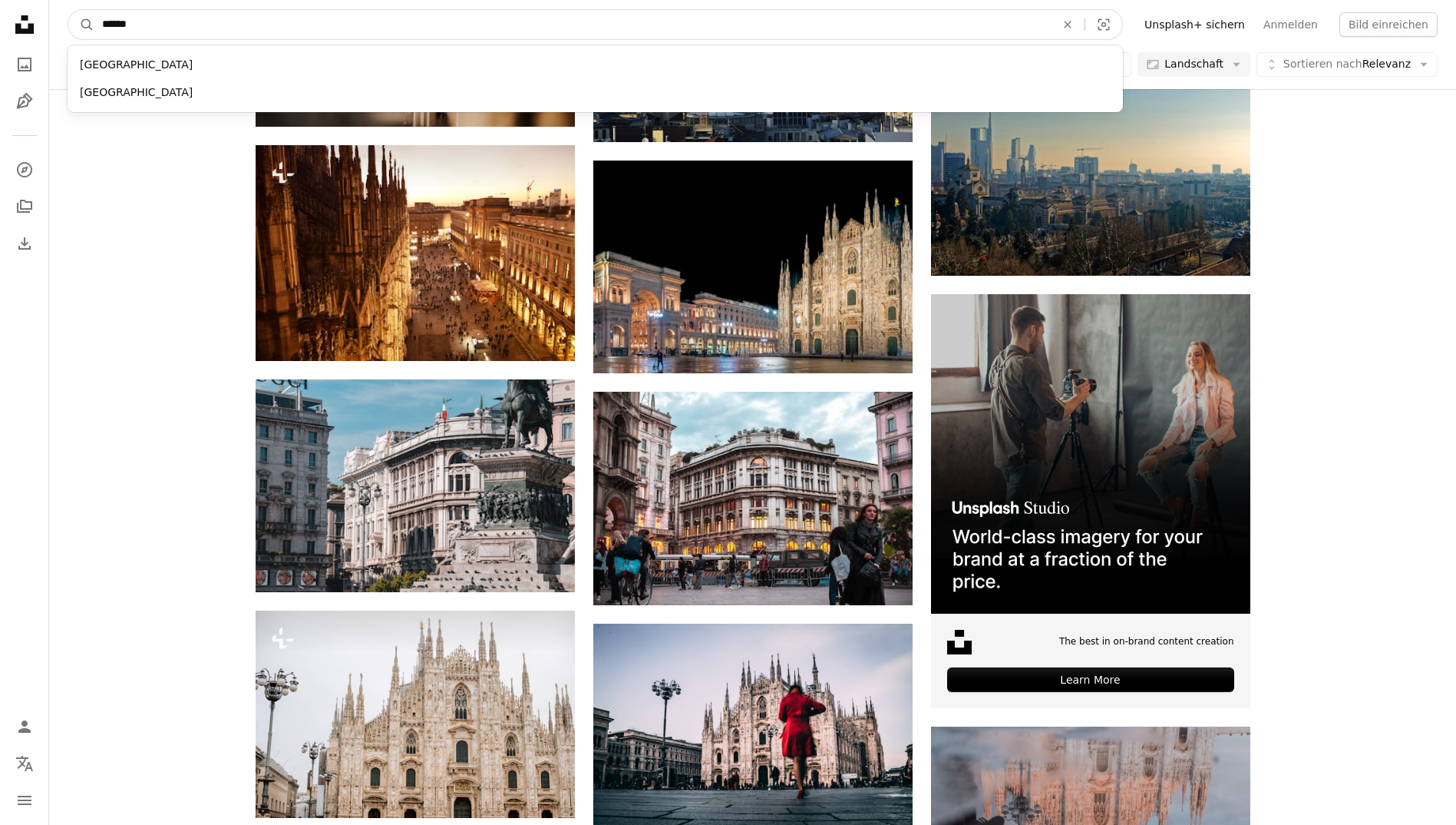
click at [336, 25] on input "******" at bounding box center [572, 24] width 956 height 29
type input "****"
click button "A magnifying glass" at bounding box center [80, 24] width 26 height 29
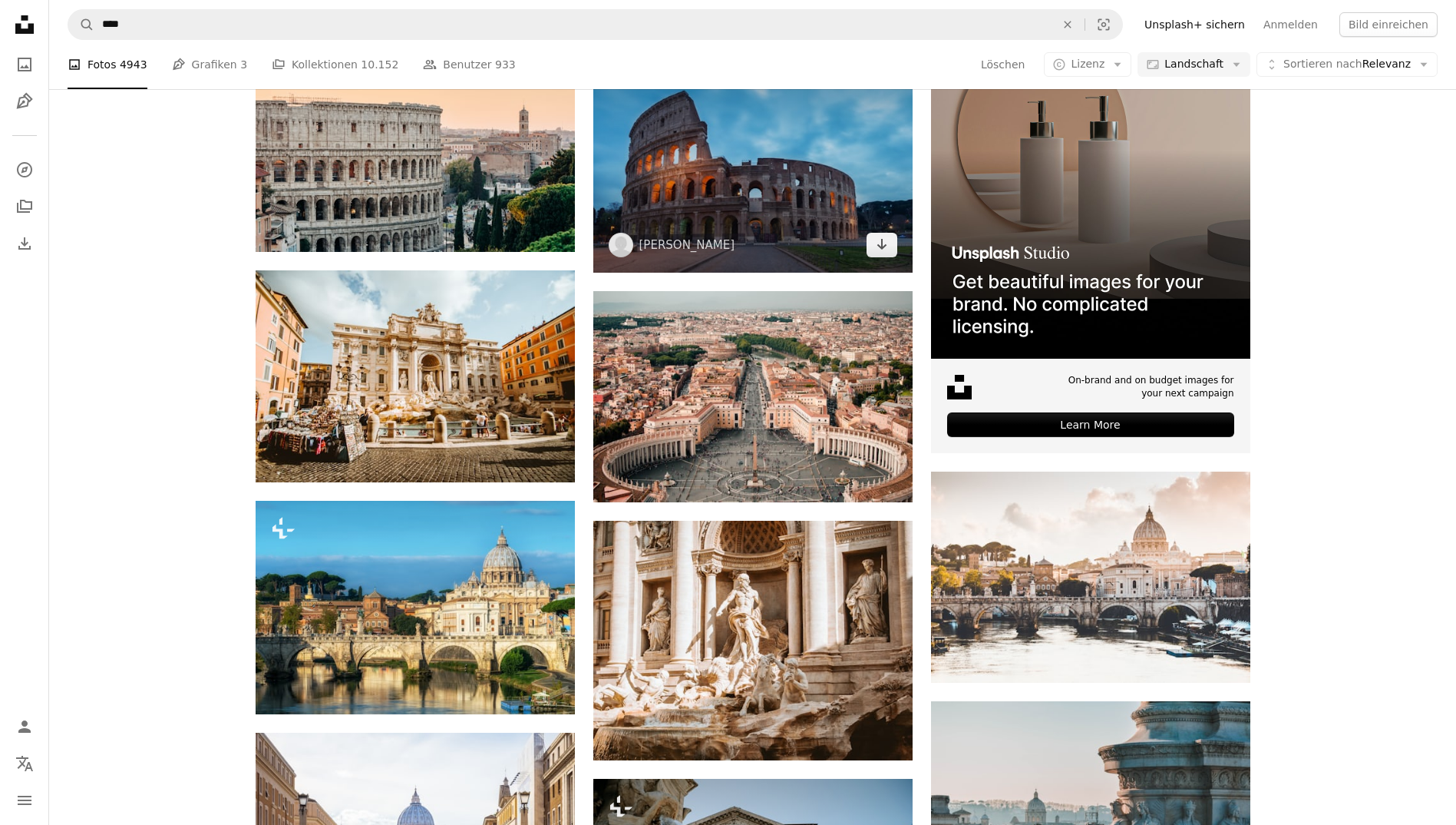
scroll to position [368, 0]
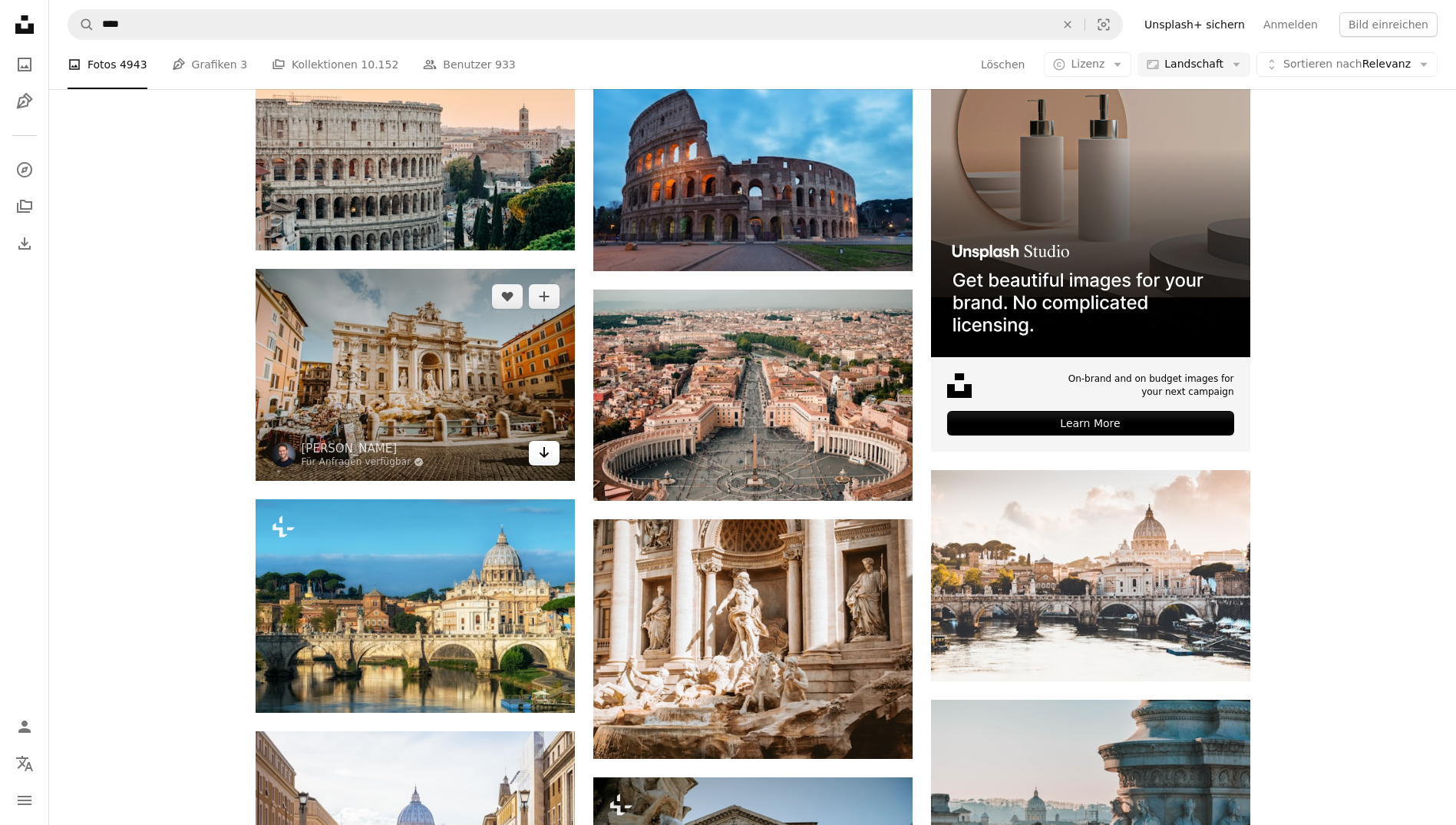
click at [552, 453] on link "Arrow pointing down" at bounding box center [544, 453] width 30 height 24
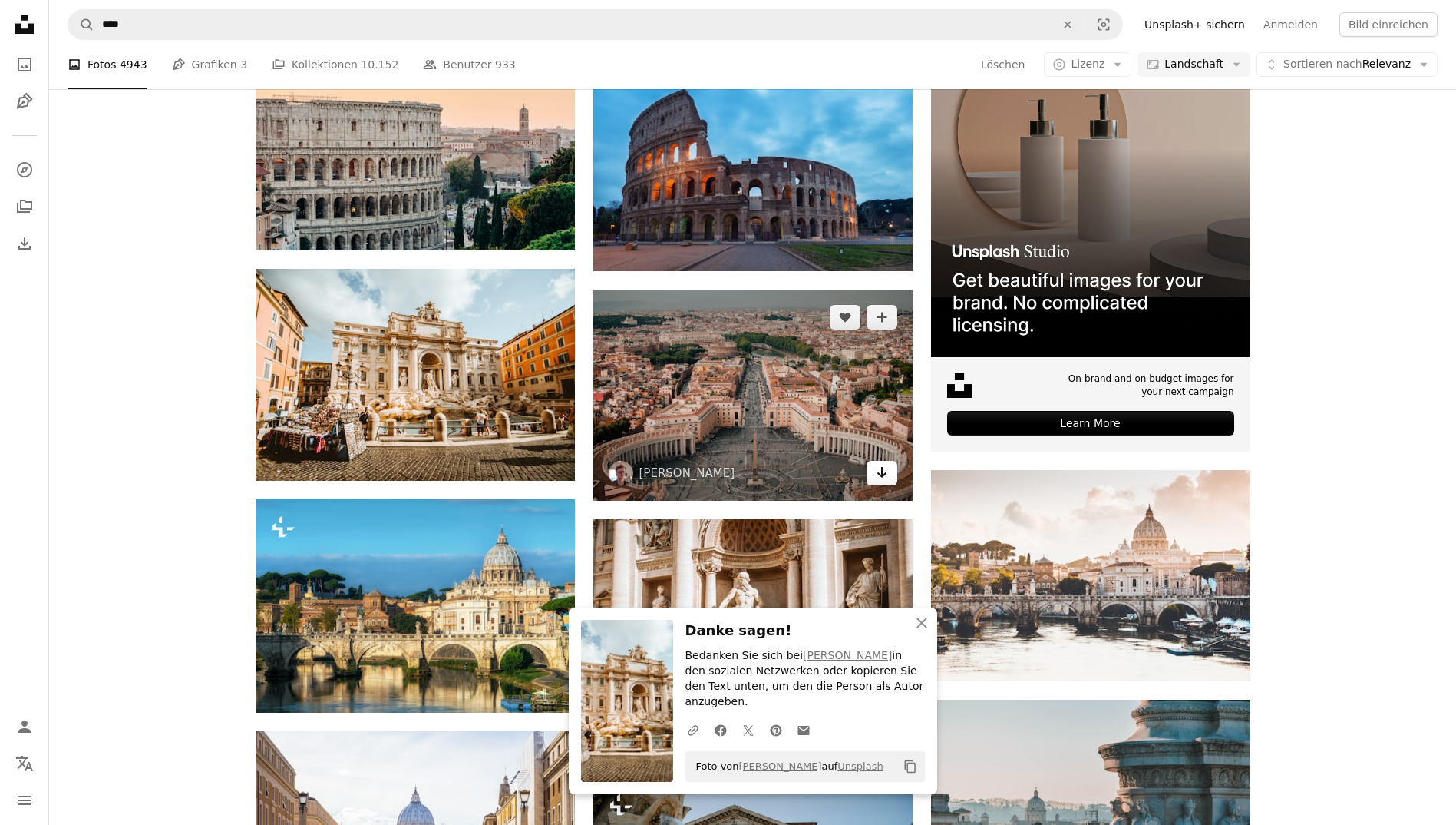
click at [875, 472] on icon "Arrow pointing down" at bounding box center [882, 472] width 13 height 19
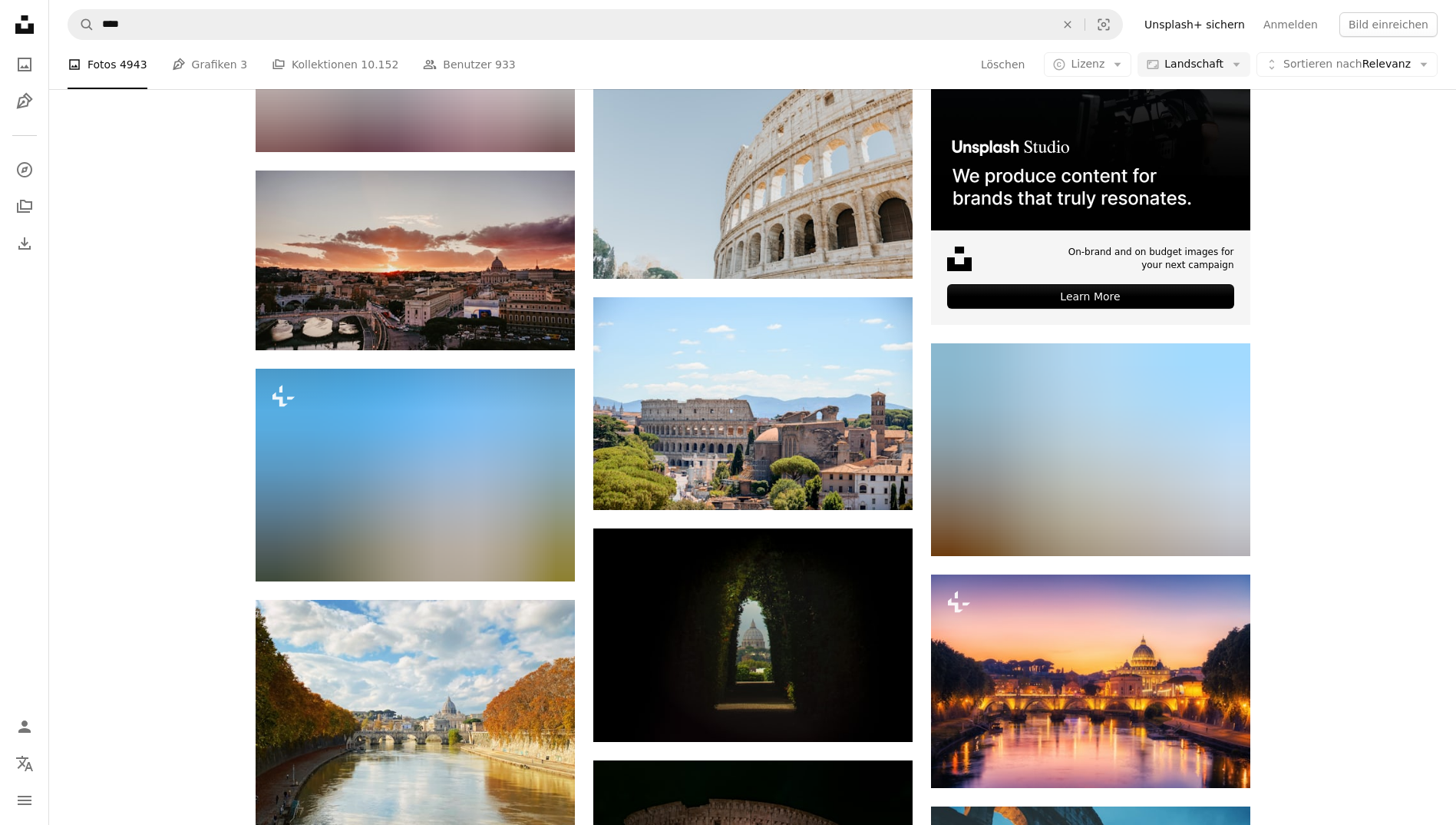
scroll to position [4157, 0]
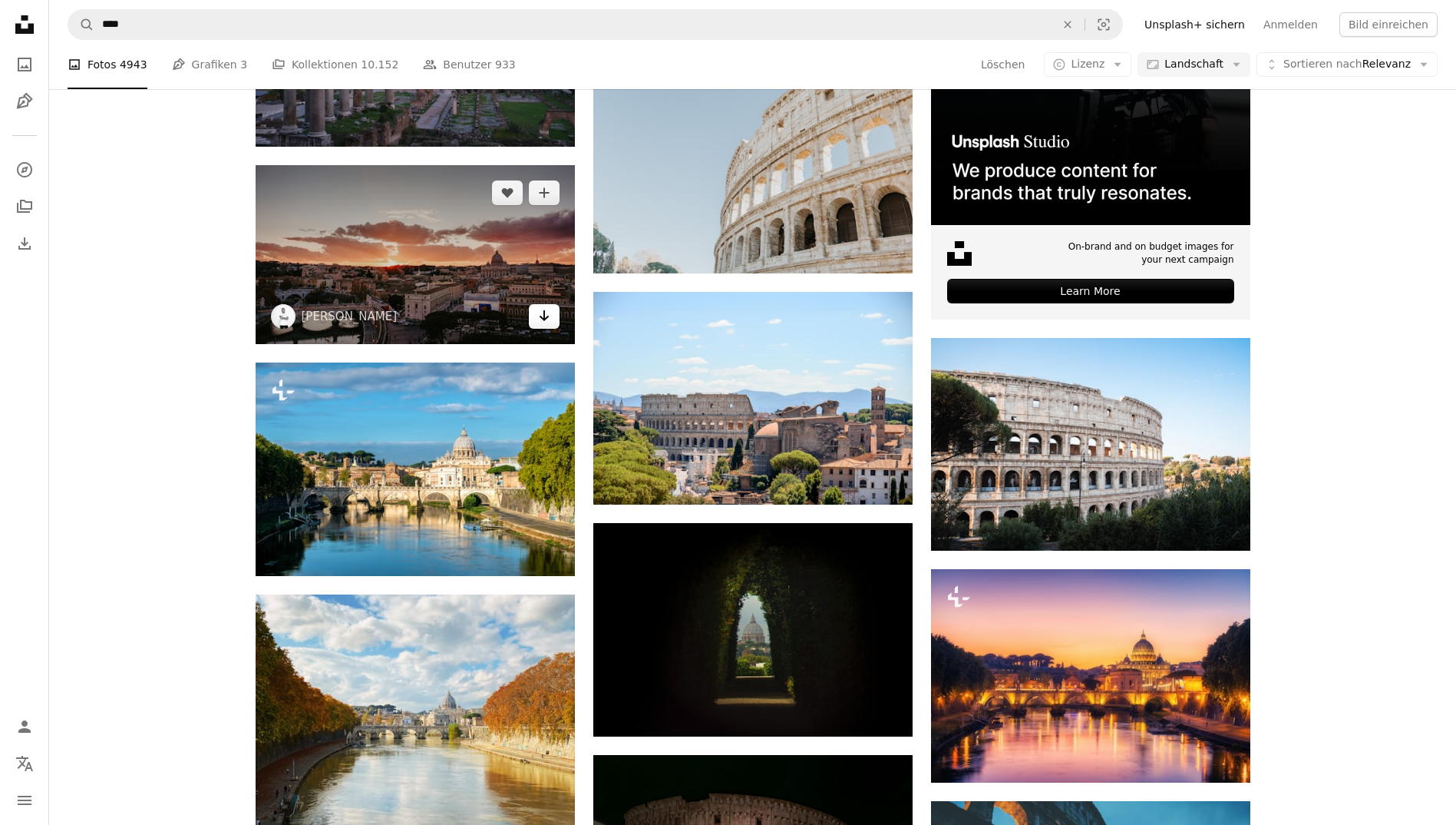
click at [546, 318] on icon "Arrow pointing down" at bounding box center [544, 316] width 13 height 19
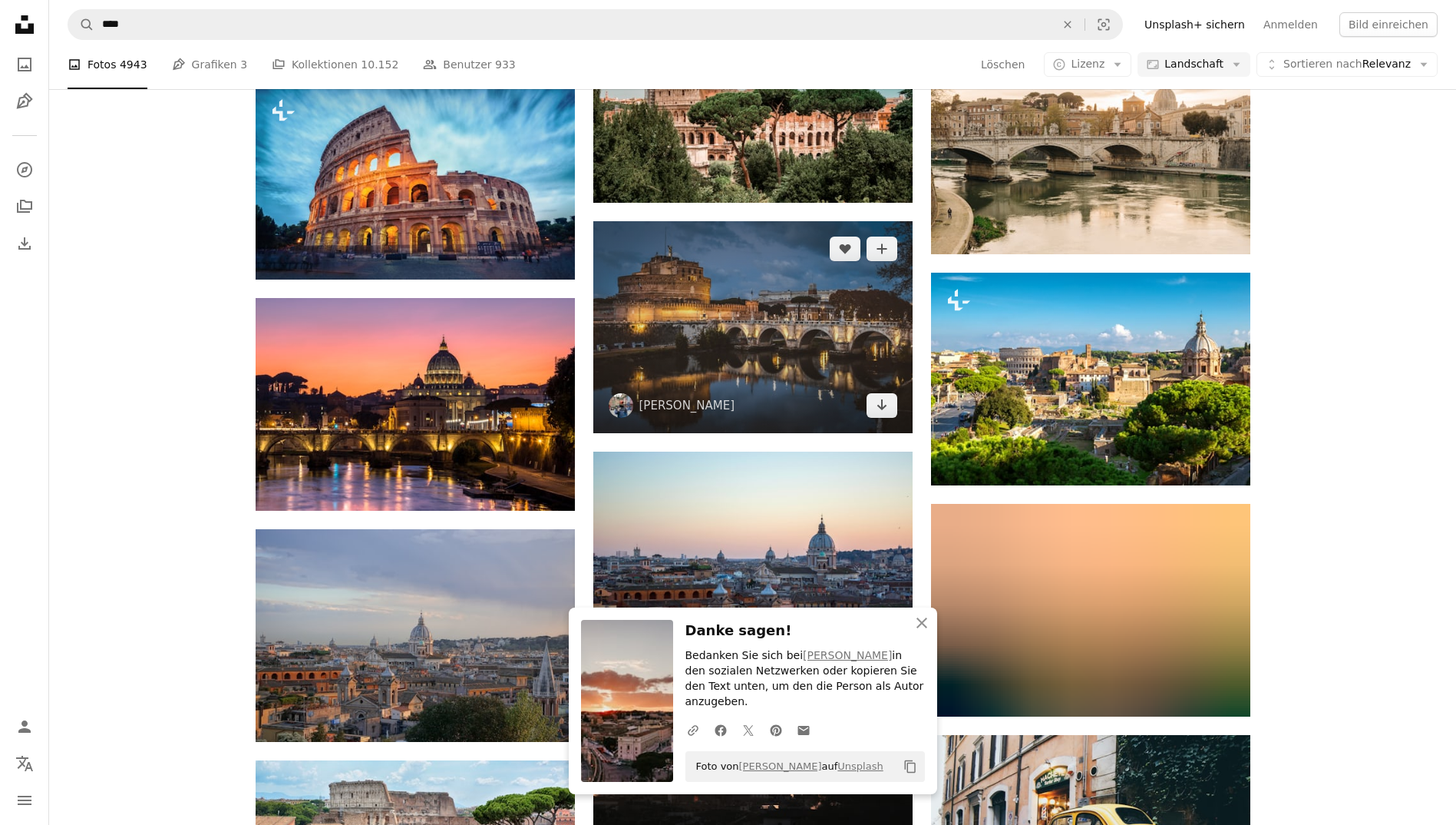
scroll to position [5392, 0]
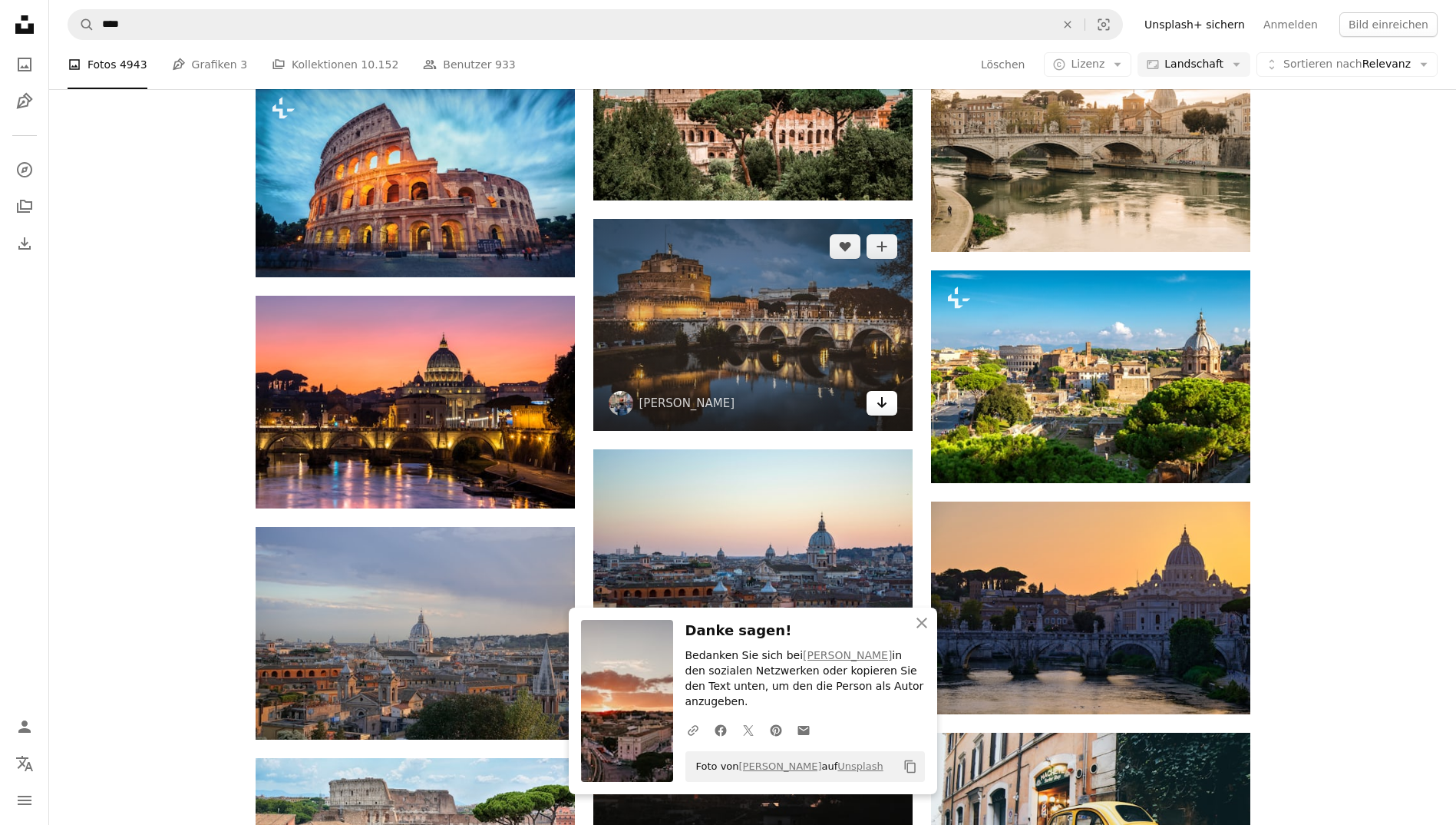
click at [880, 404] on icon "Herunterladen" at bounding box center [881, 403] width 10 height 11
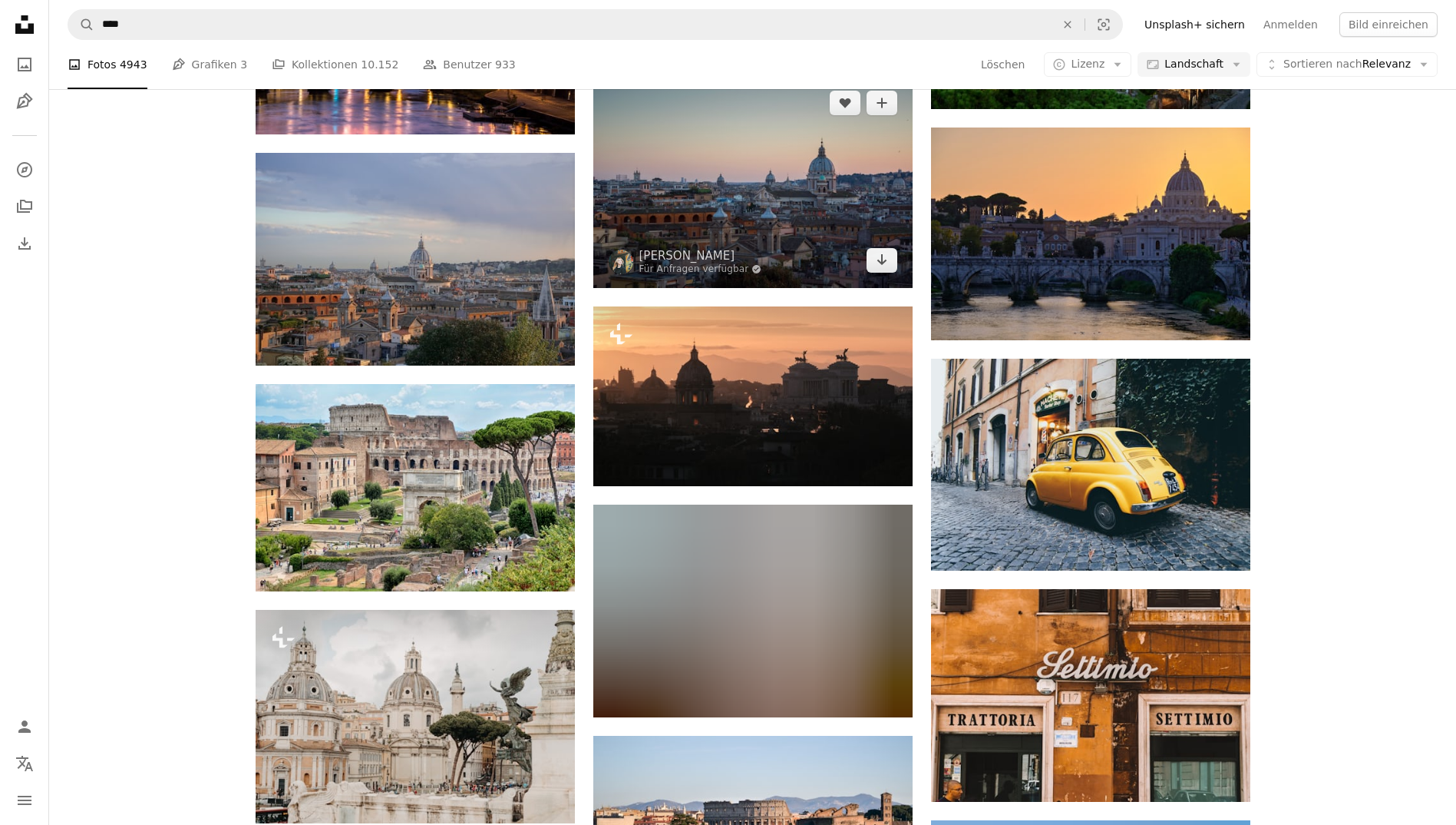
scroll to position [5771, 0]
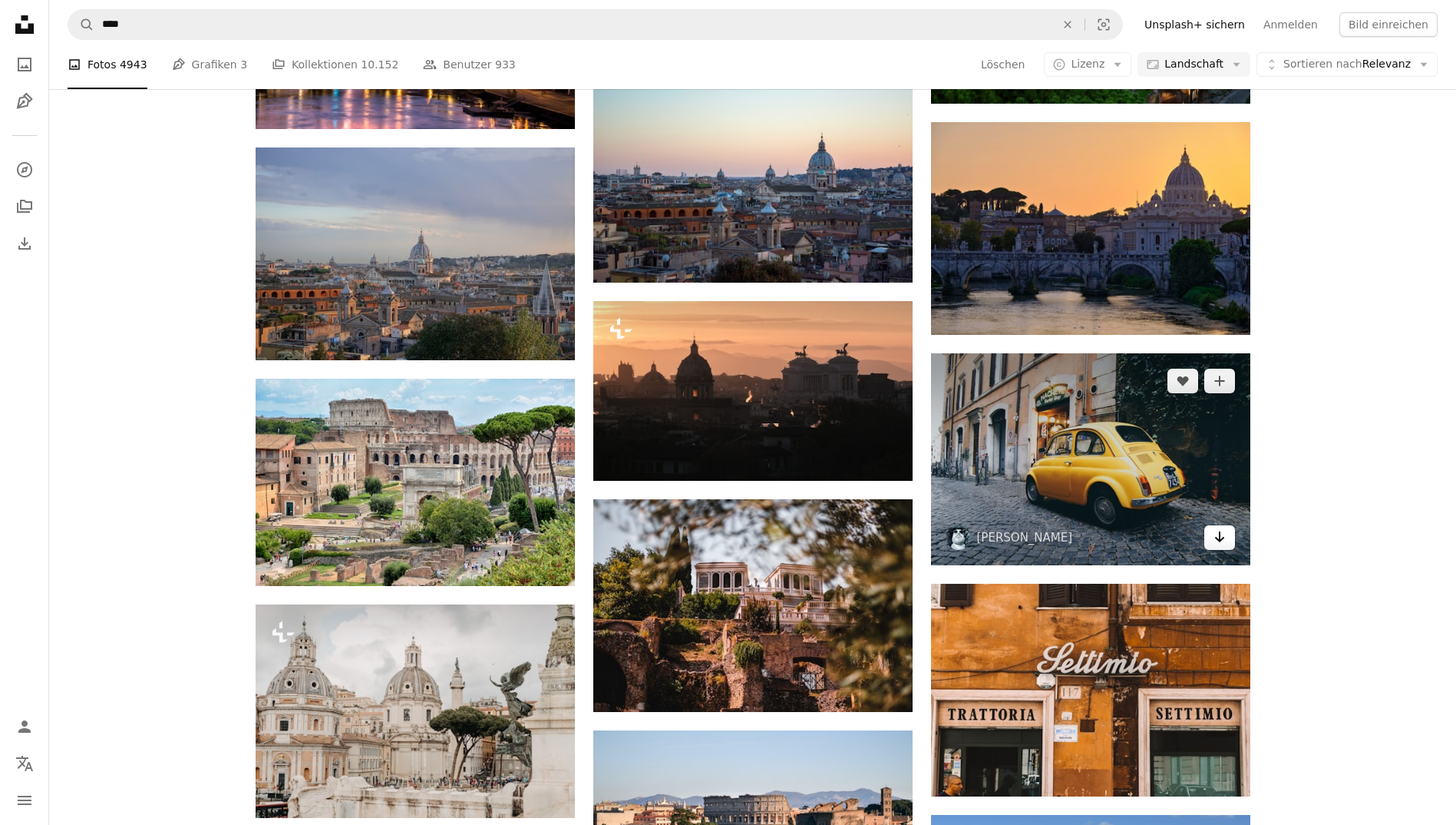
click at [1222, 539] on icon "Arrow pointing down" at bounding box center [1219, 537] width 13 height 19
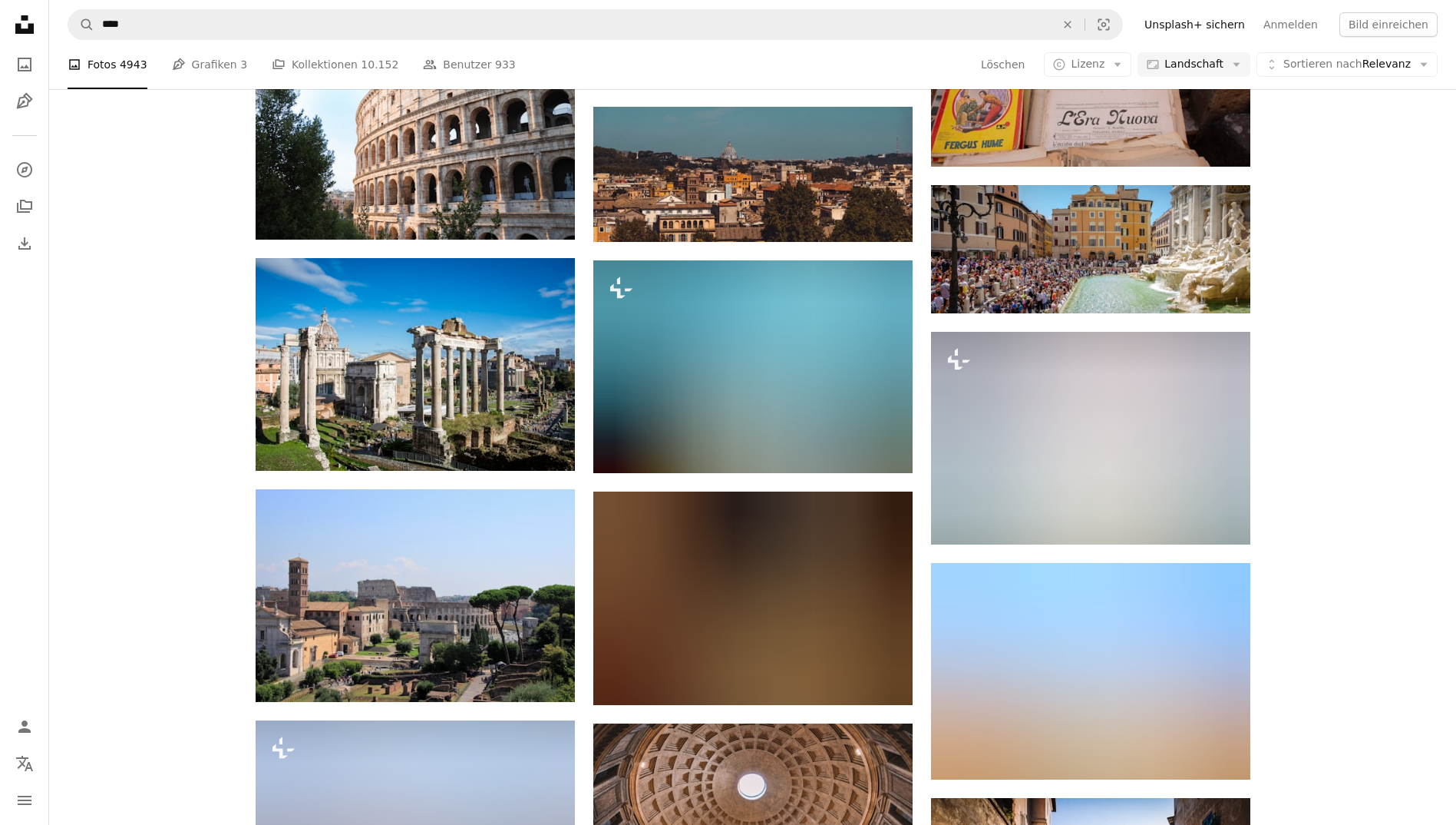
scroll to position [8984, 0]
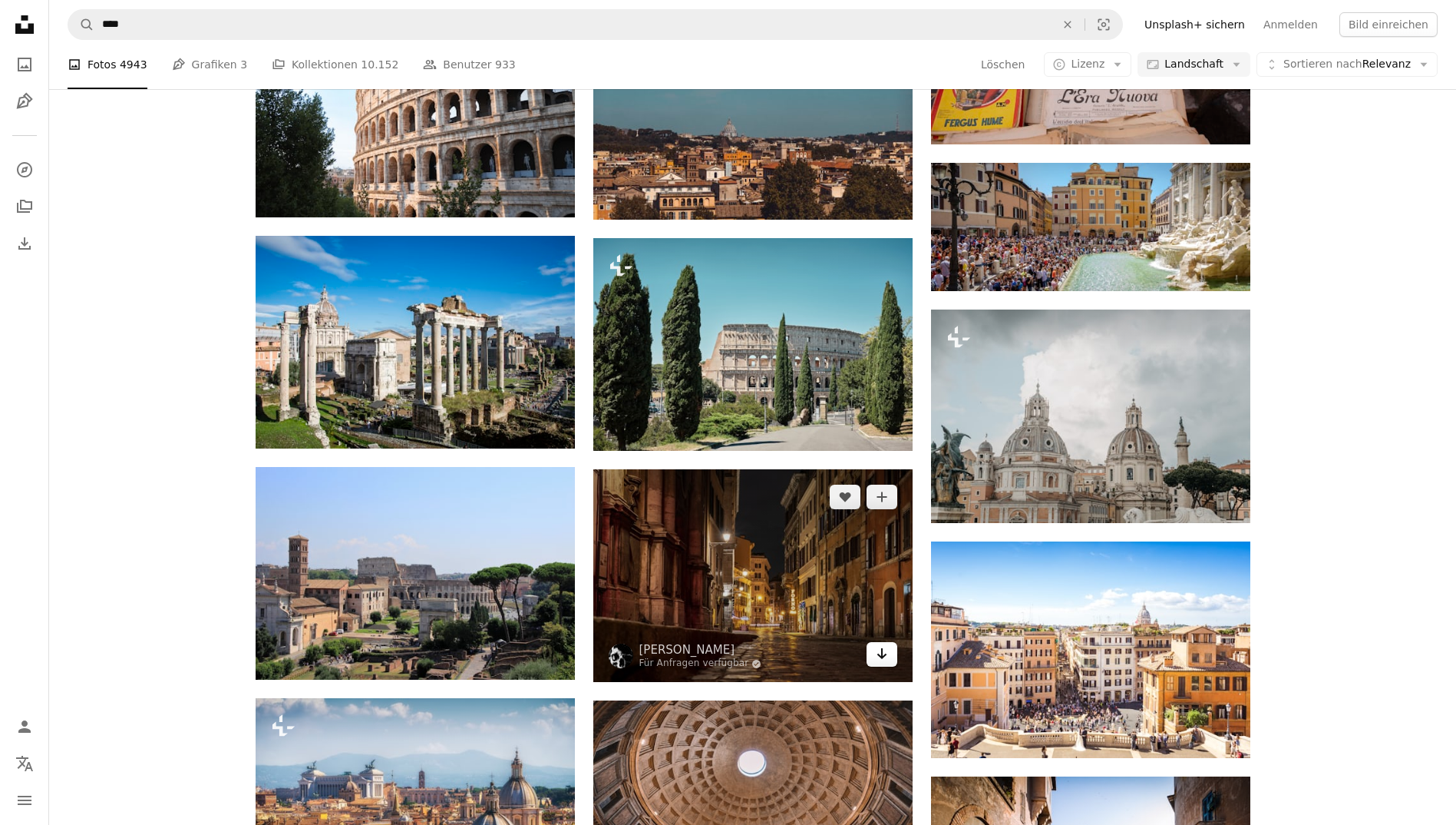
click at [872, 651] on link "Arrow pointing down" at bounding box center [882, 654] width 30 height 24
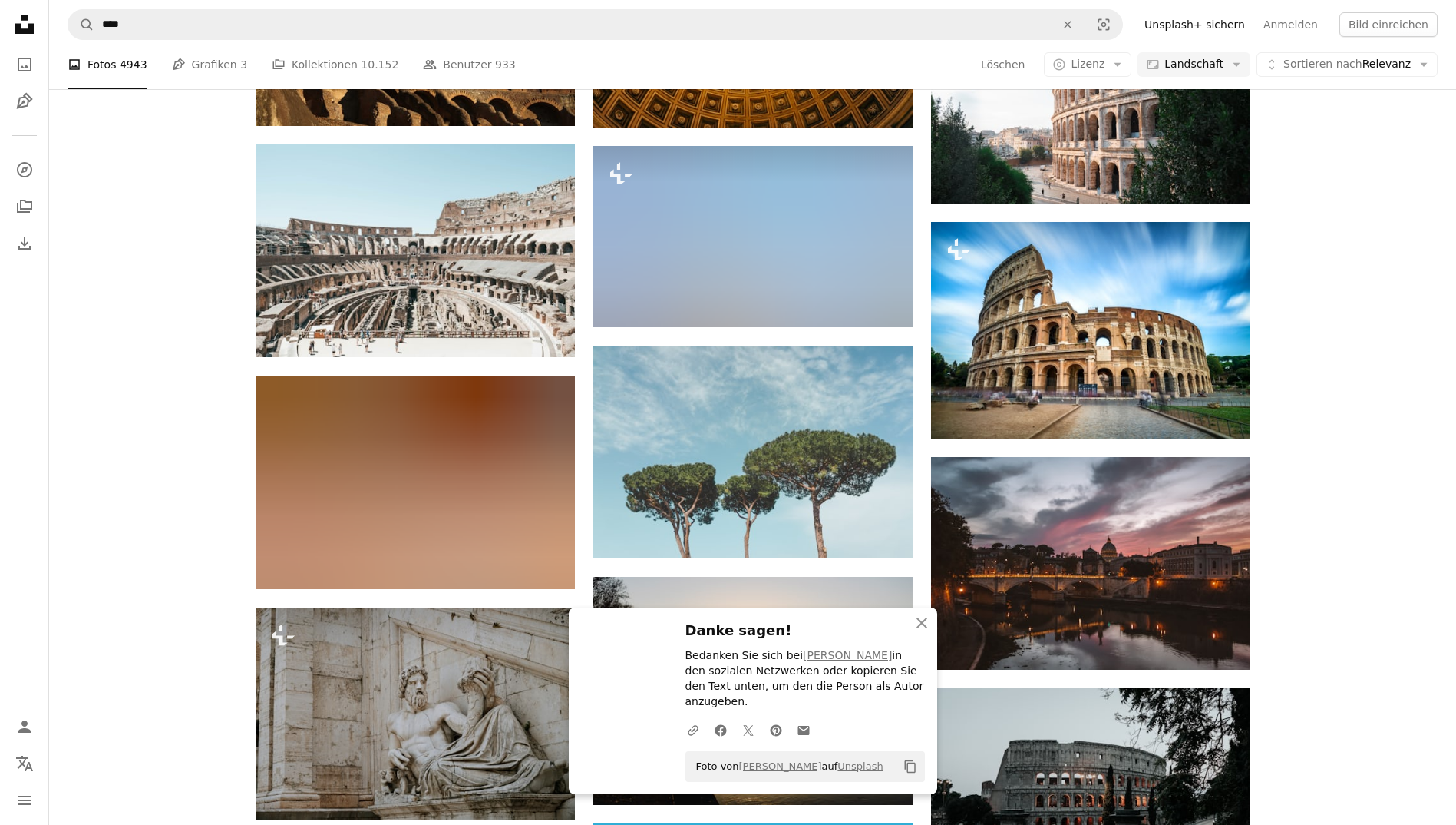
scroll to position [10002, 0]
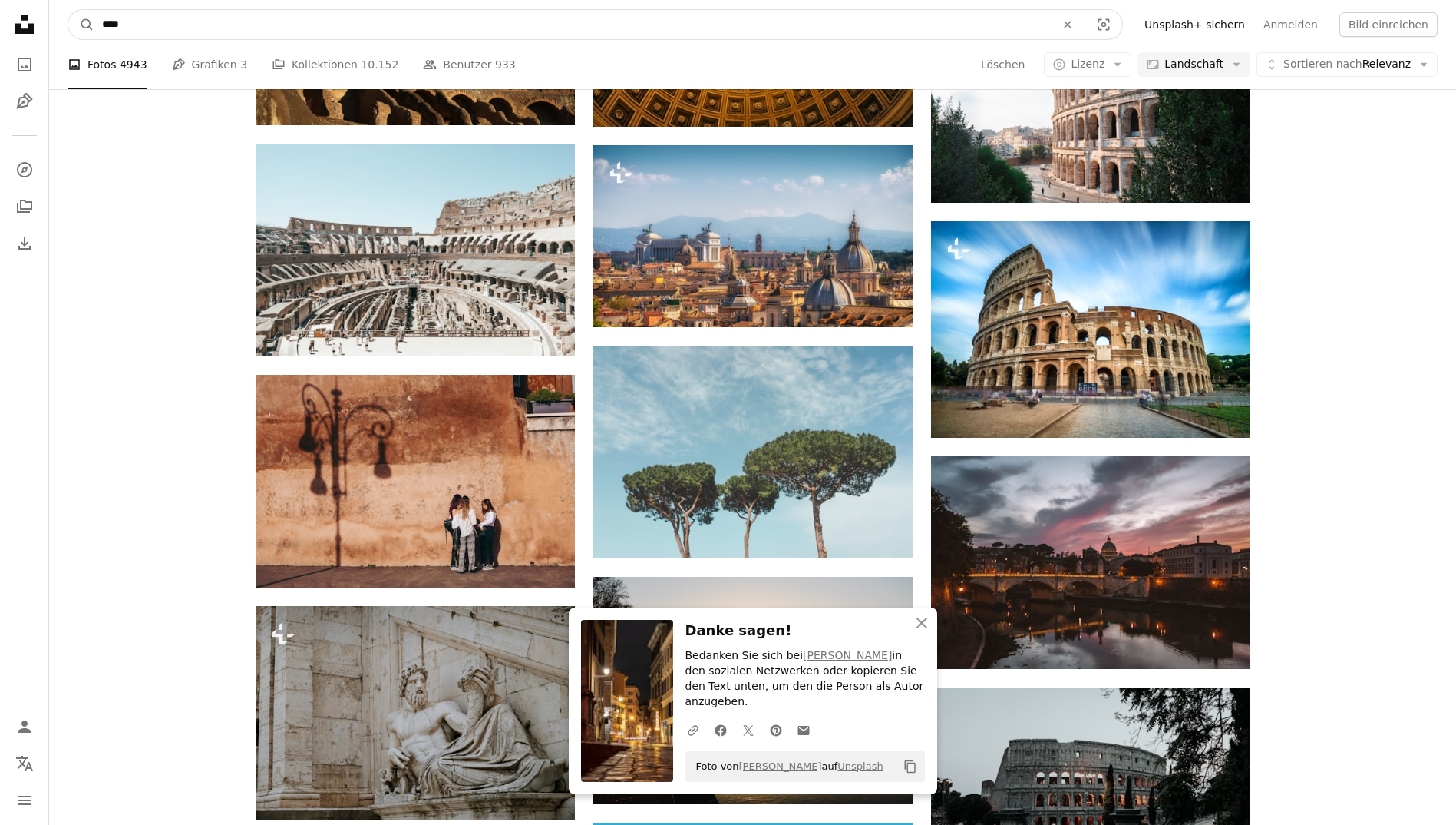
click at [395, 30] on input "****" at bounding box center [572, 24] width 956 height 29
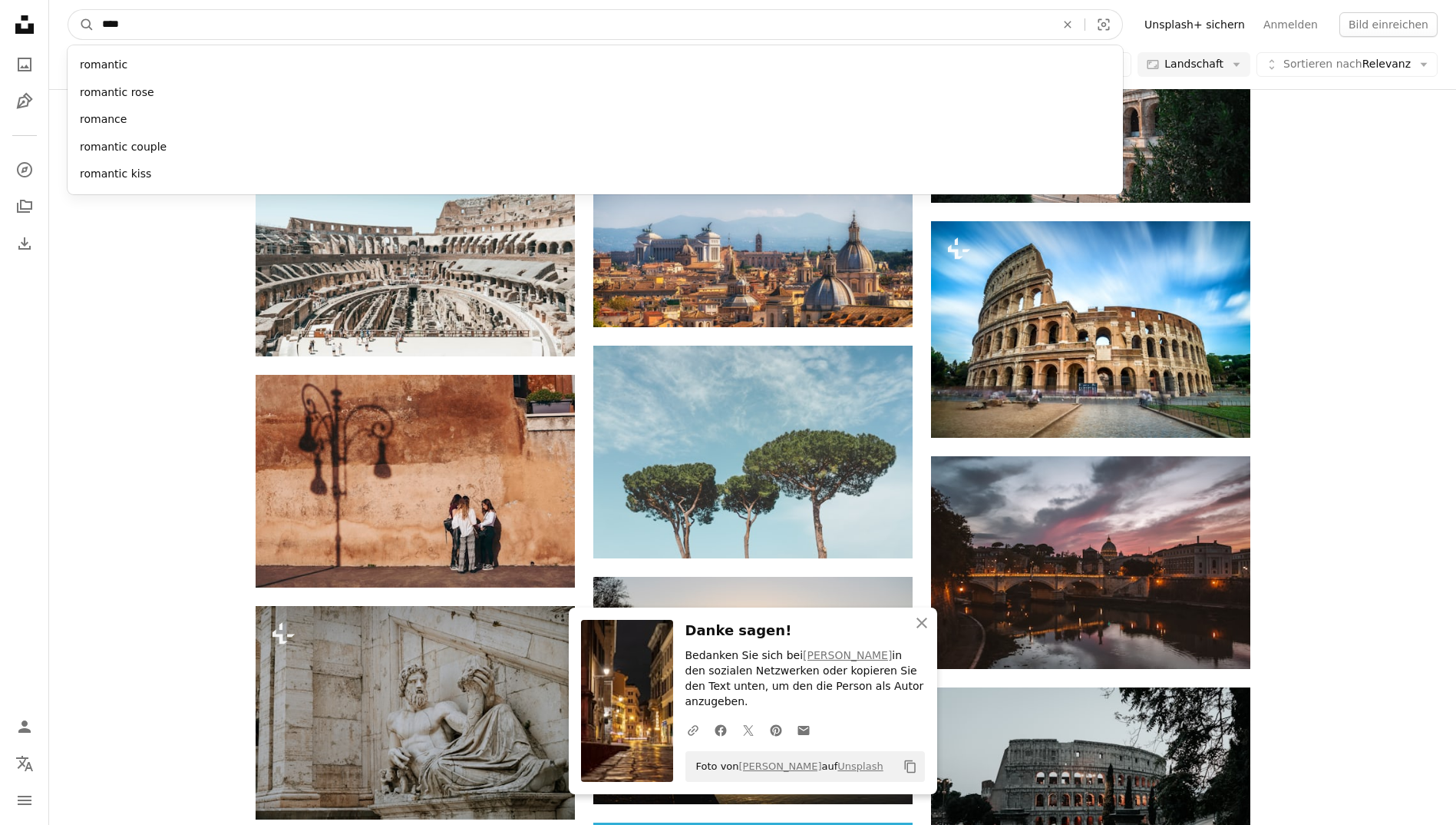
click at [395, 30] on input "****" at bounding box center [572, 24] width 956 height 29
type input "******"
click at [68, 10] on button "A magnifying glass" at bounding box center [80, 24] width 26 height 29
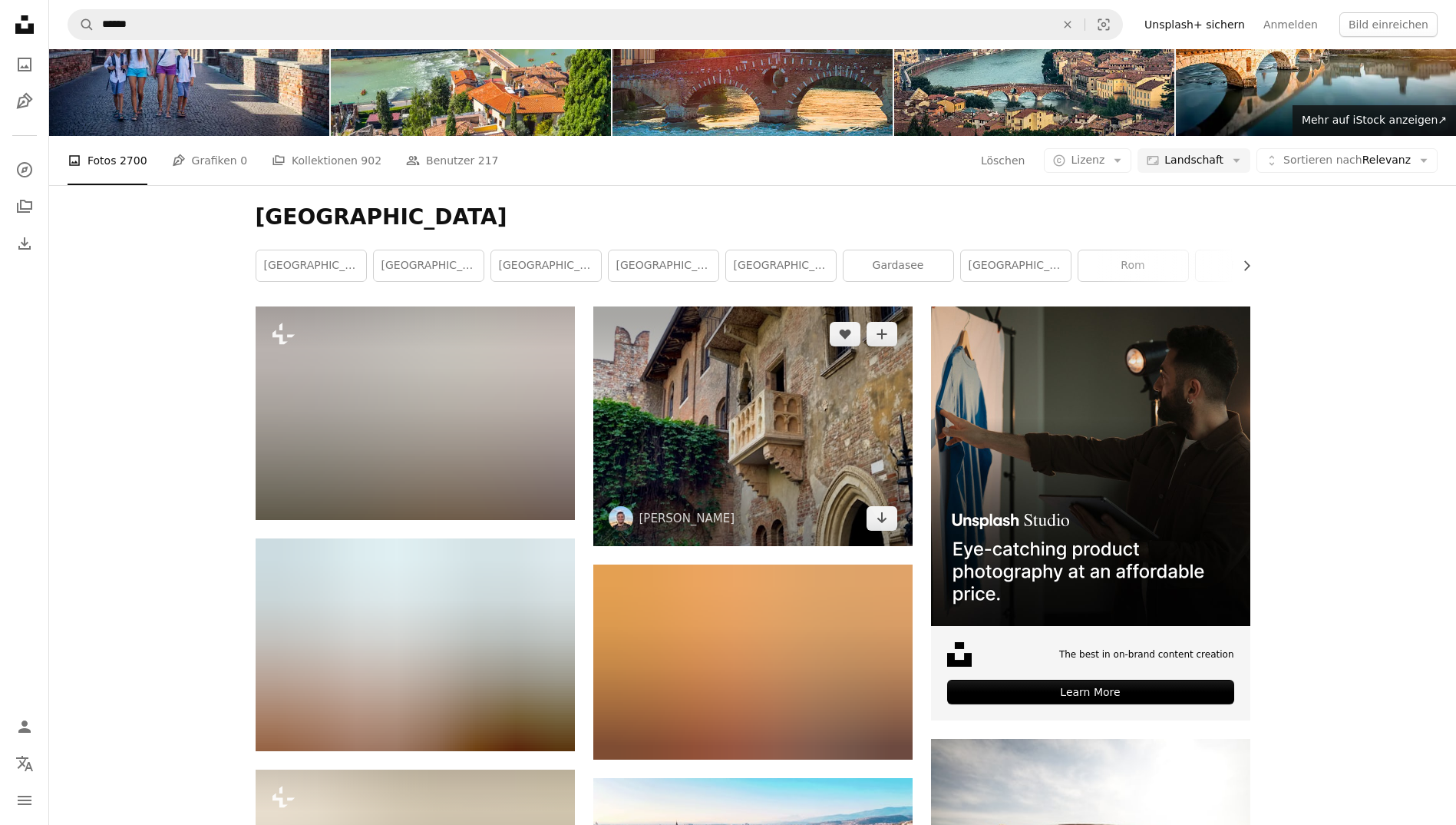
scroll to position [132, 0]
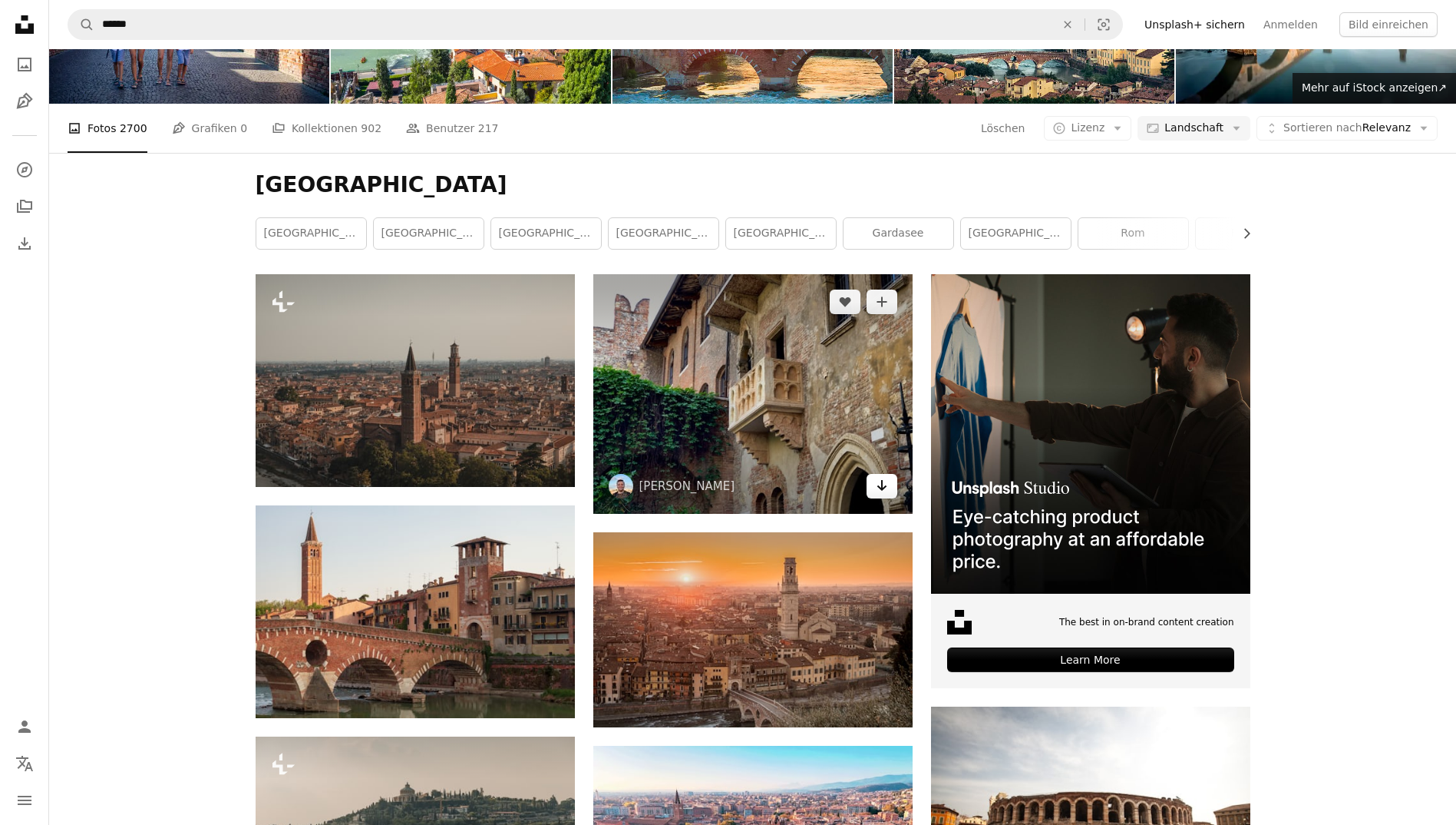
click at [893, 480] on link "Arrow pointing down" at bounding box center [882, 486] width 30 height 24
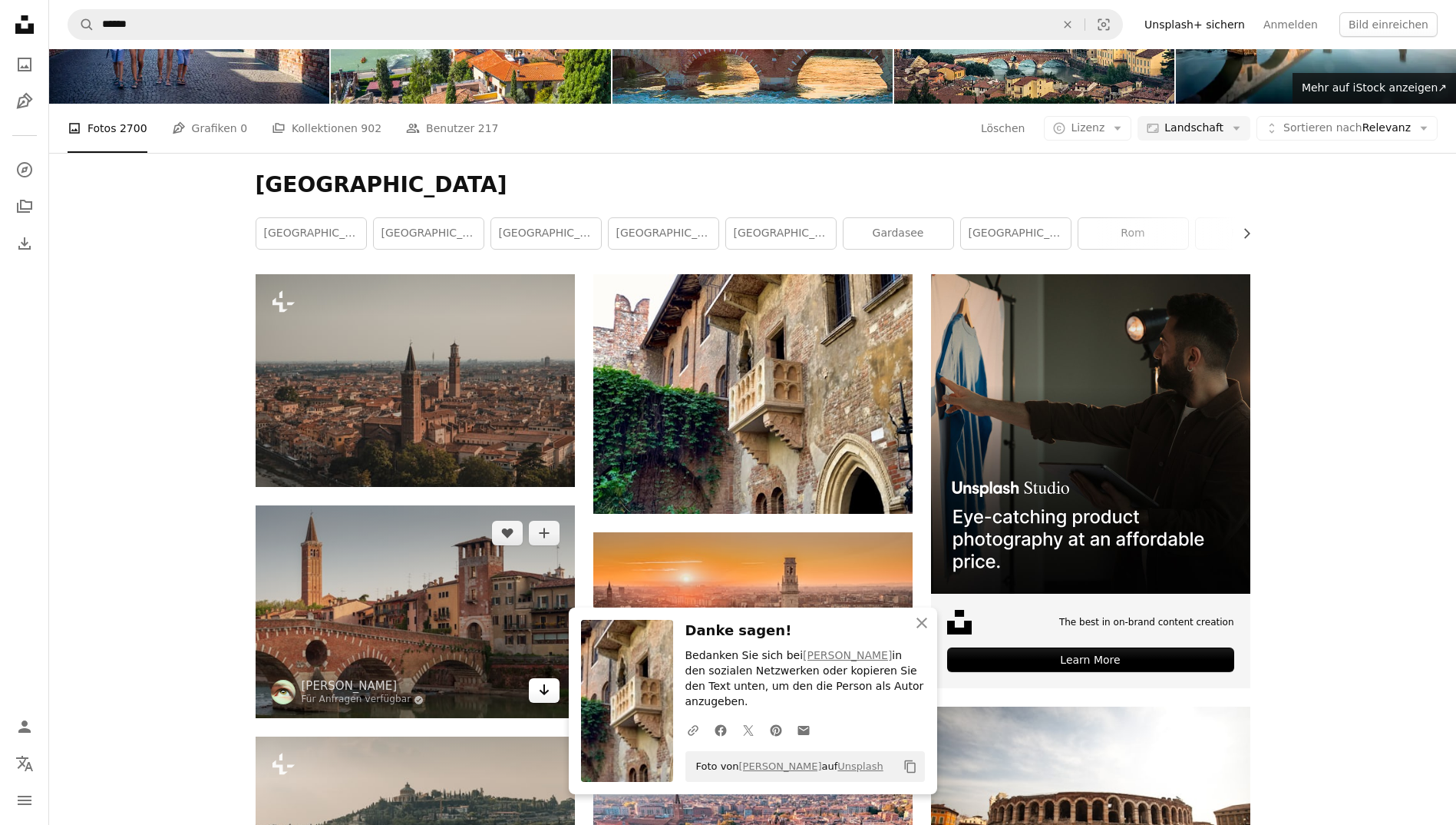
click at [538, 693] on icon "Arrow pointing down" at bounding box center [544, 690] width 13 height 19
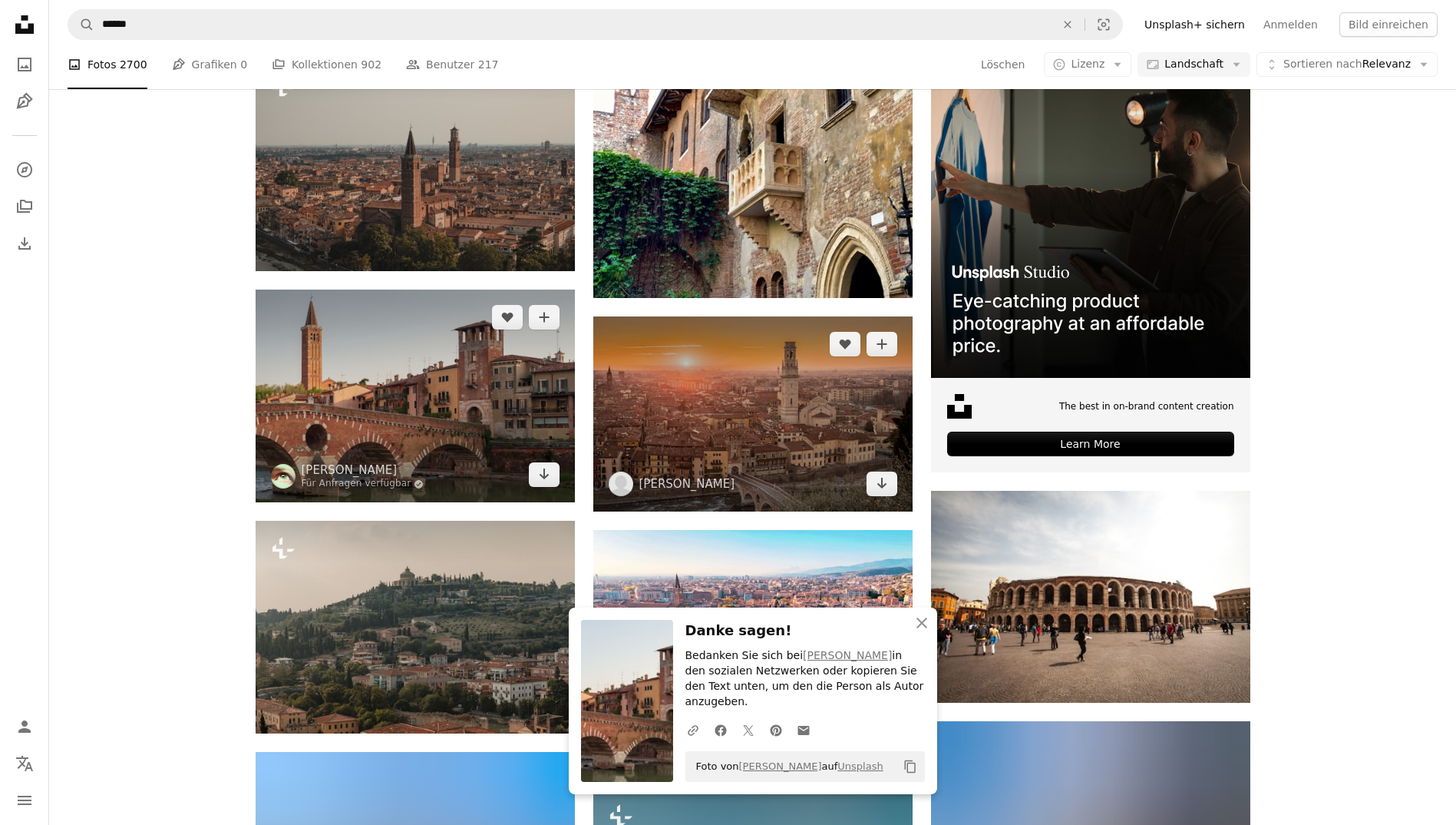
scroll to position [364, 0]
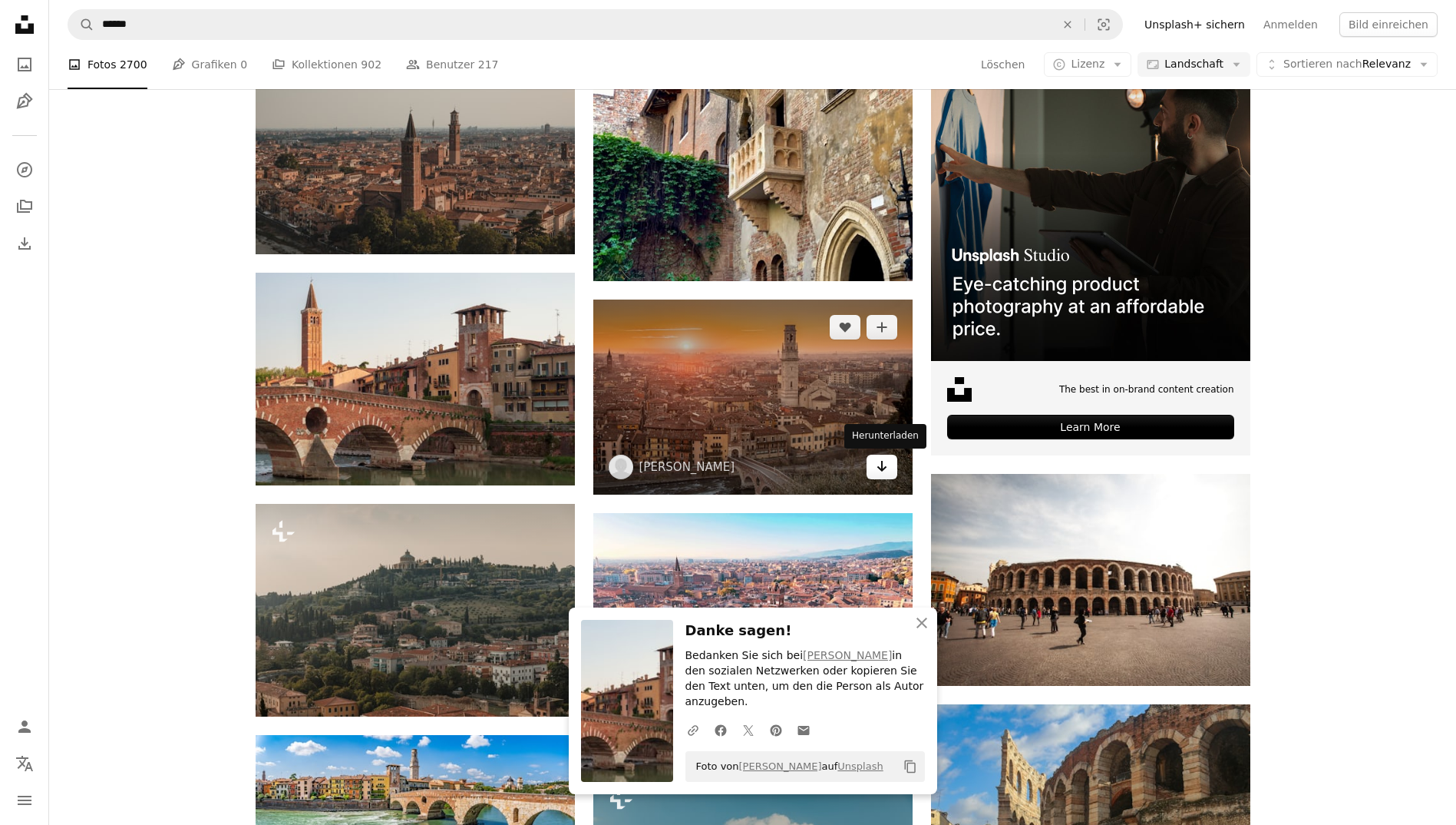
click at [885, 463] on icon "Arrow pointing down" at bounding box center [882, 466] width 13 height 19
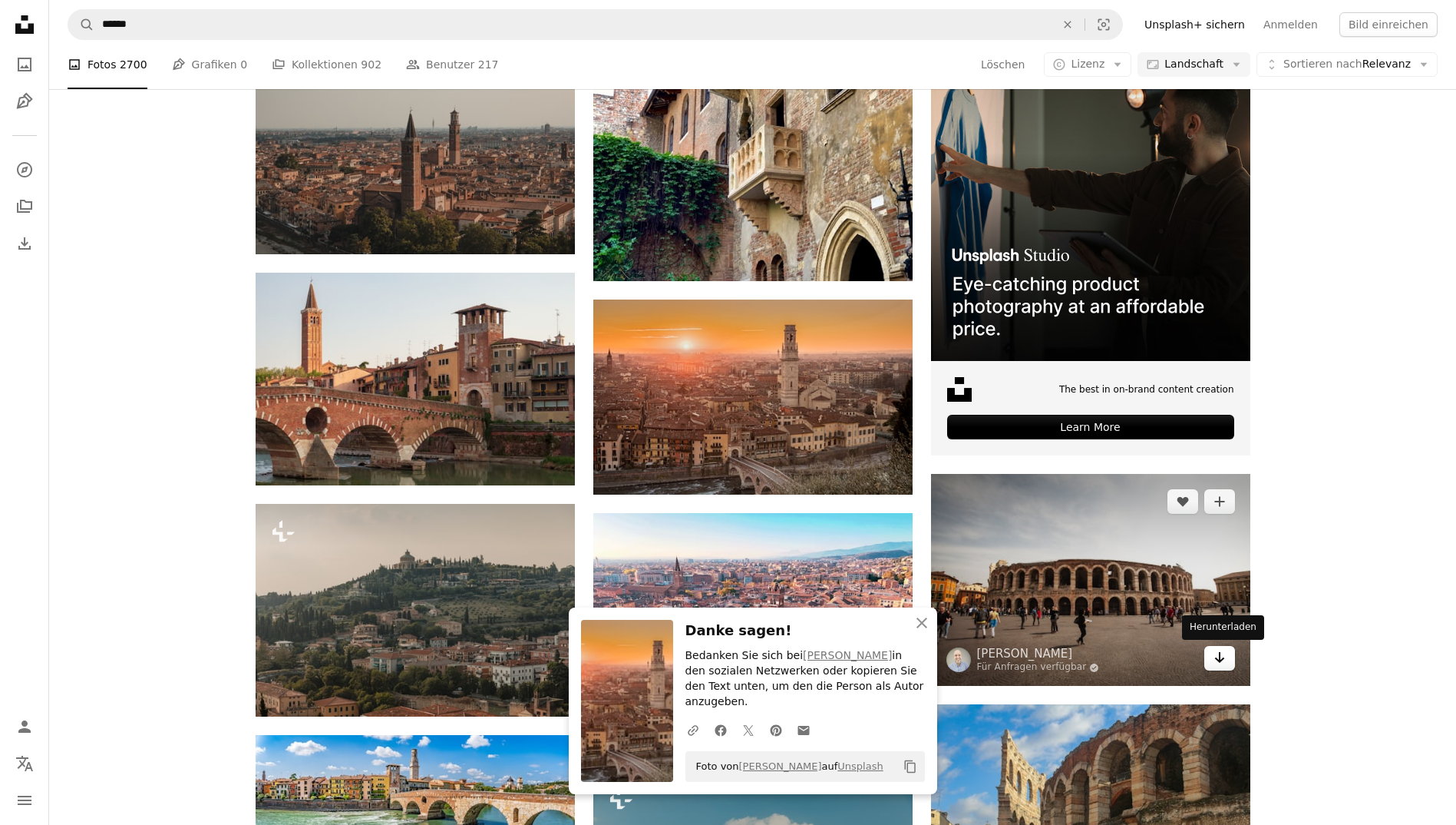
click at [1226, 659] on link "Arrow pointing down" at bounding box center [1219, 658] width 30 height 24
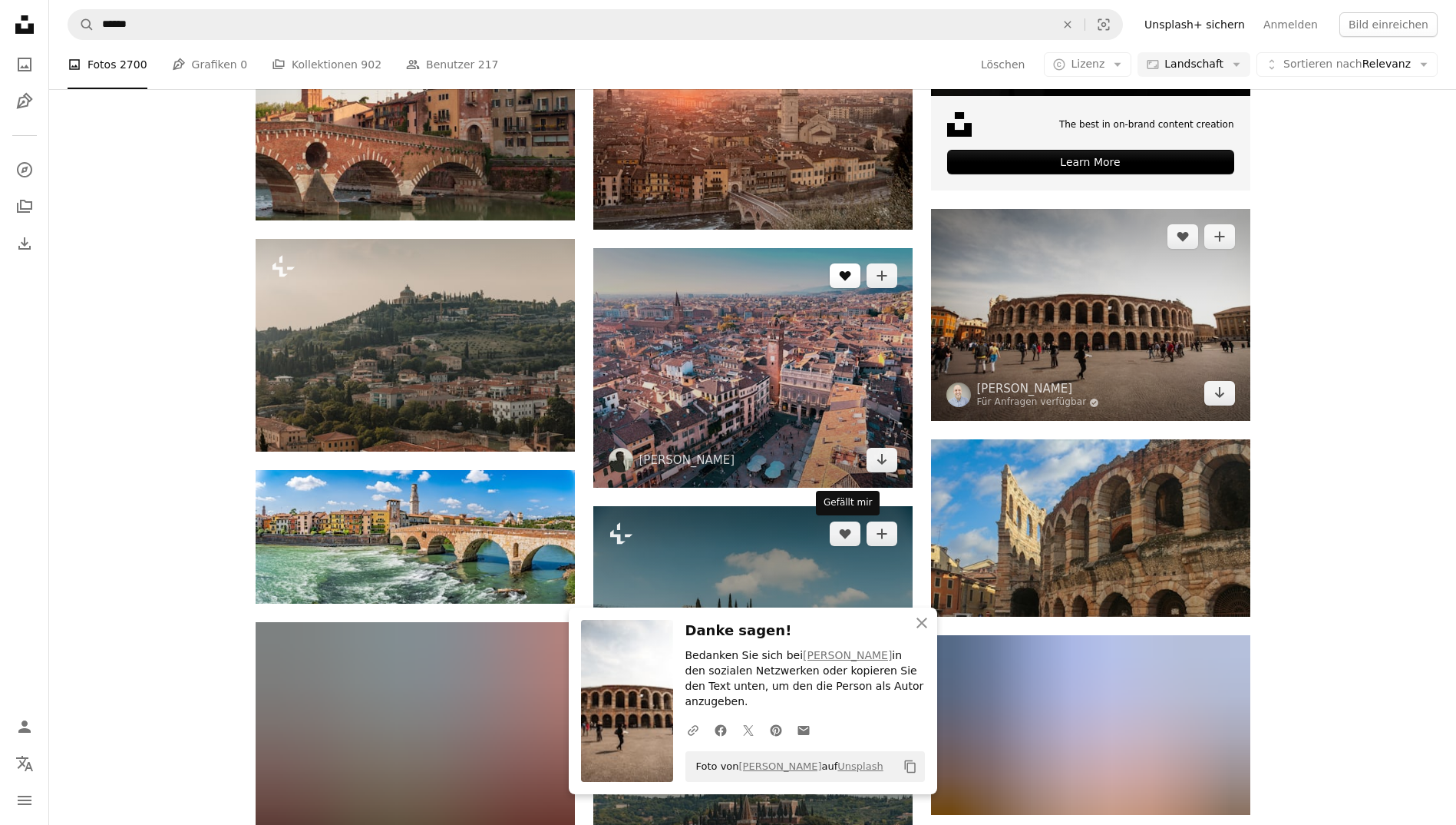
scroll to position [632, 0]
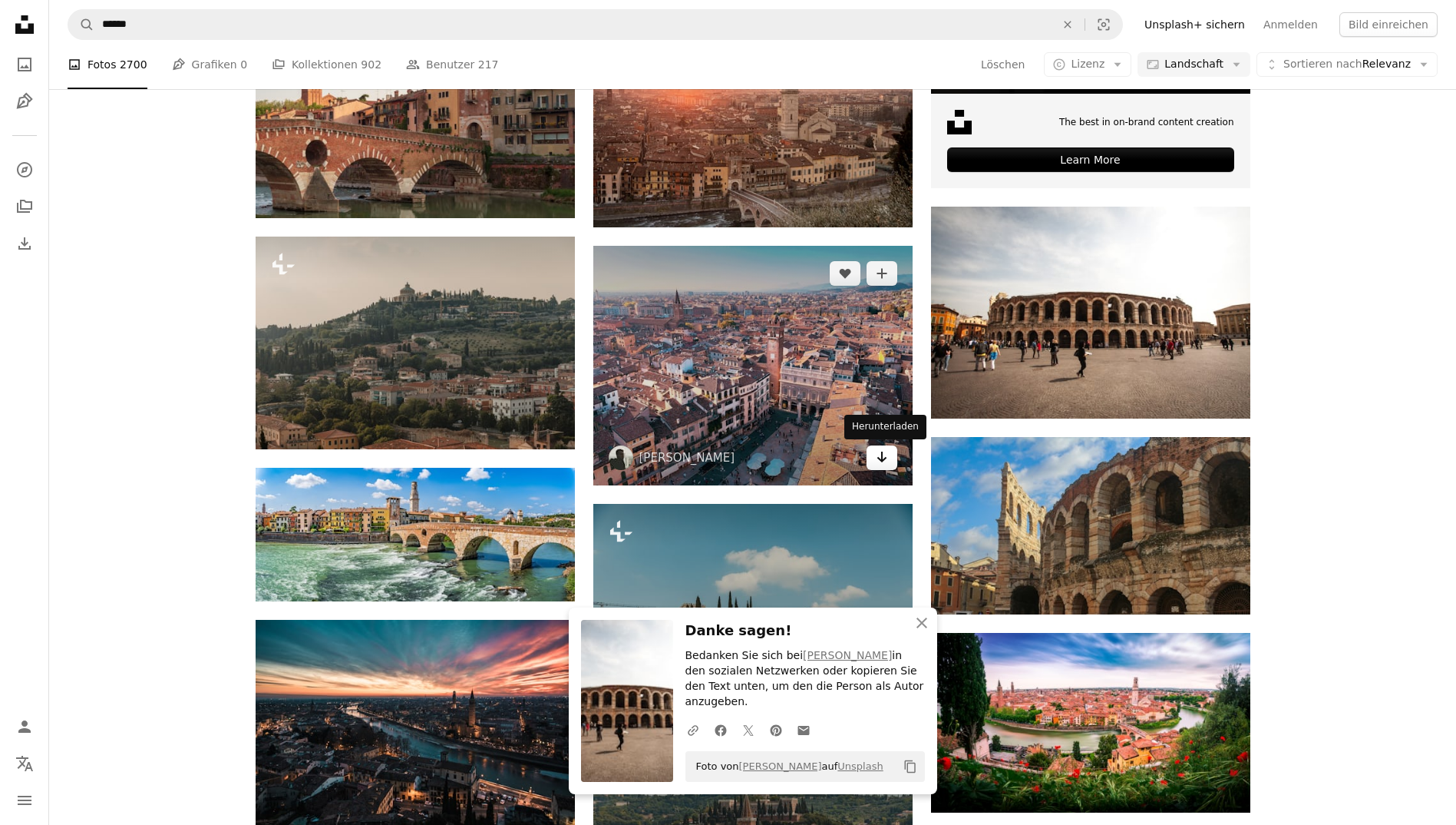
click at [878, 456] on icon "Arrow pointing down" at bounding box center [882, 457] width 13 height 19
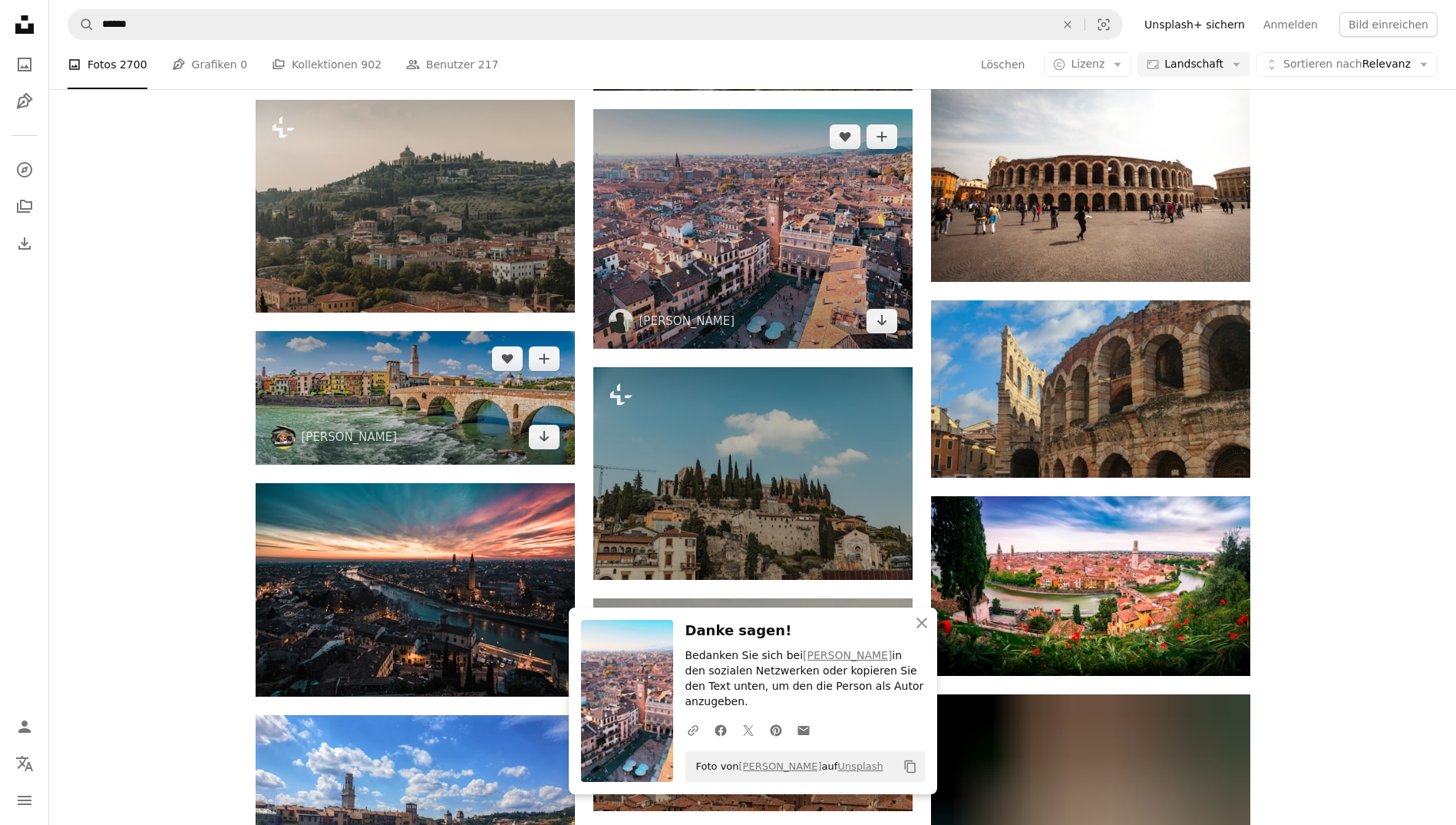
scroll to position [770, 0]
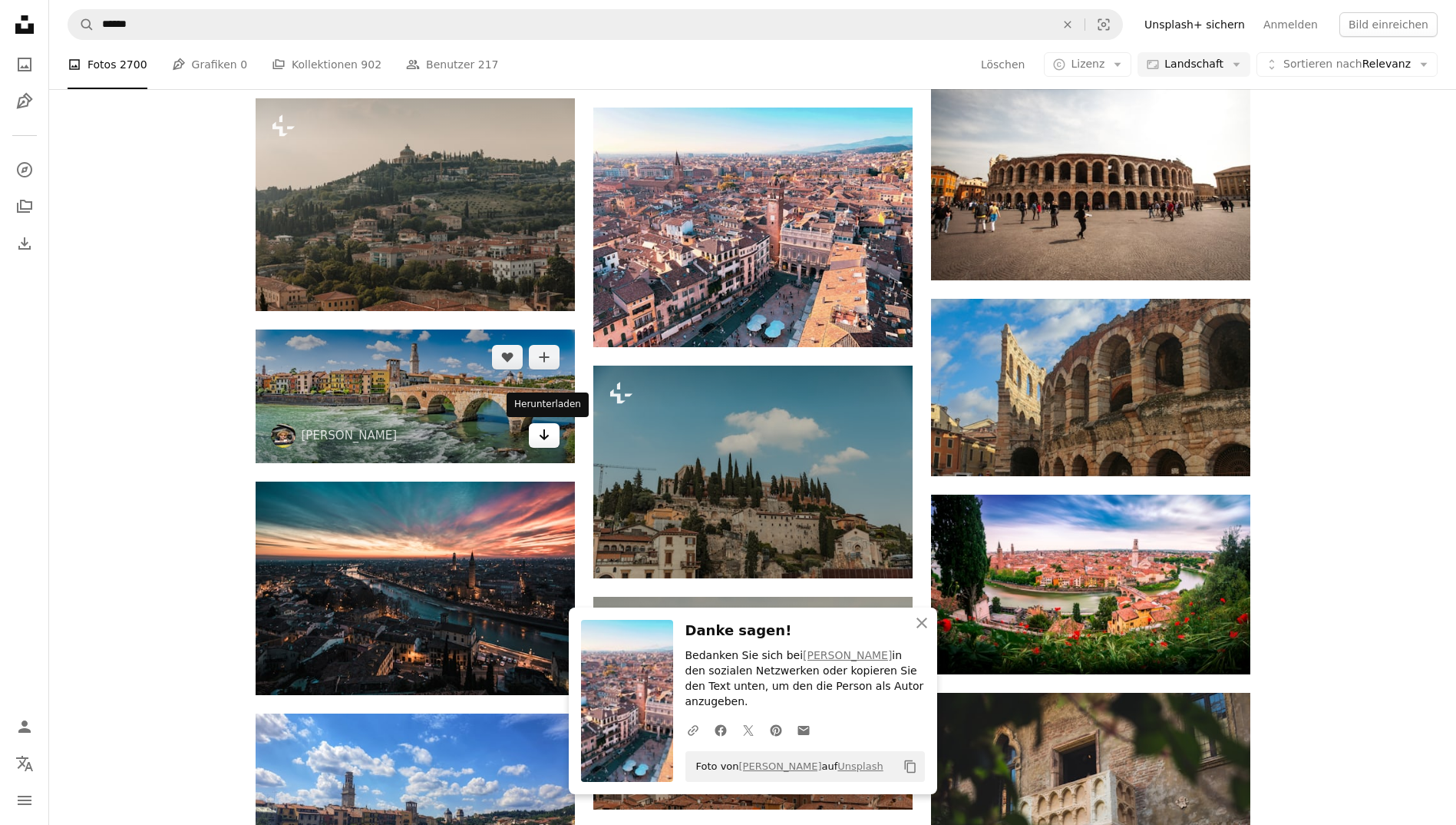
click at [542, 432] on icon "Arrow pointing down" at bounding box center [544, 435] width 13 height 19
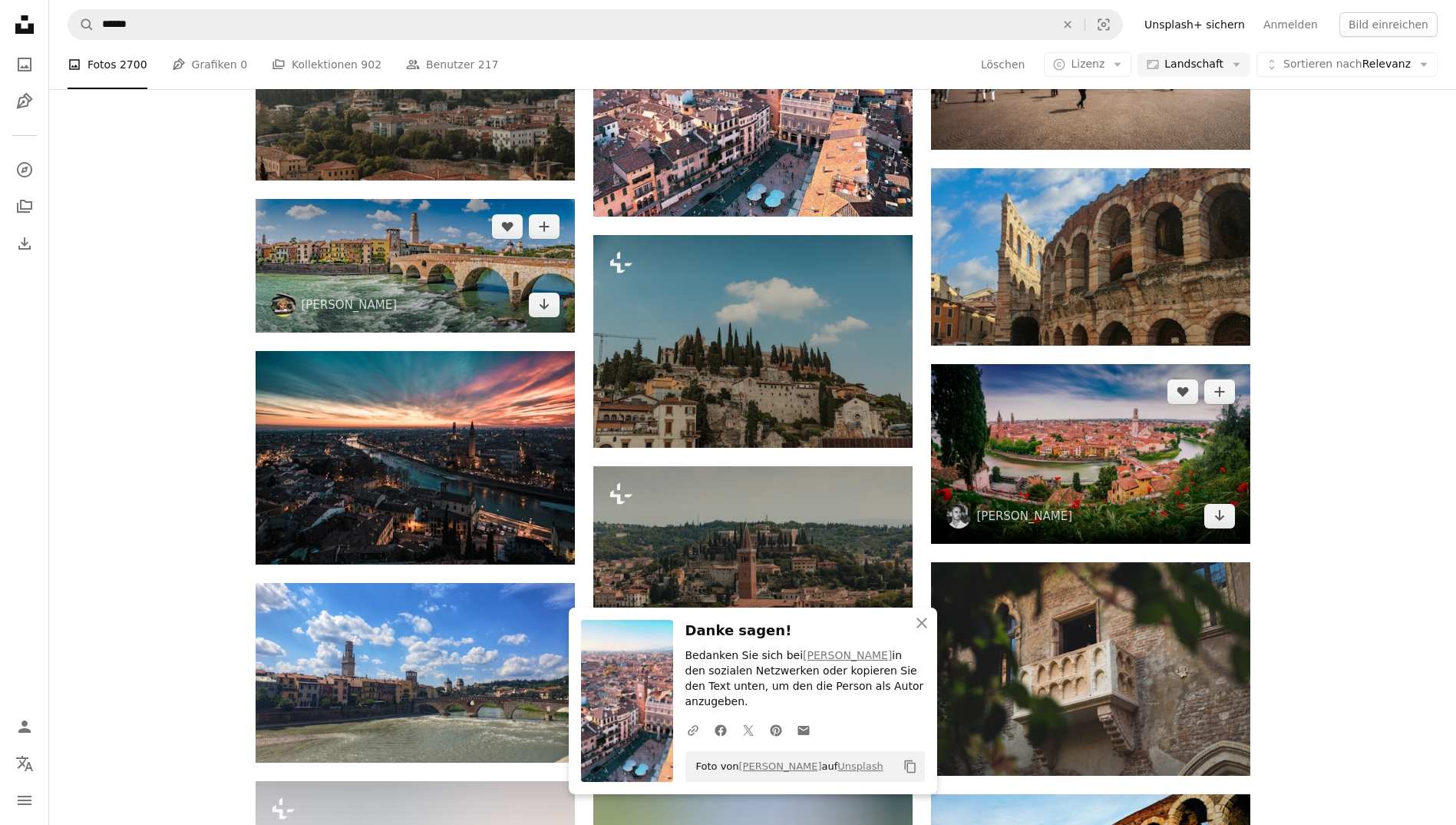
scroll to position [907, 0]
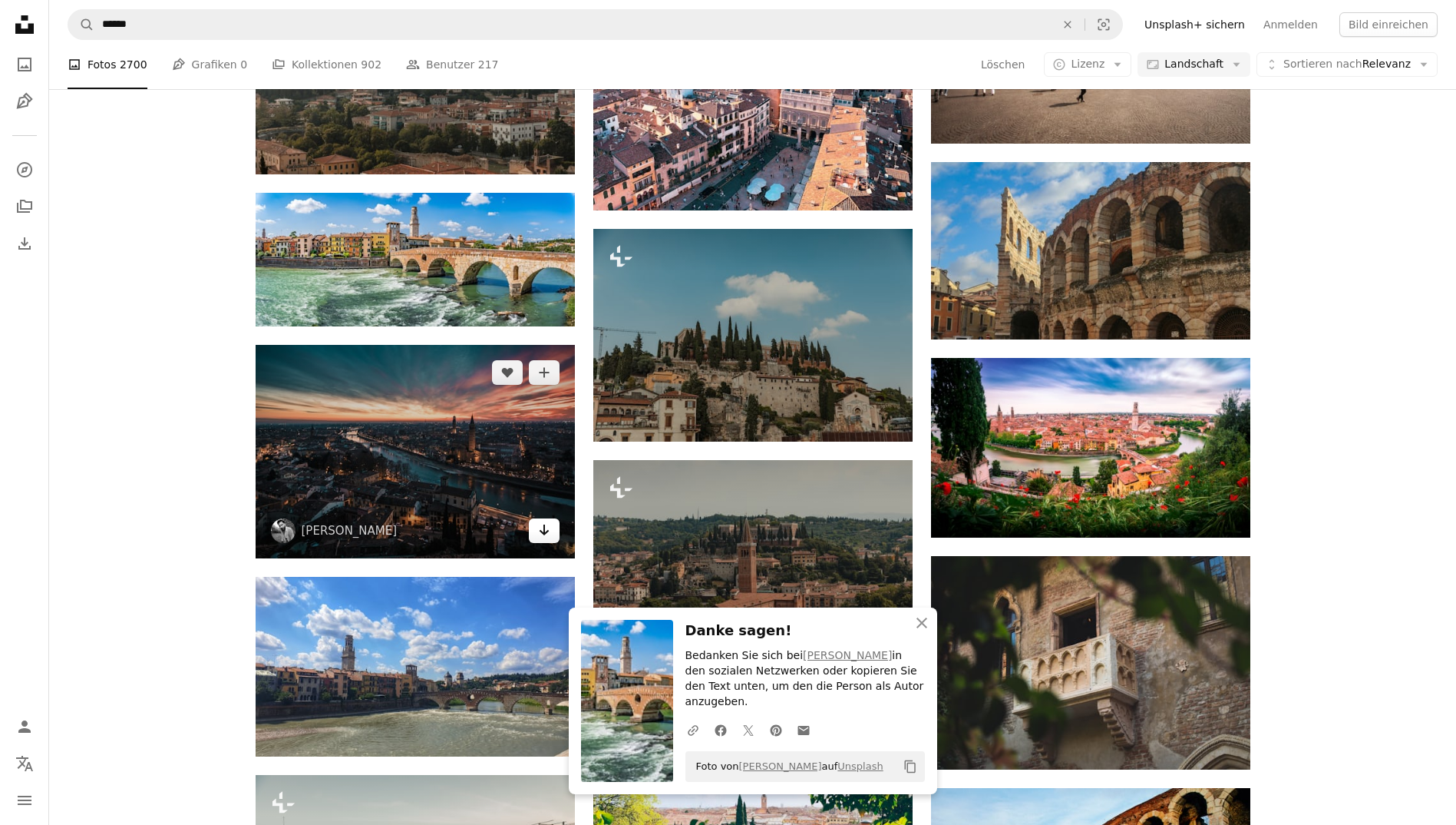
click at [542, 534] on icon "Arrow pointing down" at bounding box center [544, 530] width 13 height 19
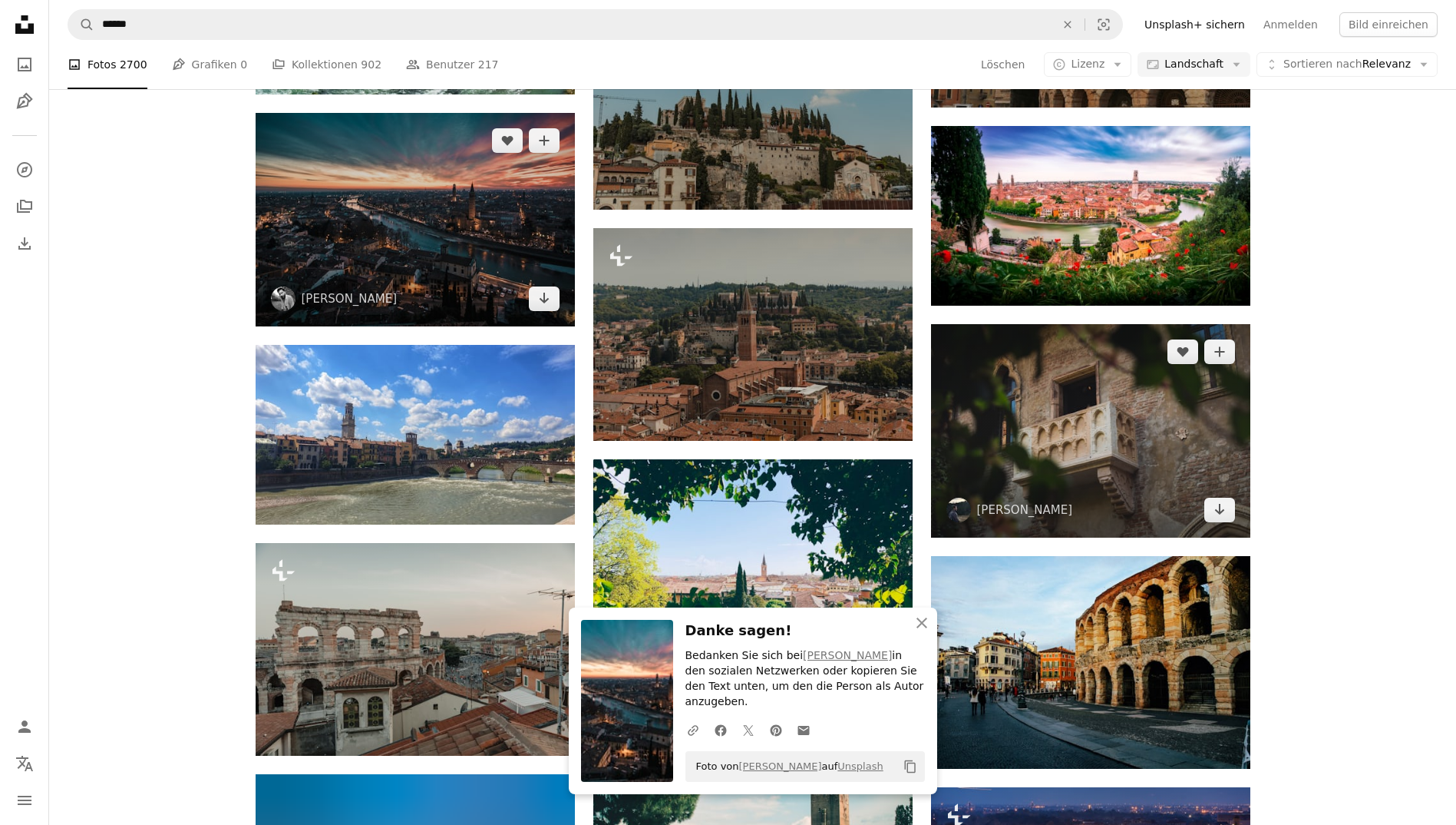
scroll to position [1144, 0]
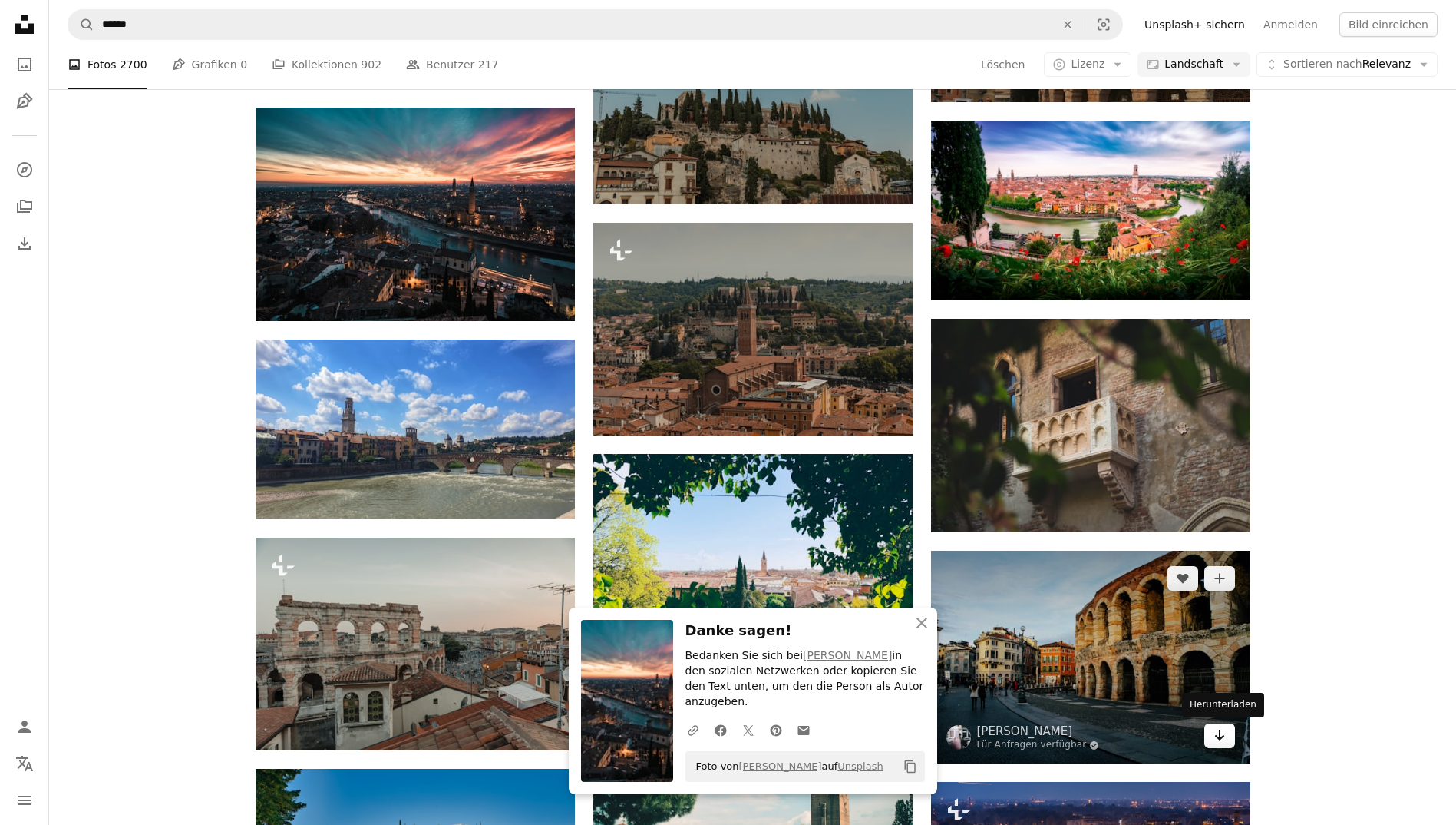
click at [1215, 737] on icon "Arrow pointing down" at bounding box center [1219, 735] width 13 height 19
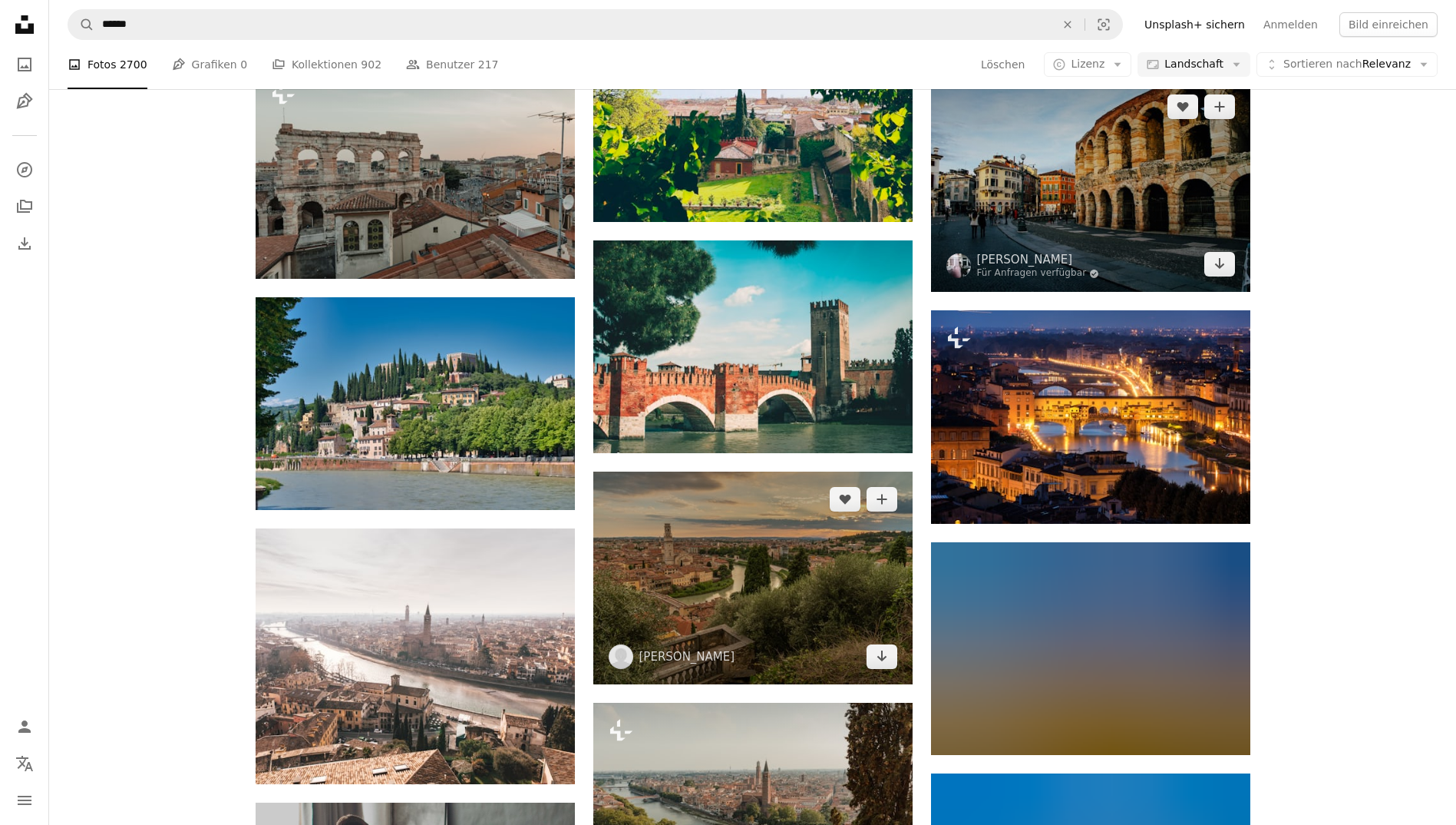
scroll to position [1616, 0]
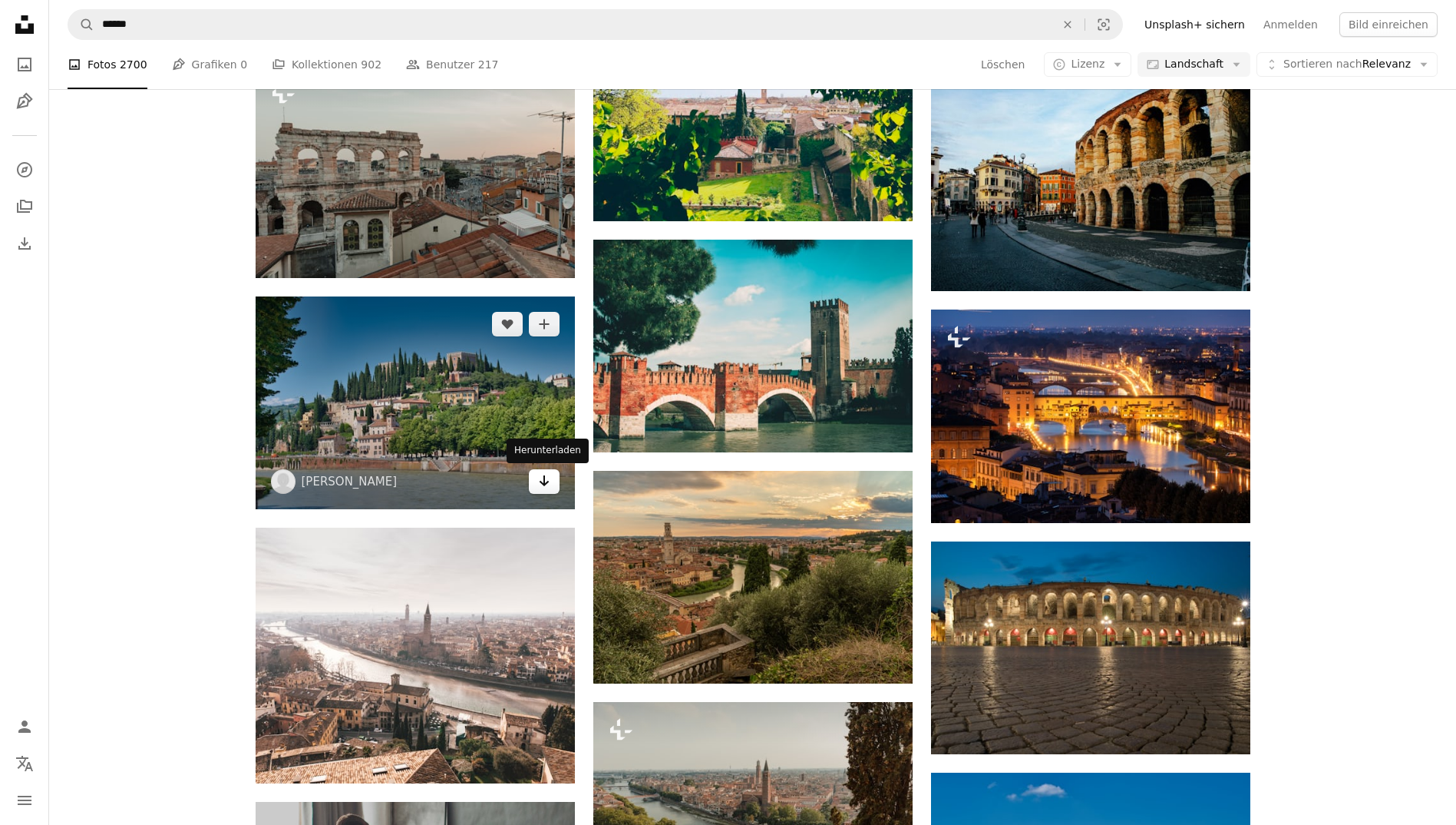
click at [550, 490] on link "Arrow pointing down" at bounding box center [544, 481] width 30 height 24
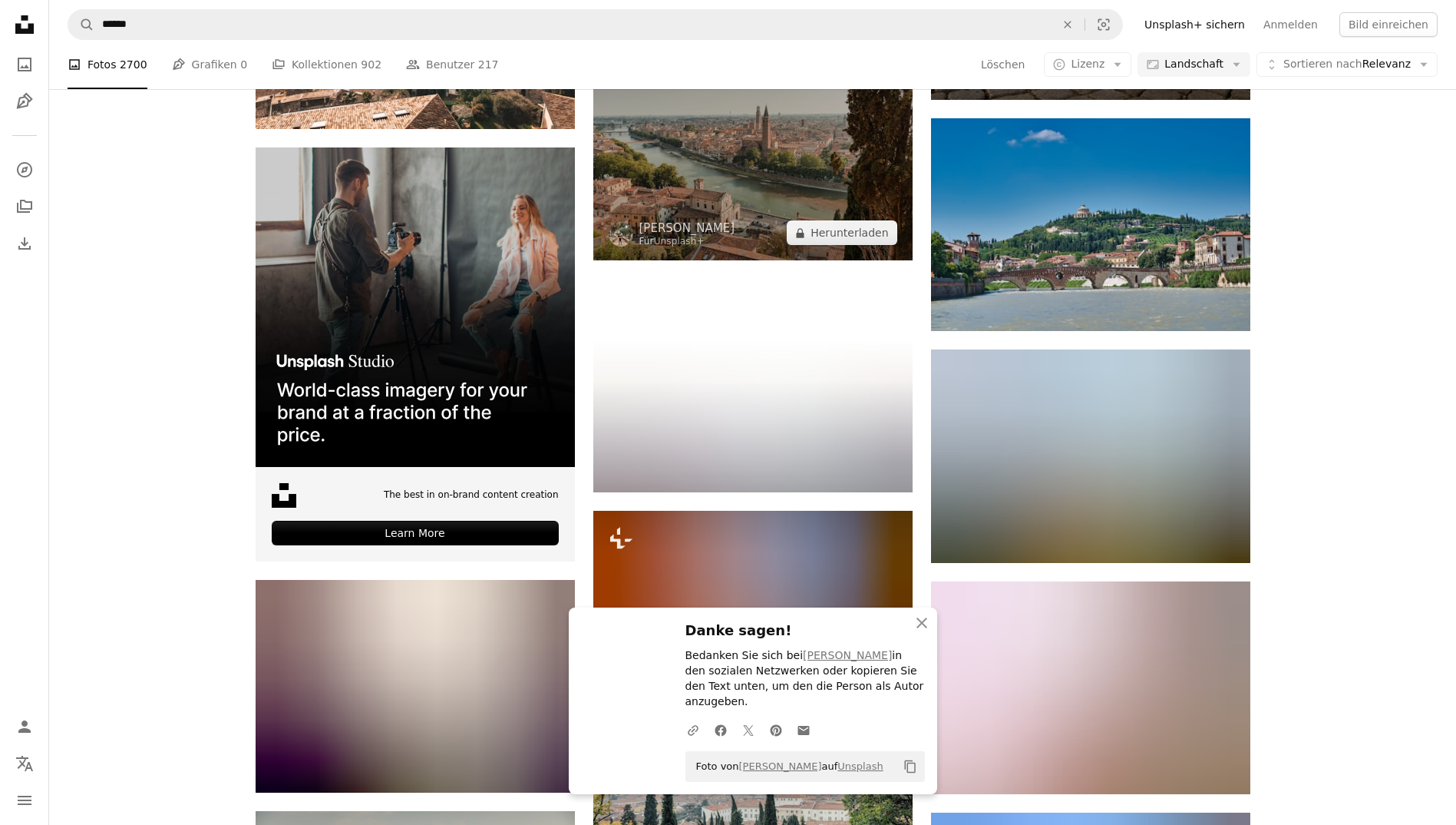
scroll to position [2277, 0]
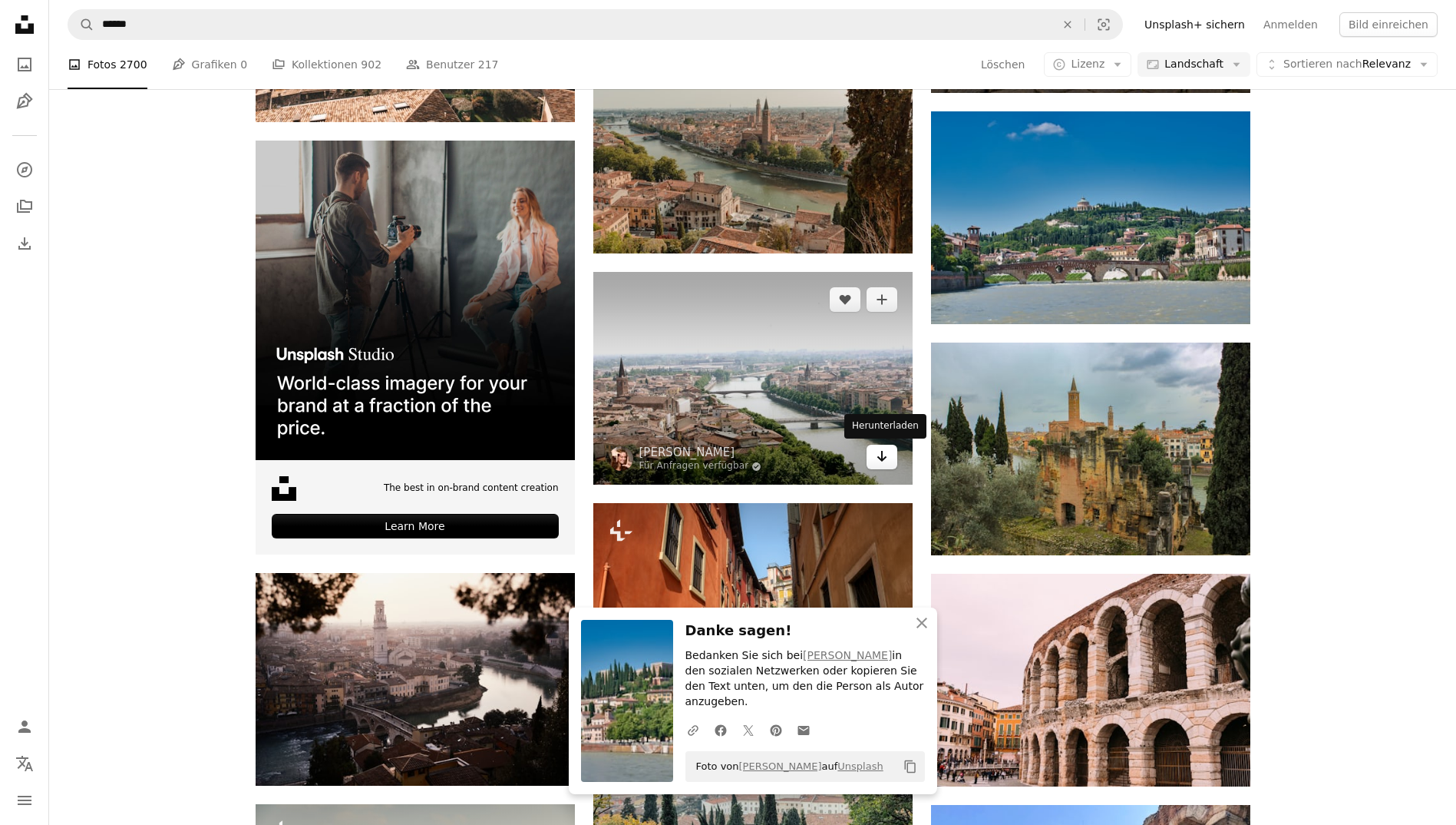
click at [882, 451] on icon "Herunterladen" at bounding box center [881, 456] width 10 height 11
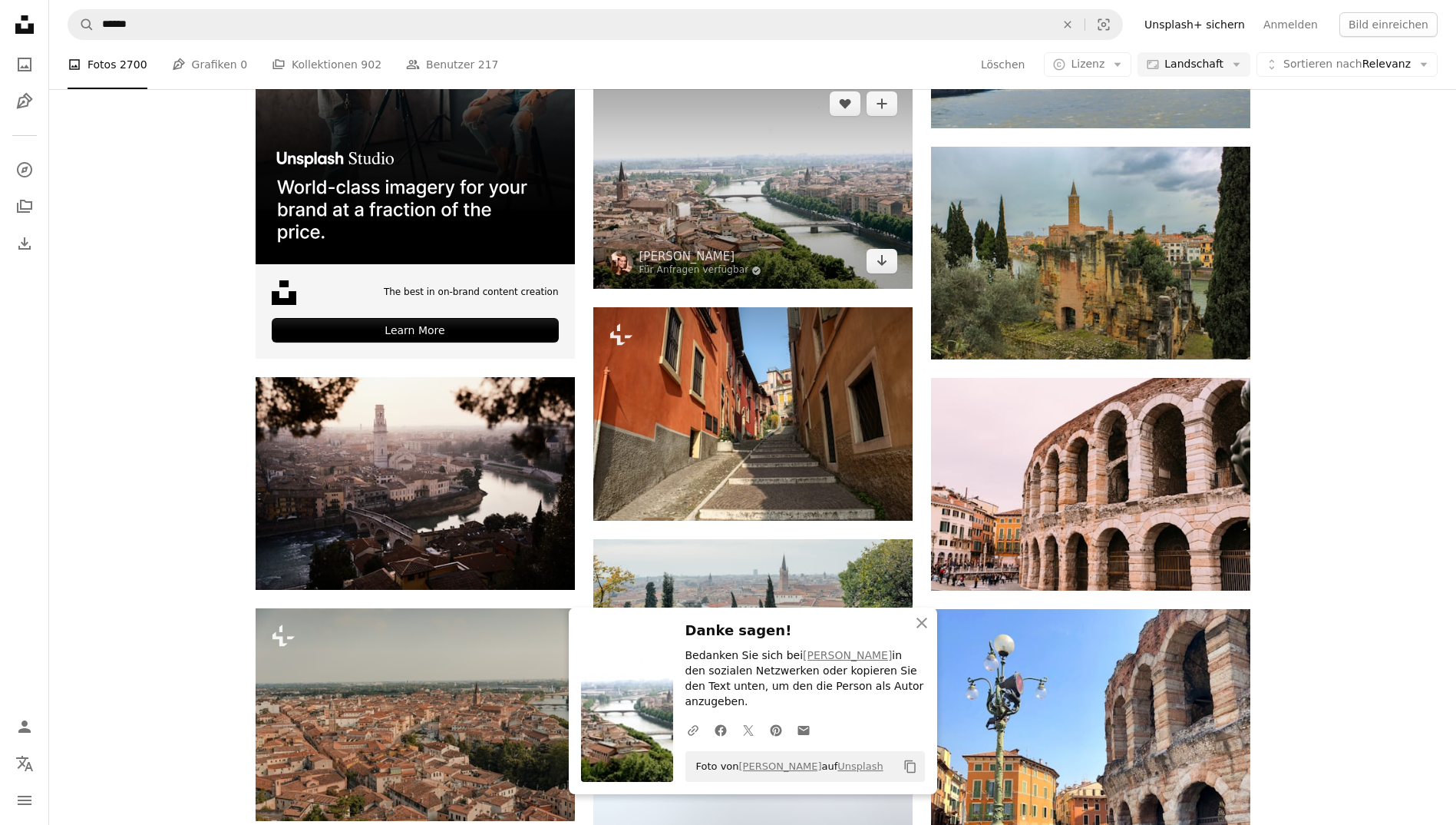
scroll to position [2475, 0]
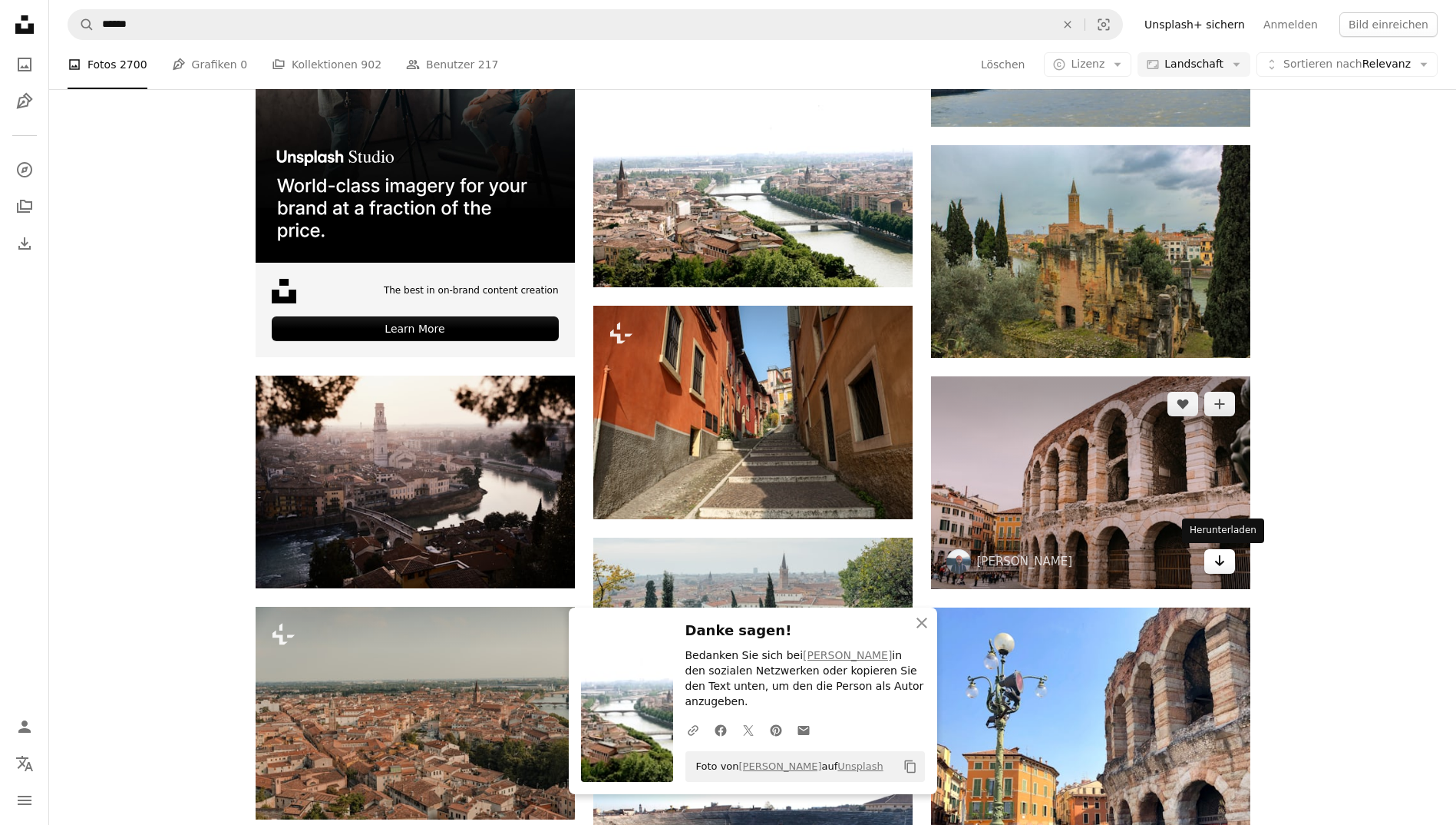
click at [1225, 555] on link "Arrow pointing down" at bounding box center [1219, 561] width 30 height 24
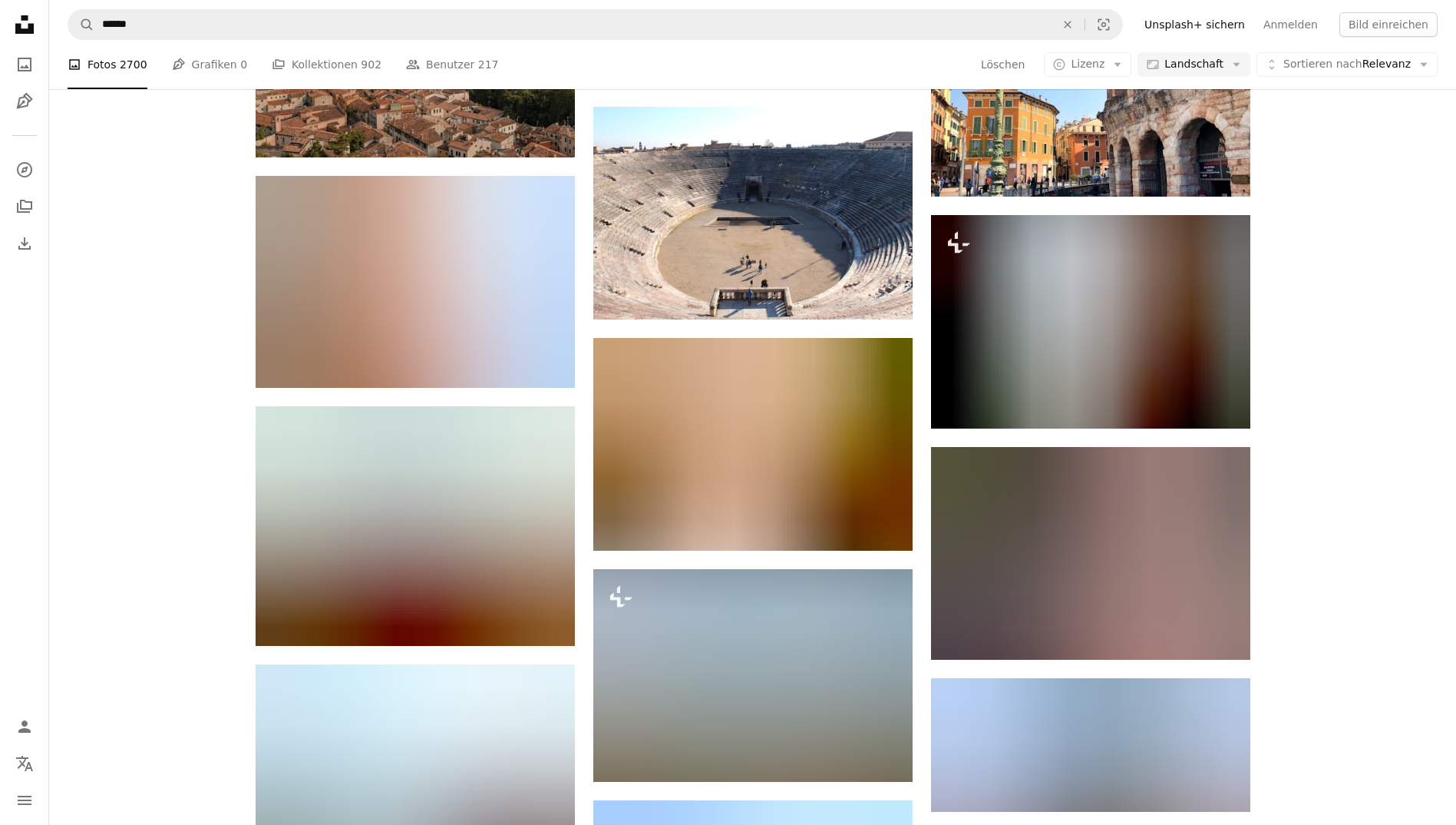
scroll to position [3137, 0]
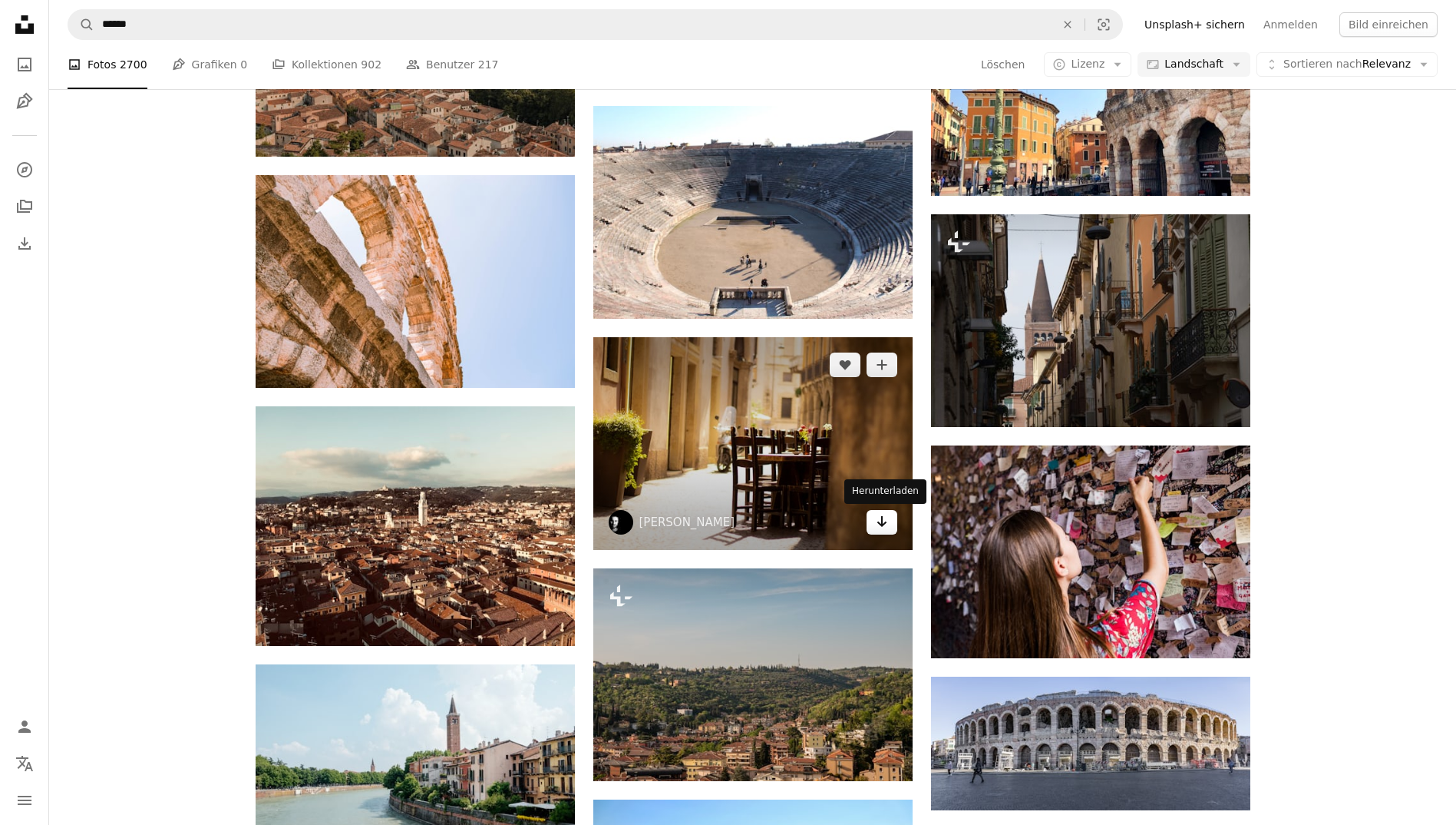
click at [875, 522] on icon "Arrow pointing down" at bounding box center [882, 522] width 13 height 19
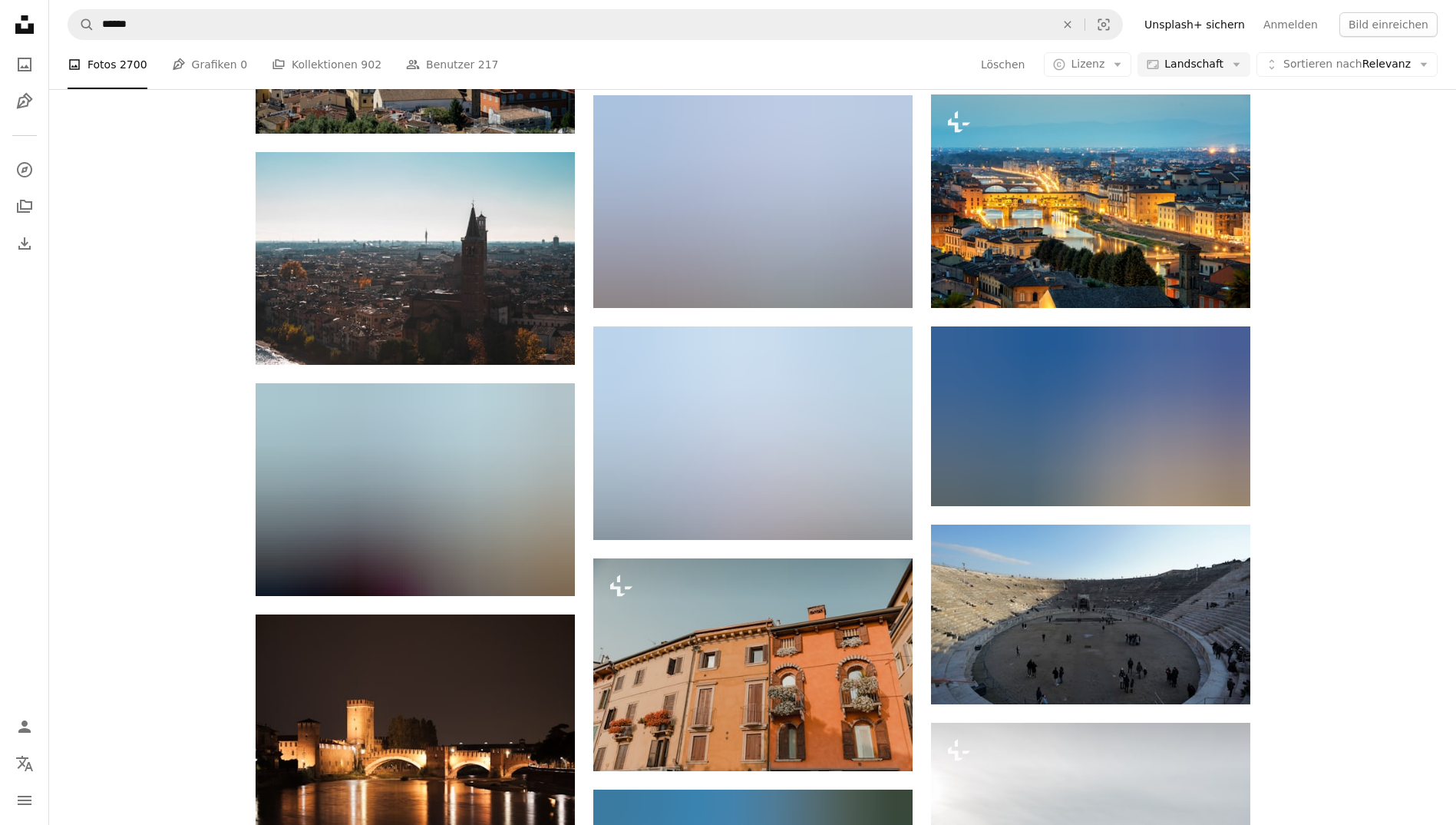
scroll to position [5455, 0]
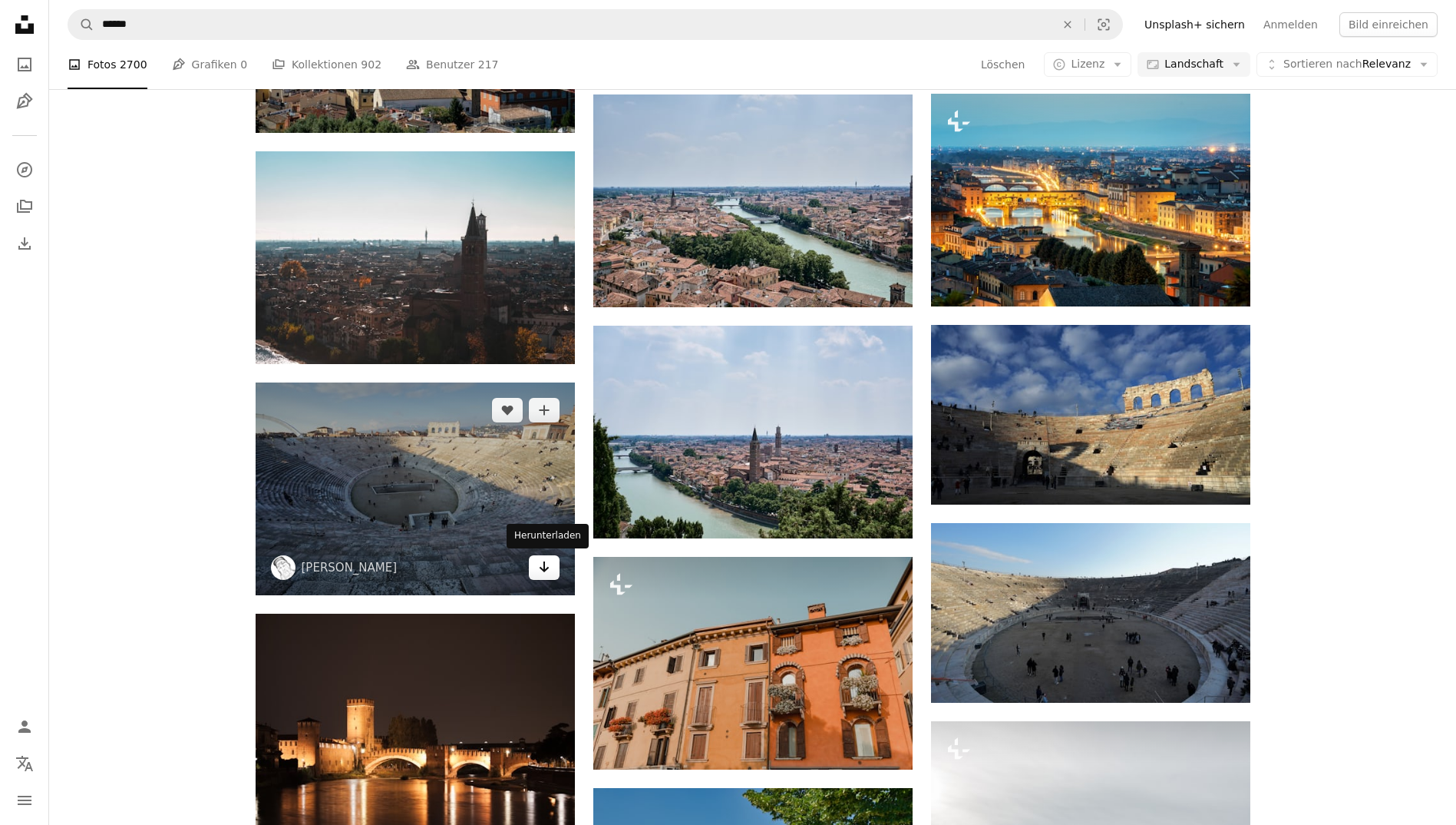
click at [546, 576] on link "Arrow pointing down" at bounding box center [544, 567] width 30 height 24
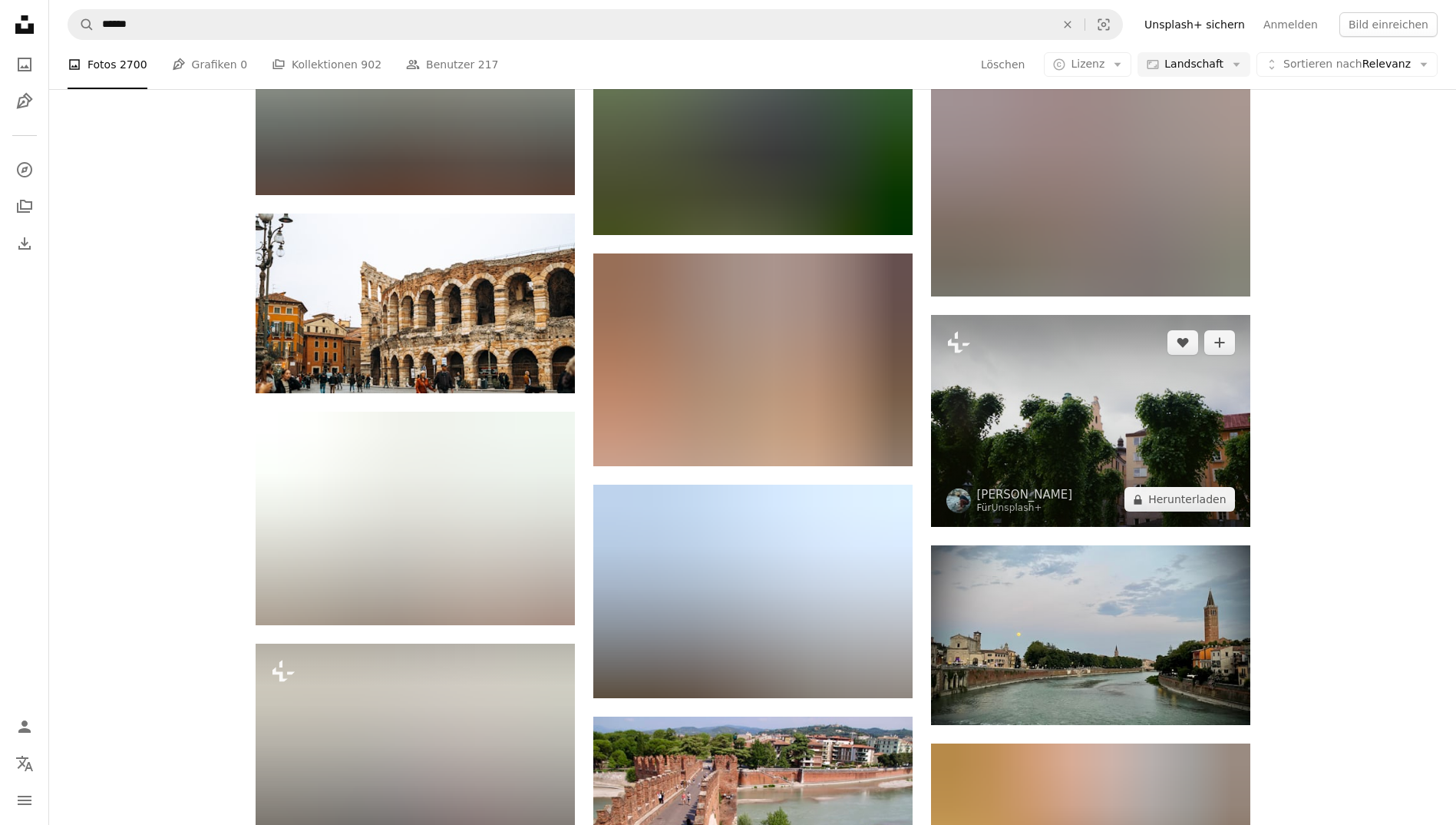
scroll to position [9325, 0]
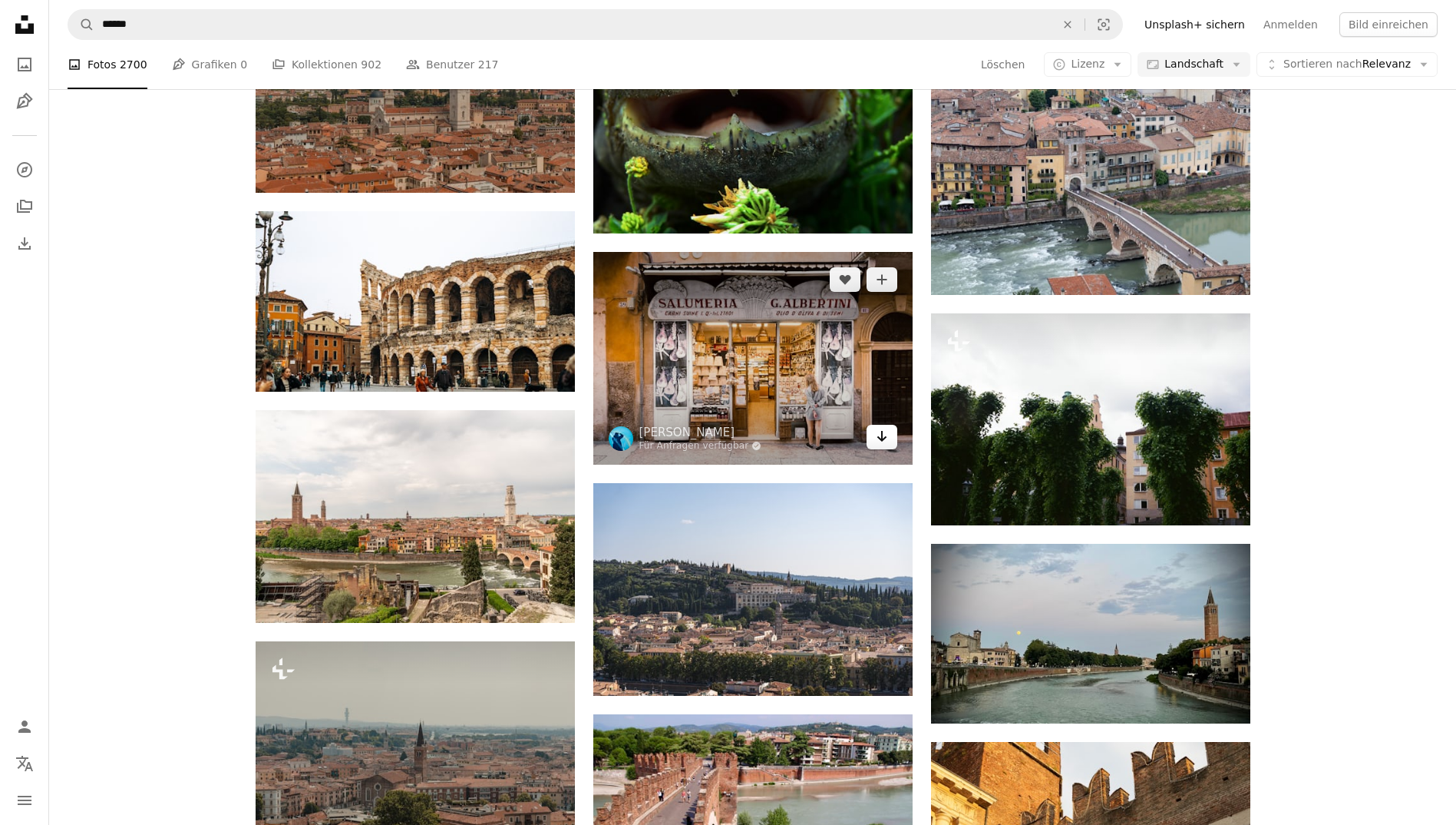
click at [883, 436] on icon "Herunterladen" at bounding box center [881, 436] width 10 height 11
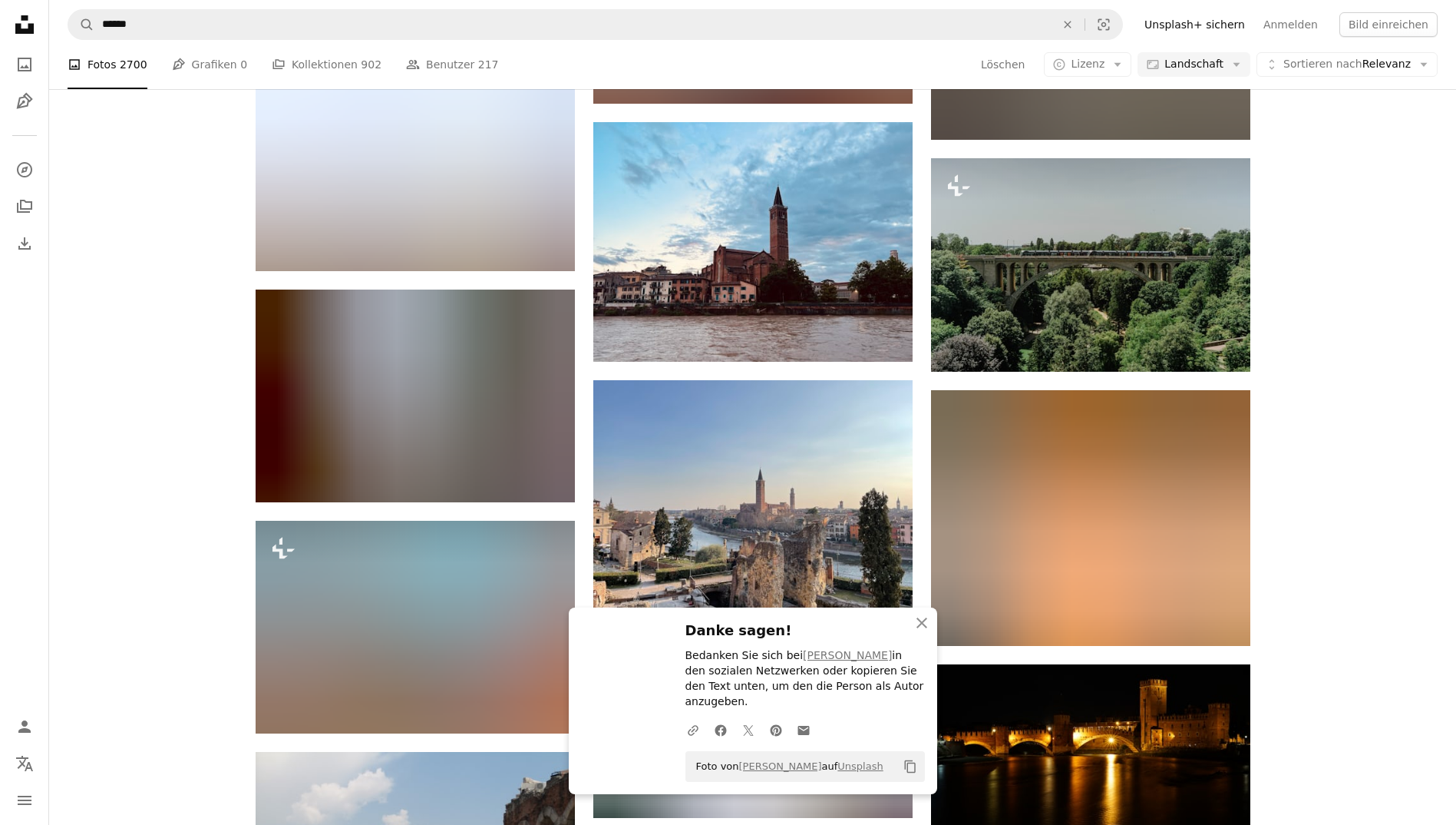
scroll to position [10372, 0]
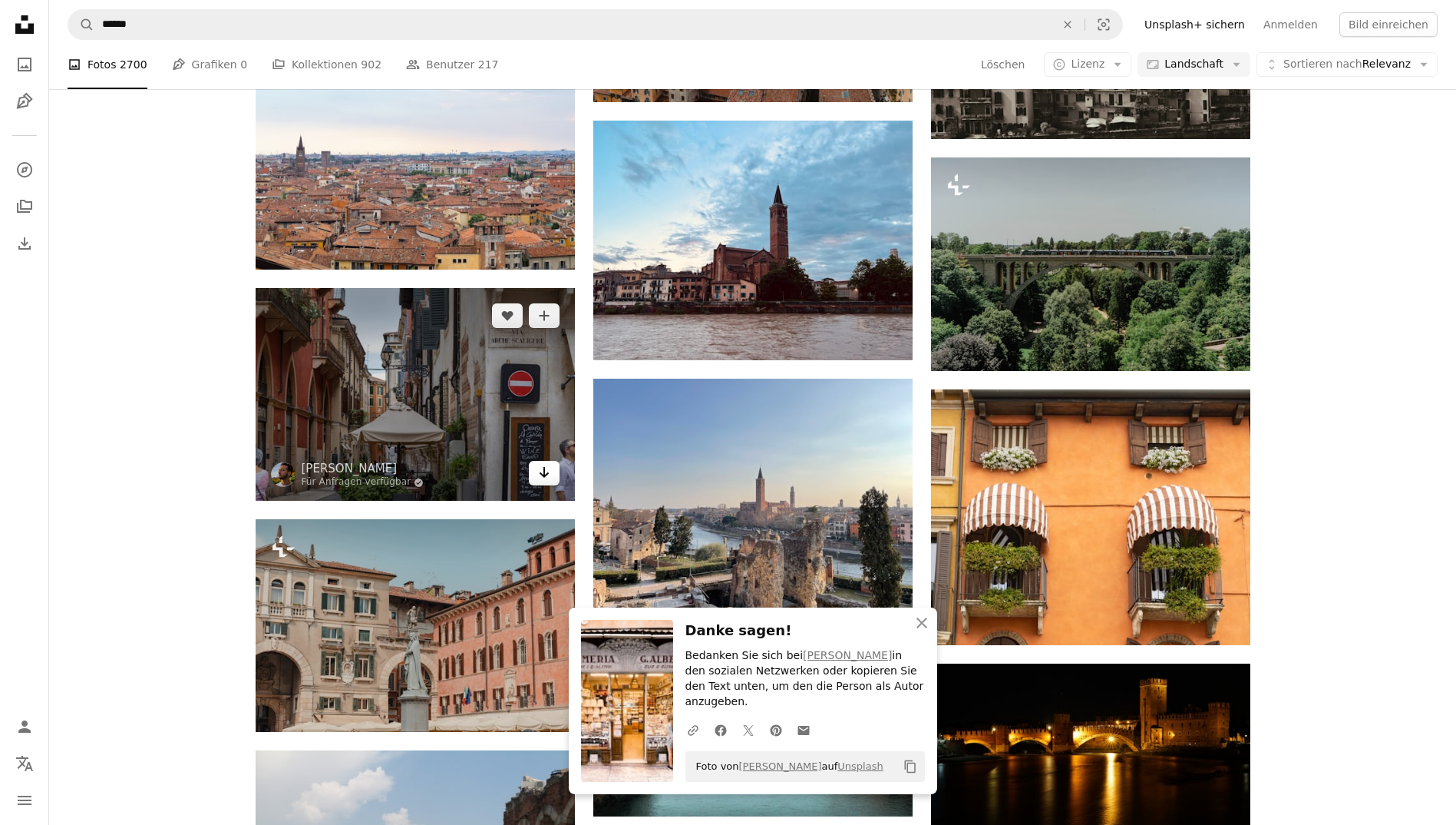
click at [545, 475] on icon "Arrow pointing down" at bounding box center [544, 472] width 13 height 19
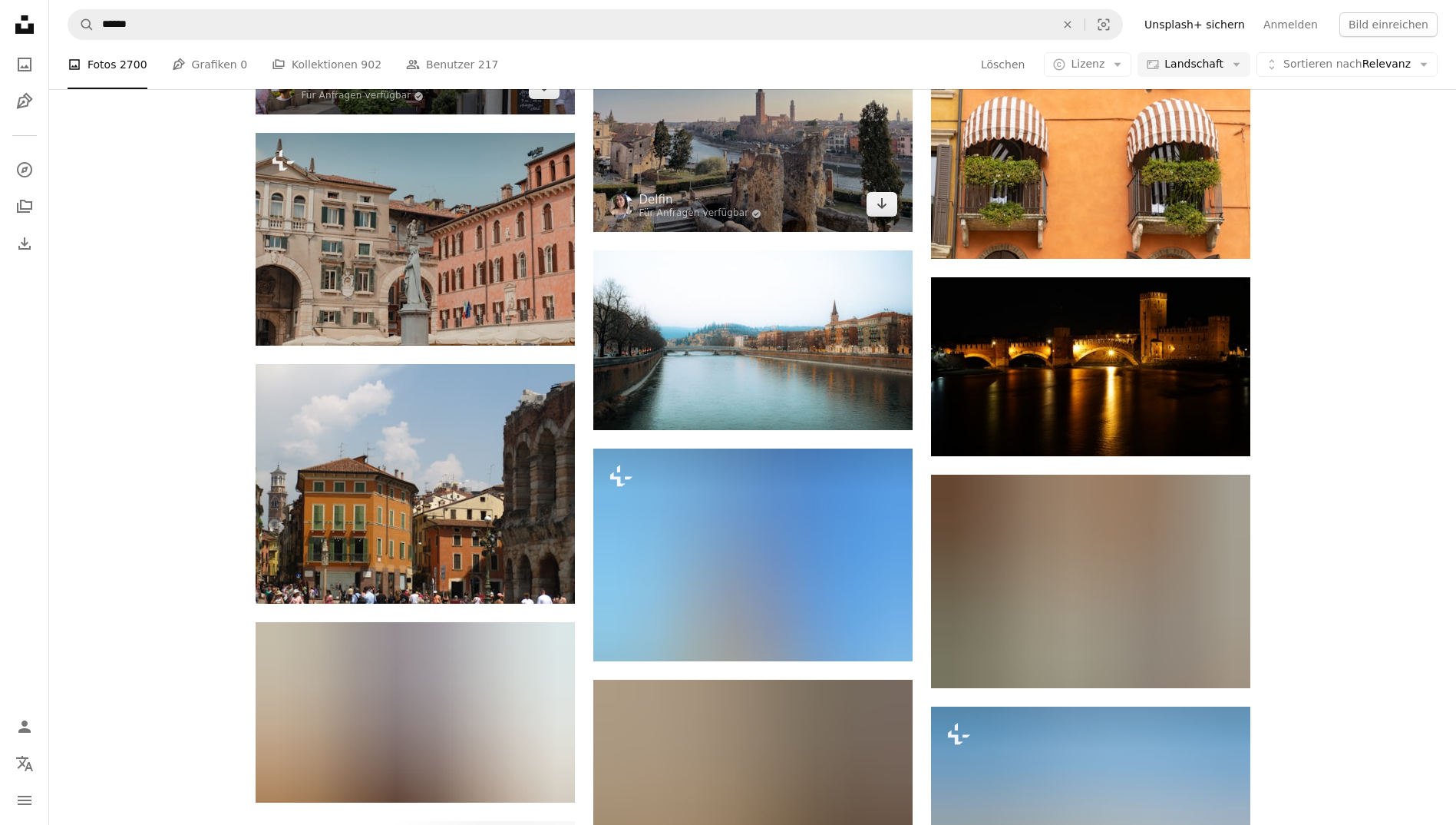
scroll to position [10759, 0]
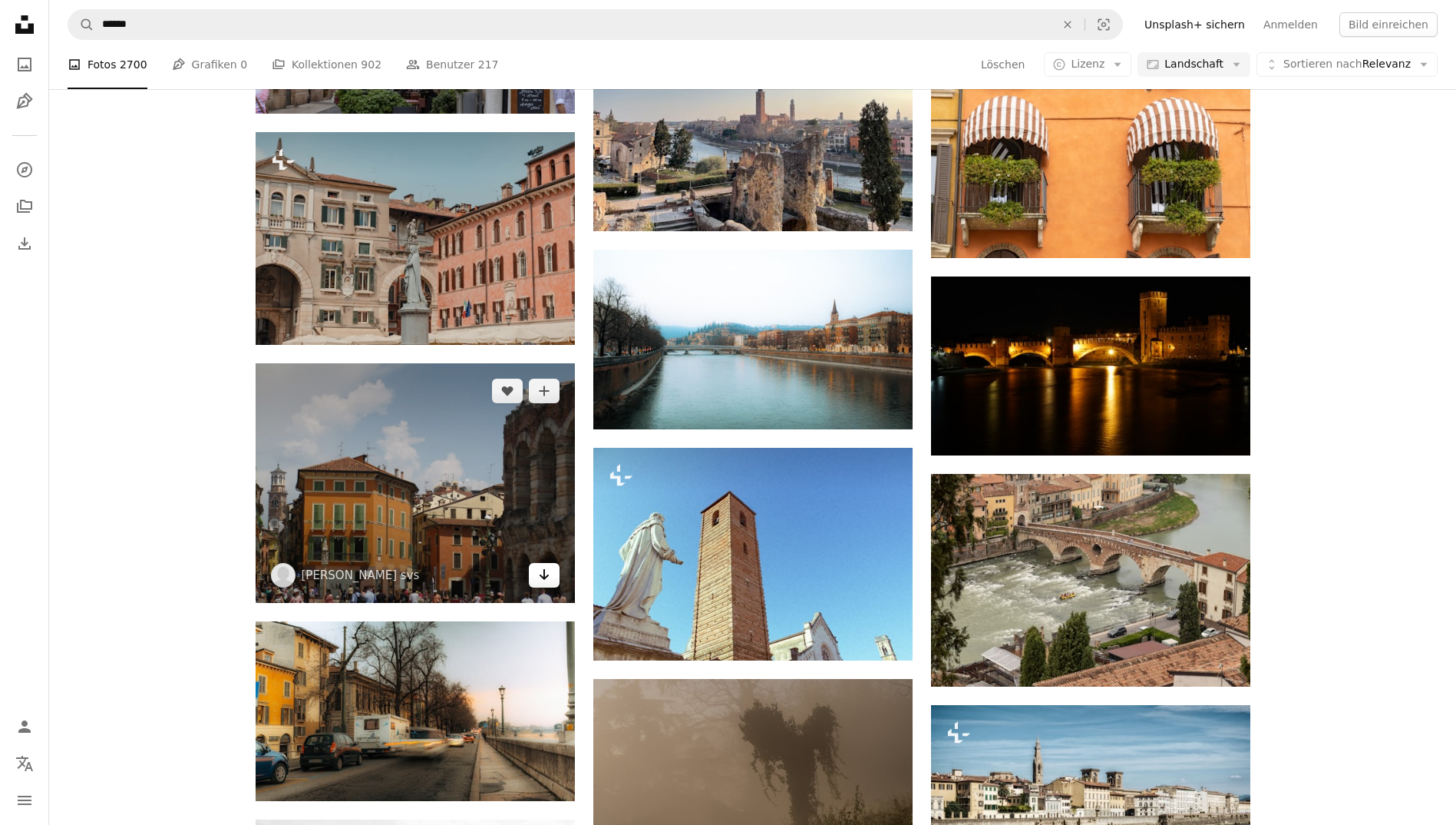
click at [536, 577] on link "Arrow pointing down" at bounding box center [544, 575] width 30 height 24
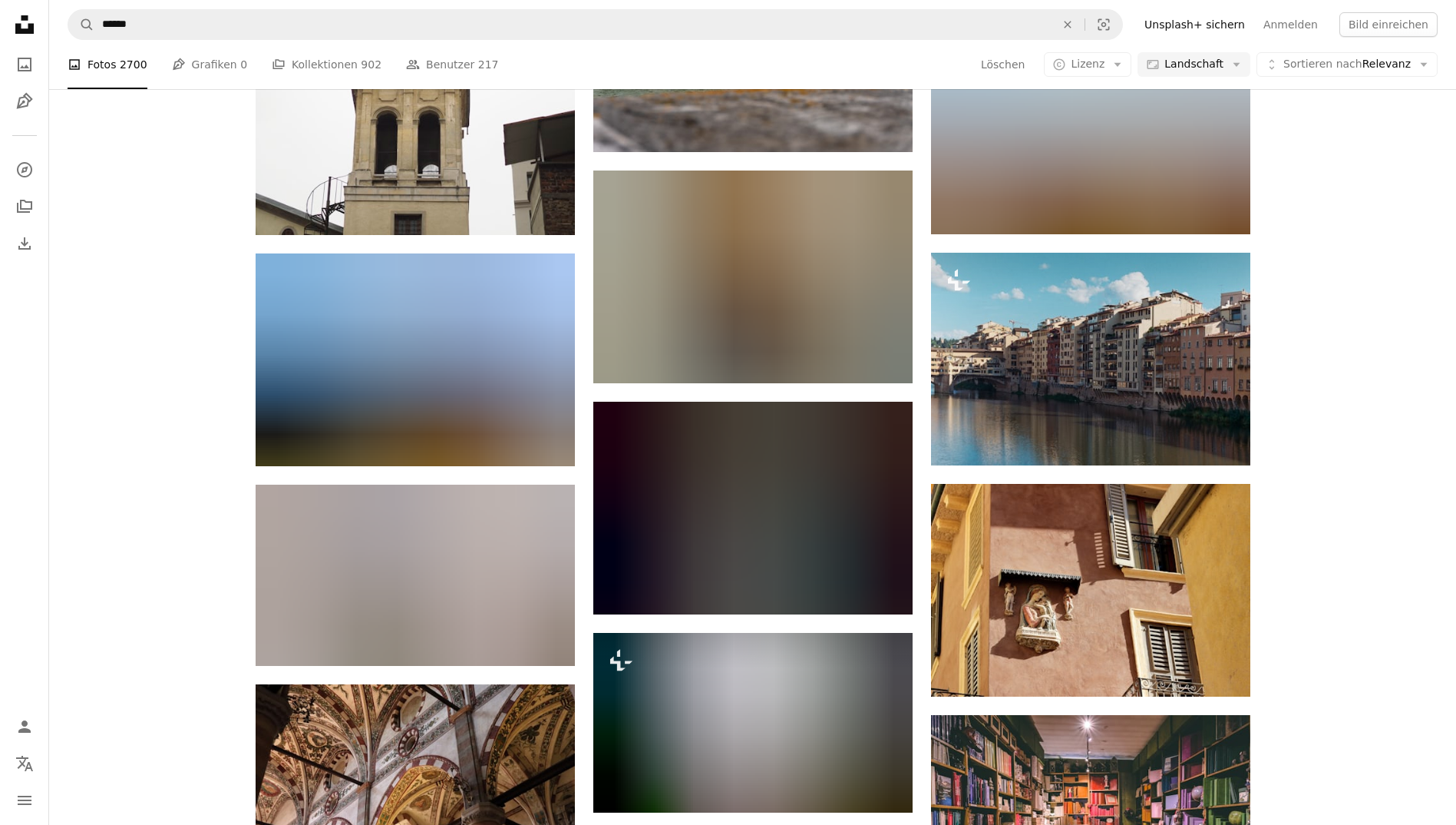
scroll to position [13360, 0]
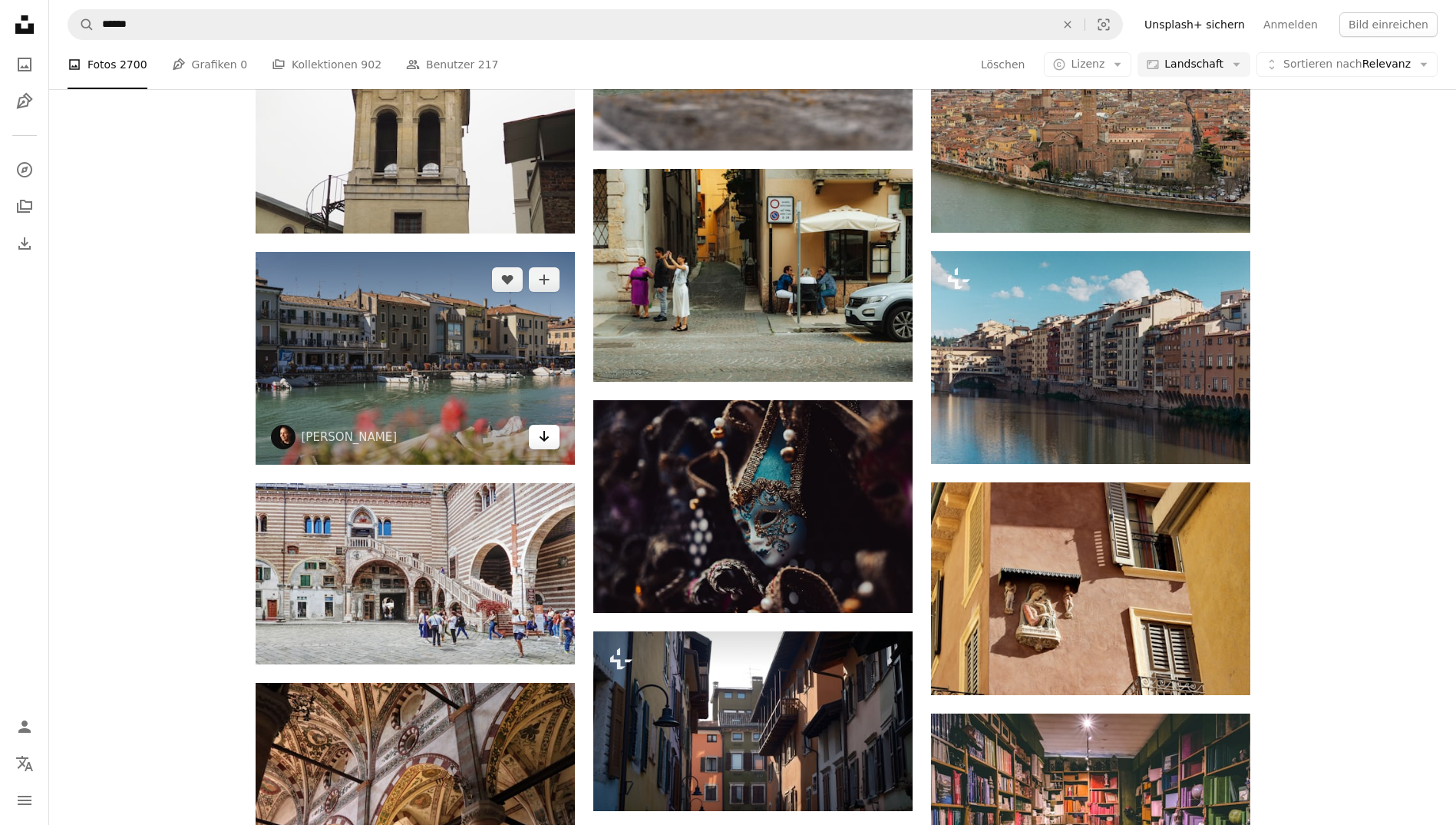
click at [545, 433] on icon "Arrow pointing down" at bounding box center [544, 436] width 13 height 19
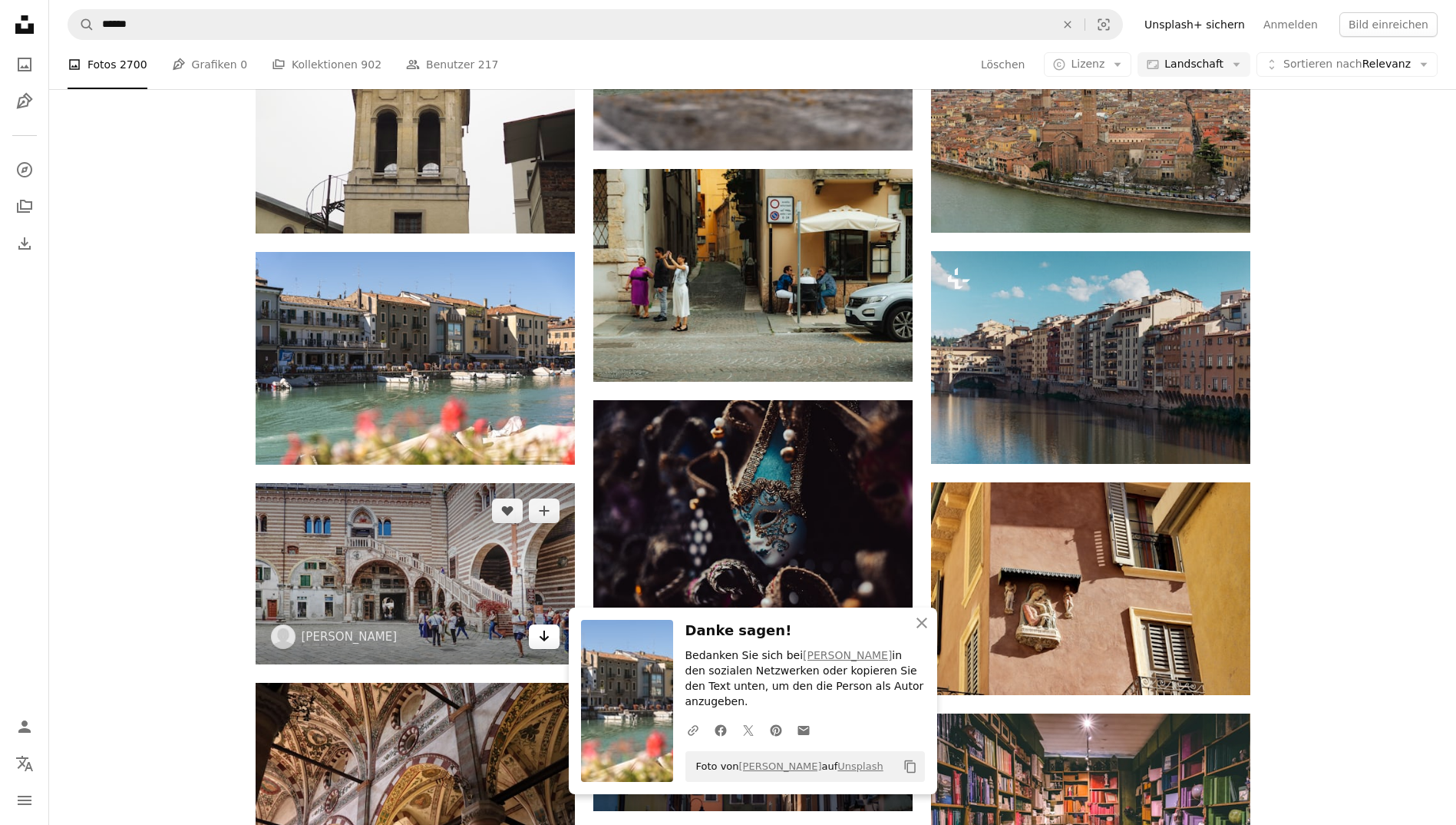
click at [546, 633] on icon "Arrow pointing down" at bounding box center [544, 636] width 13 height 19
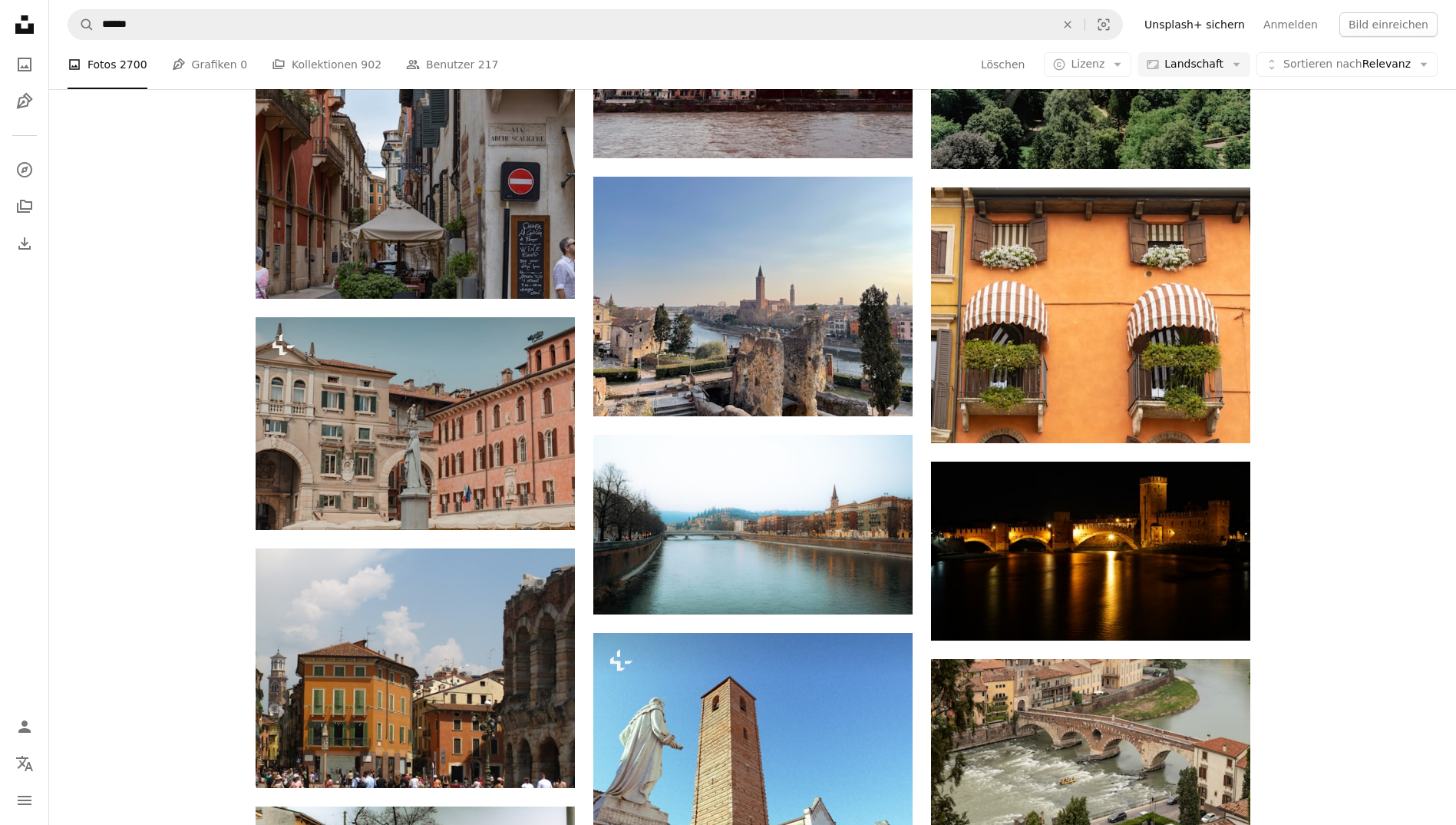
scroll to position [10378, 0]
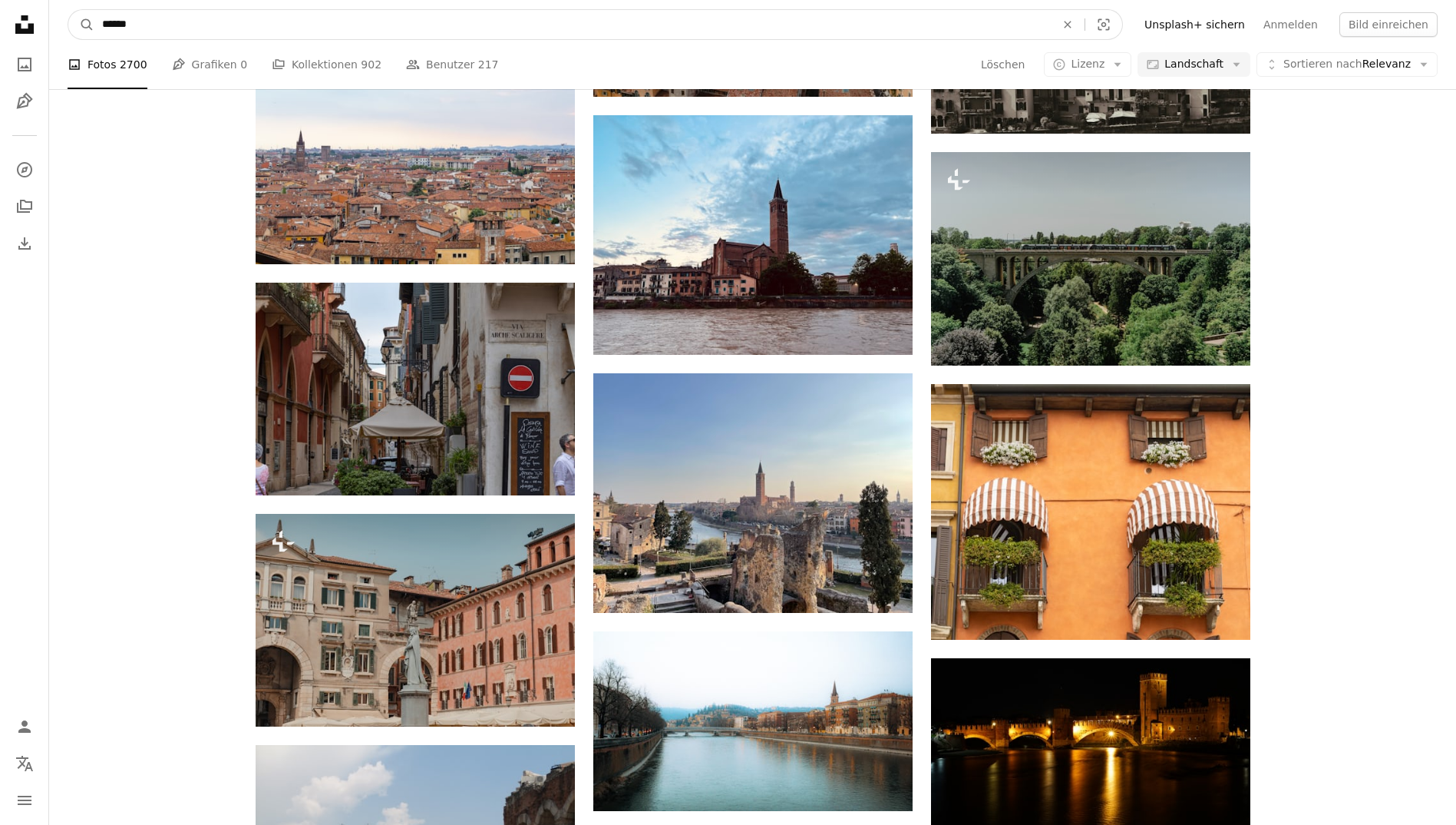
click at [317, 23] on input "******" at bounding box center [572, 24] width 956 height 29
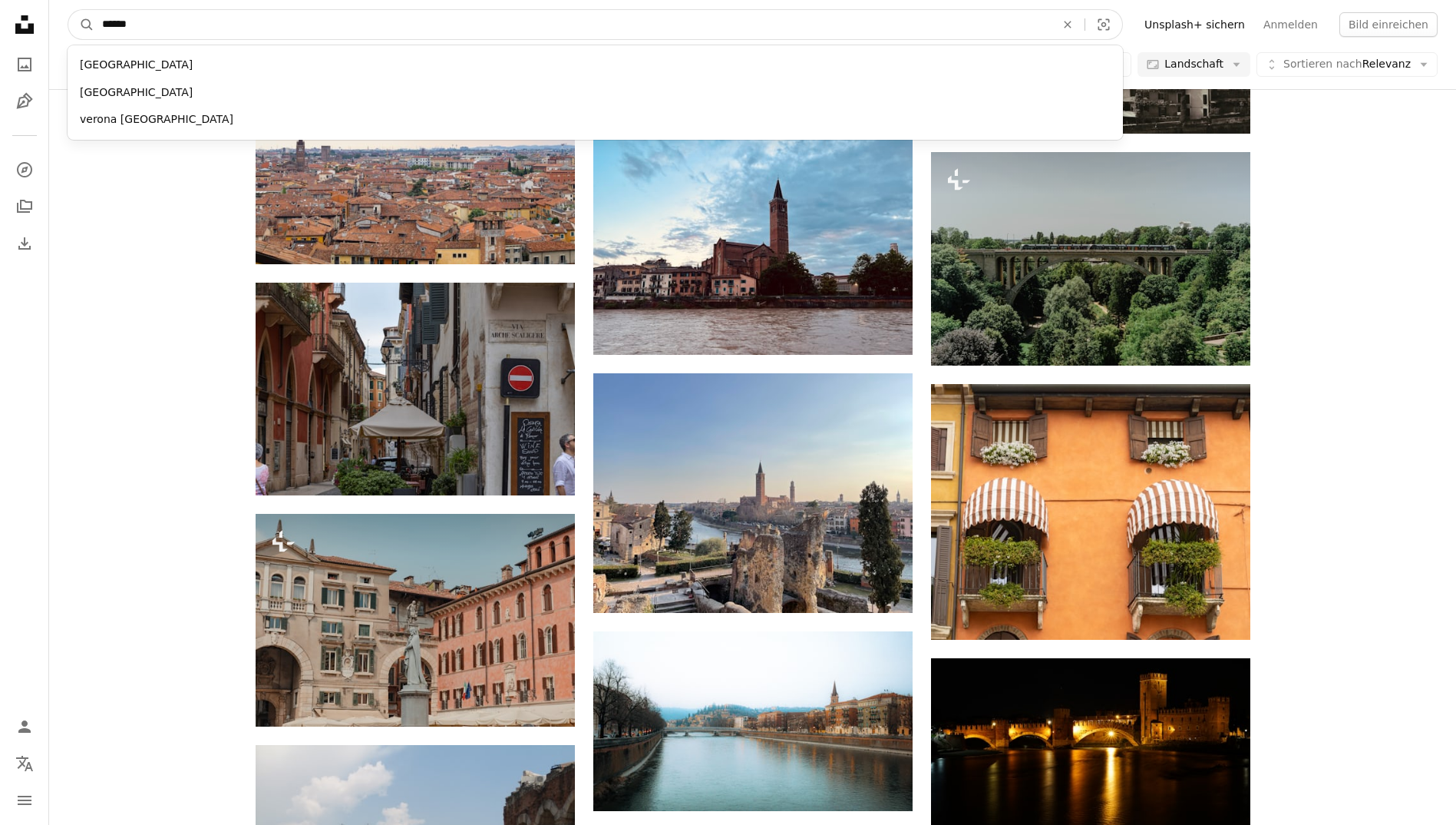
click at [317, 23] on input "******" at bounding box center [572, 24] width 956 height 29
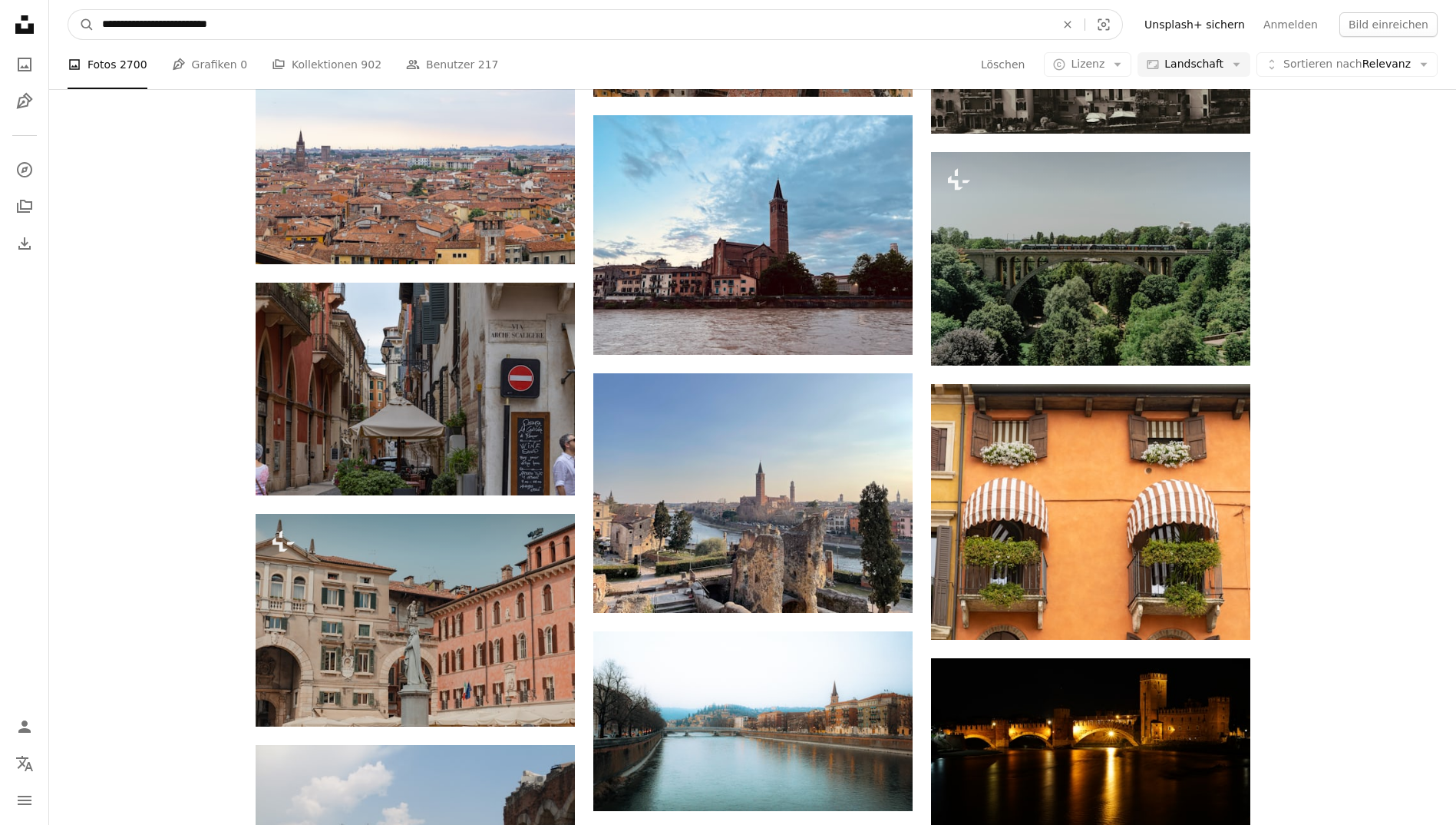
type input "**********"
click at [68, 10] on button "A magnifying glass" at bounding box center [80, 24] width 26 height 29
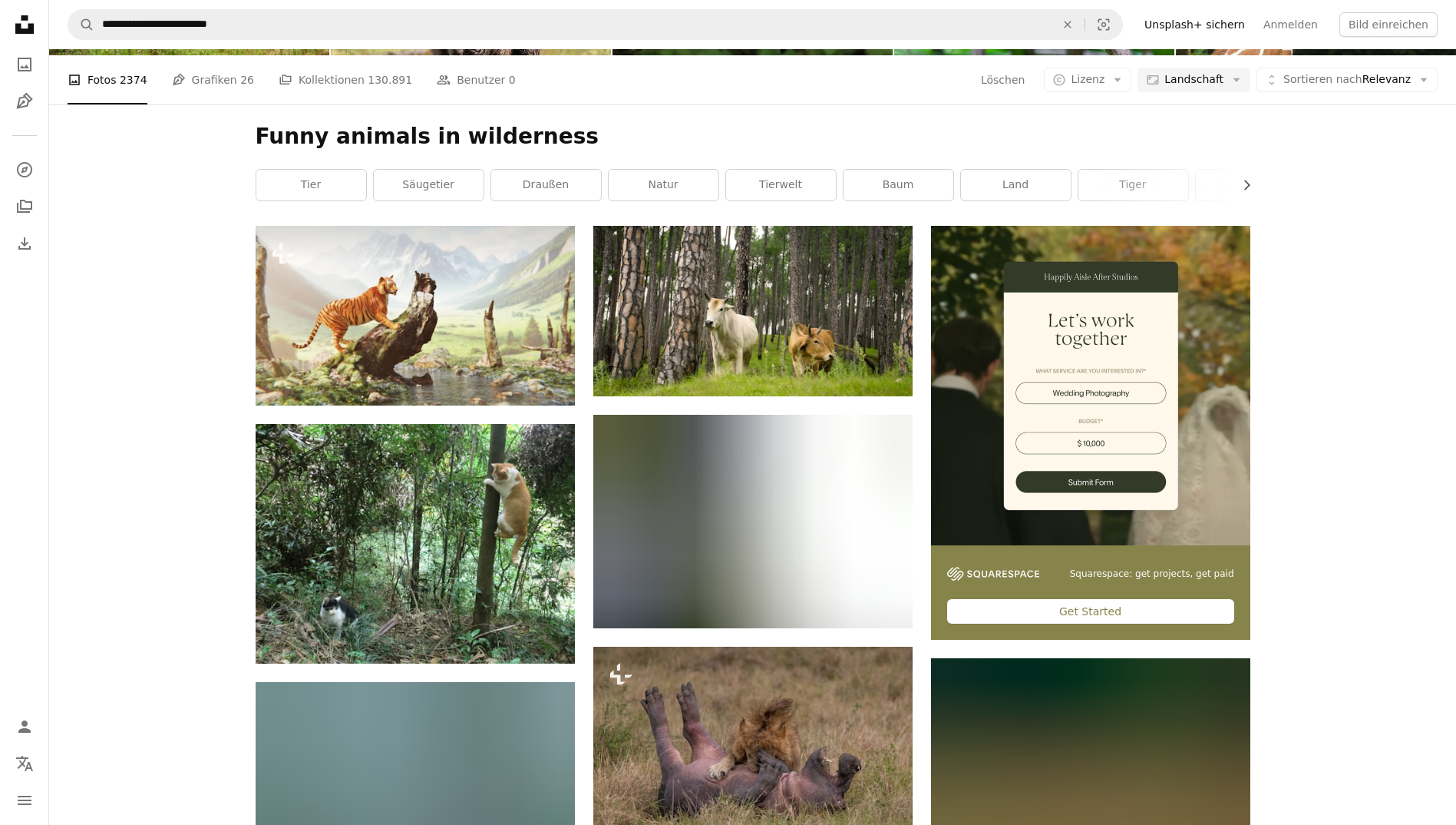
scroll to position [185, 0]
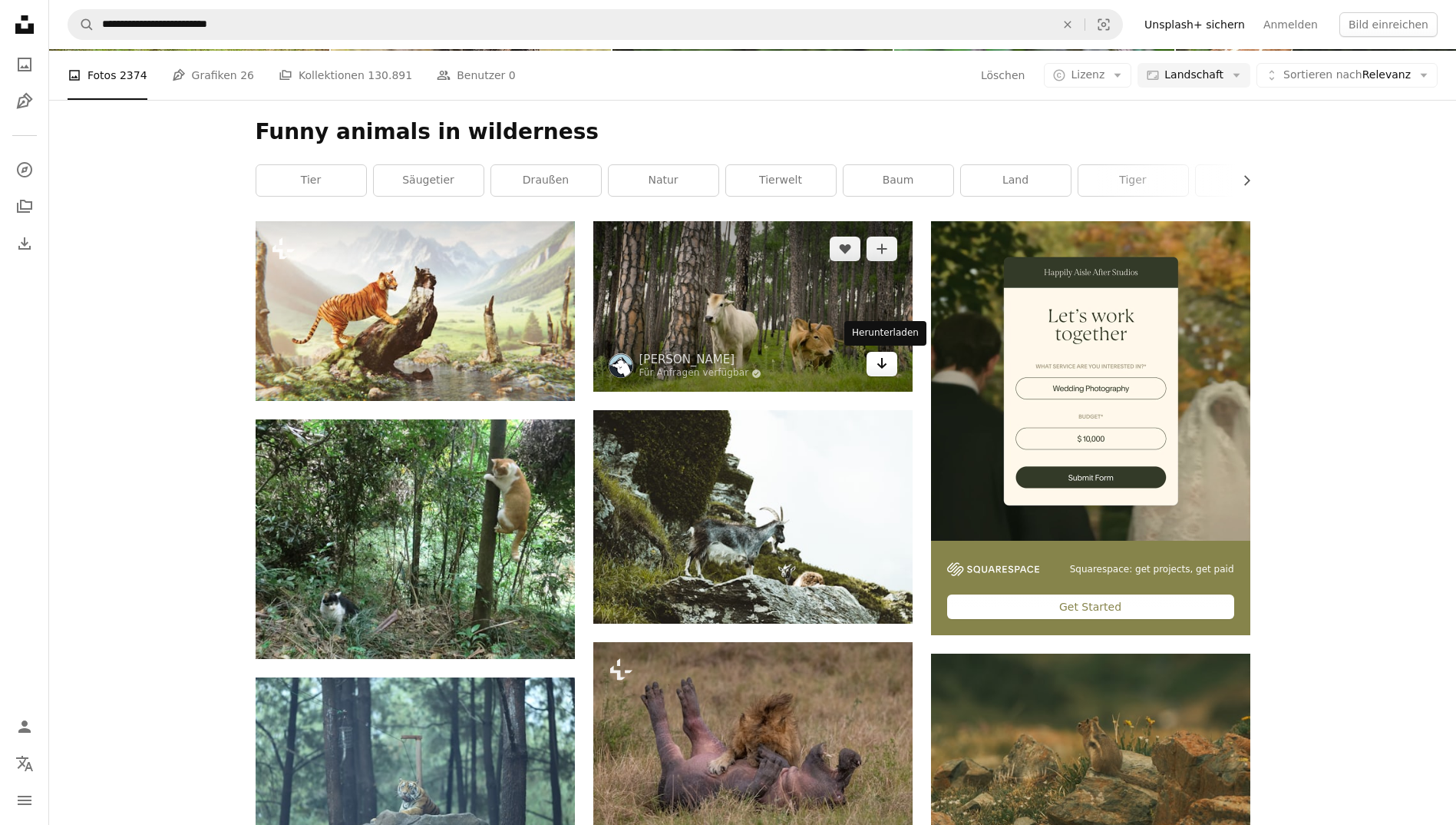
click at [890, 361] on link "Arrow pointing down" at bounding box center [882, 364] width 30 height 24
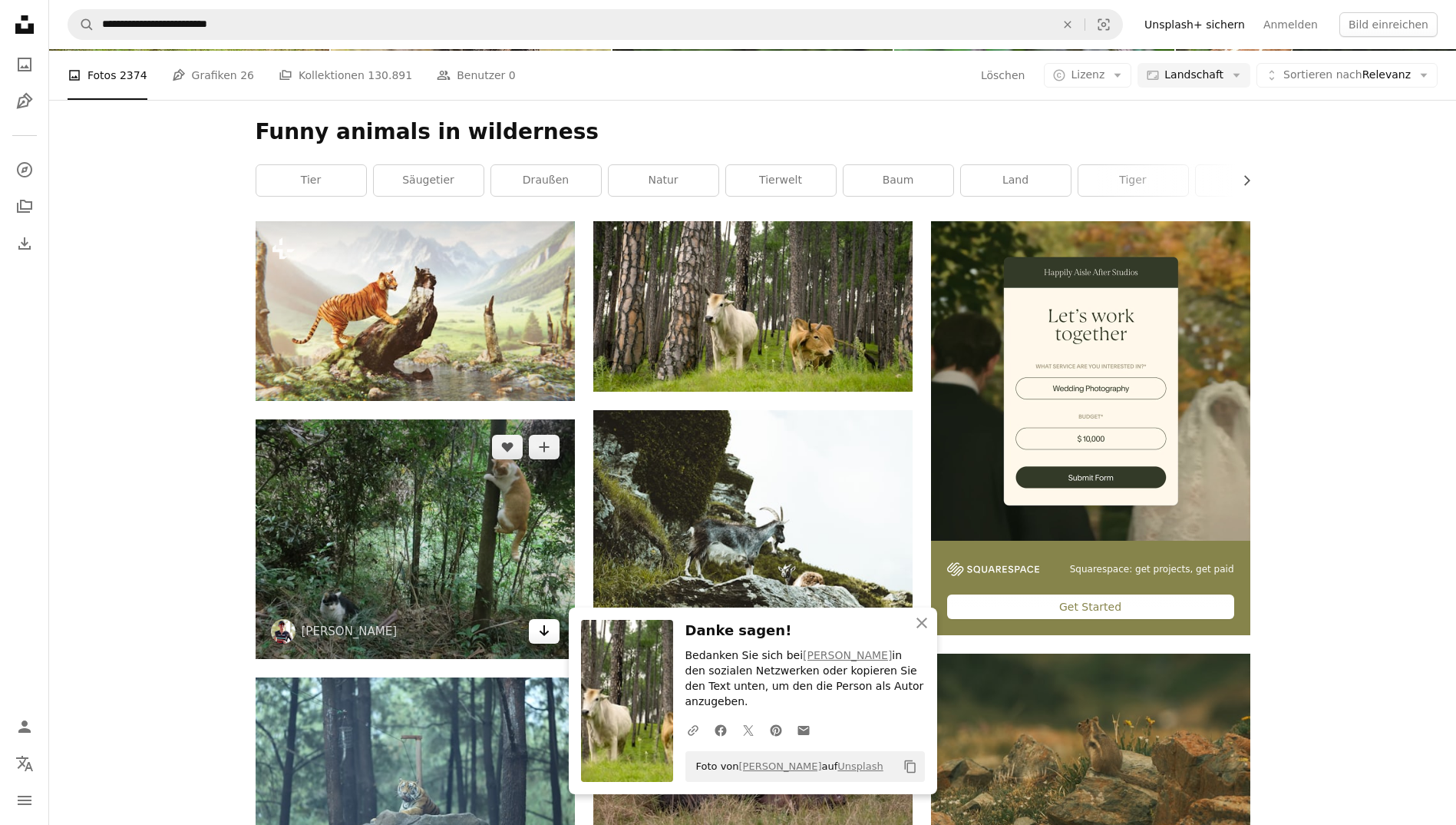
click at [538, 633] on icon "Arrow pointing down" at bounding box center [544, 630] width 13 height 19
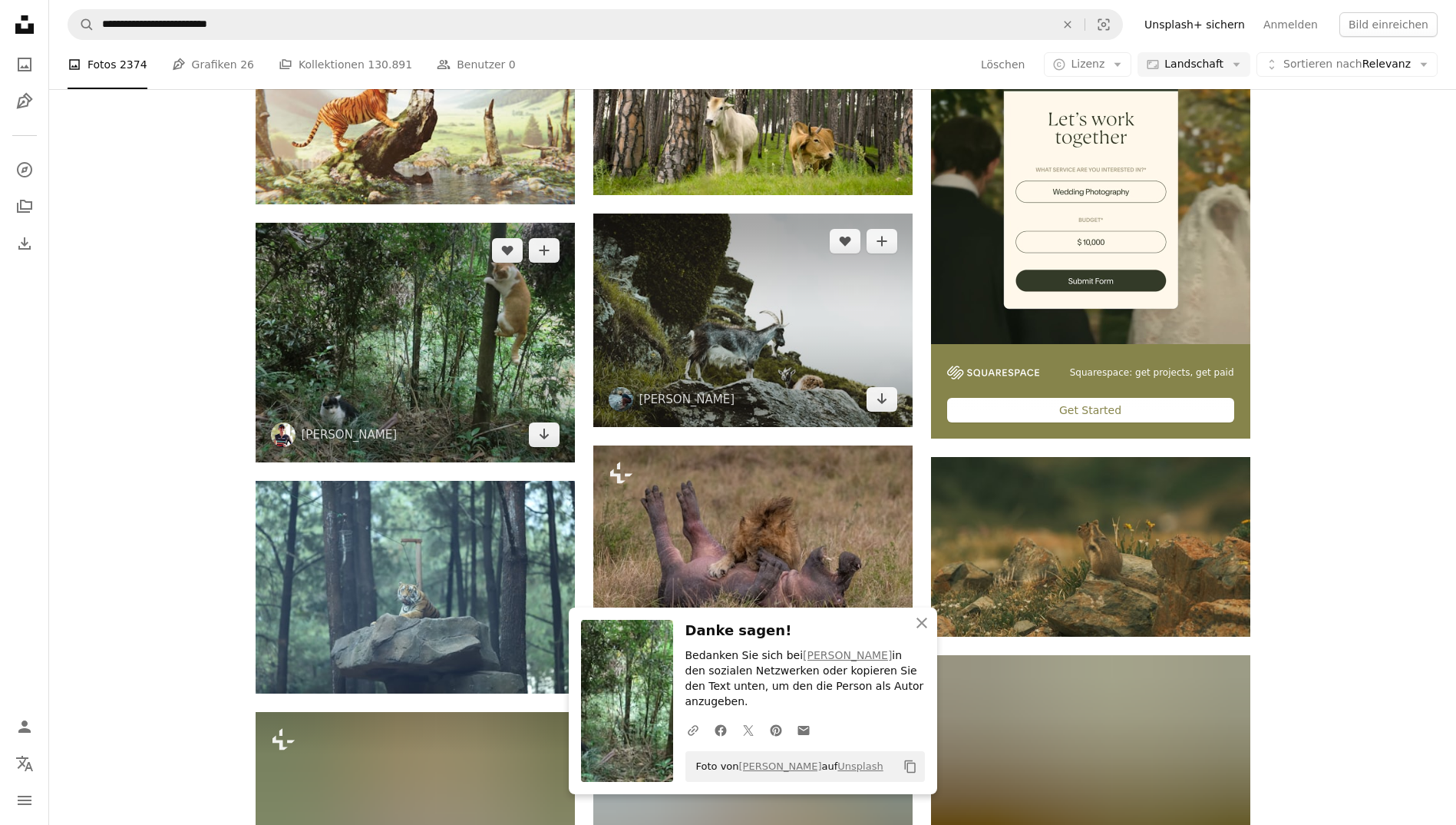
scroll to position [382, 0]
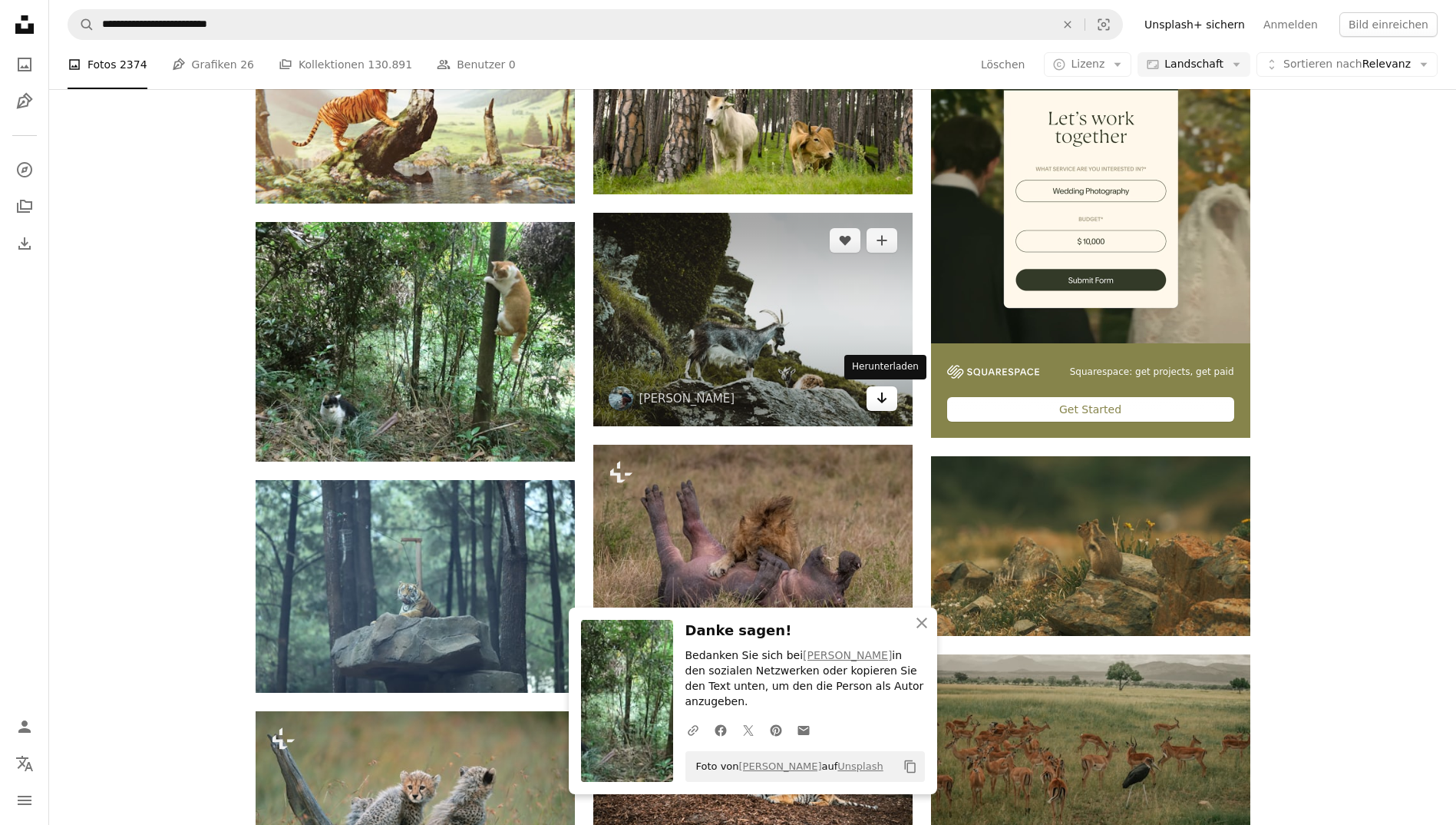
click at [873, 404] on link "Arrow pointing down" at bounding box center [882, 398] width 30 height 24
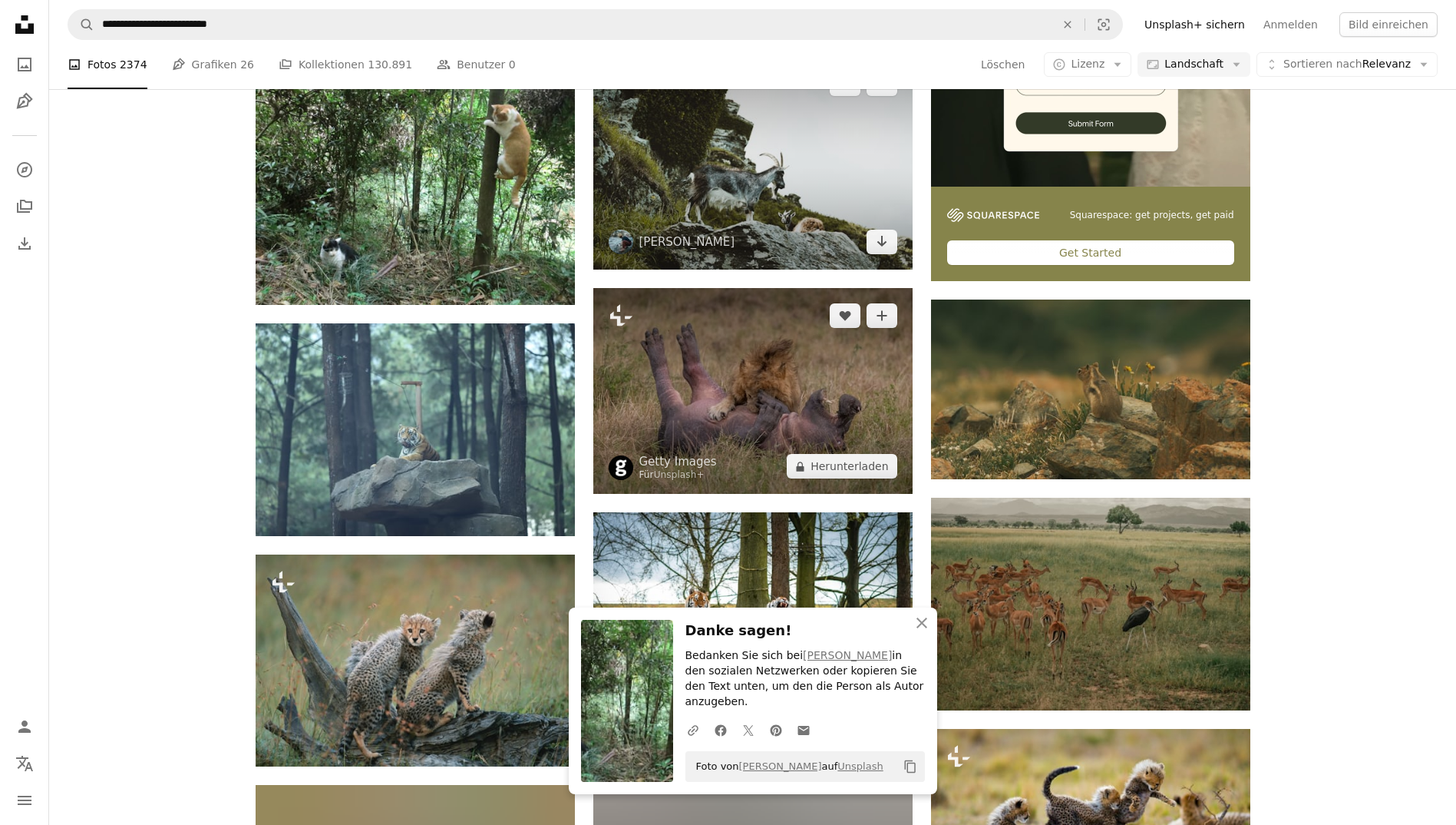
scroll to position [540, 0]
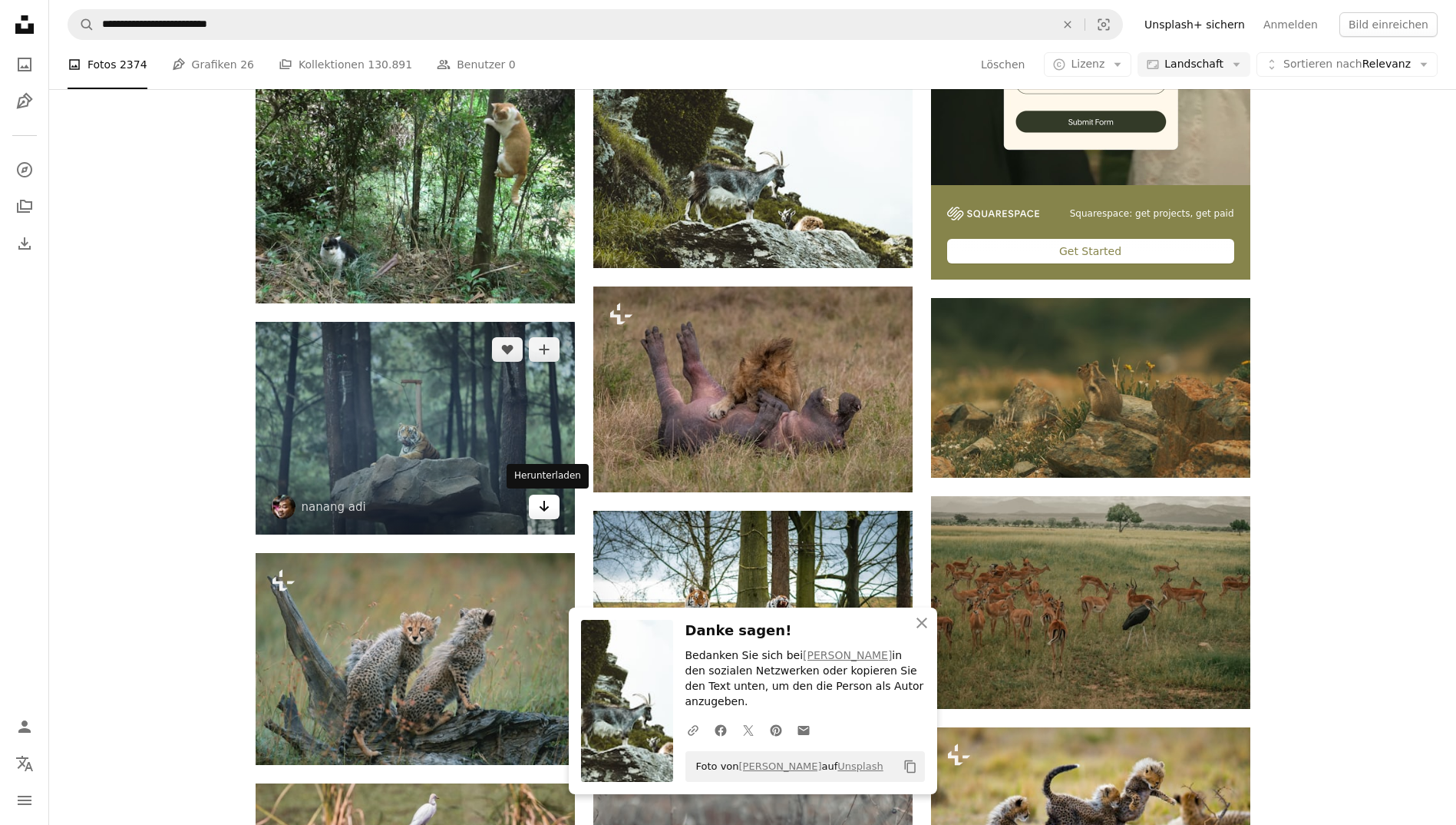
click at [542, 508] on icon "Arrow pointing down" at bounding box center [544, 506] width 13 height 19
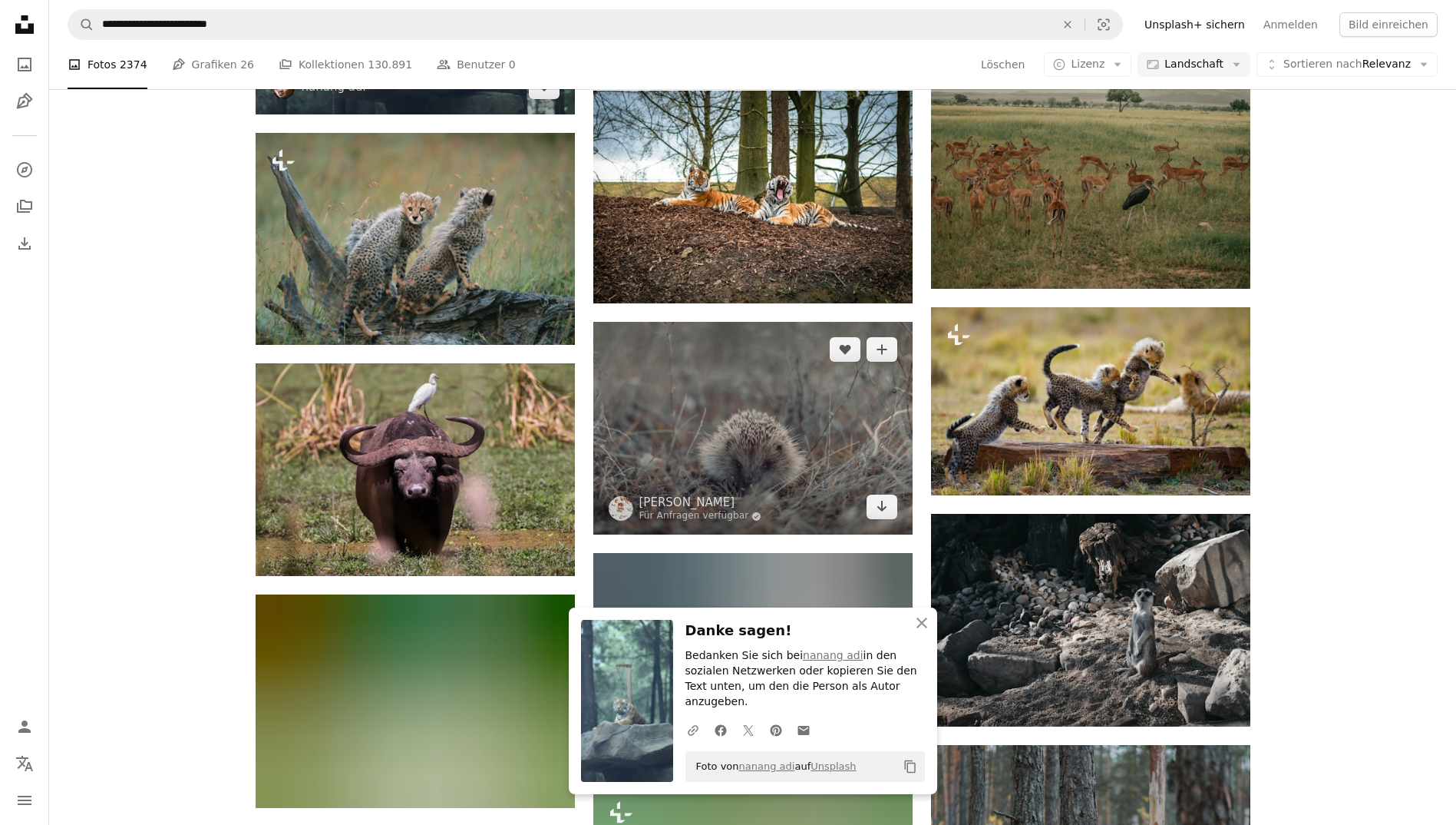
scroll to position [961, 0]
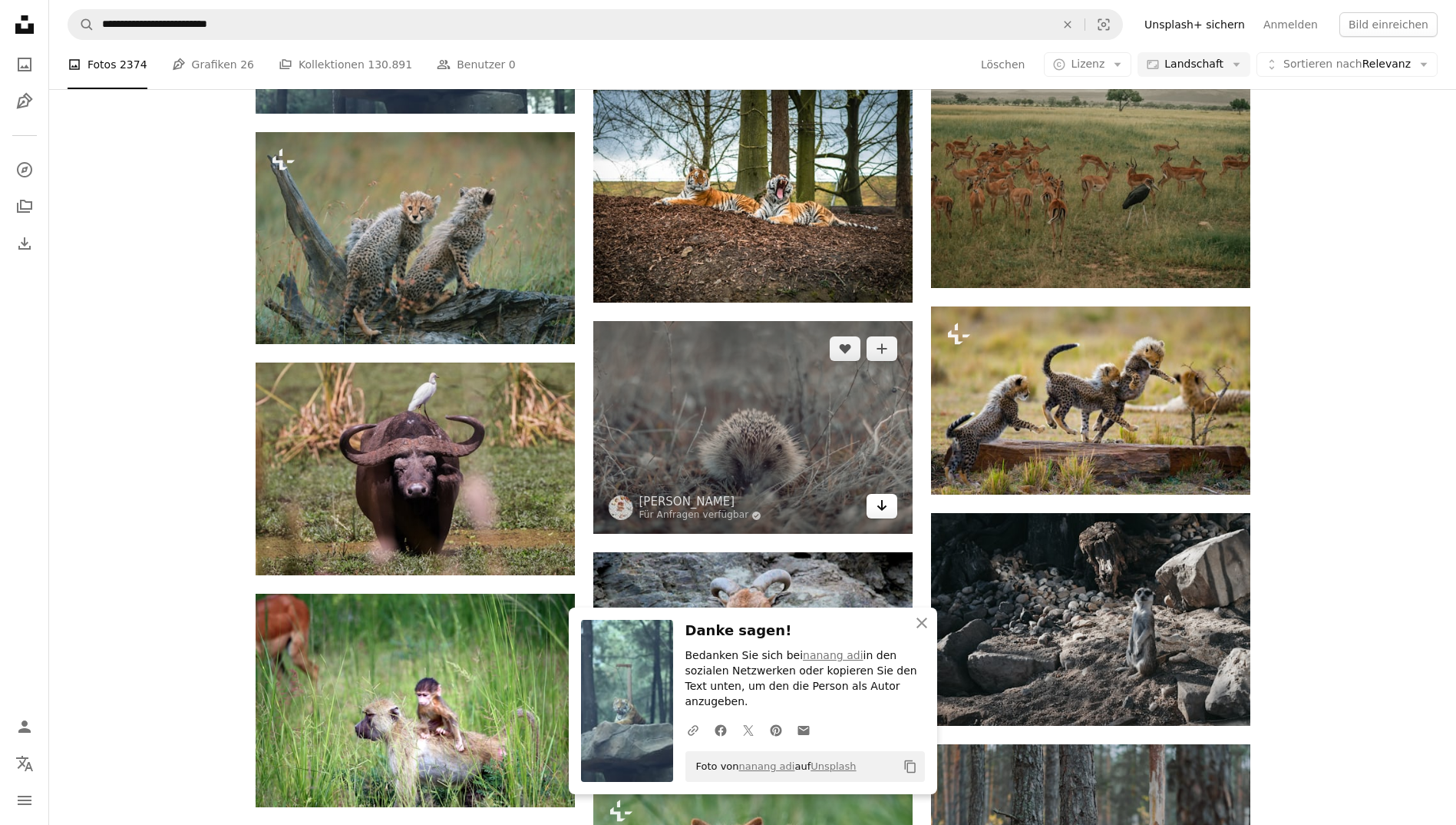
click at [875, 508] on icon "Arrow pointing down" at bounding box center [882, 505] width 13 height 19
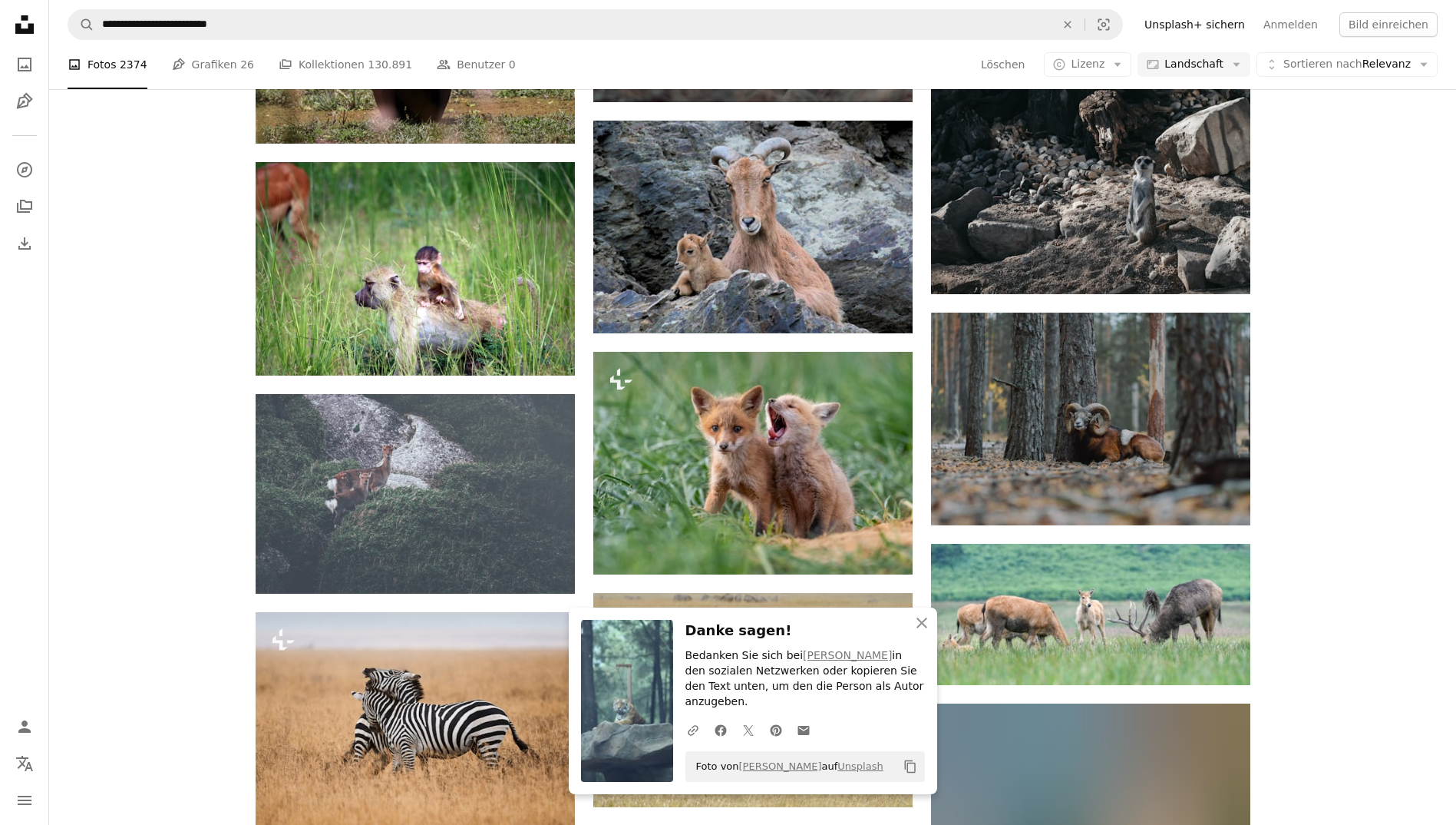
scroll to position [1396, 0]
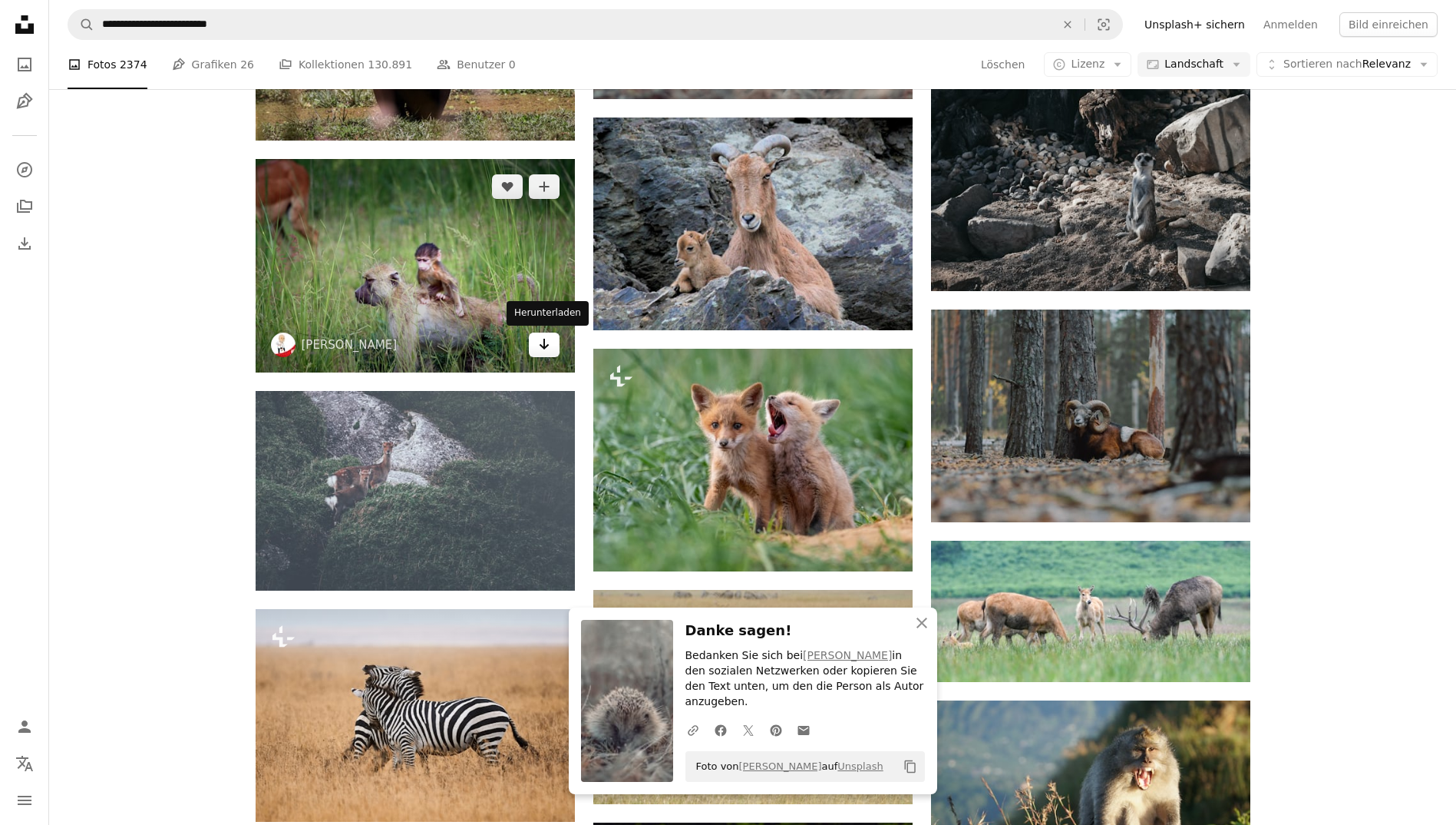
click at [539, 343] on icon "Arrow pointing down" at bounding box center [544, 344] width 13 height 19
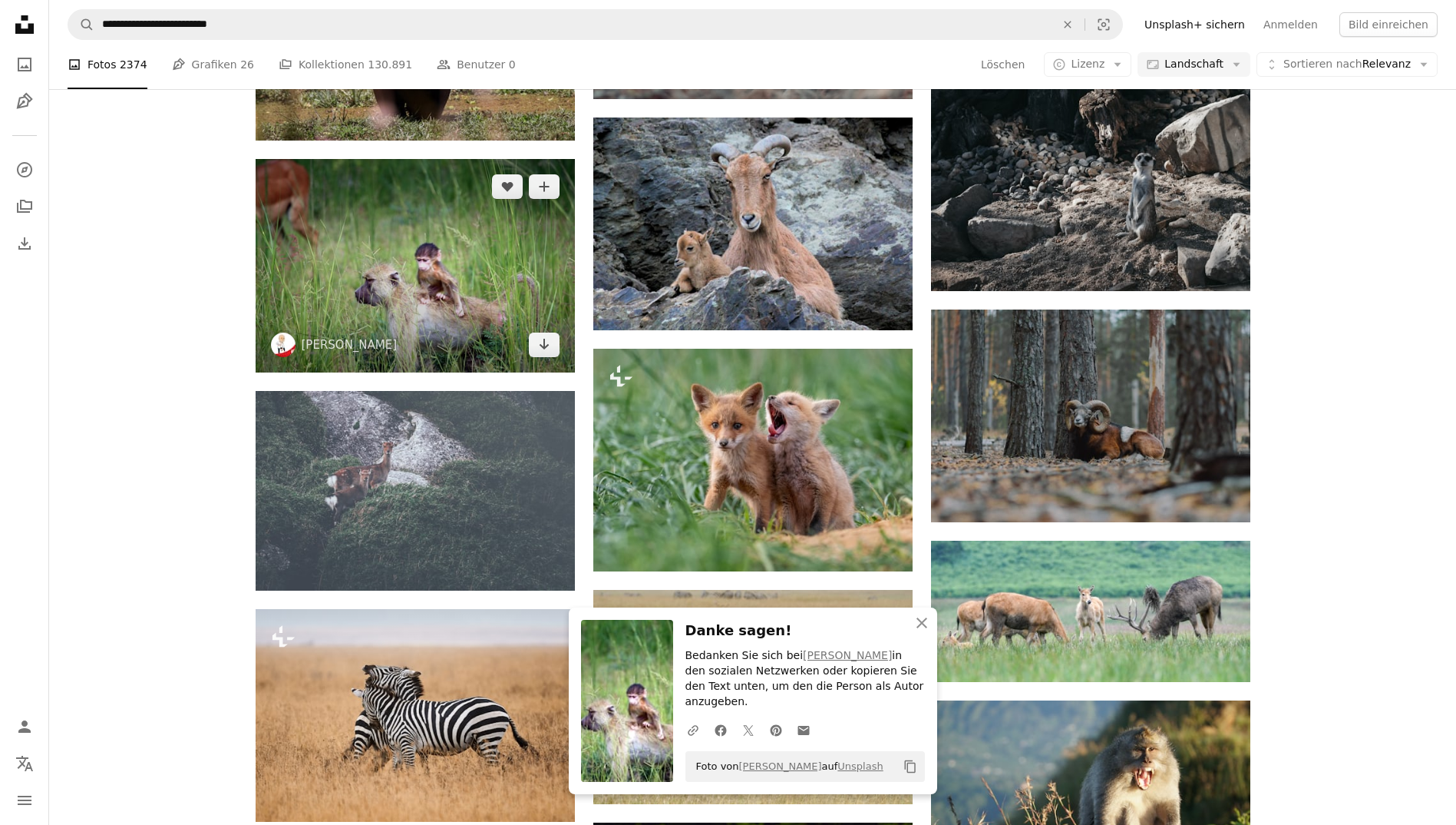
click at [391, 281] on img at bounding box center [415, 265] width 319 height 213
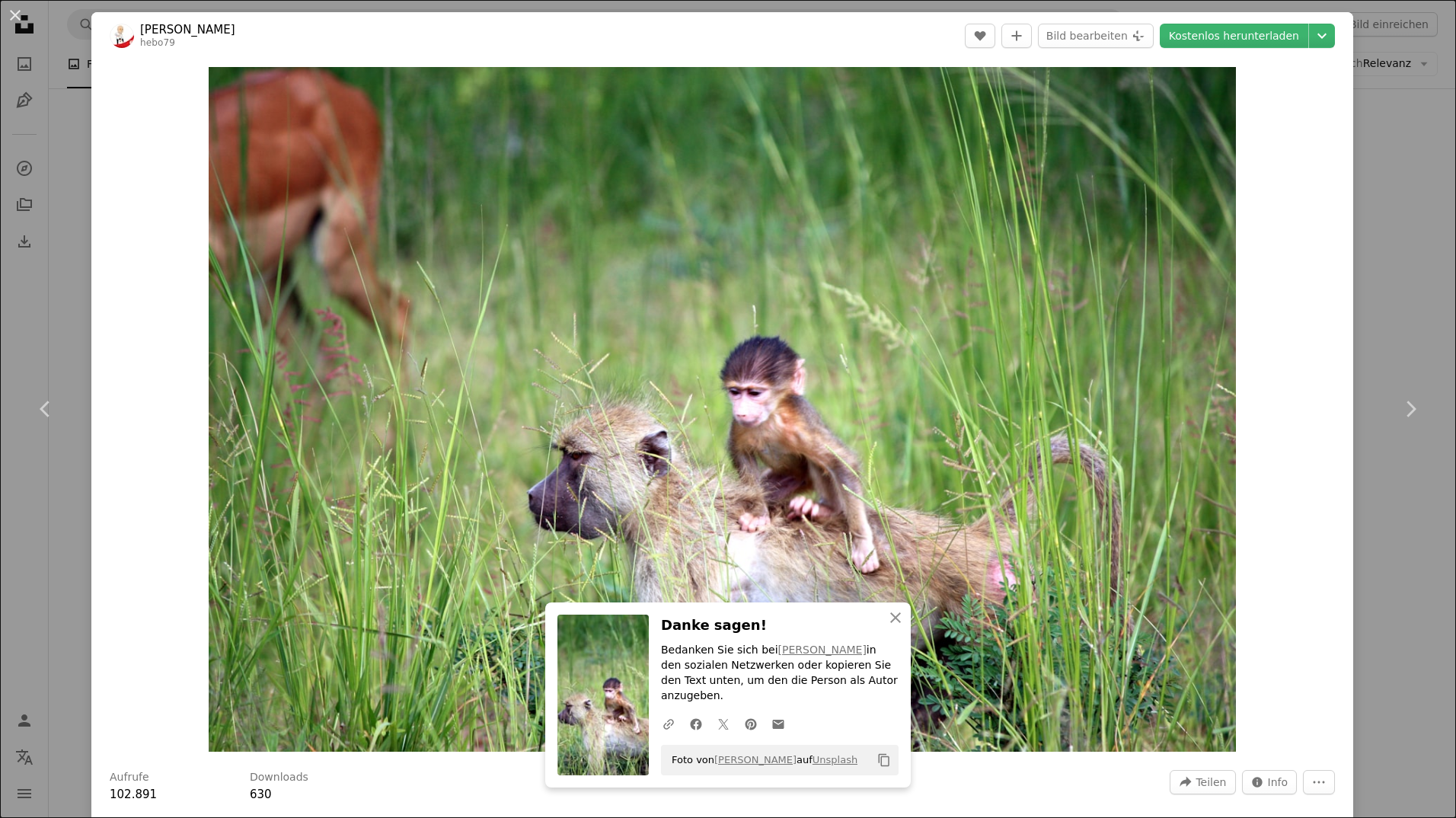
click at [1403, 291] on div "An X shape Chevron left Chevron right [PERSON_NAME] hebo79 A heart A plus sign …" at bounding box center [728, 409] width 1456 height 818
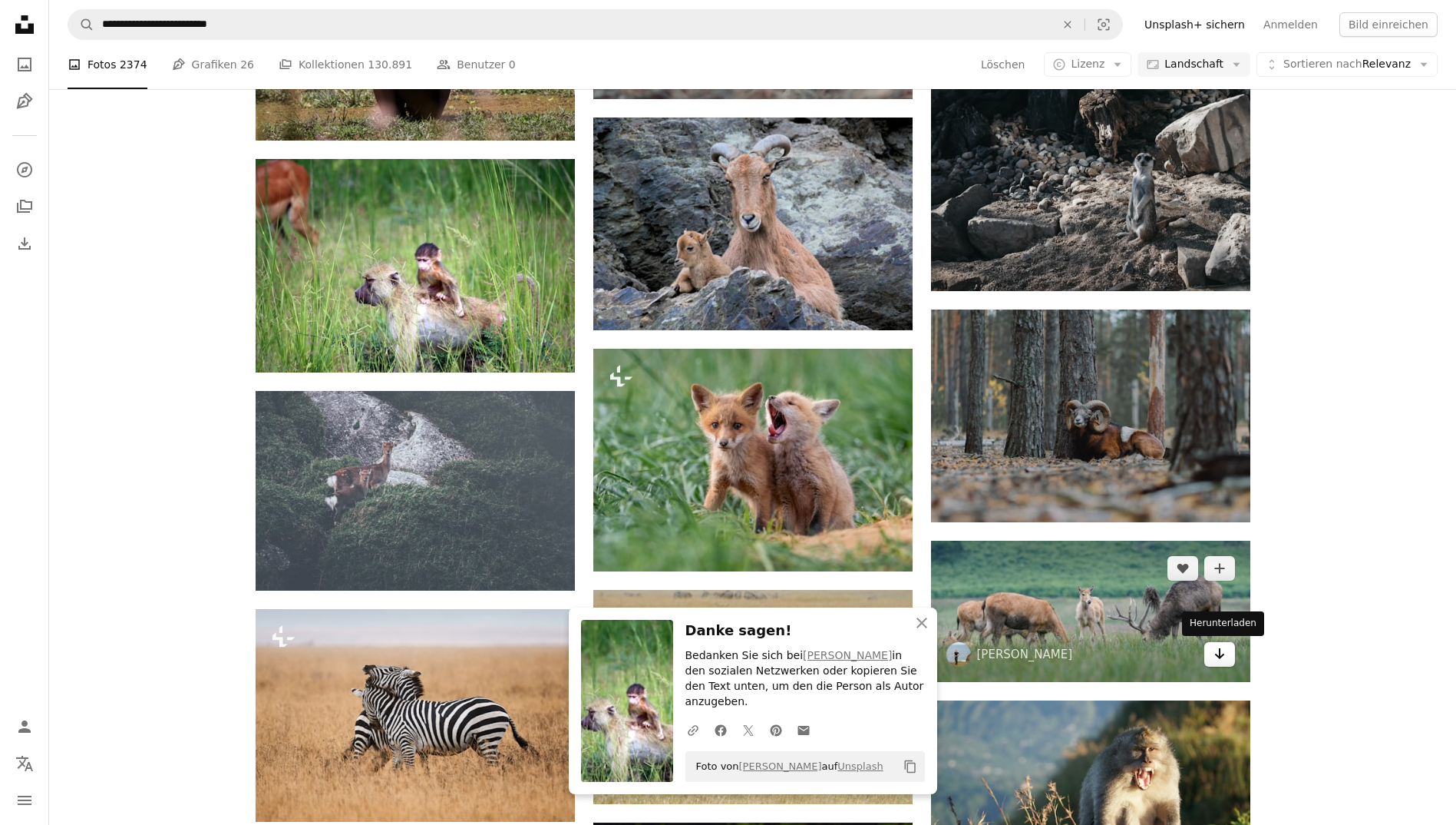
click at [1221, 662] on icon "Arrow pointing down" at bounding box center [1219, 654] width 13 height 19
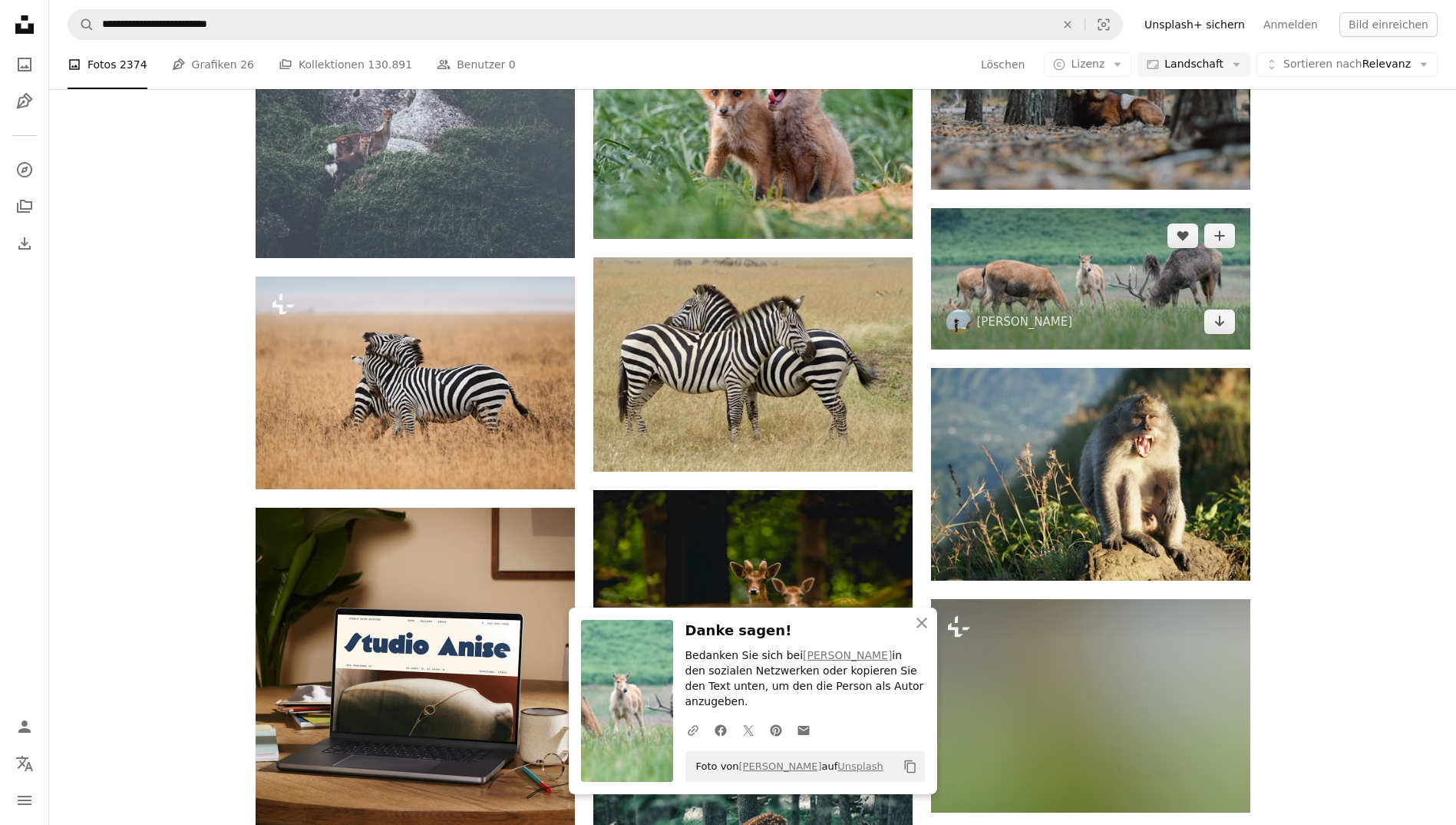
scroll to position [1733, 0]
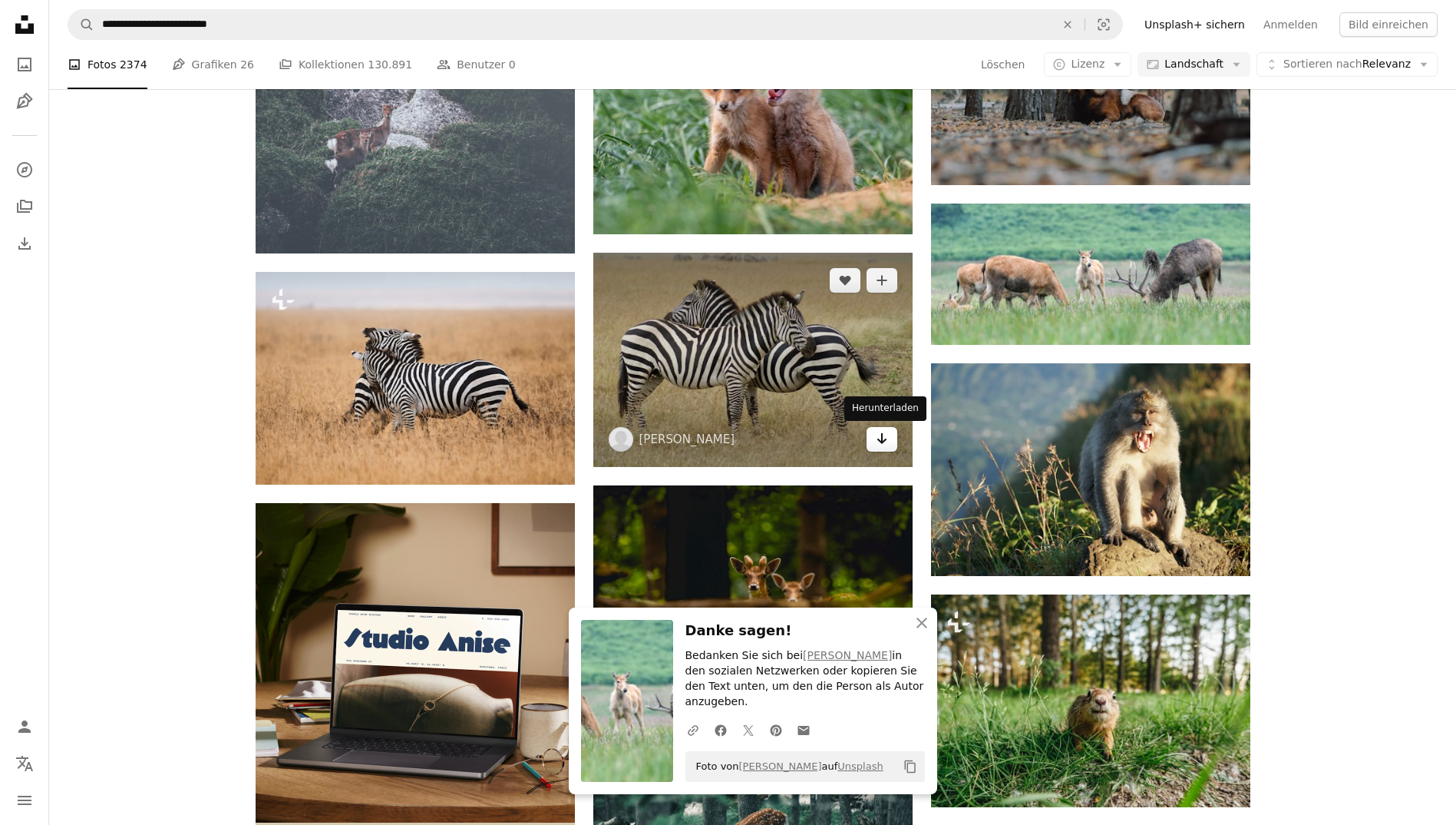
click at [884, 430] on icon "Arrow pointing down" at bounding box center [882, 439] width 13 height 19
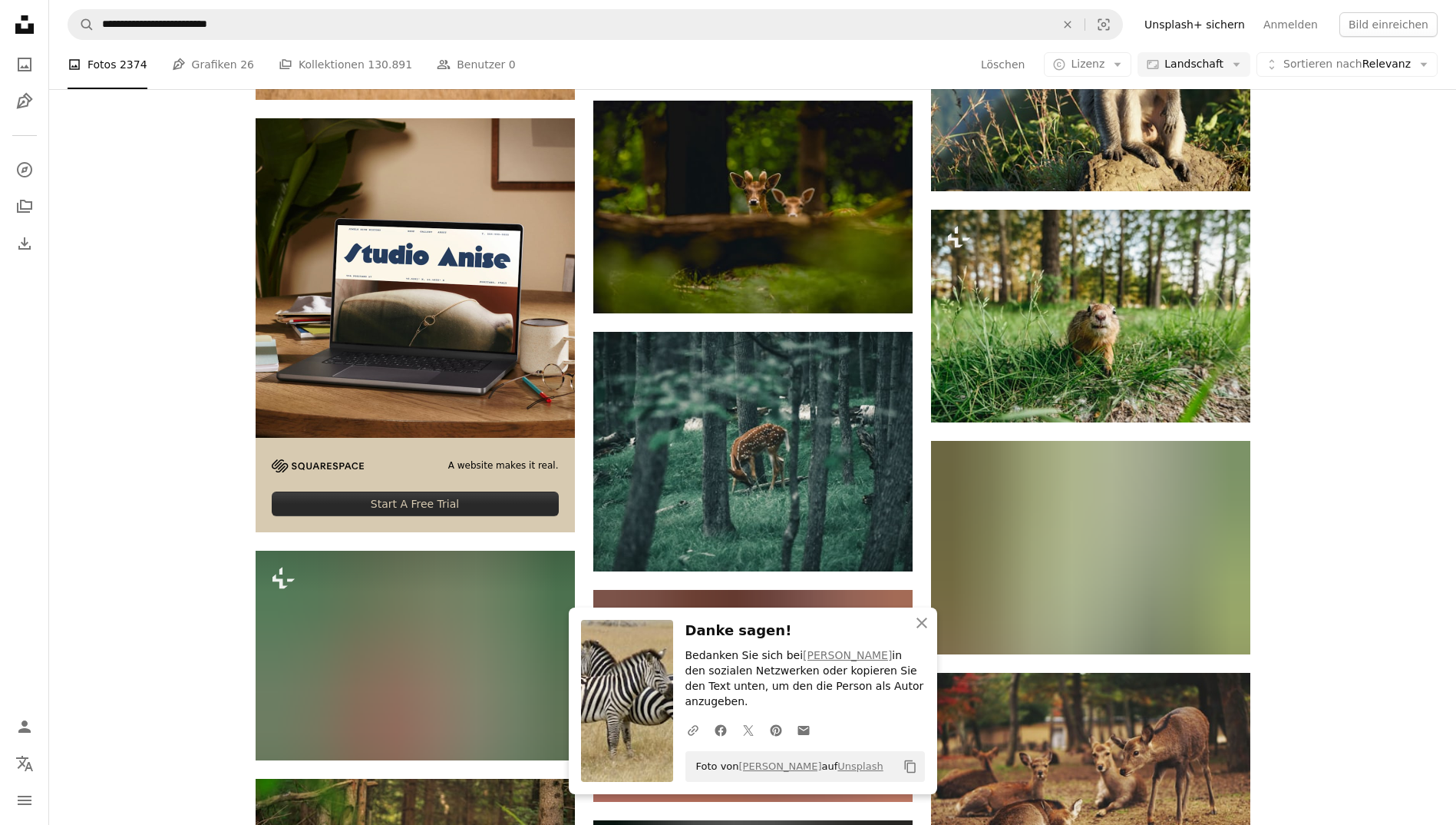
scroll to position [2120, 0]
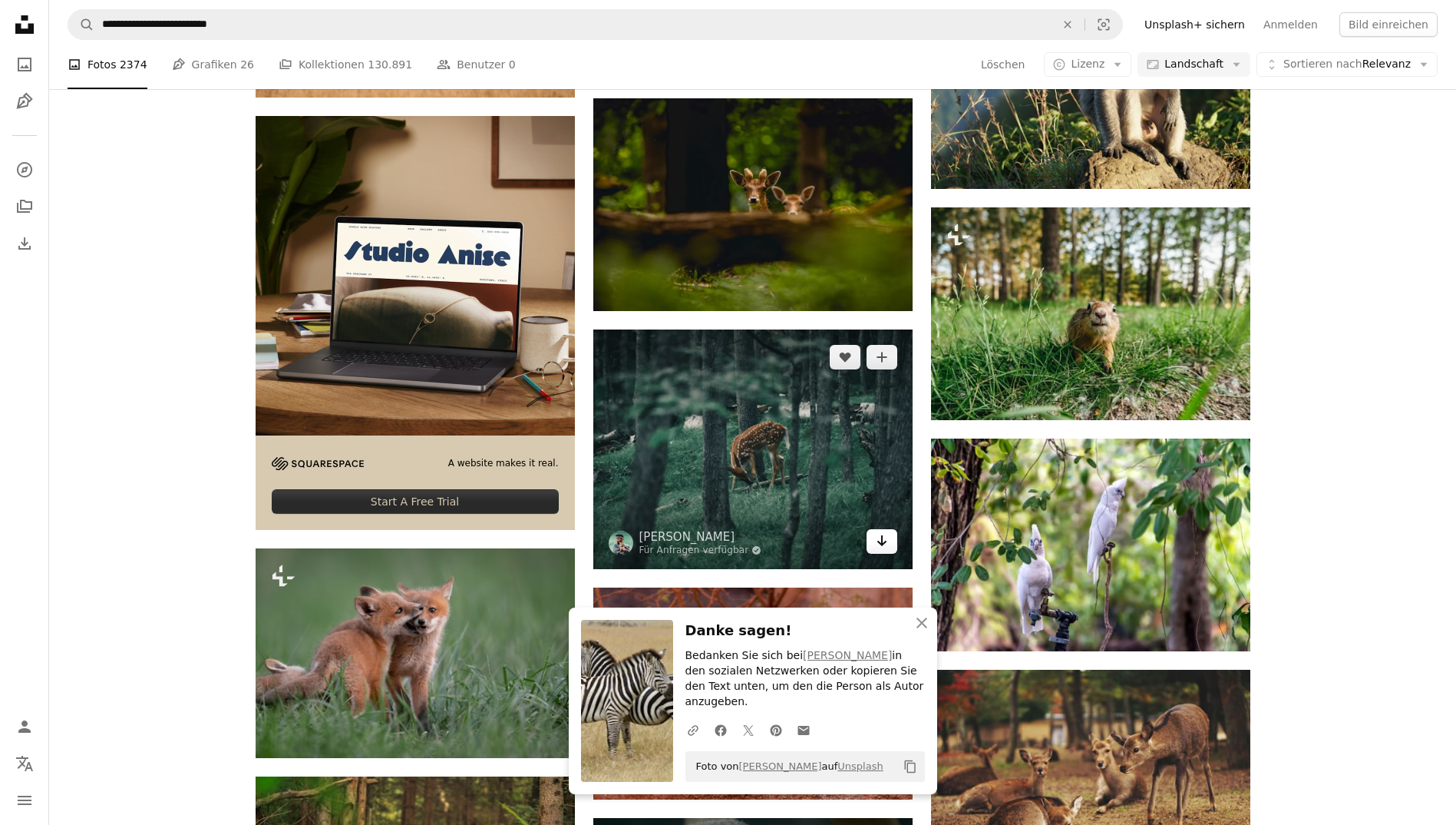
click at [885, 540] on icon "Arrow pointing down" at bounding box center [882, 540] width 13 height 19
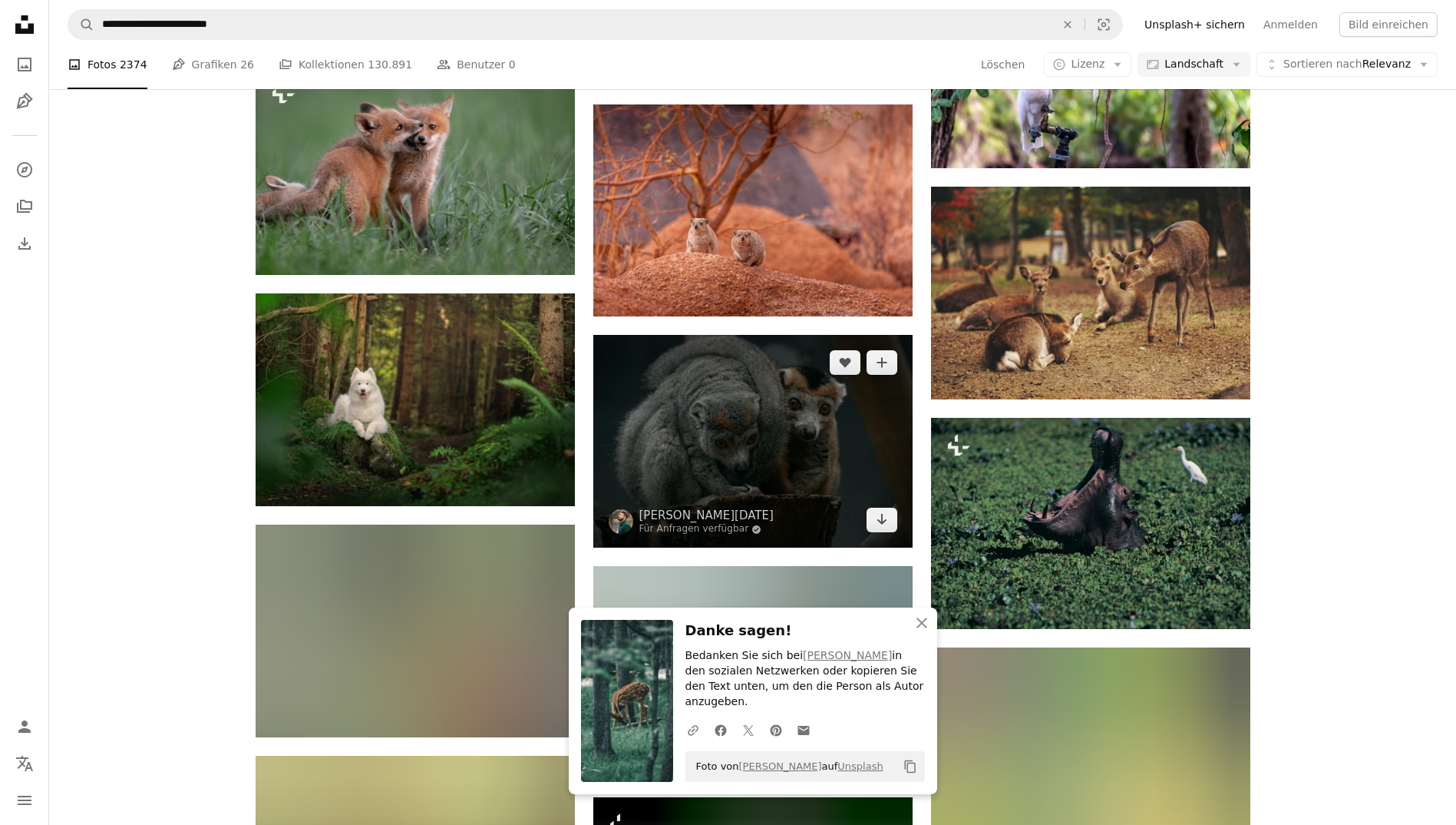
scroll to position [2613, 0]
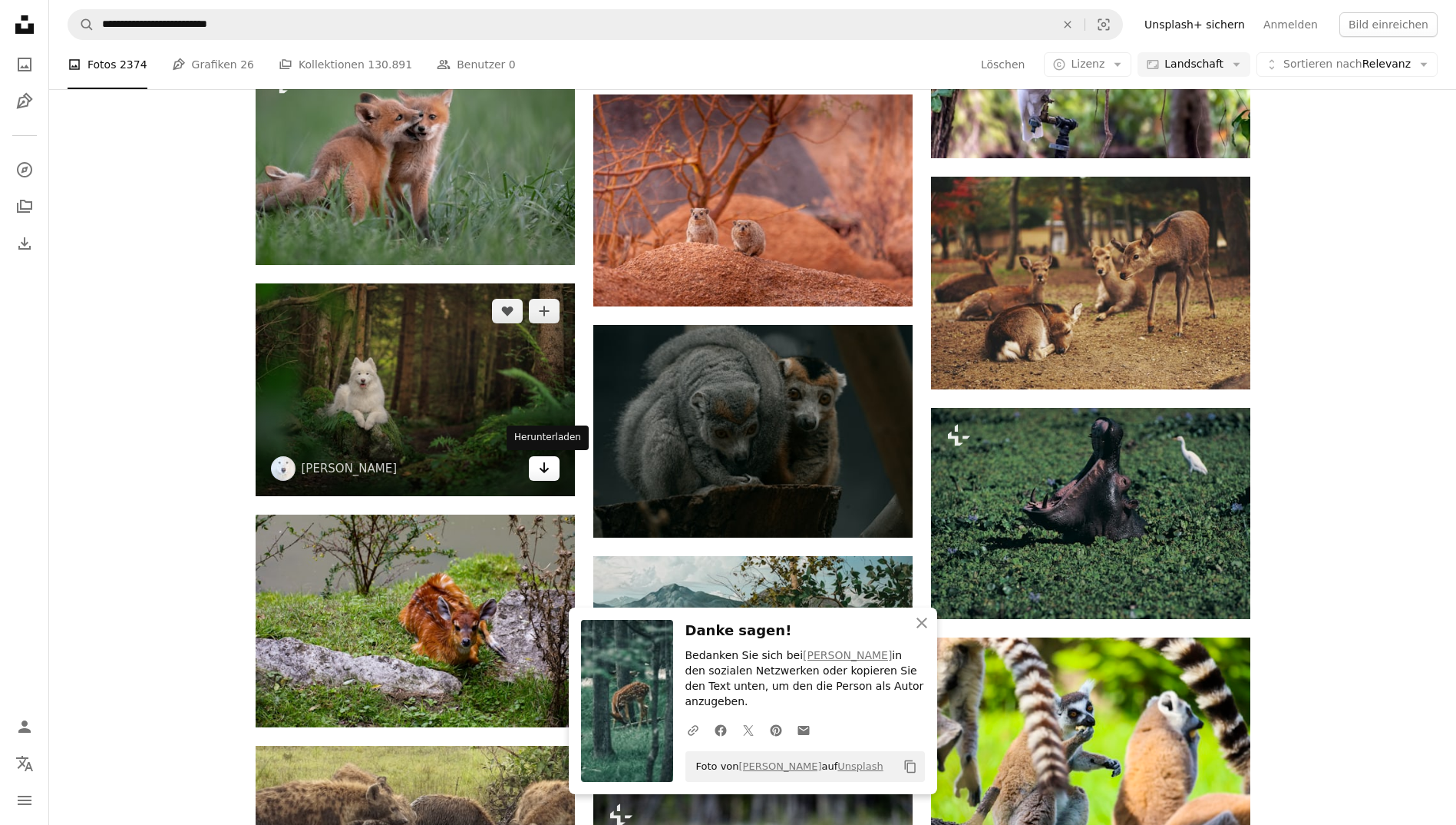
click at [535, 464] on link "Arrow pointing down" at bounding box center [544, 468] width 30 height 24
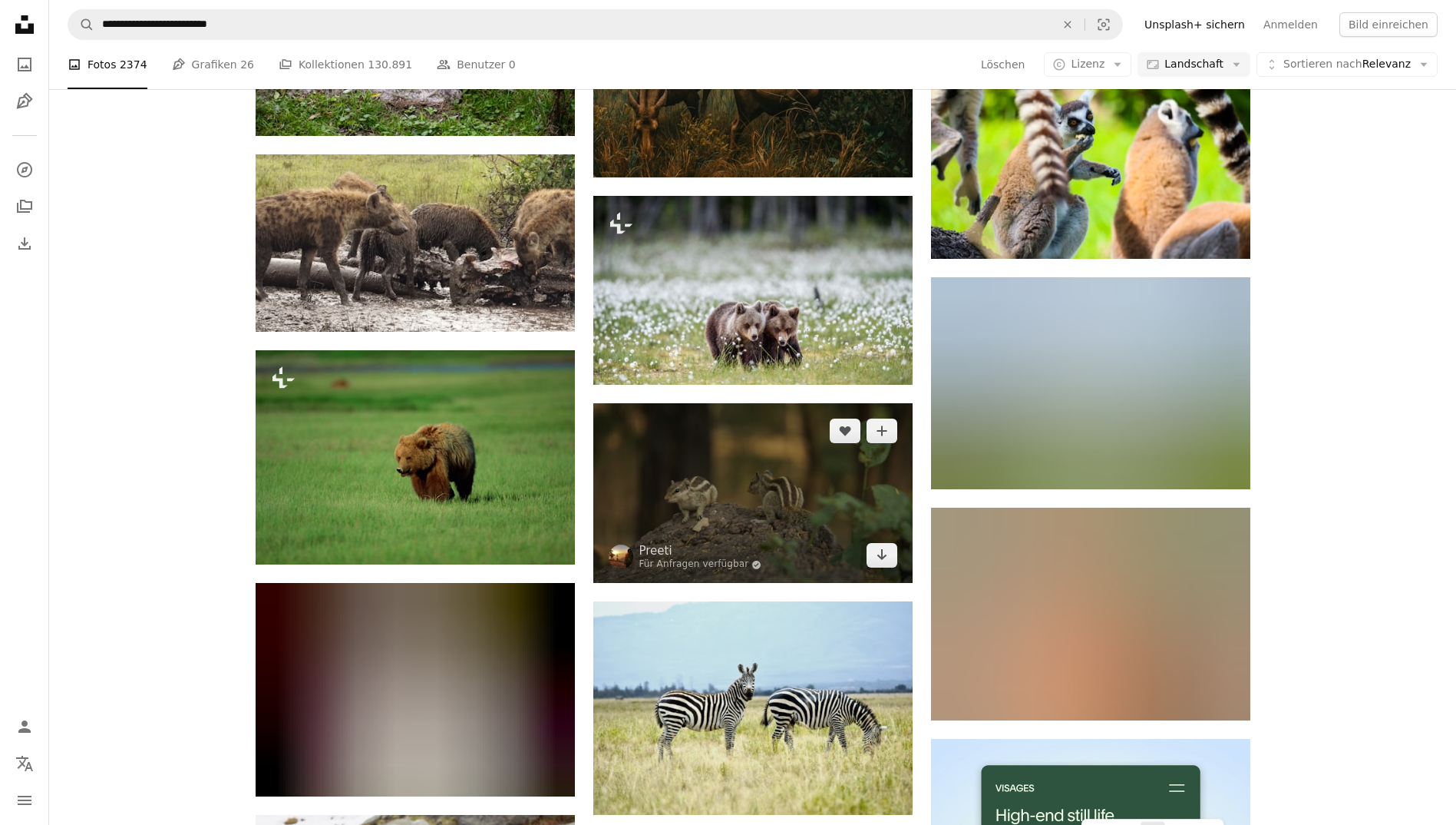
scroll to position [3205, 0]
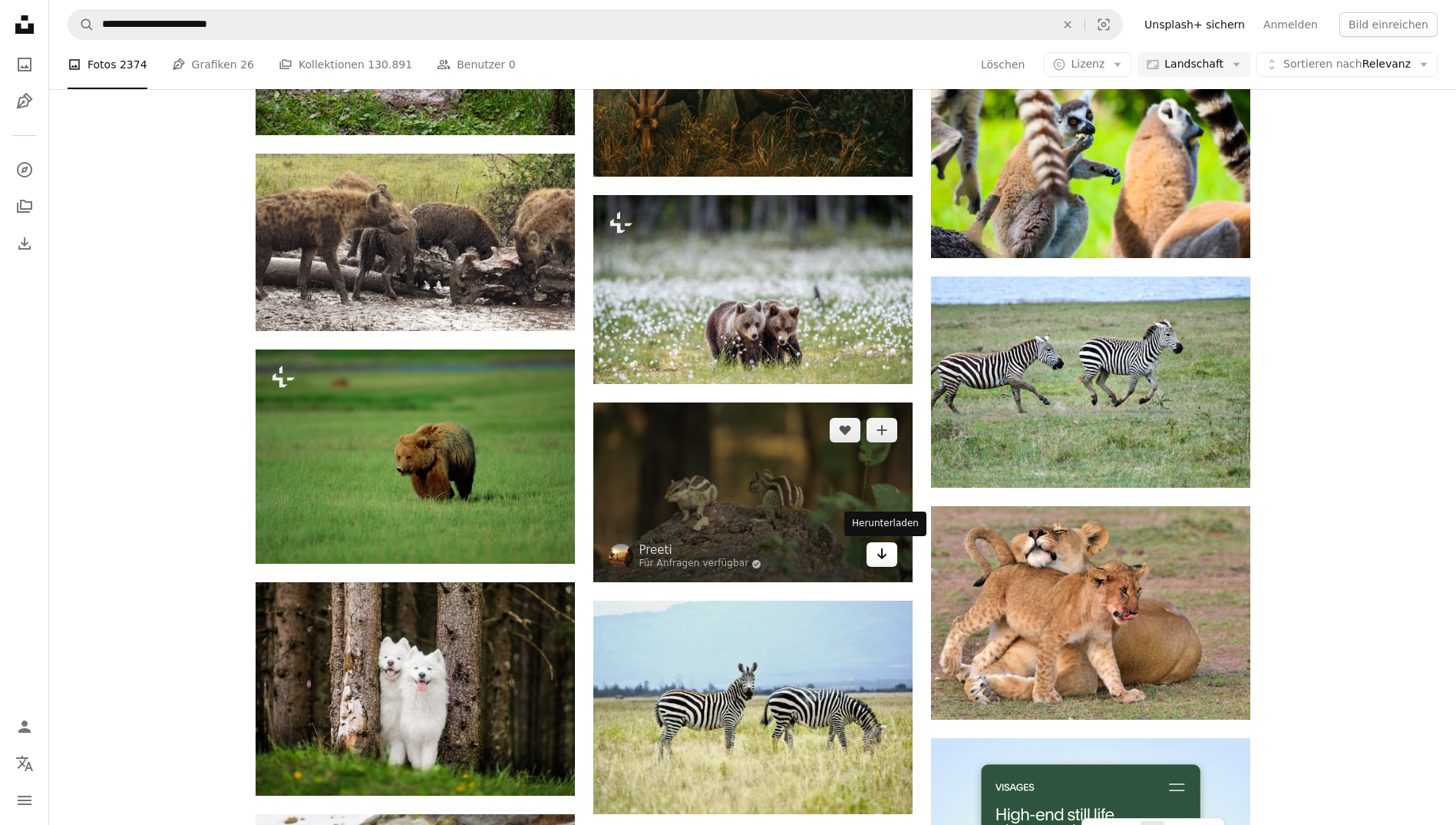
click at [885, 551] on icon "Arrow pointing down" at bounding box center [882, 554] width 13 height 19
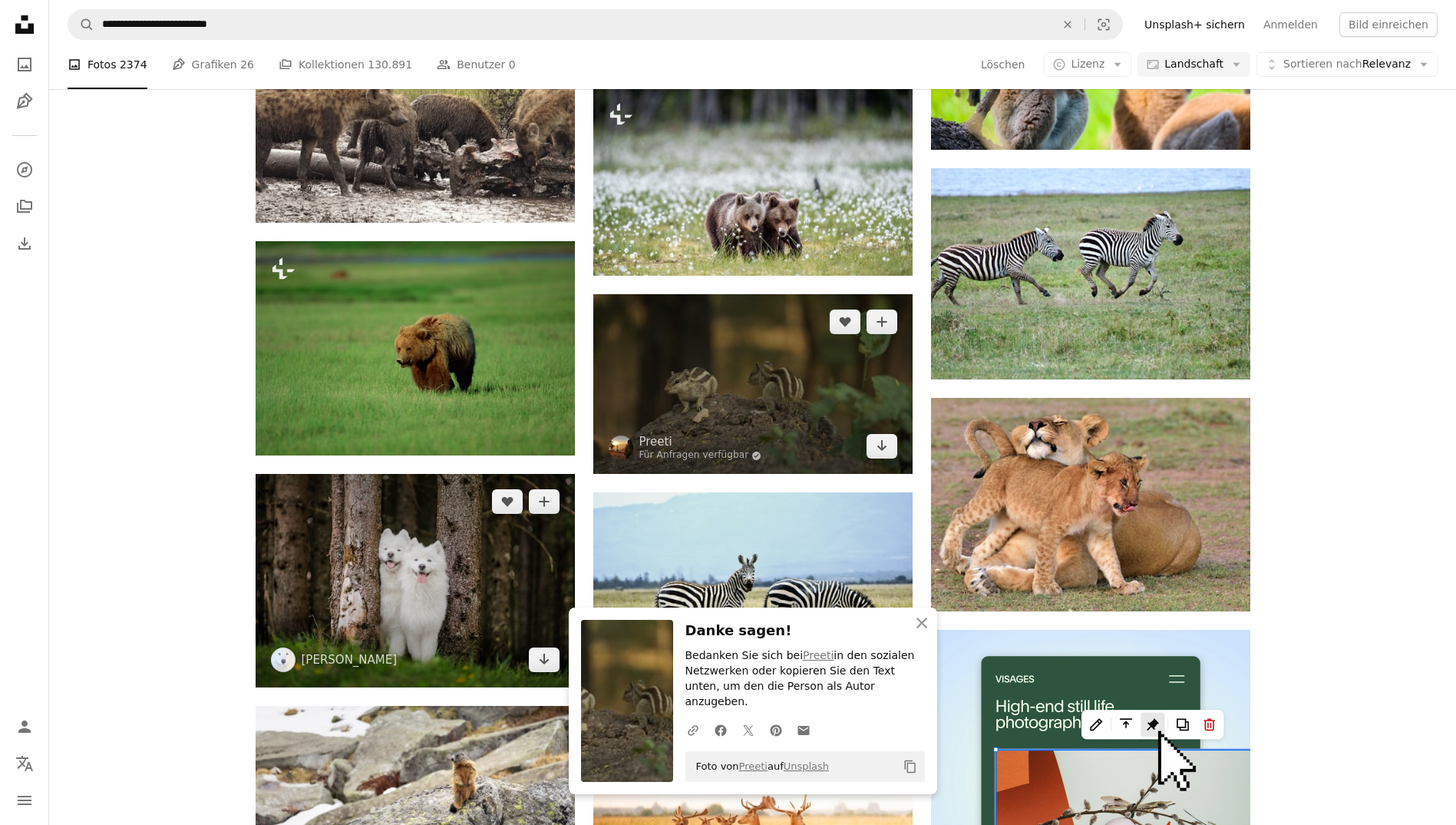
scroll to position [3330, 0]
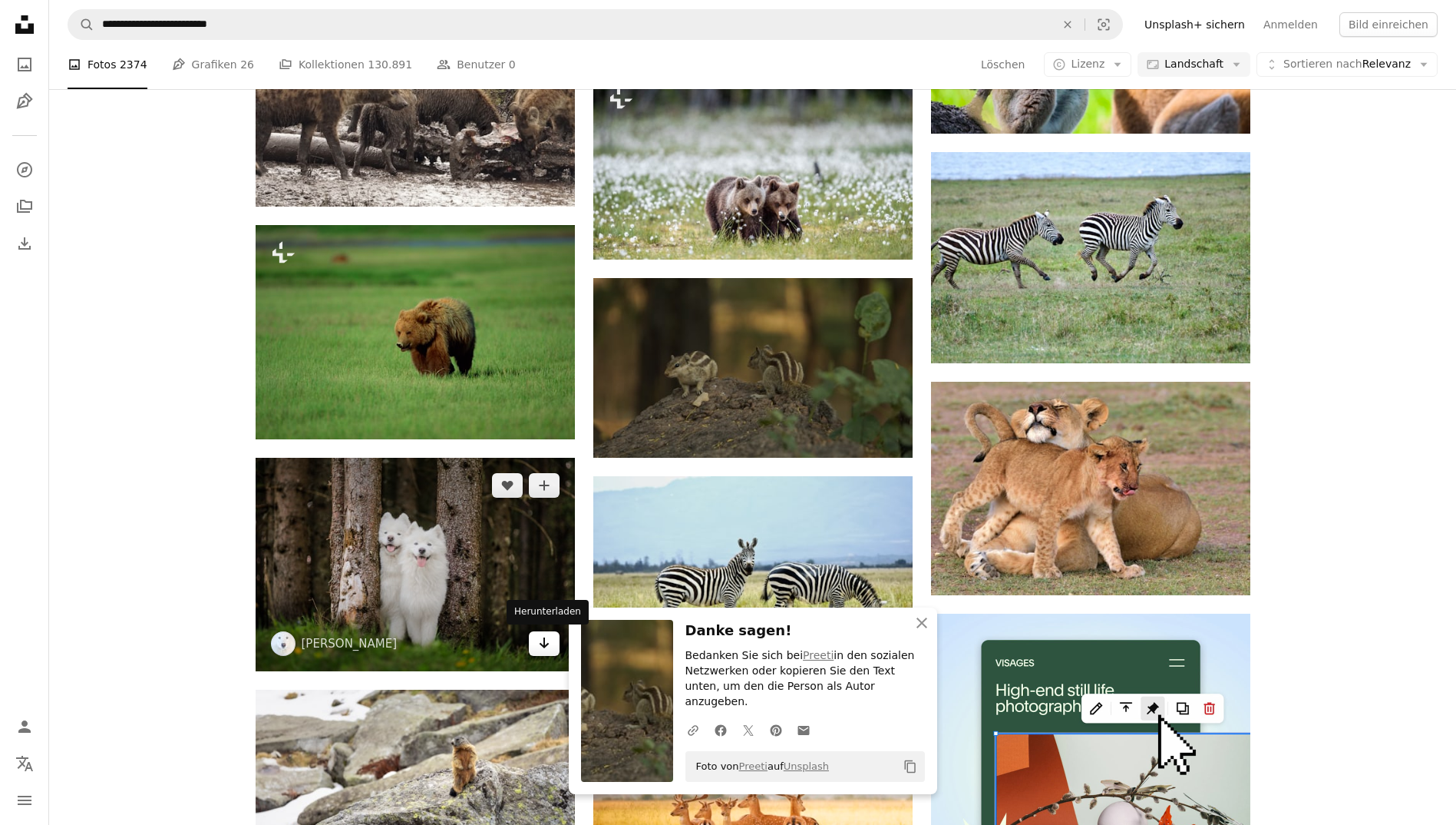
click at [541, 651] on icon "Arrow pointing down" at bounding box center [544, 643] width 13 height 19
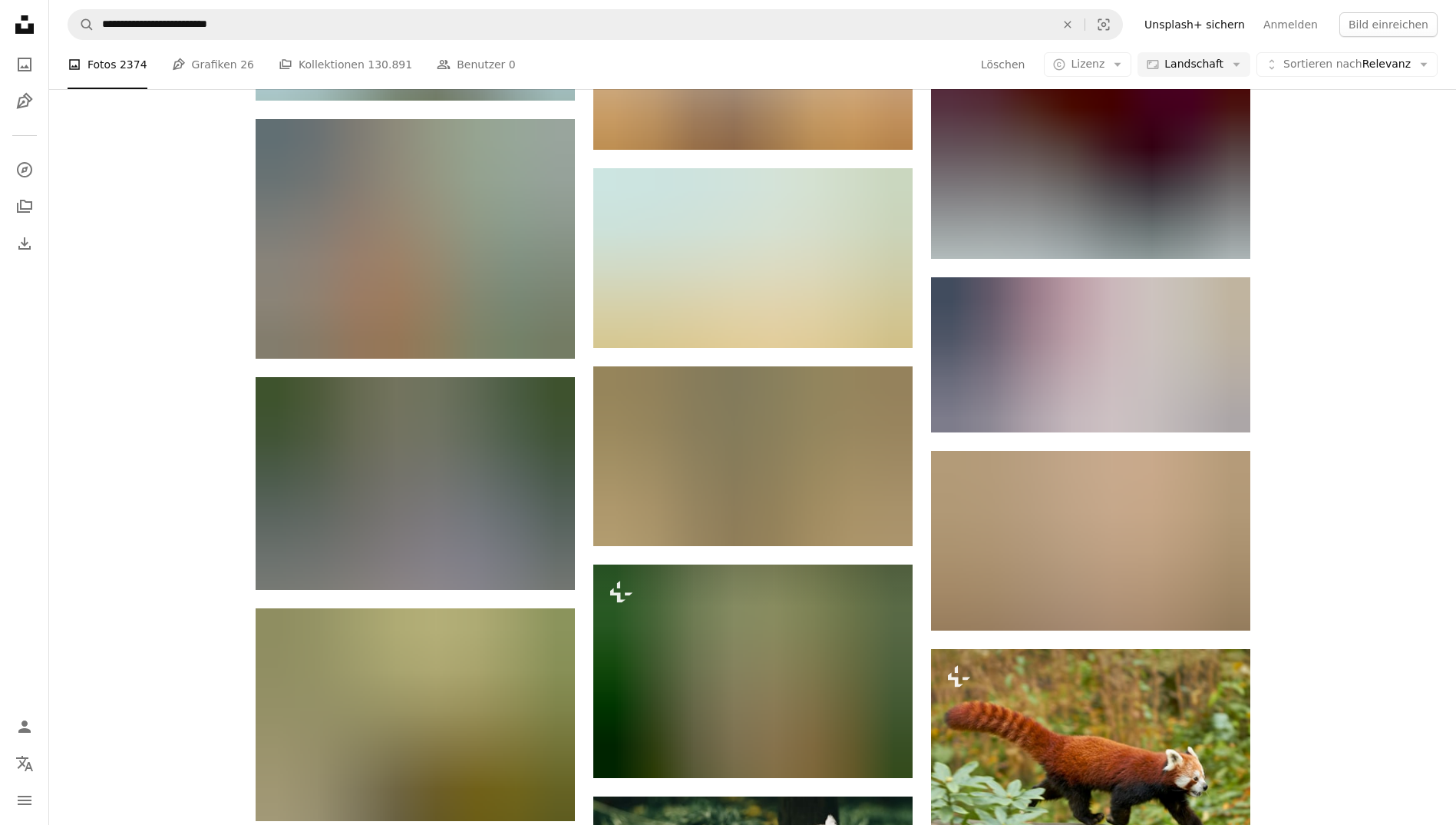
scroll to position [4762, 0]
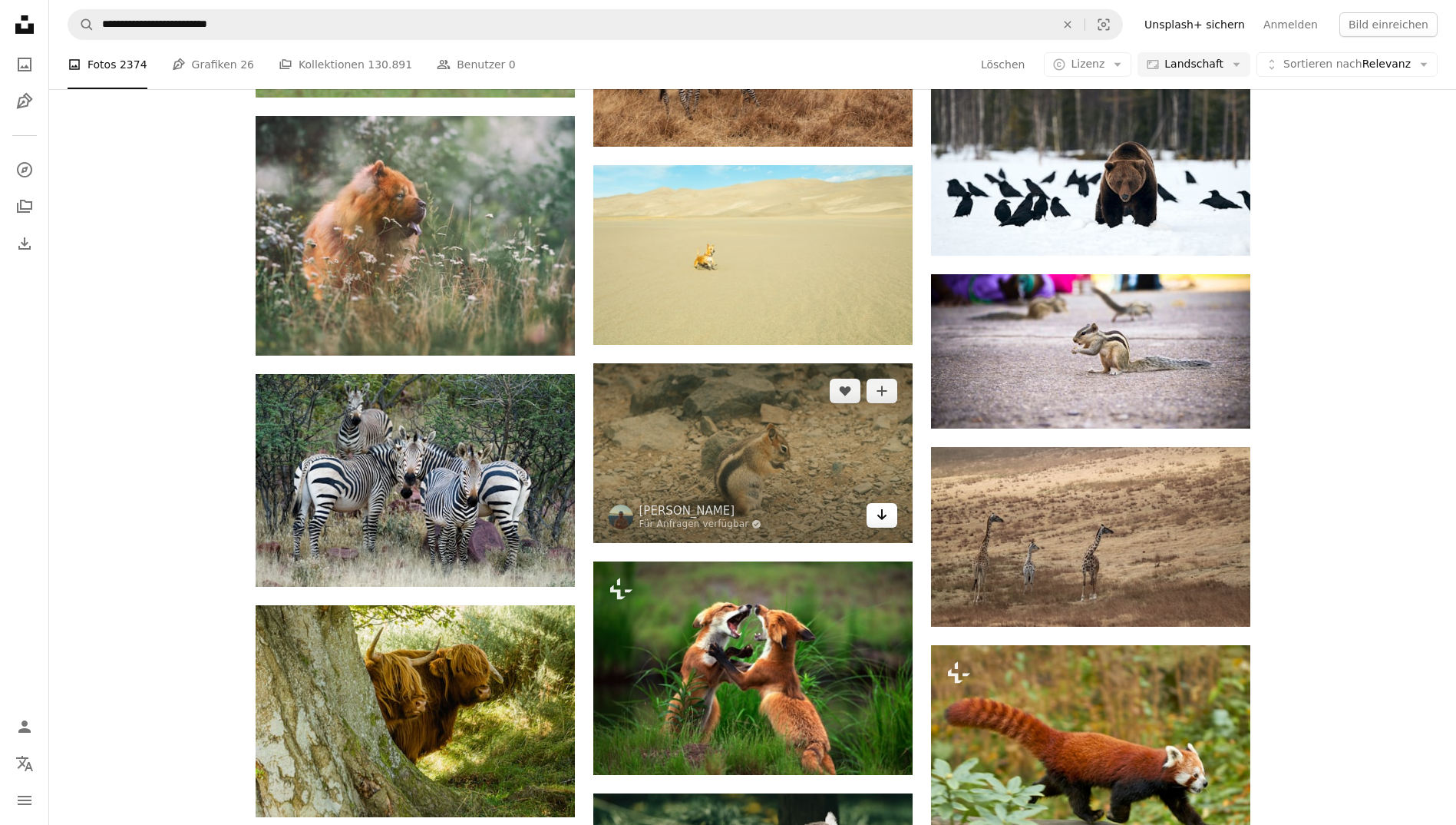
click at [885, 512] on icon "Arrow pointing down" at bounding box center [882, 515] width 13 height 19
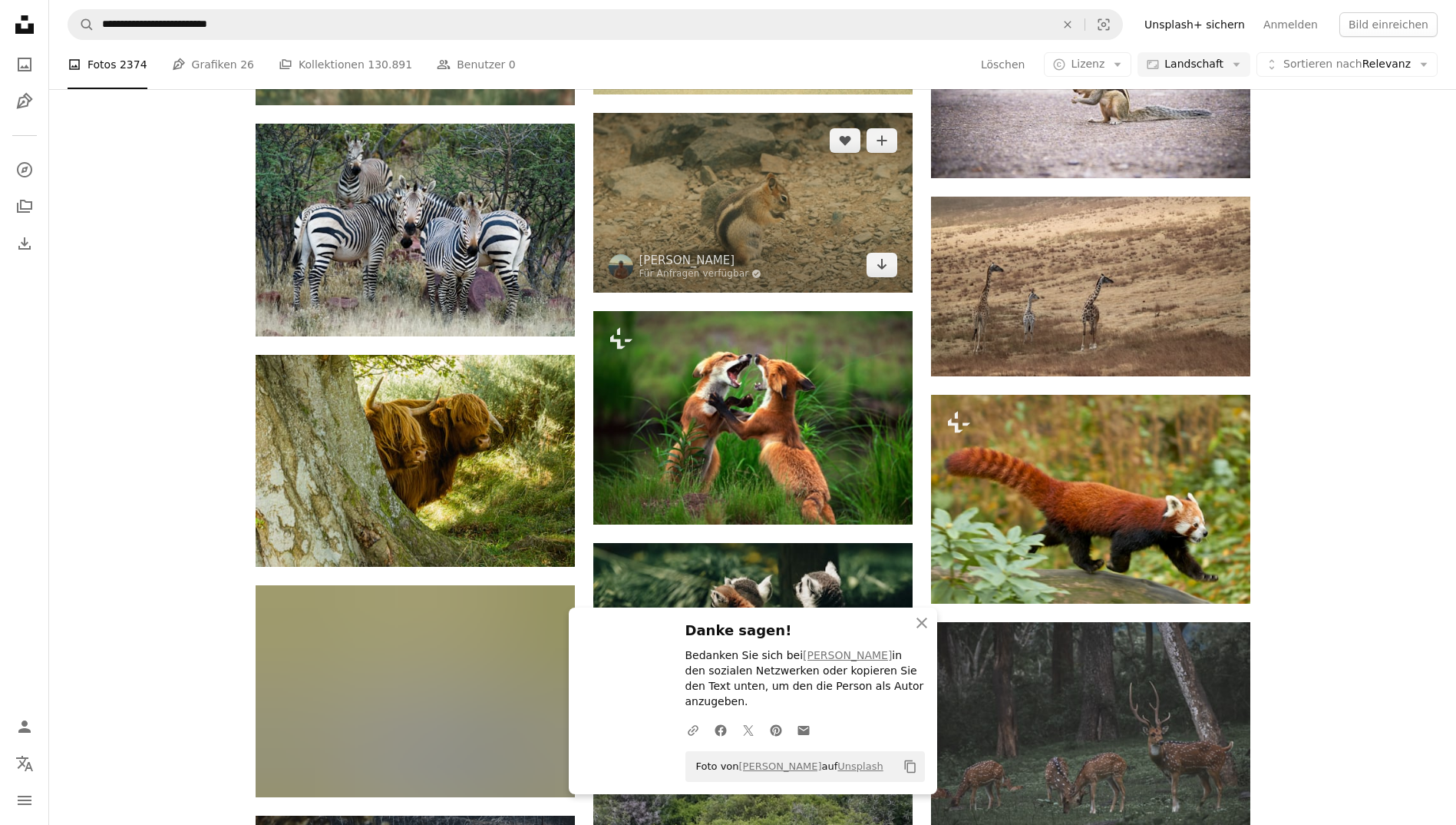
scroll to position [5024, 0]
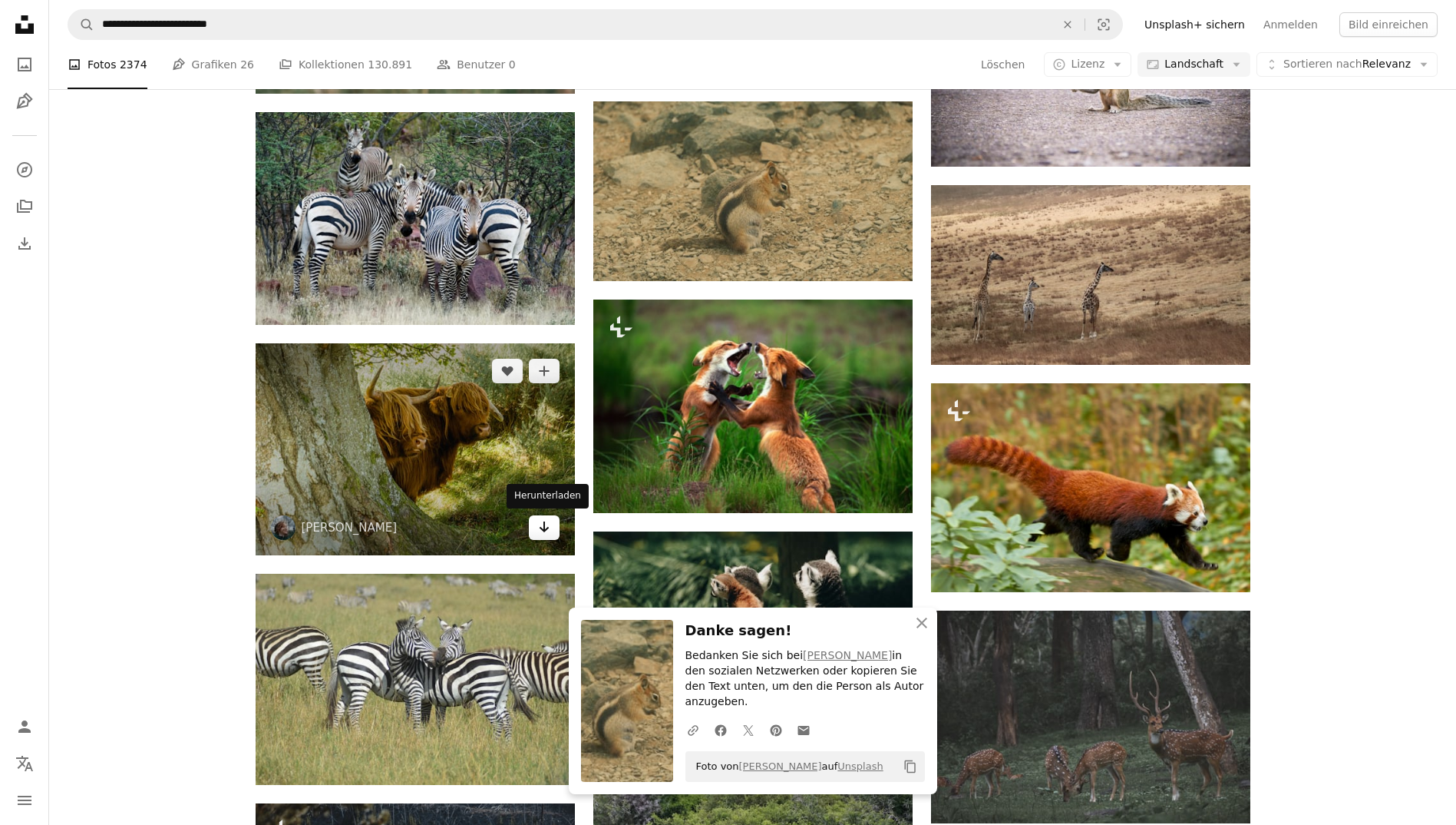
click at [546, 536] on link "Arrow pointing down" at bounding box center [544, 527] width 30 height 24
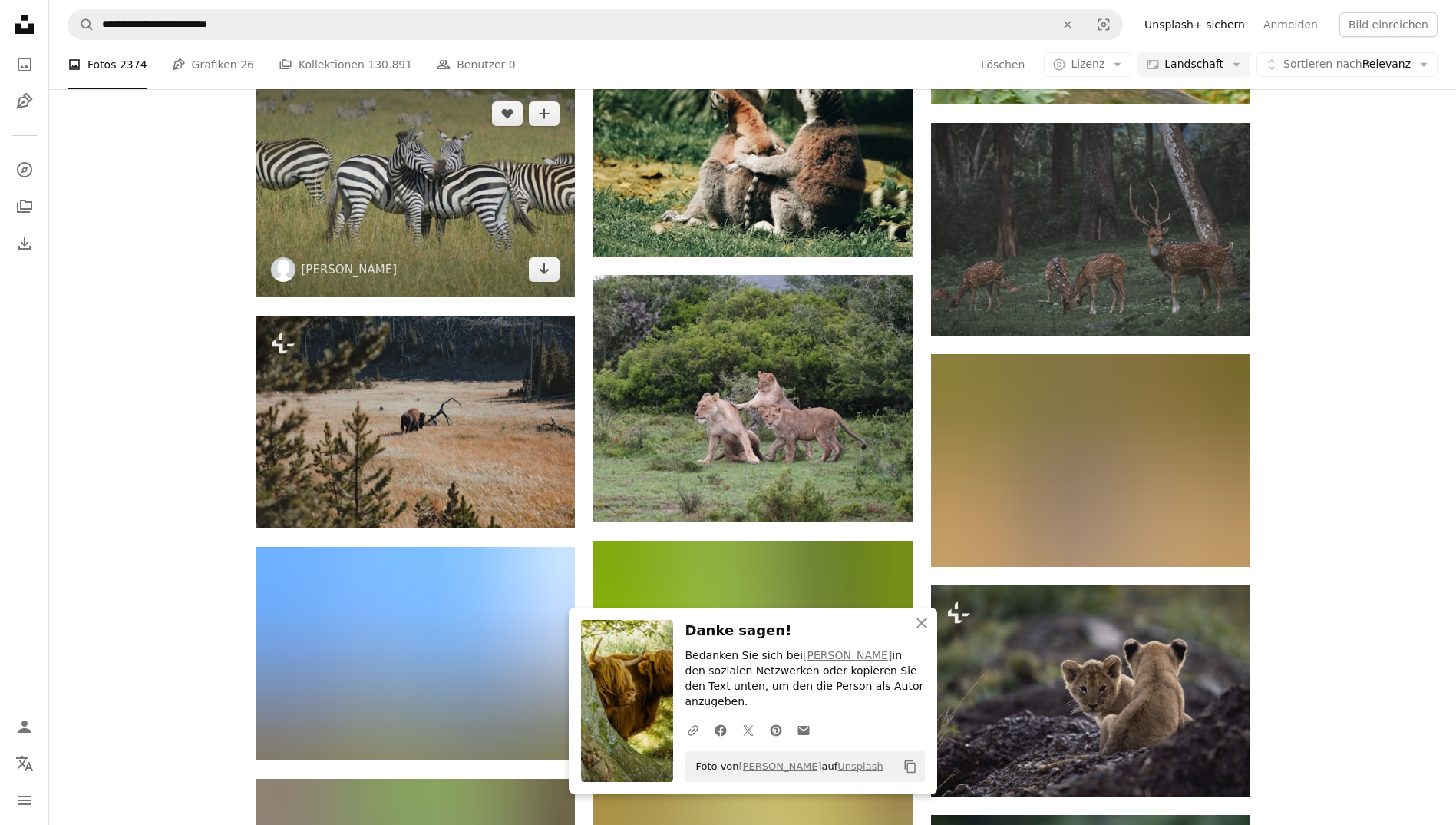
scroll to position [5513, 0]
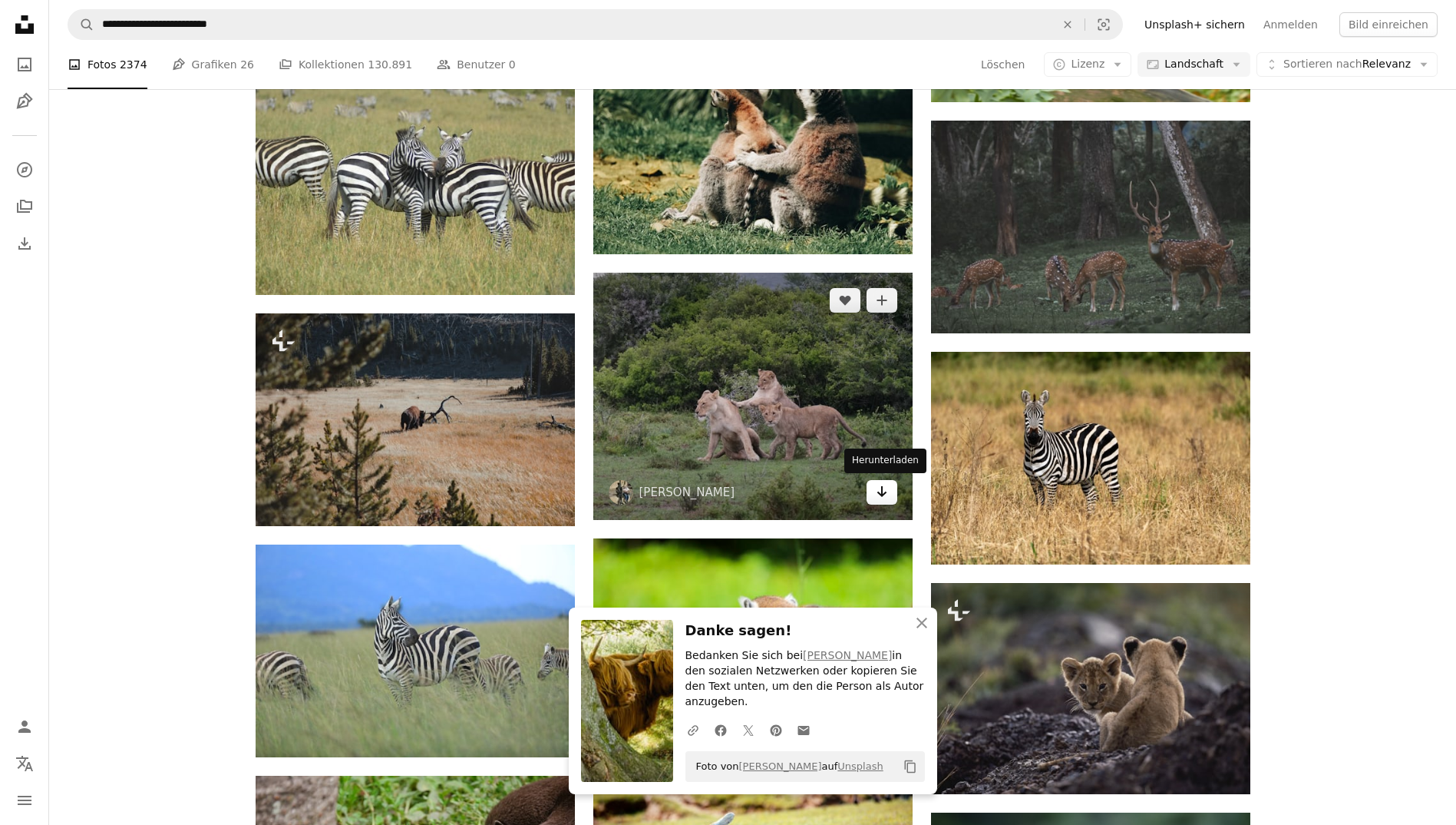
click at [878, 493] on icon "Arrow pointing down" at bounding box center [882, 492] width 13 height 19
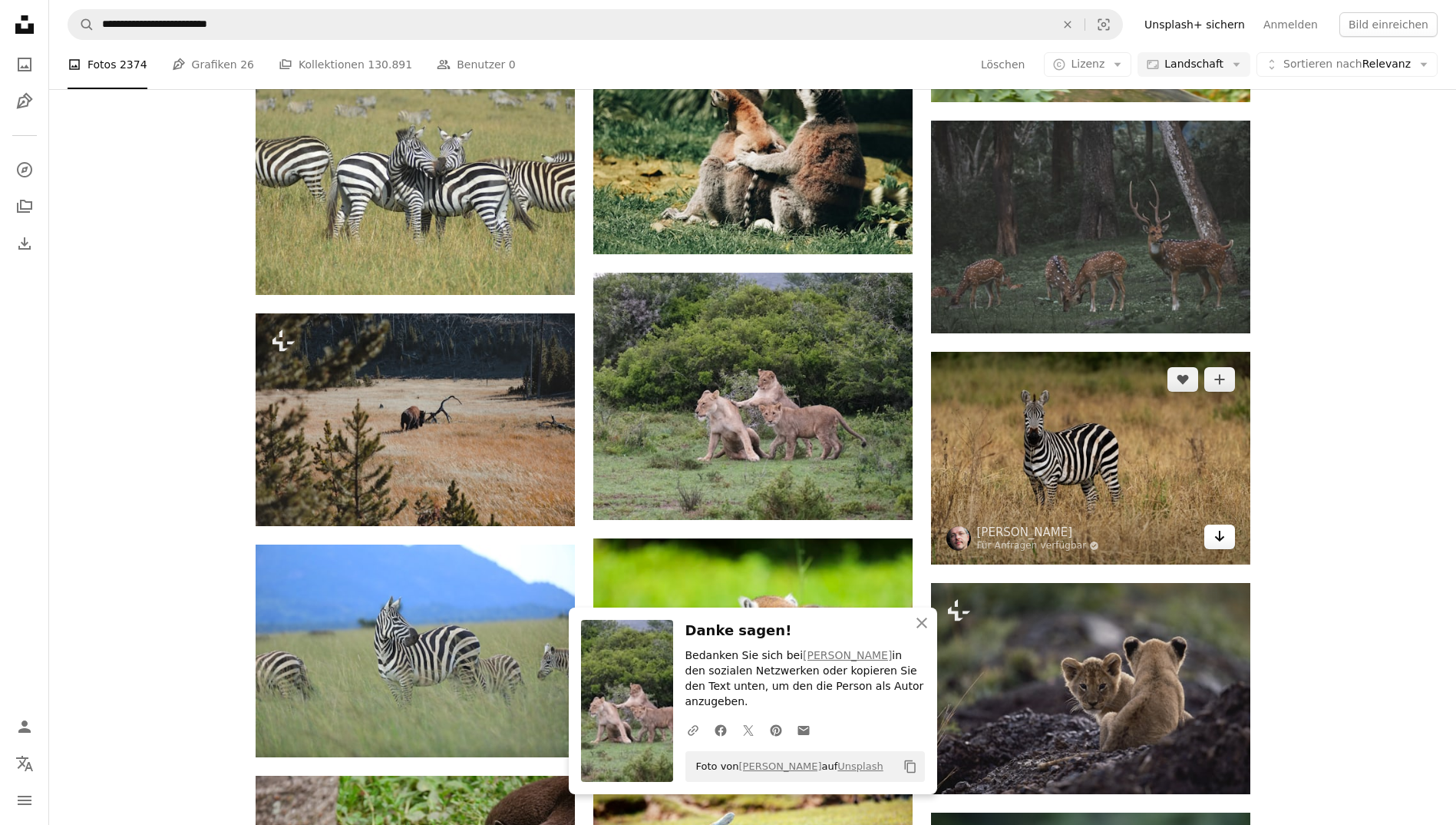
click at [1217, 537] on icon "Herunterladen" at bounding box center [1218, 536] width 10 height 11
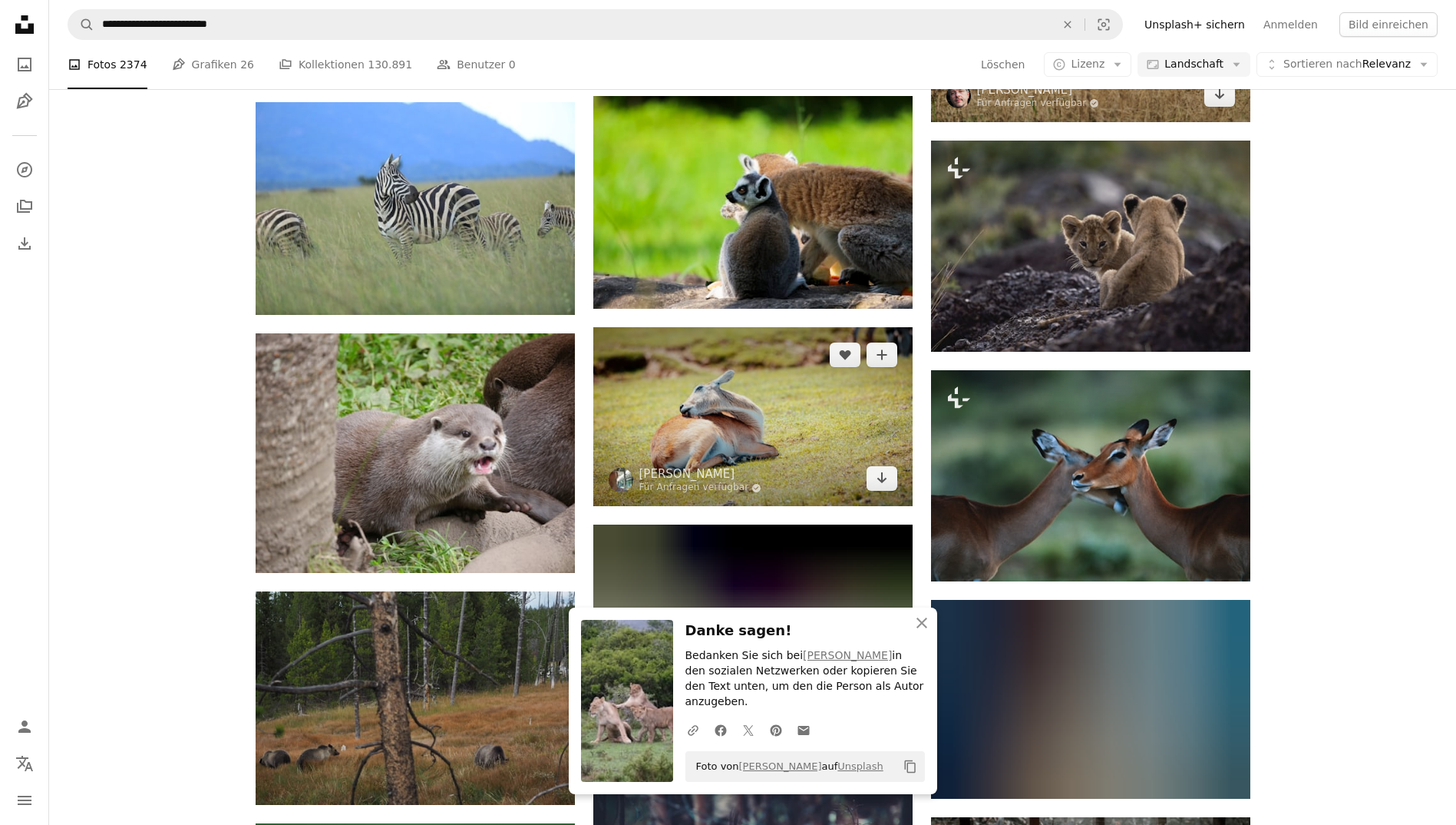
scroll to position [5956, 0]
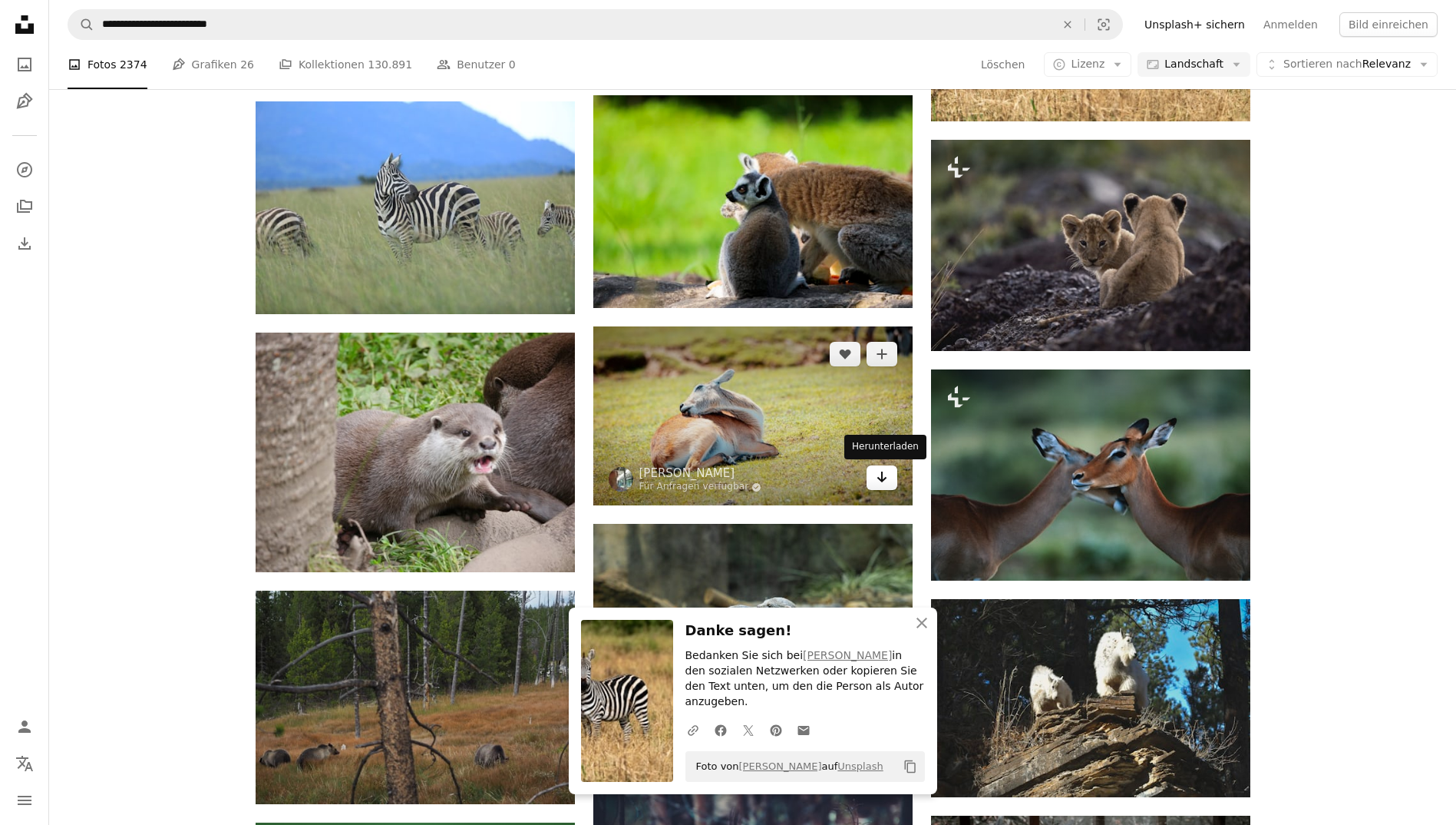
click at [877, 473] on icon "Arrow pointing down" at bounding box center [882, 477] width 13 height 19
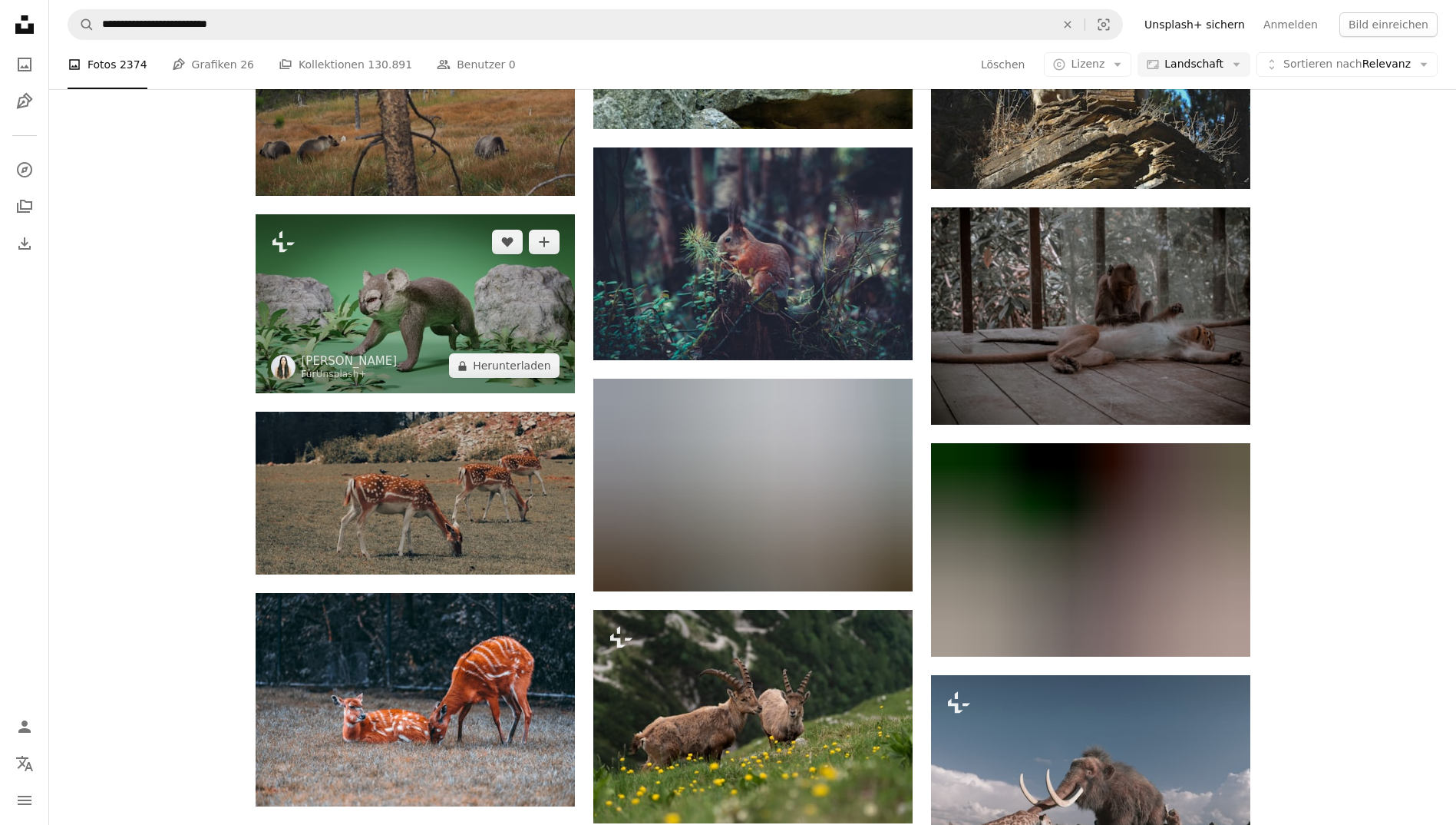
scroll to position [6565, 0]
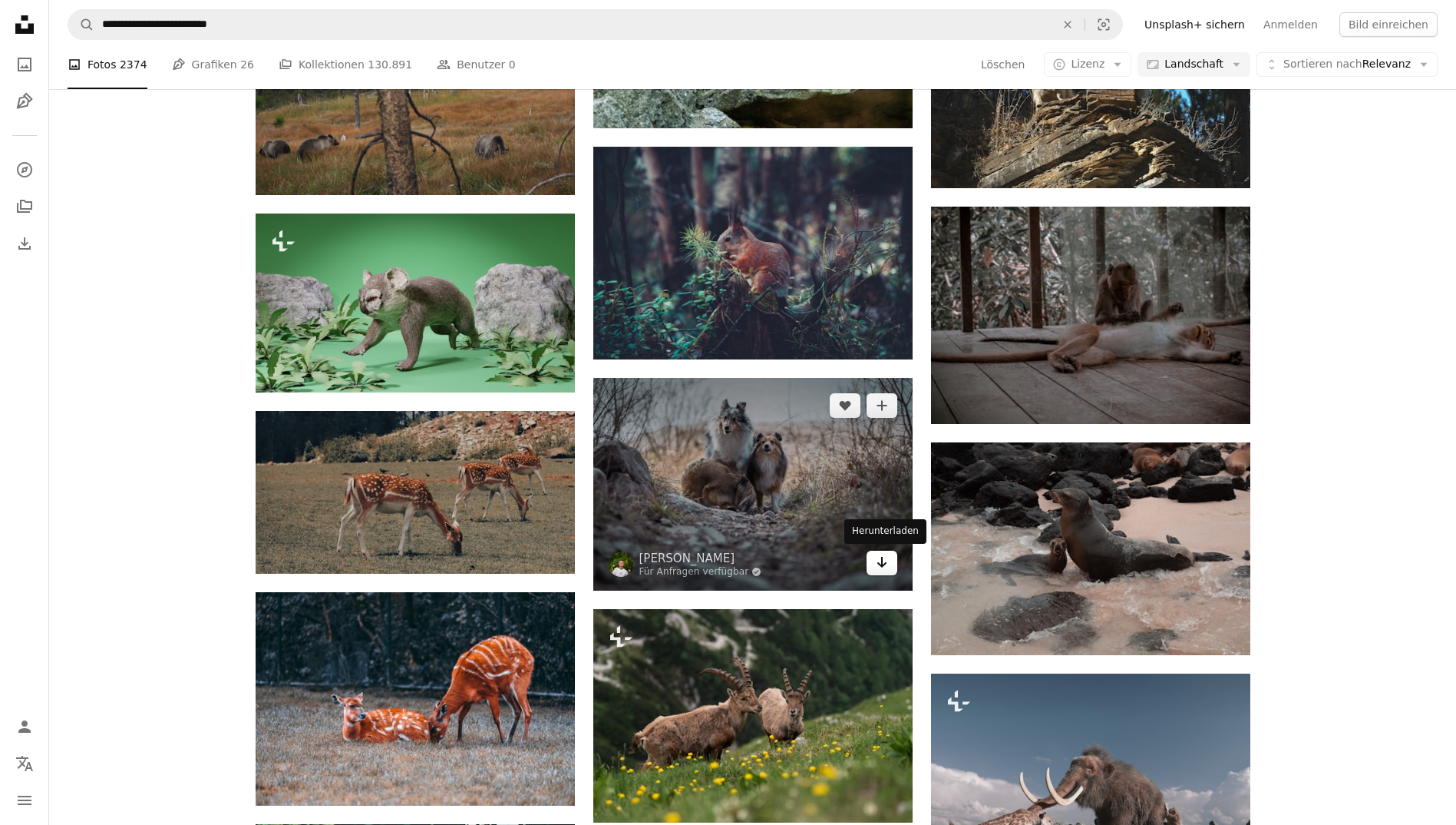
click at [878, 564] on icon "Arrow pointing down" at bounding box center [882, 562] width 13 height 19
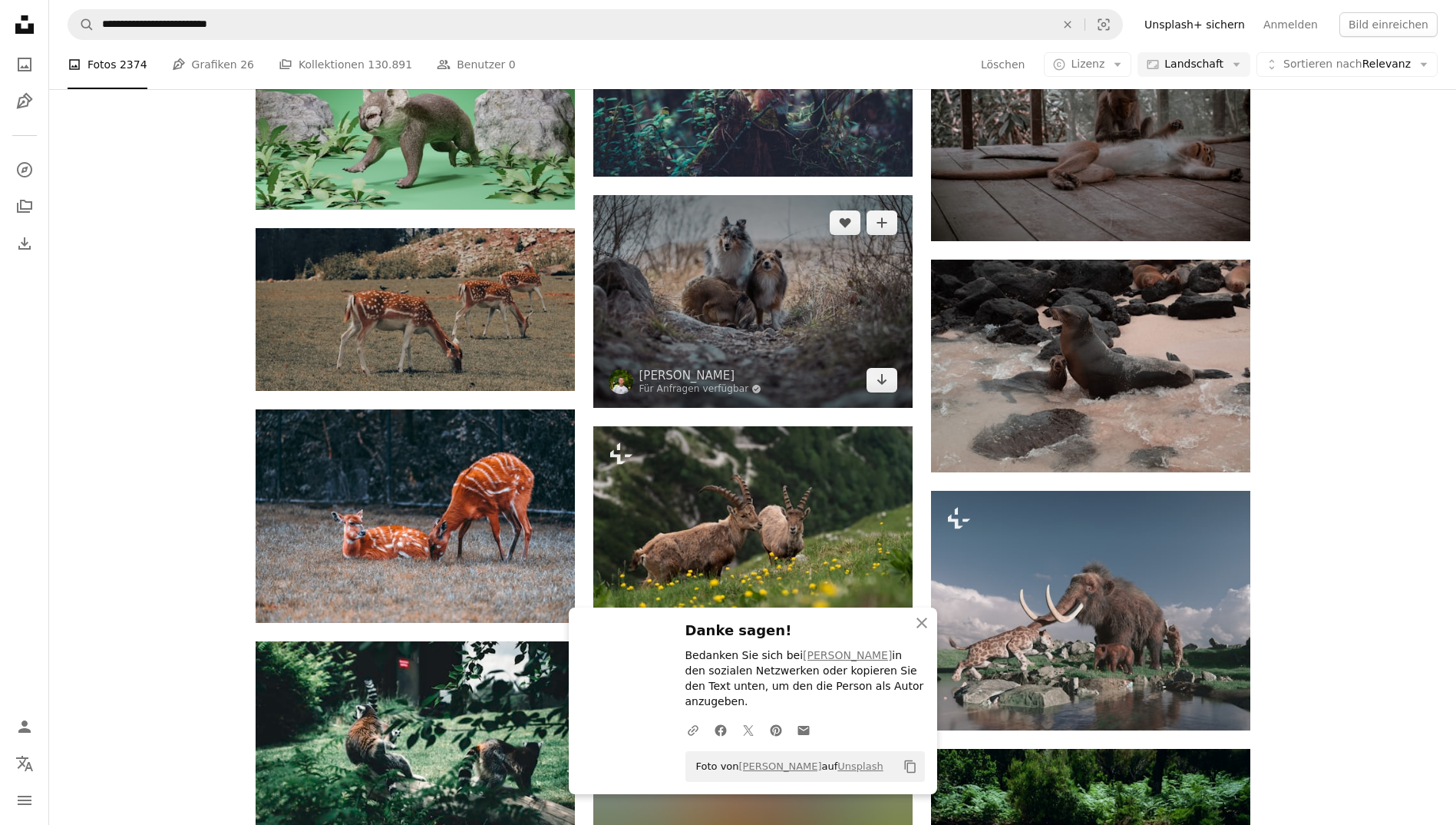
scroll to position [6756, 0]
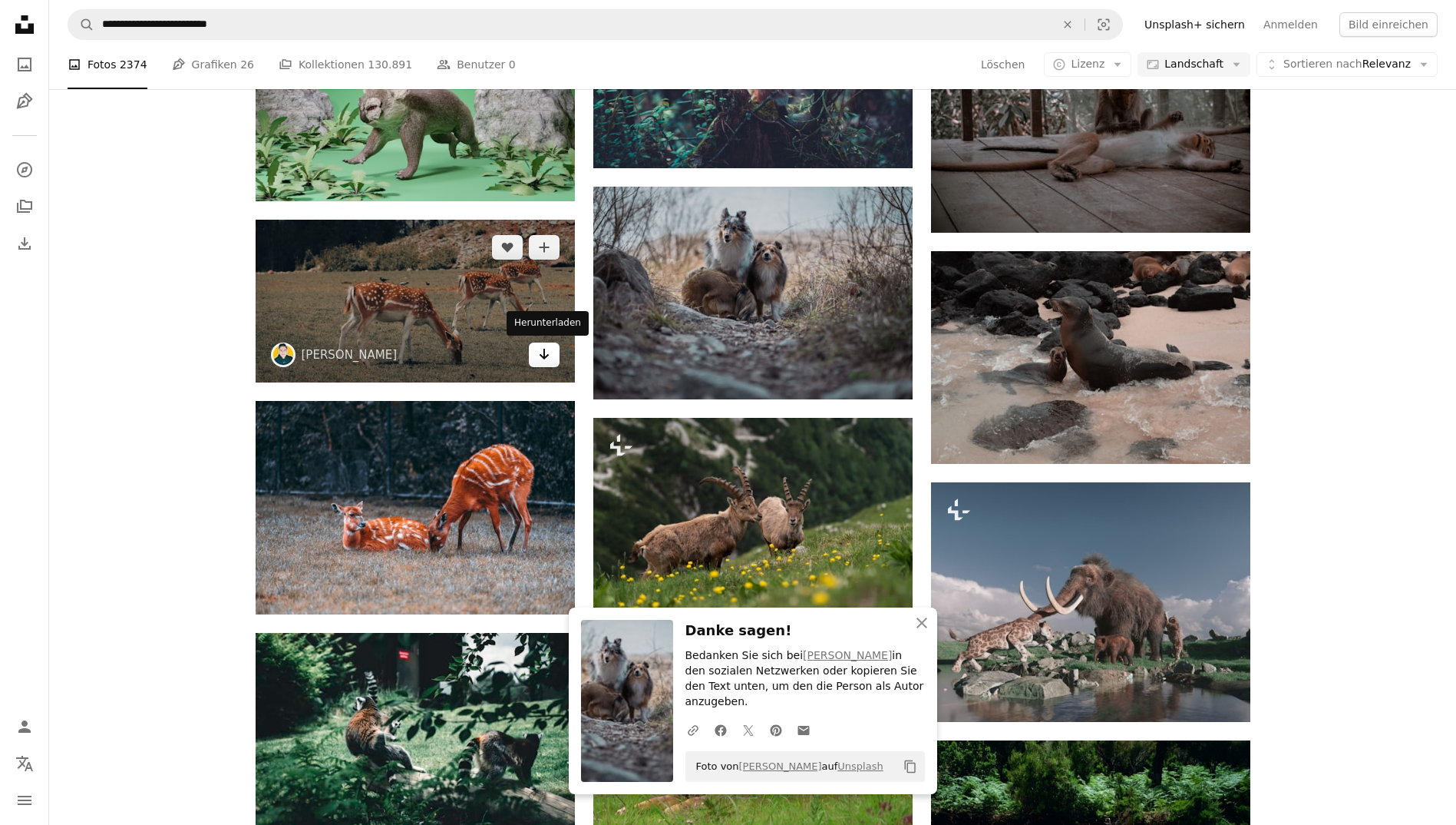
click at [536, 354] on link "Arrow pointing down" at bounding box center [544, 354] width 30 height 24
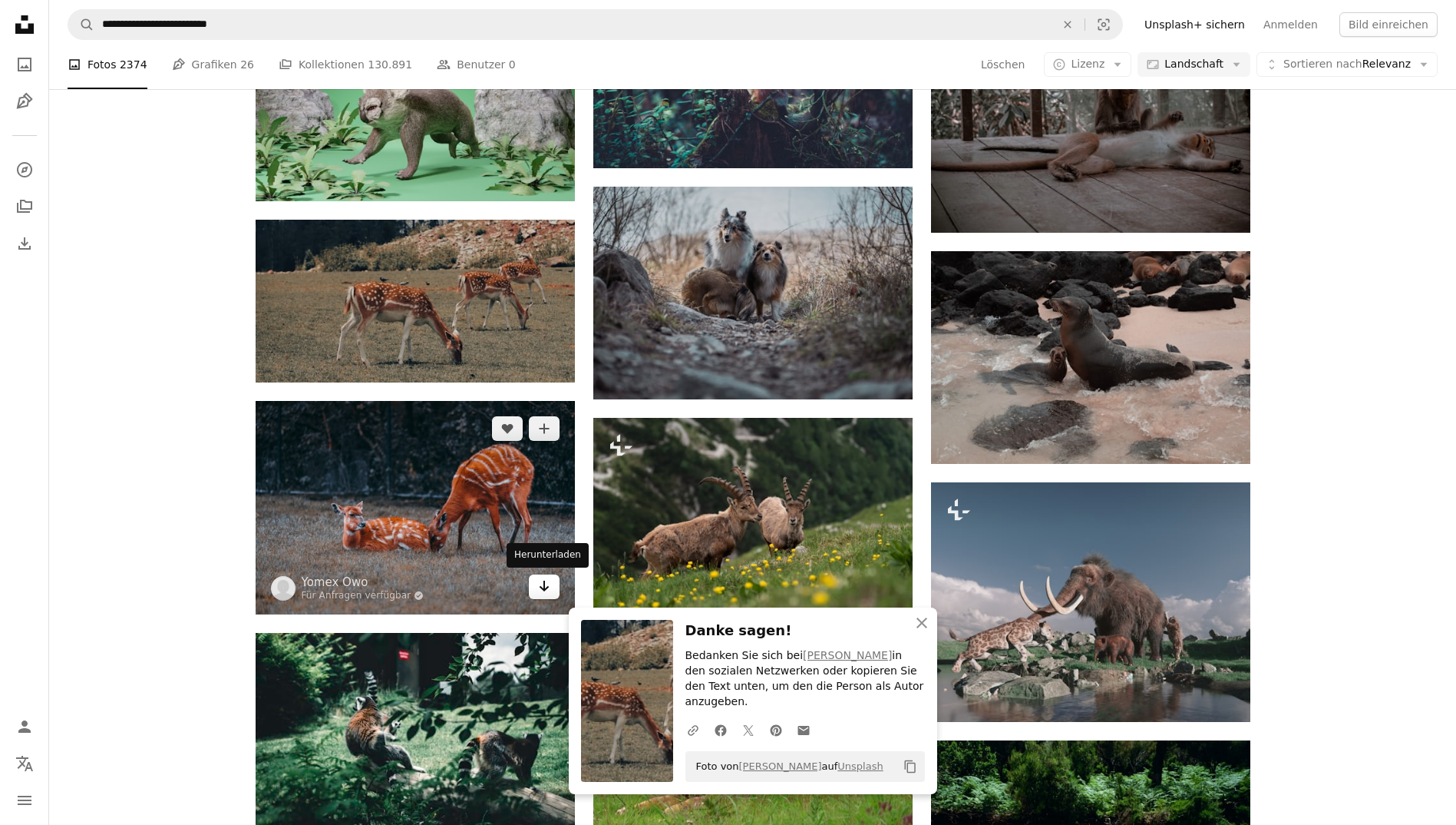
click at [538, 583] on icon "Arrow pointing down" at bounding box center [544, 586] width 13 height 19
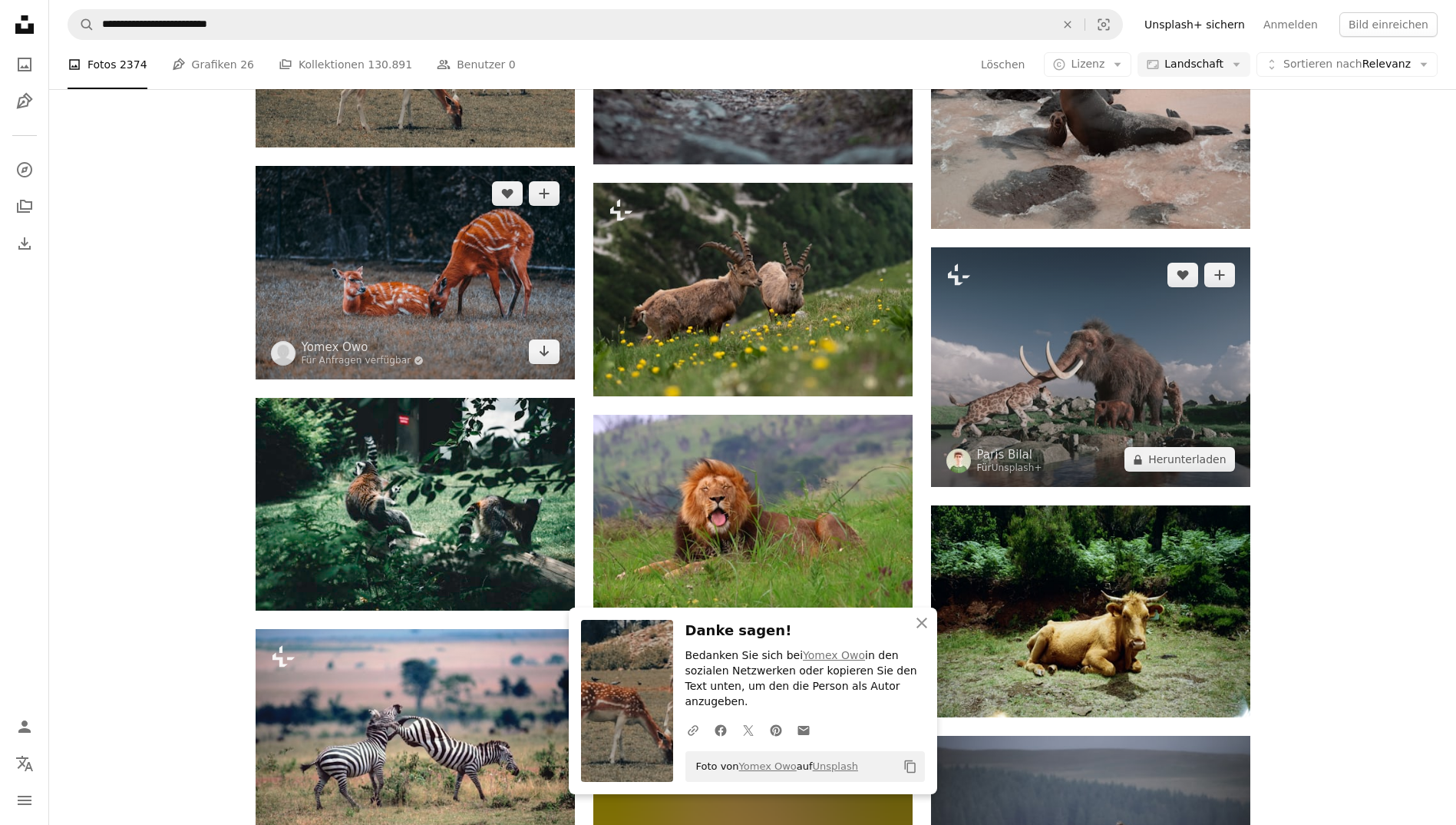
scroll to position [7004, 0]
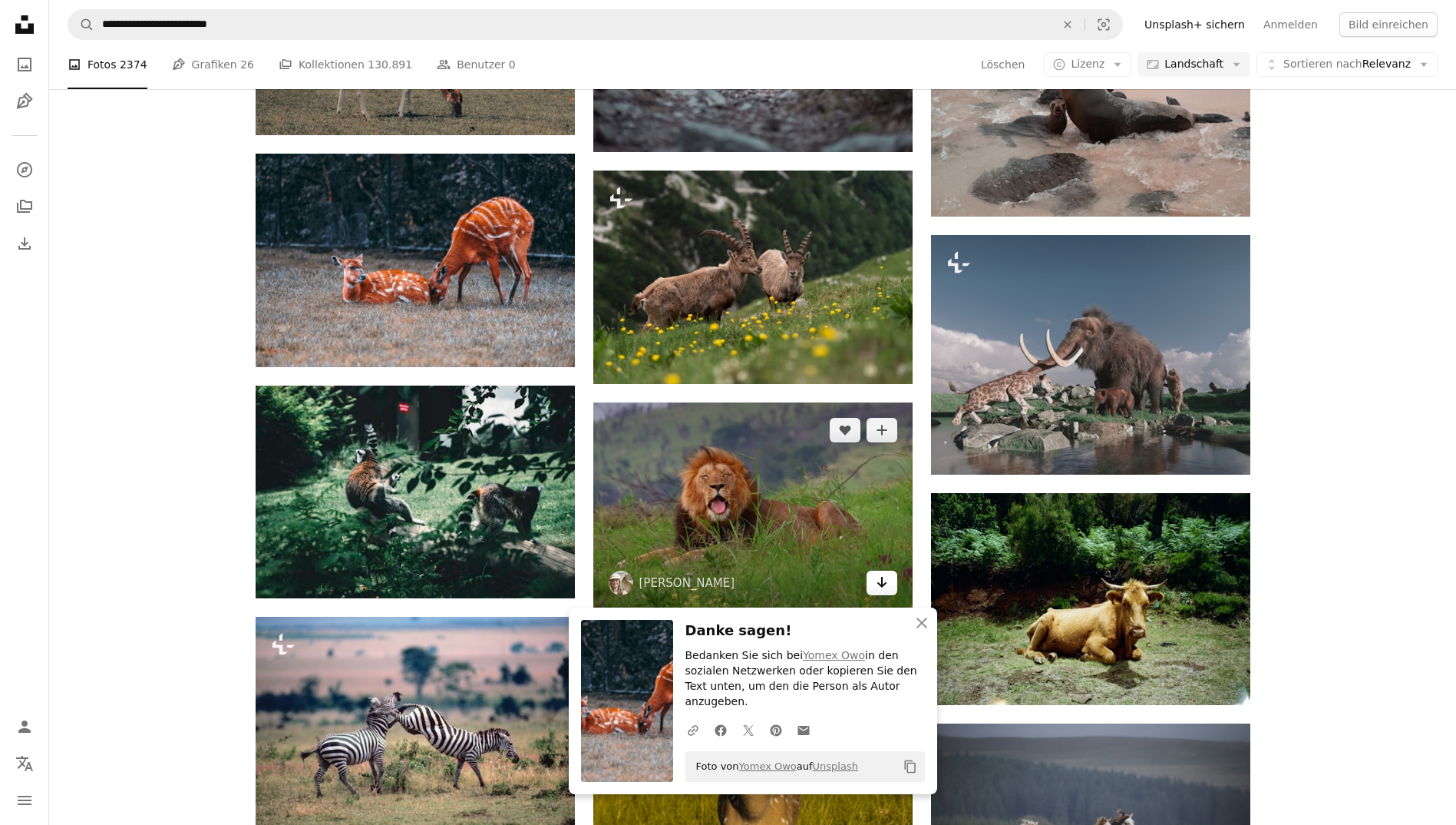
click at [875, 586] on icon "Arrow pointing down" at bounding box center [882, 583] width 13 height 19
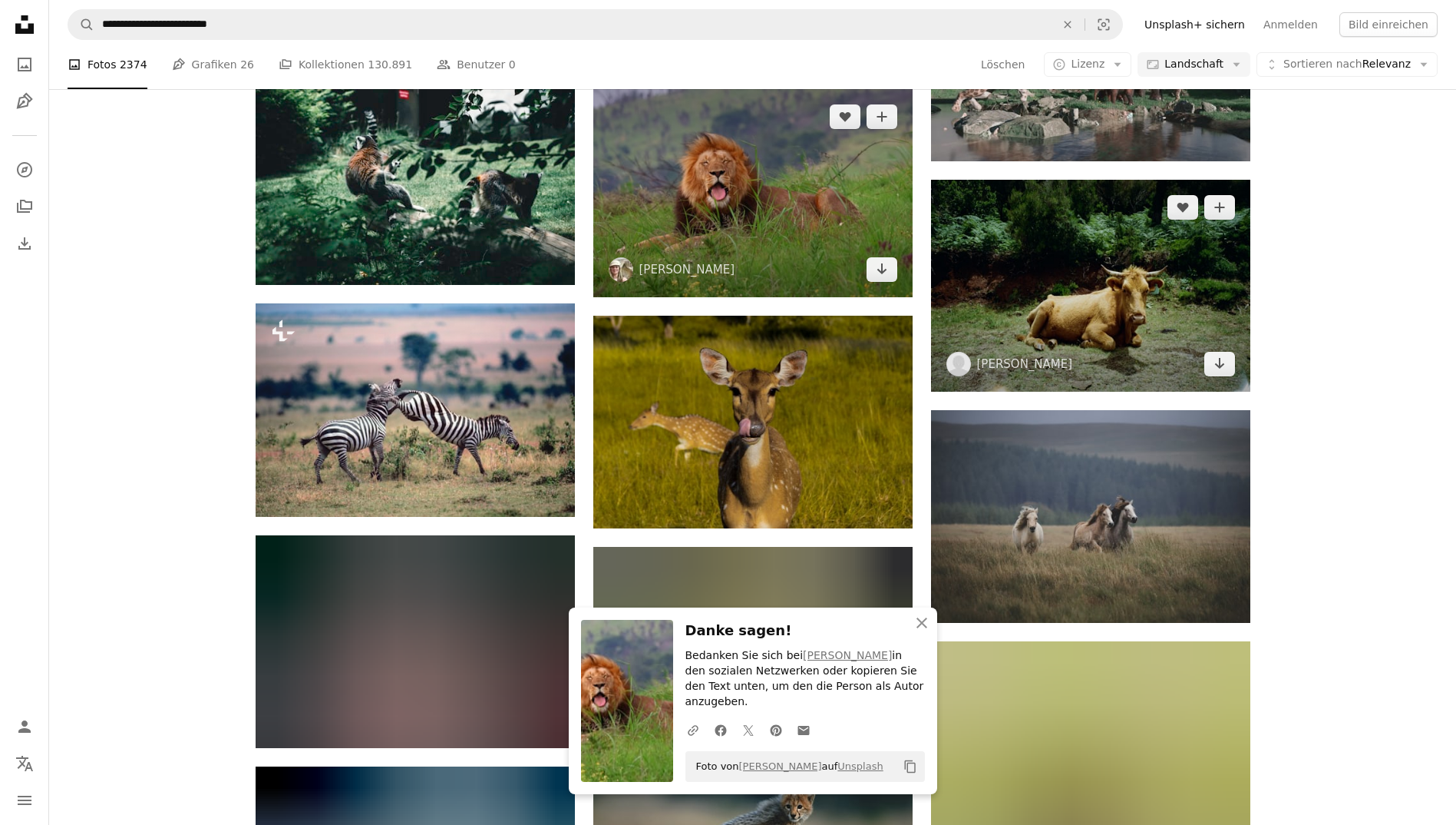
scroll to position [7328, 0]
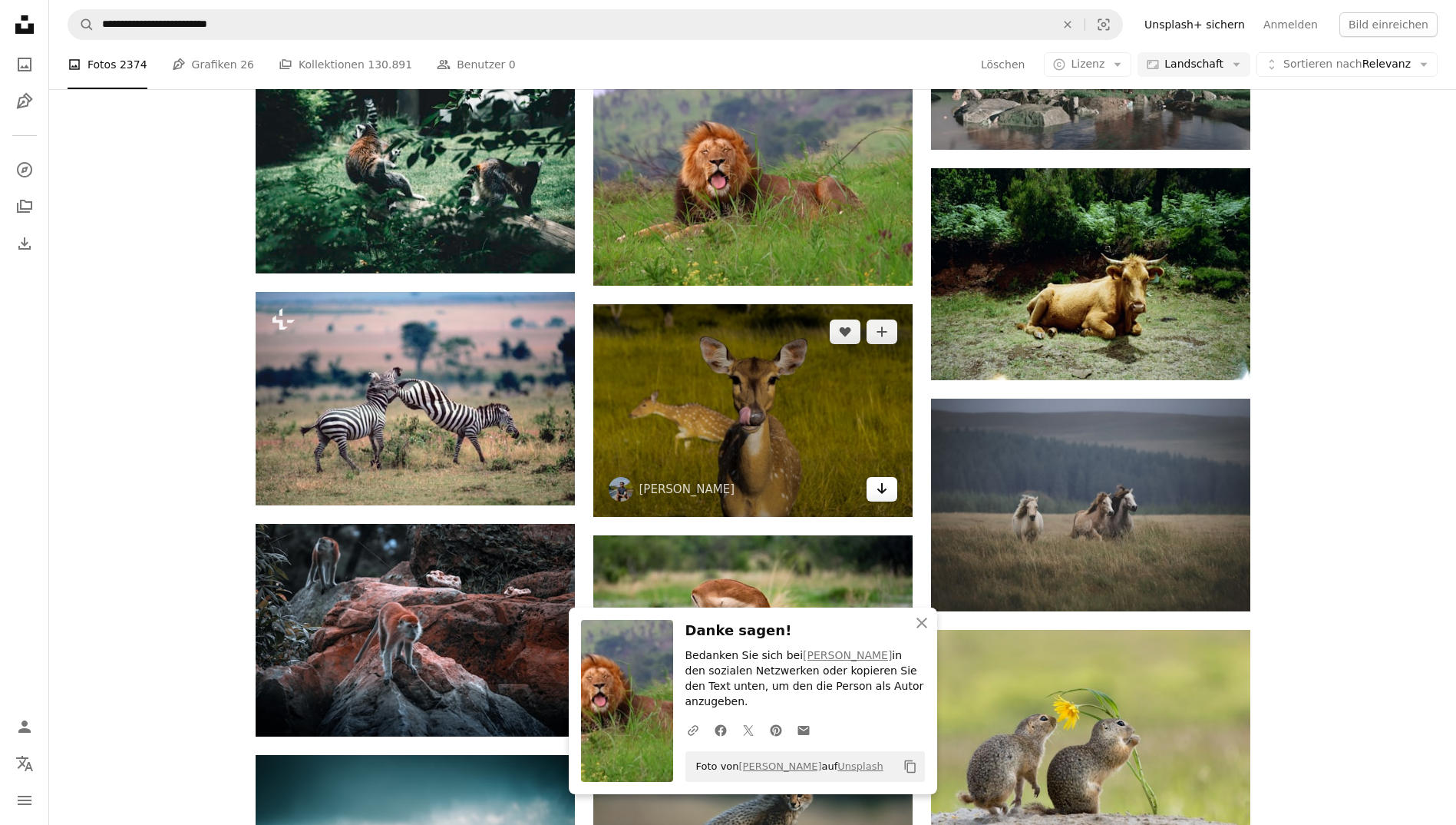
click at [883, 489] on icon "Arrow pointing down" at bounding box center [882, 489] width 13 height 19
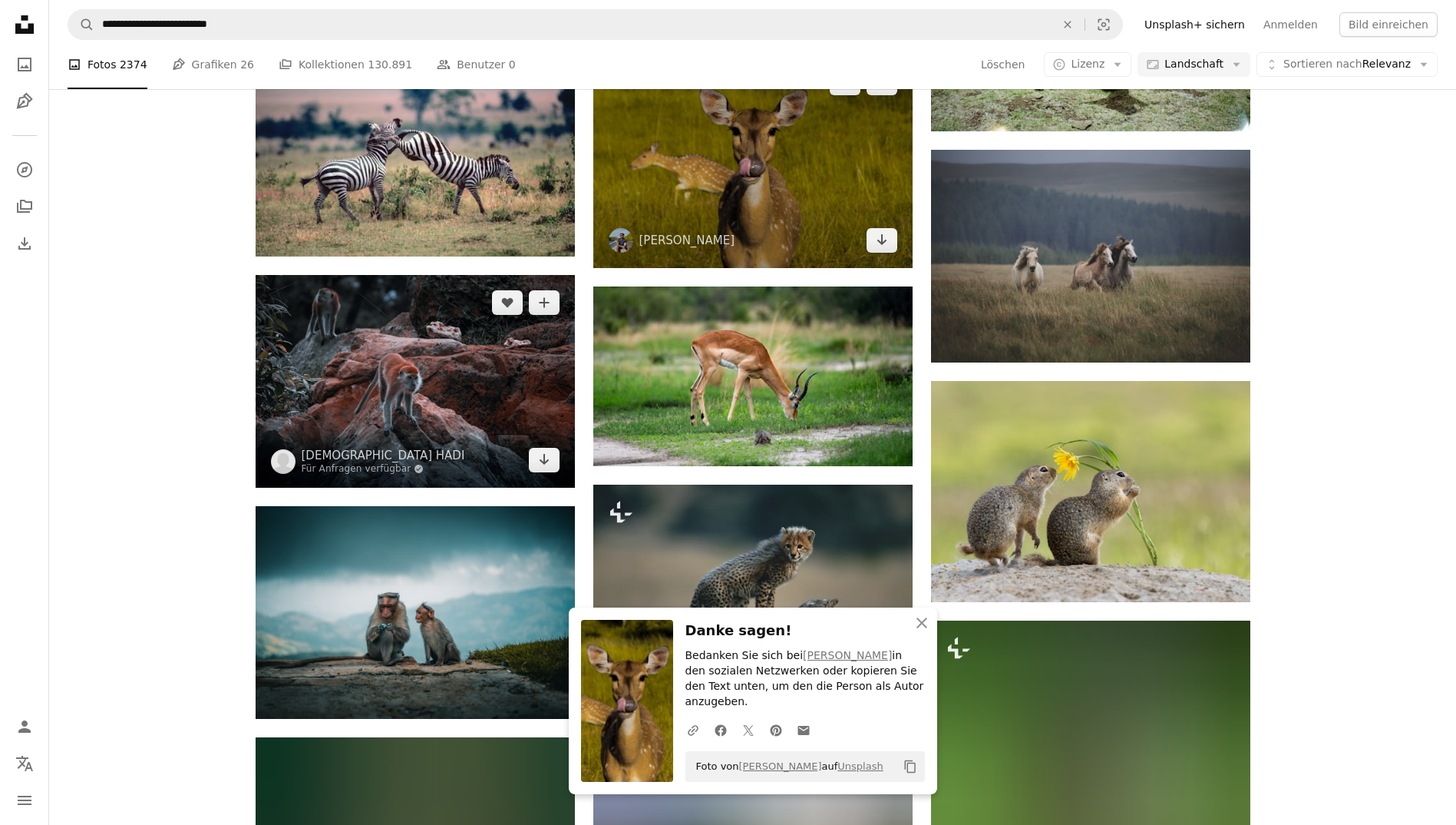
scroll to position [7579, 0]
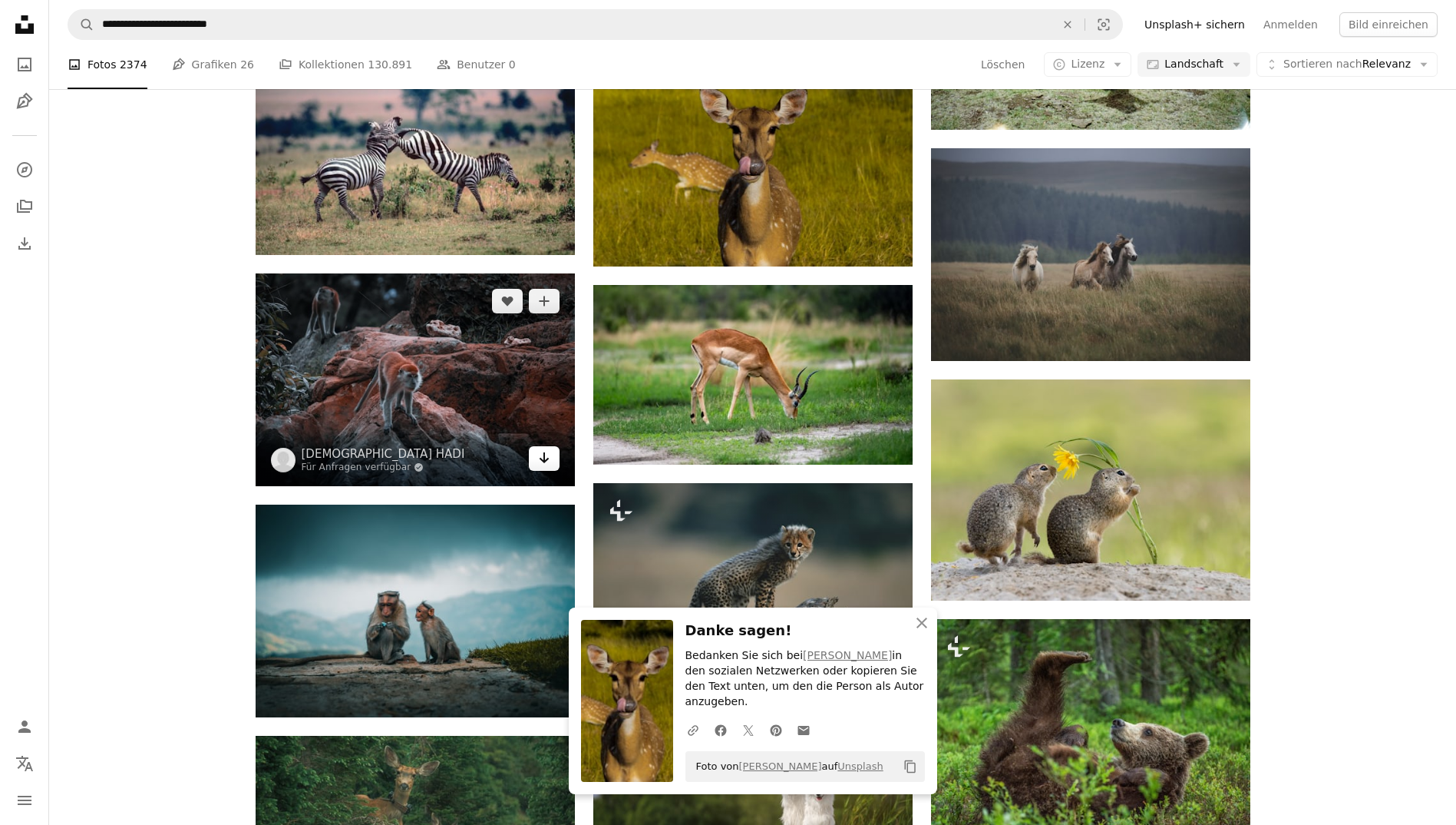
click at [545, 457] on icon "Arrow pointing down" at bounding box center [544, 457] width 13 height 19
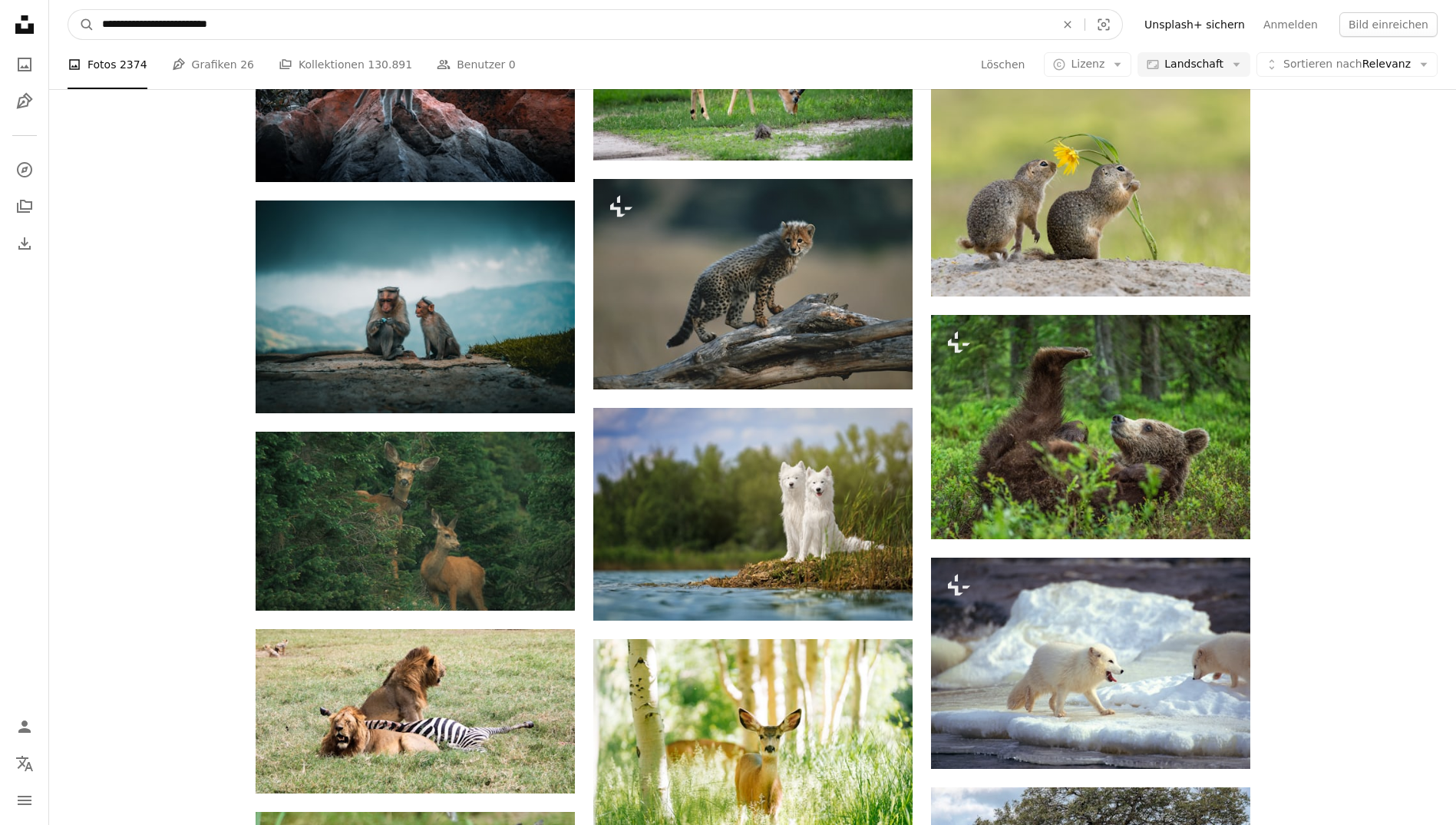
scroll to position [7749, 0]
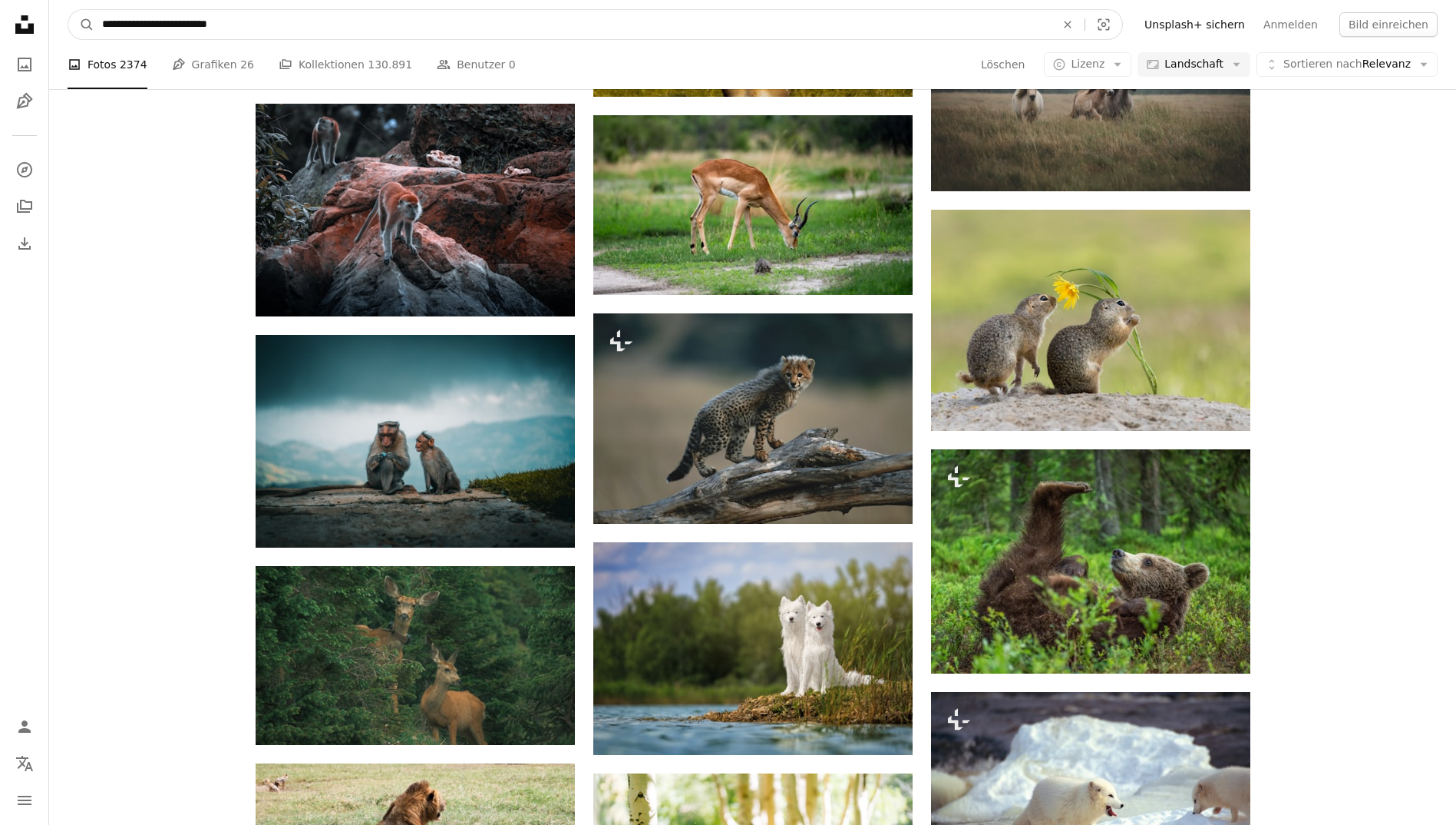
drag, startPoint x: 306, startPoint y: 21, endPoint x: -3, endPoint y: -4, distance: 310.0
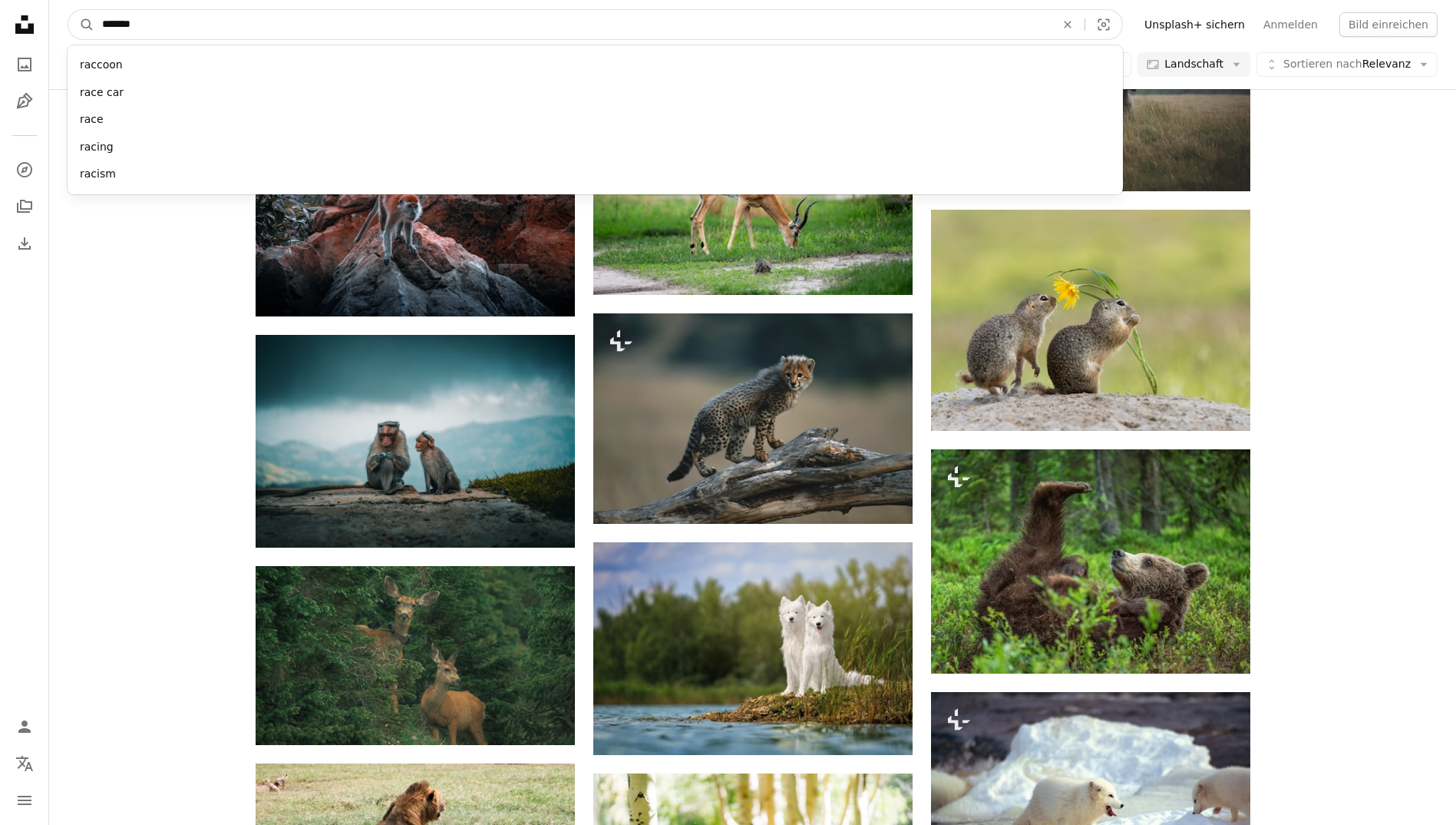
type input "*******"
click at [68, 10] on button "A magnifying glass" at bounding box center [80, 24] width 26 height 29
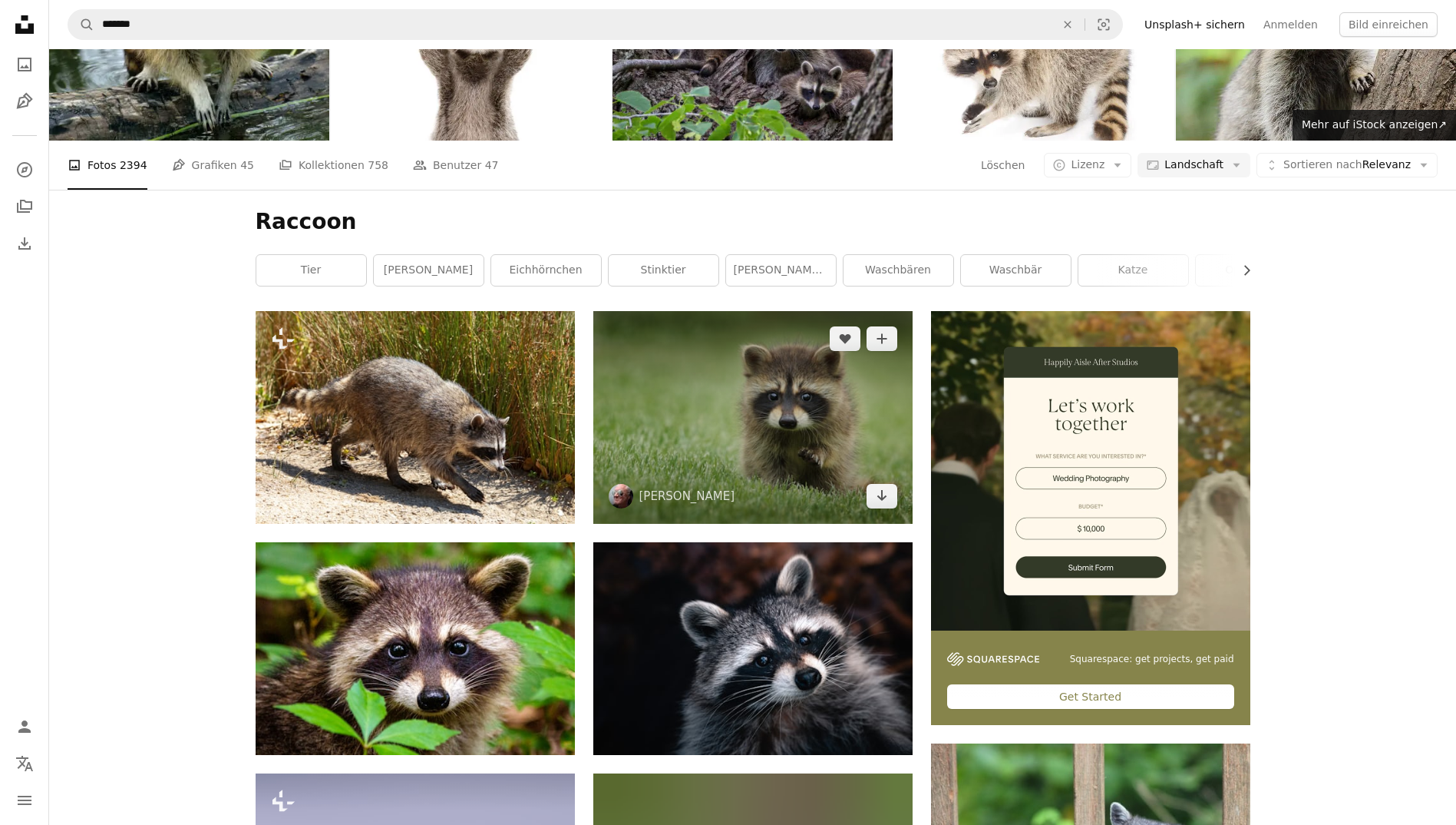
scroll to position [97, 0]
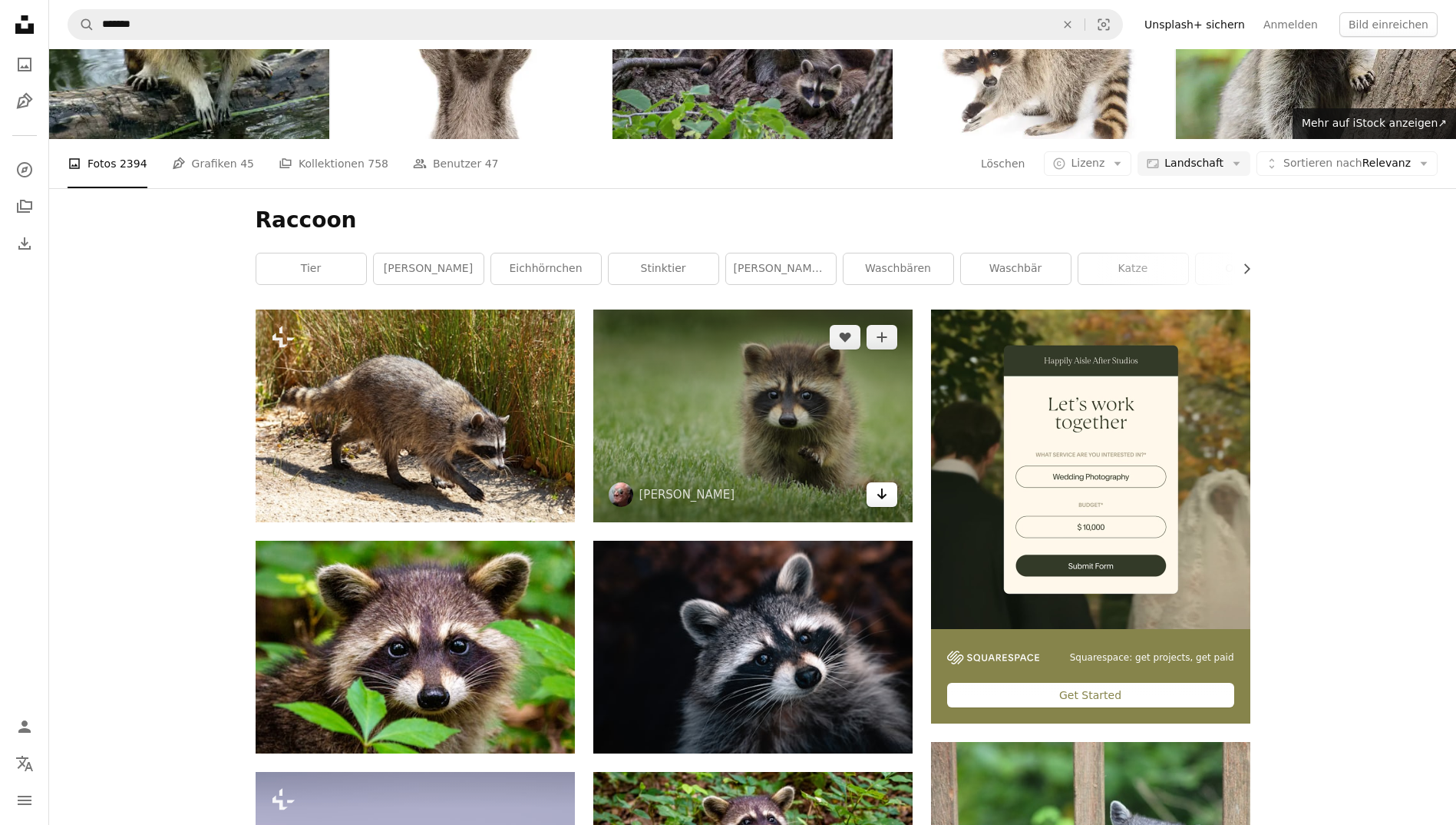
click at [875, 500] on icon "Arrow pointing down" at bounding box center [882, 494] width 13 height 19
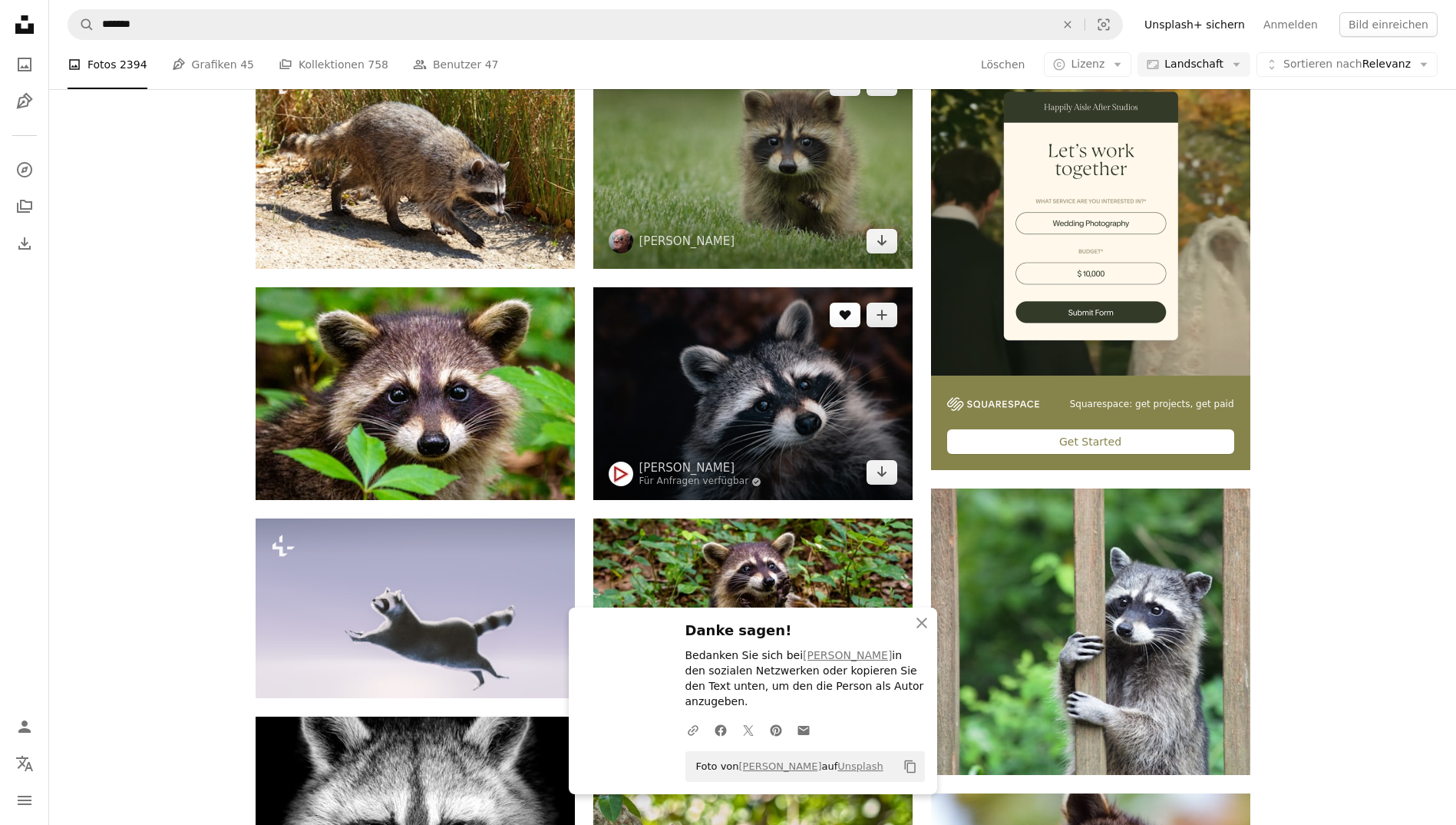
scroll to position [364, 0]
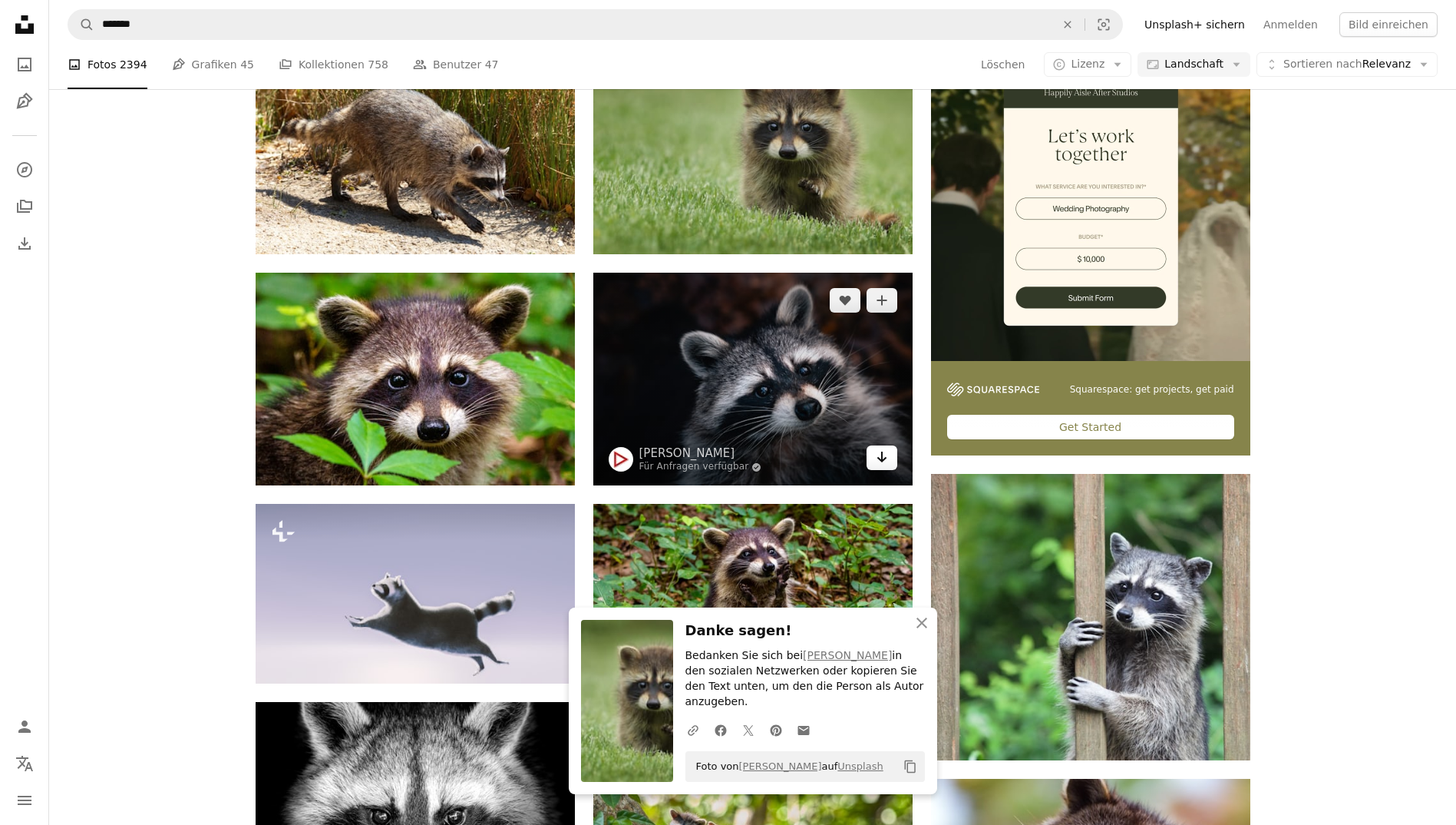
click at [888, 451] on link "Arrow pointing down" at bounding box center [882, 457] width 30 height 24
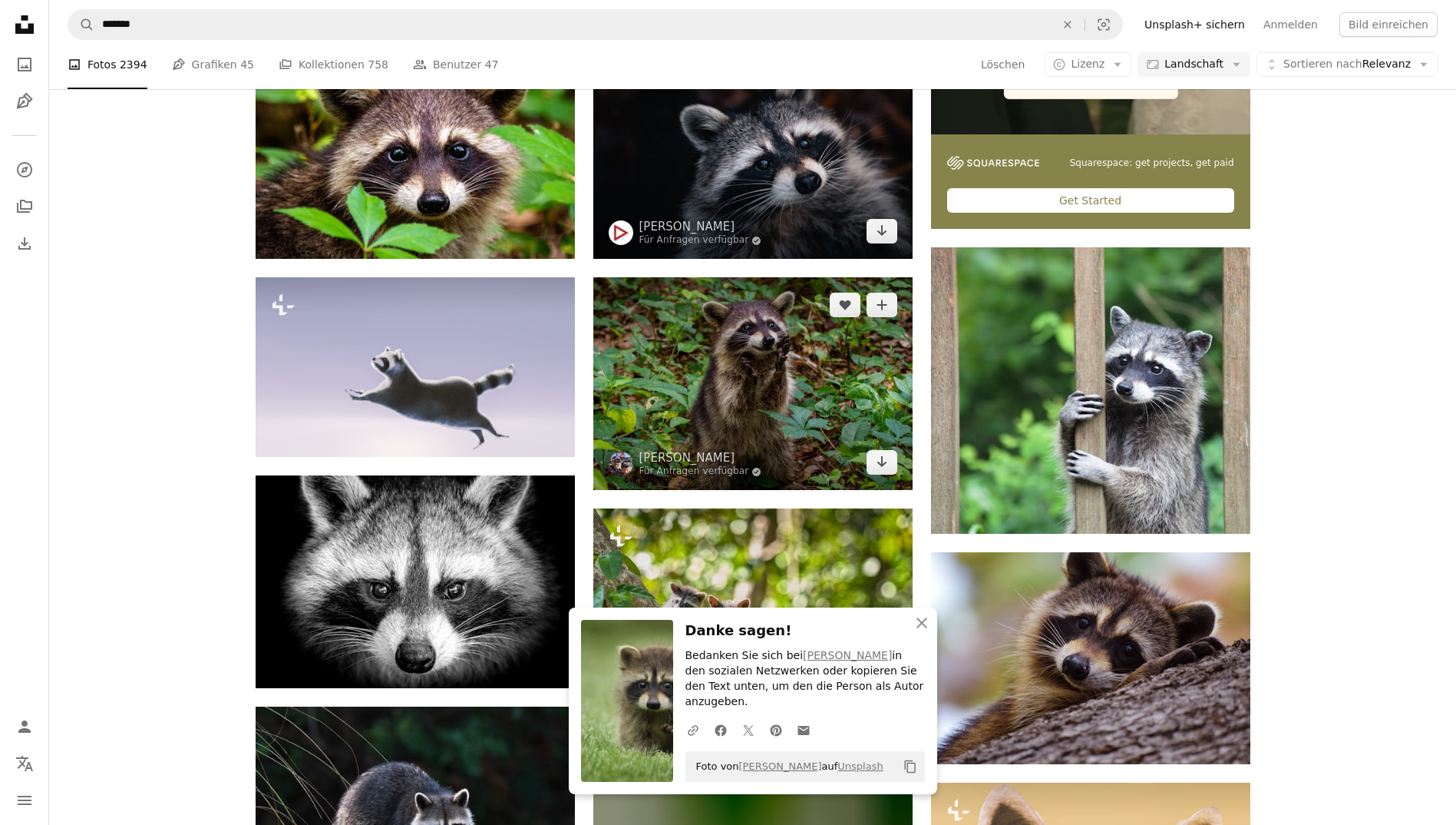
scroll to position [594, 0]
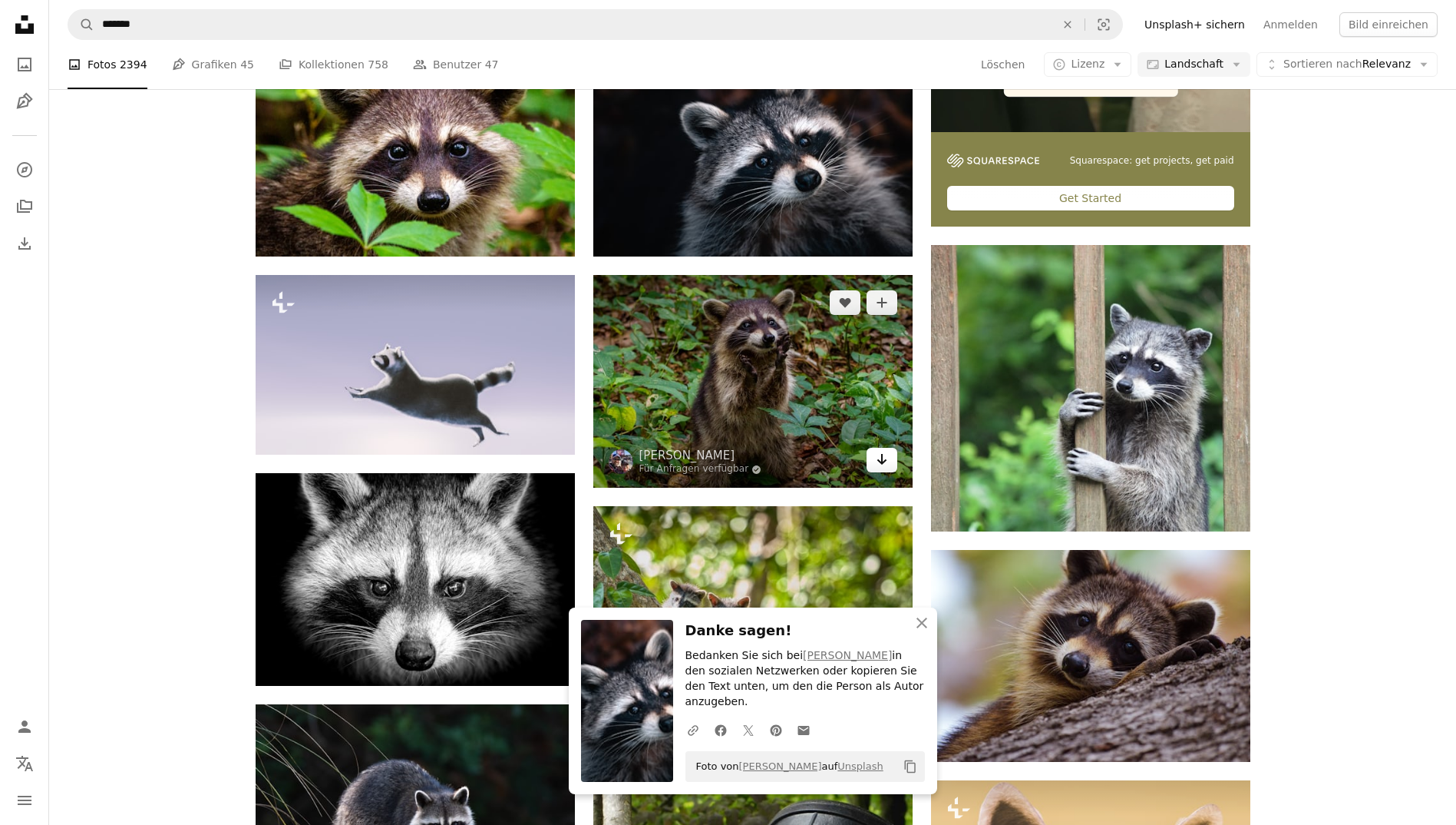
click at [877, 462] on icon "Arrow pointing down" at bounding box center [882, 459] width 13 height 19
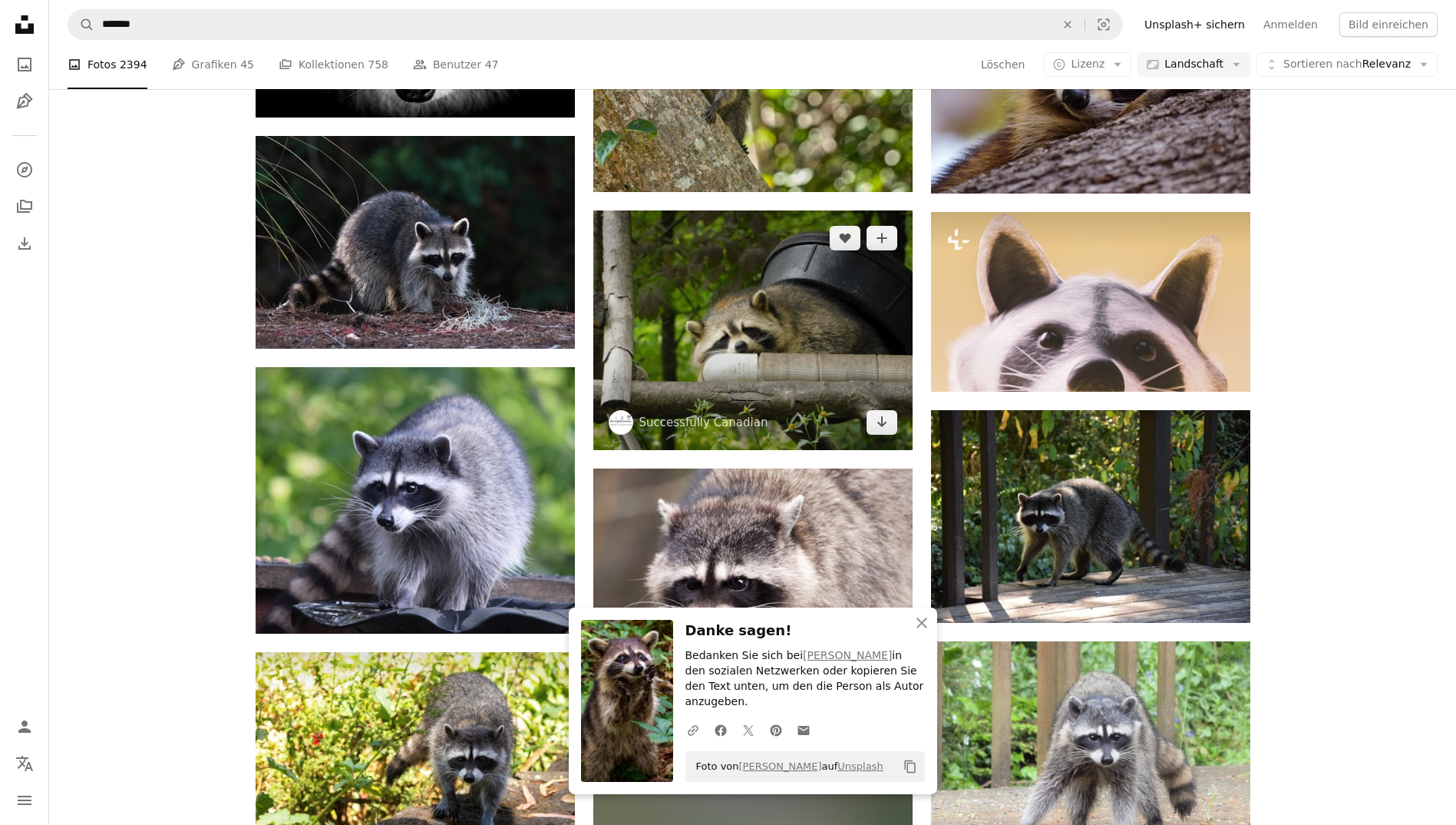
scroll to position [1163, 0]
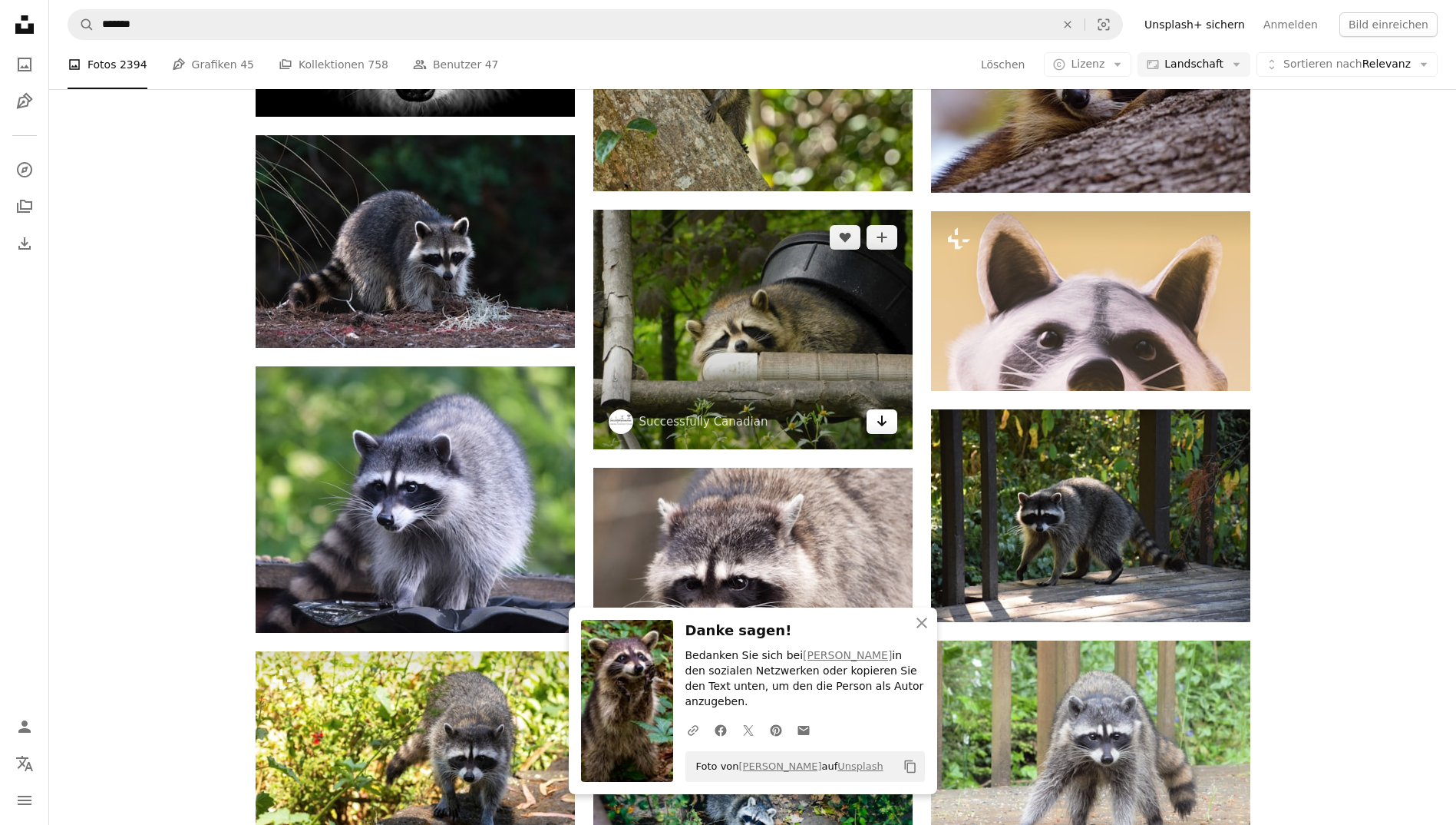
click at [889, 416] on link "Arrow pointing down" at bounding box center [882, 421] width 30 height 24
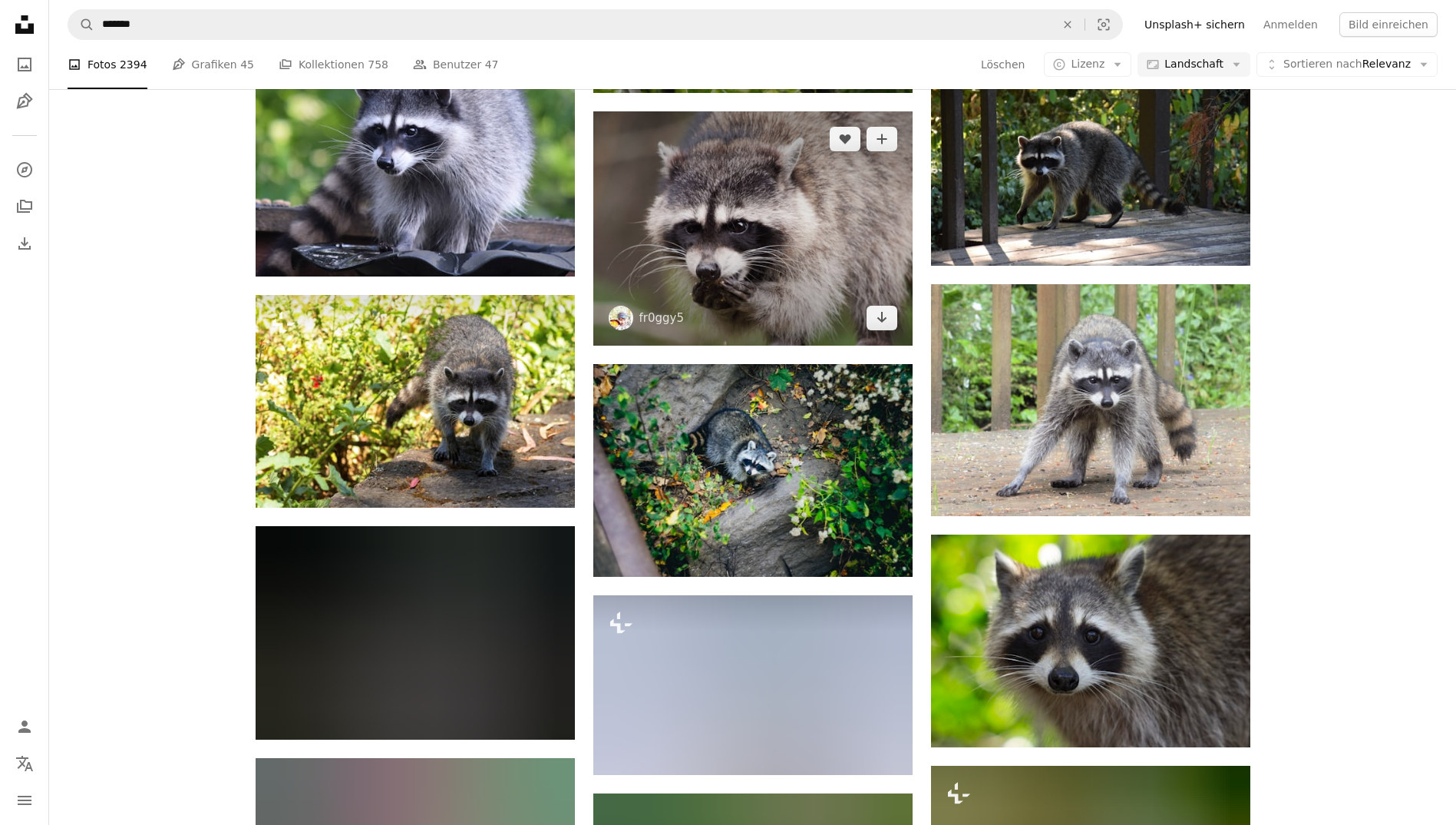
scroll to position [1520, 0]
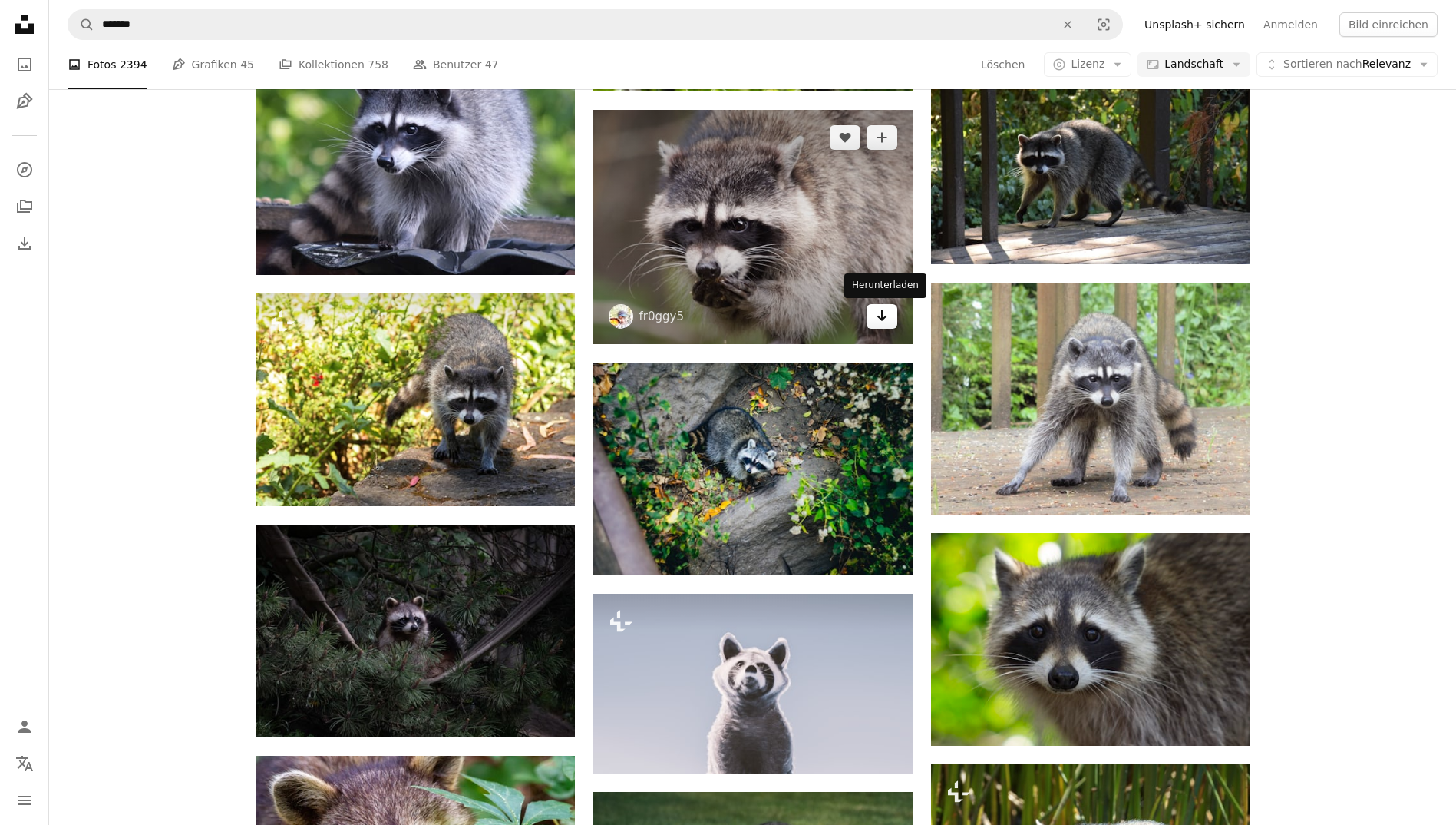
click at [880, 317] on icon "Arrow pointing down" at bounding box center [882, 316] width 13 height 19
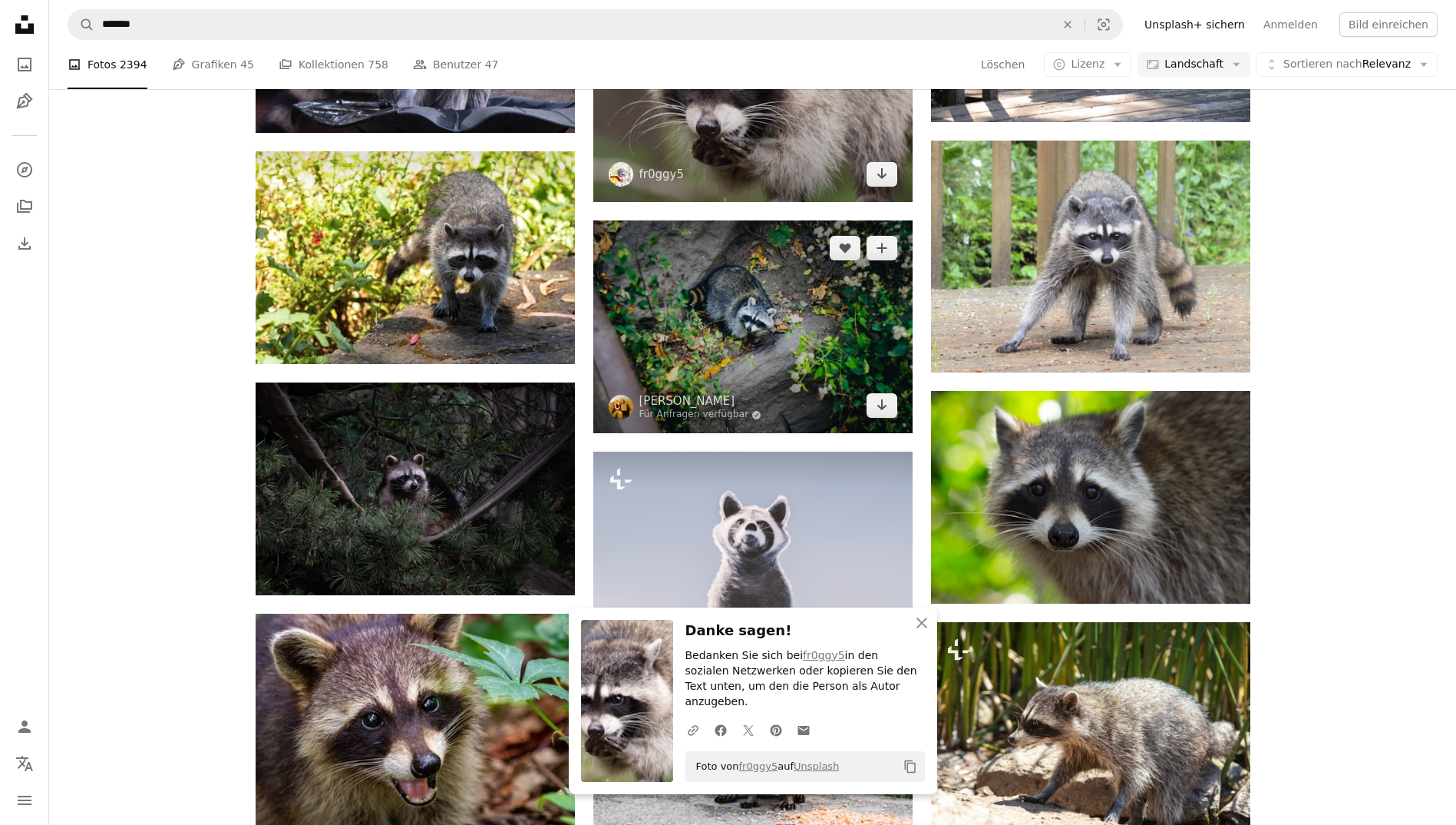
scroll to position [1667, 0]
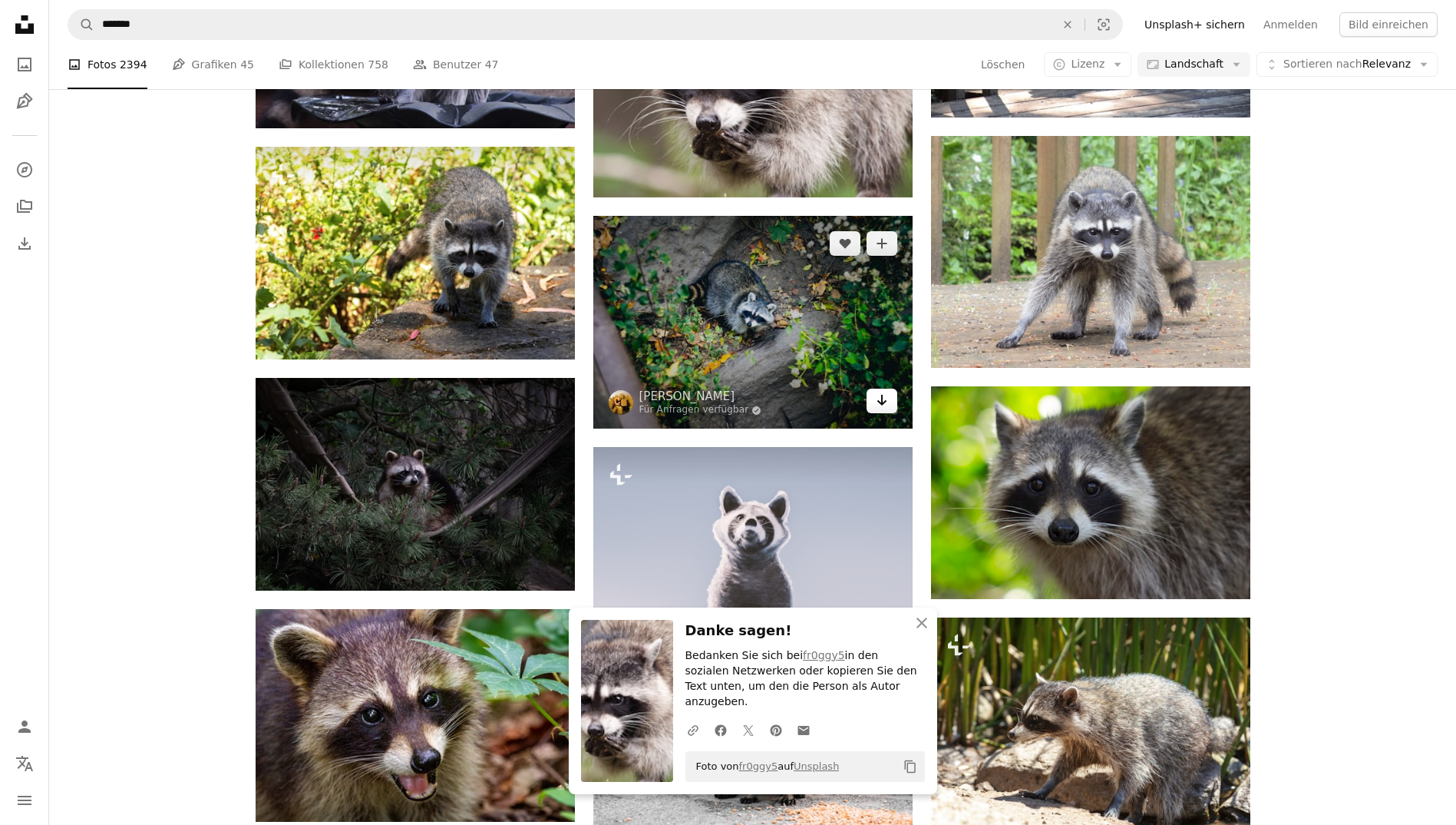
click at [878, 401] on icon "Arrow pointing down" at bounding box center [882, 400] width 13 height 19
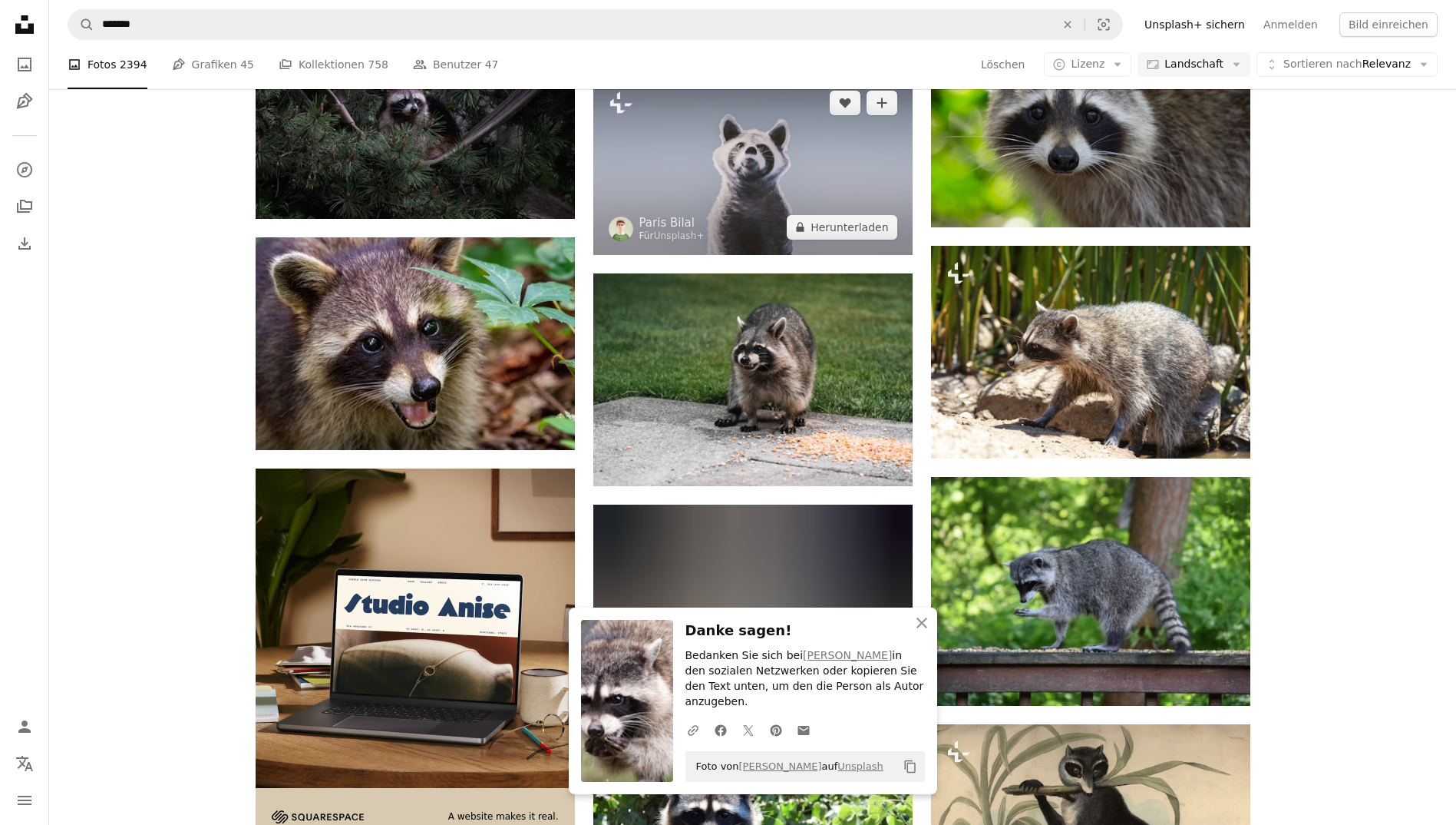
scroll to position [2040, 0]
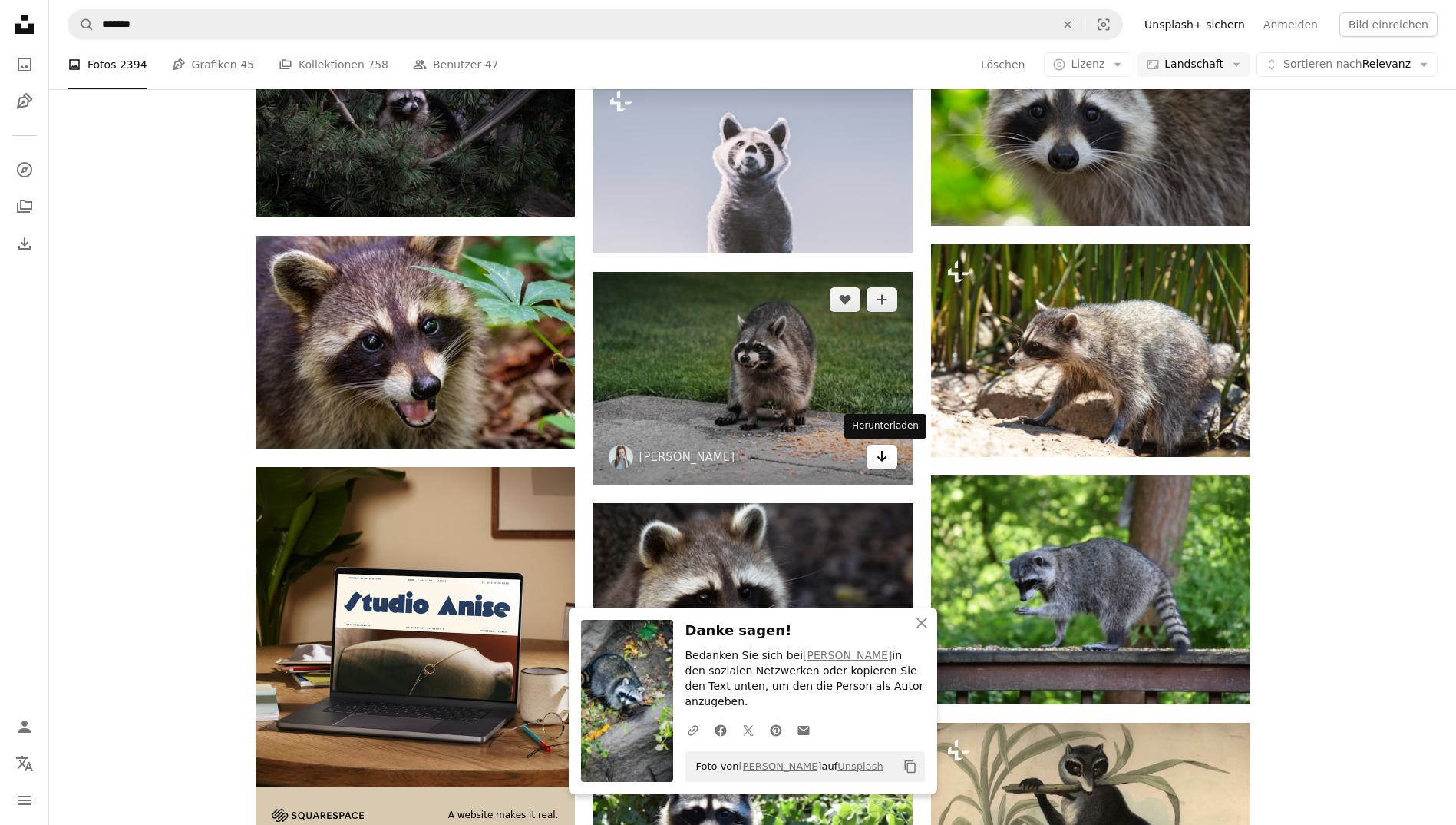
click at [890, 459] on link "Arrow pointing down" at bounding box center [882, 457] width 30 height 24
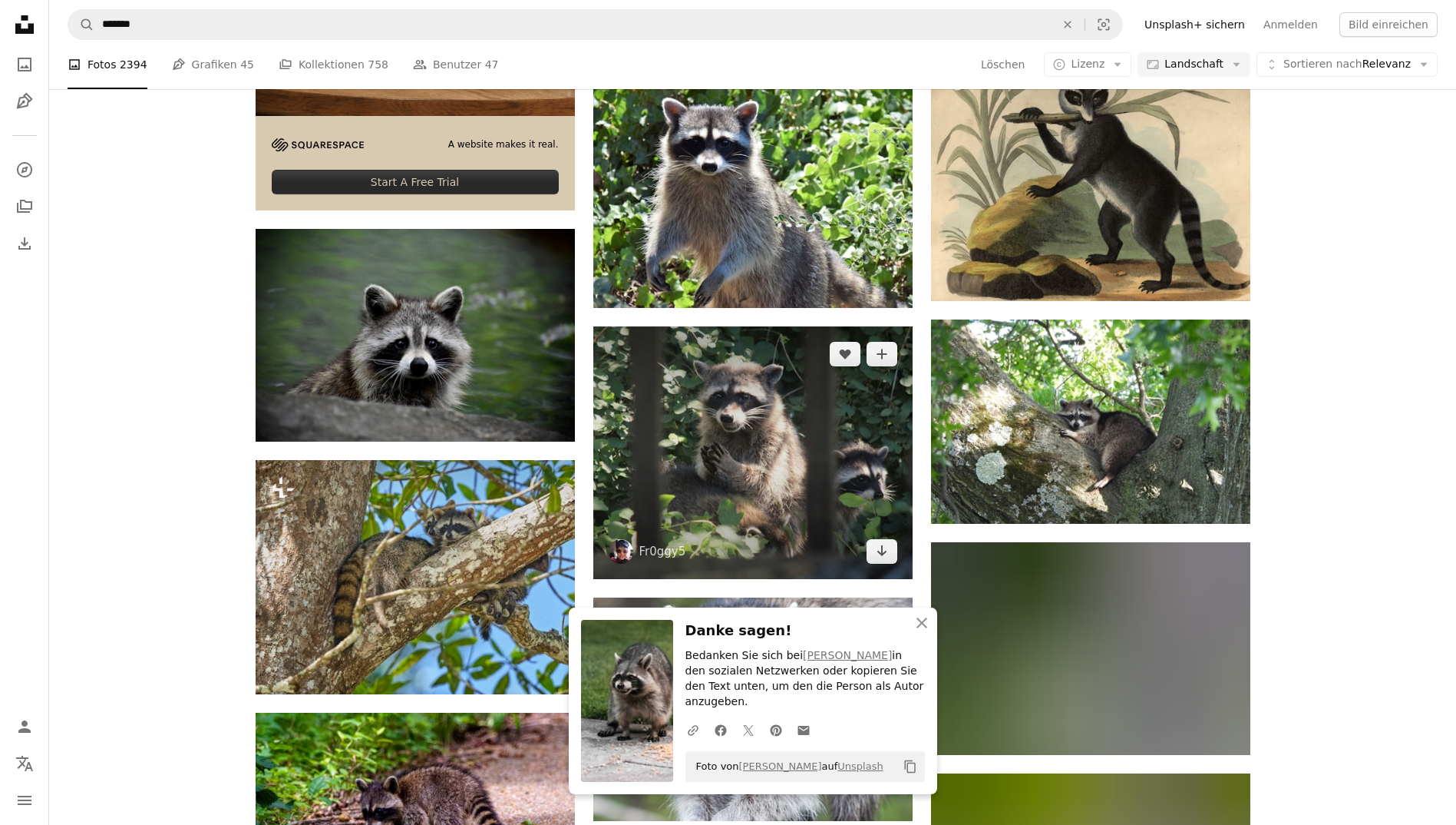
scroll to position [2724, 0]
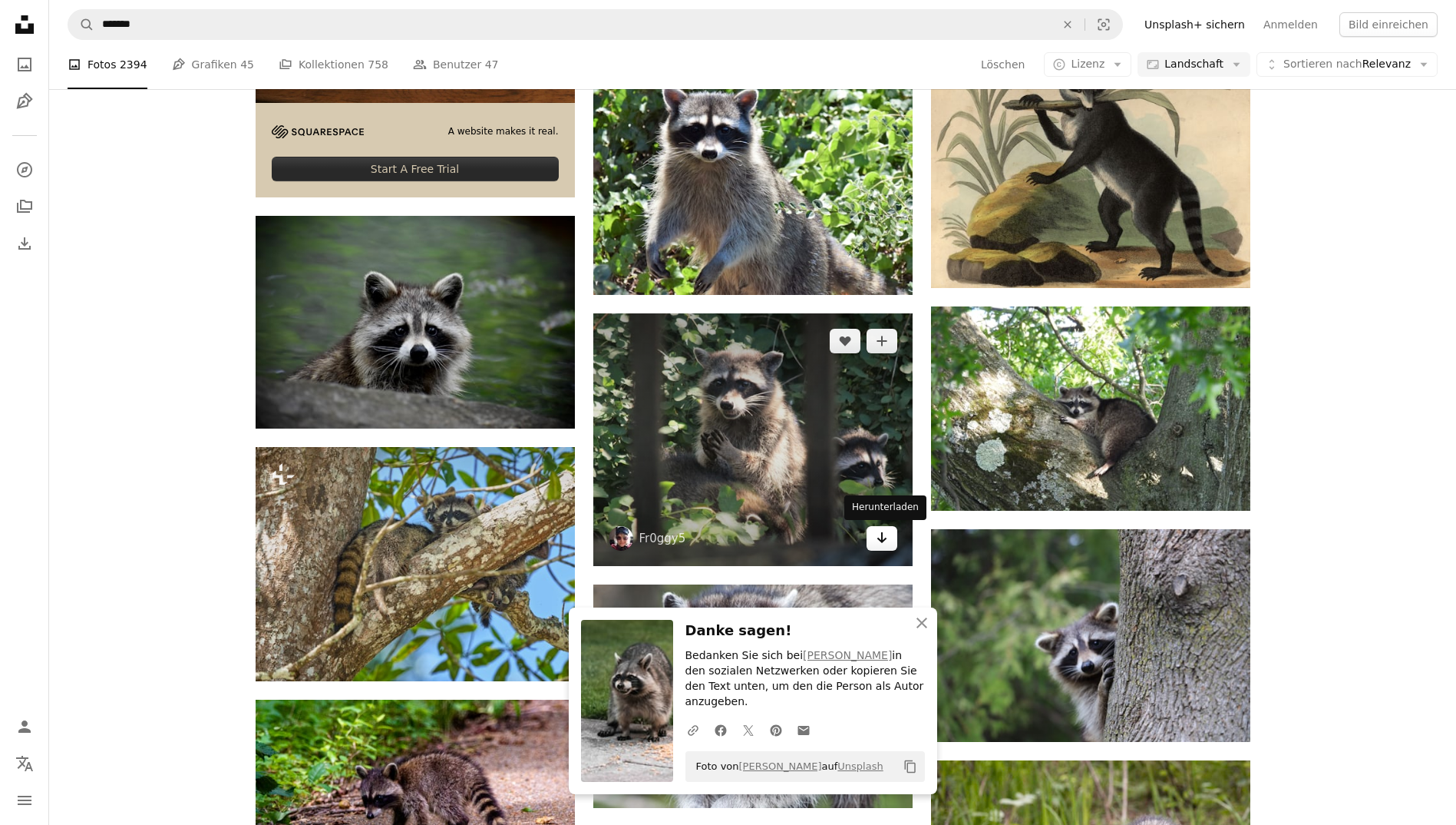
click at [884, 537] on icon "Arrow pointing down" at bounding box center [882, 538] width 13 height 19
